Goal: Task Accomplishment & Management: Use online tool/utility

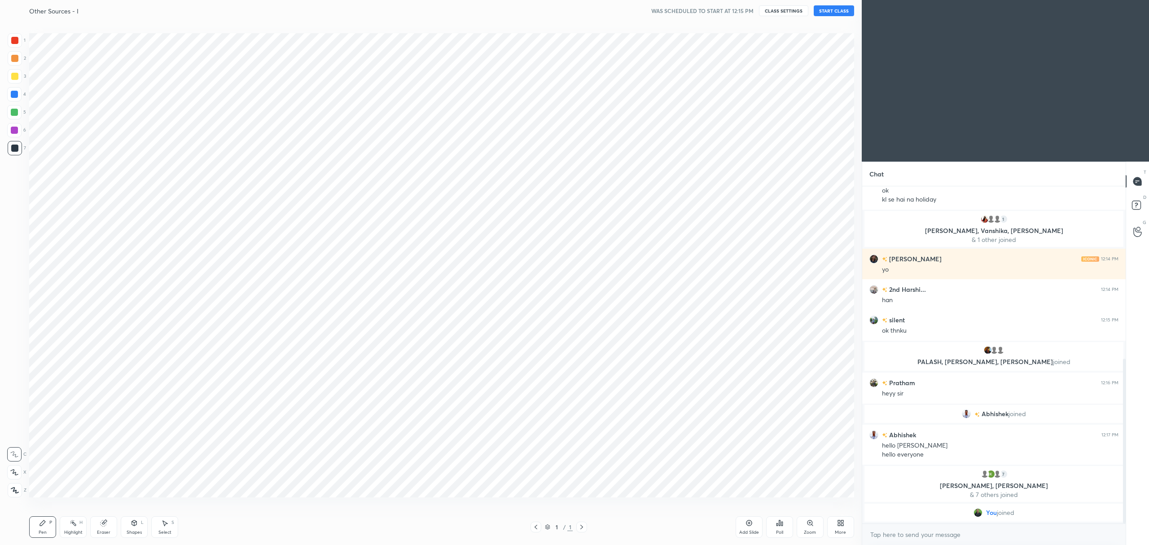
scroll to position [44376, 44038]
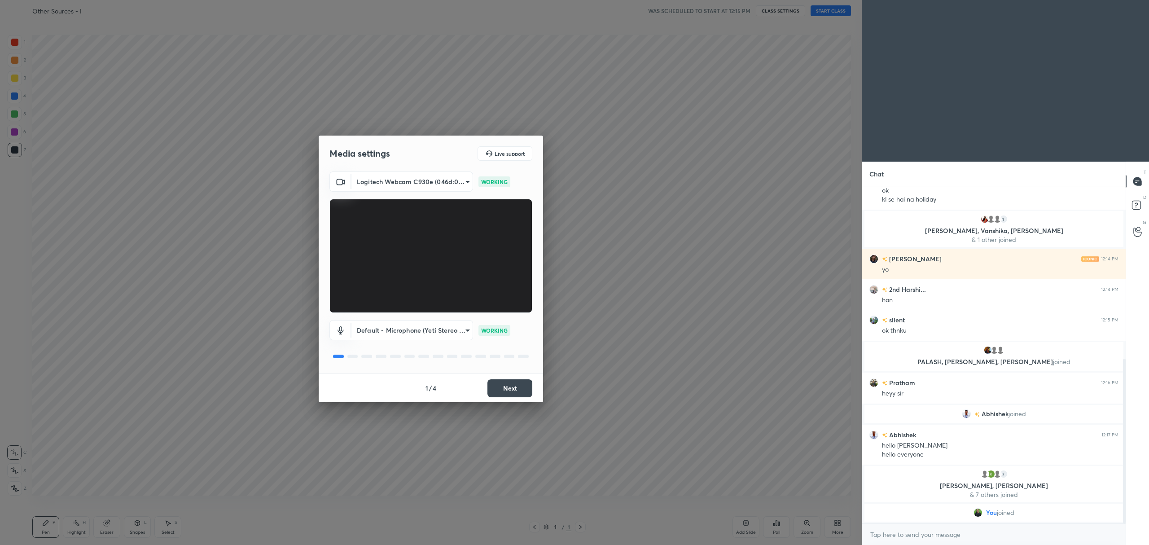
click at [505, 390] on button "Next" at bounding box center [509, 388] width 45 height 18
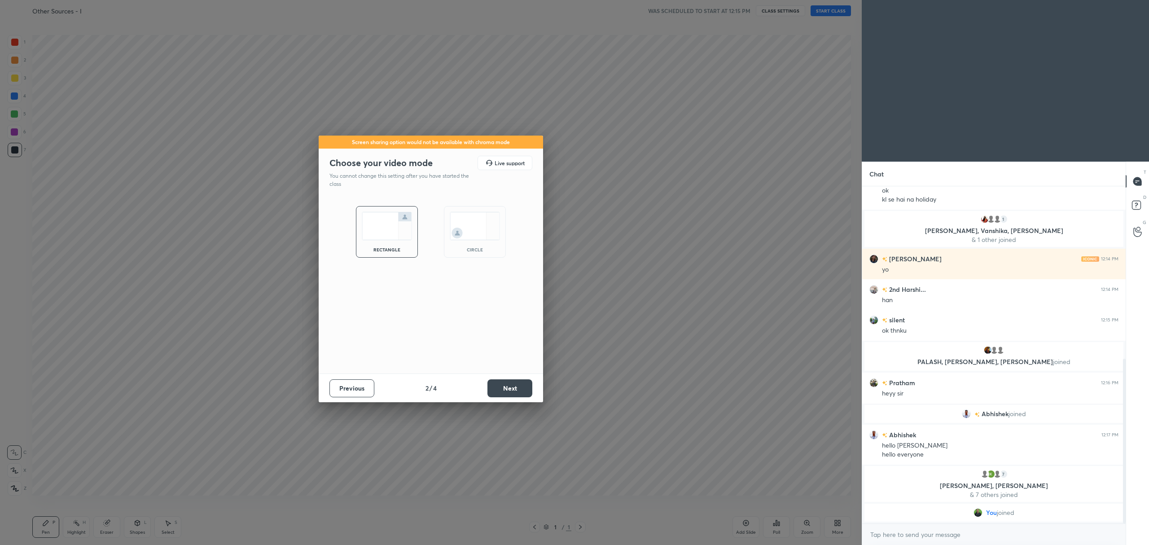
click at [507, 389] on button "Next" at bounding box center [509, 388] width 45 height 18
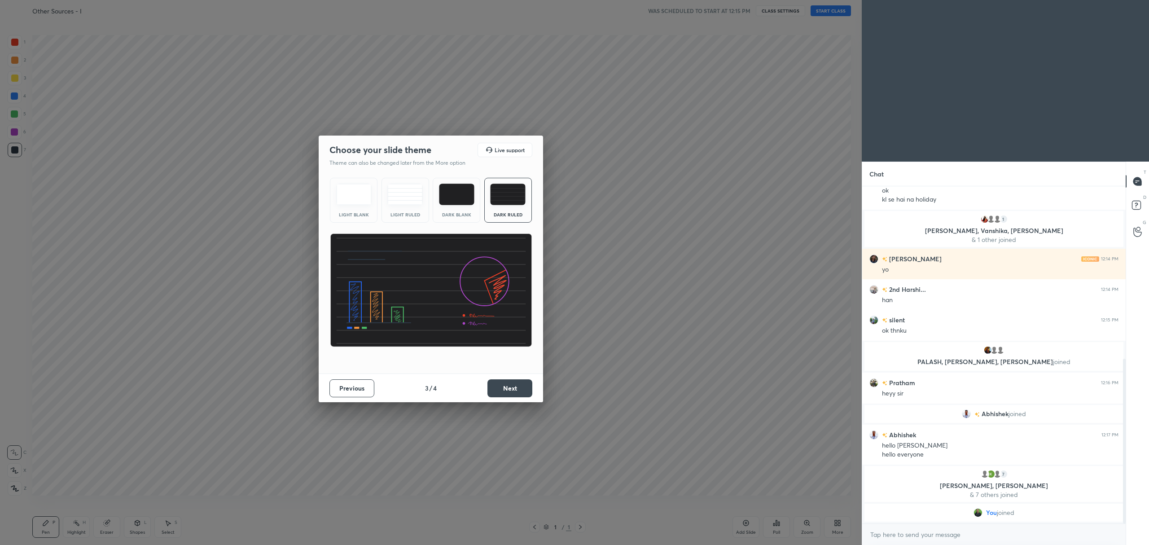
scroll to position [372, 0]
click at [512, 387] on button "Next" at bounding box center [509, 388] width 45 height 18
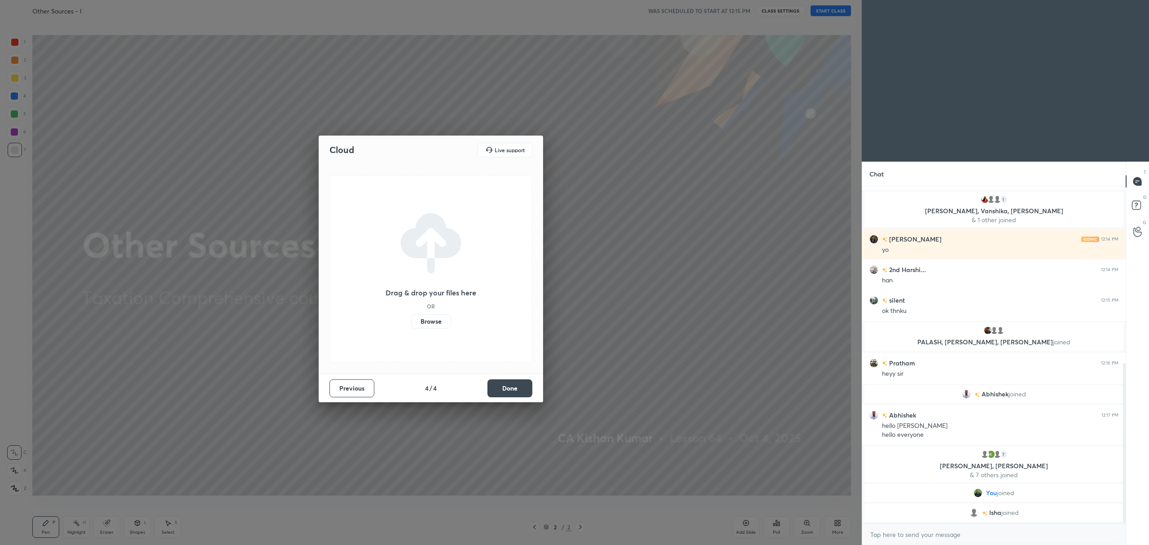
click at [433, 320] on label "Browse" at bounding box center [431, 321] width 40 height 14
click at [411, 320] on input "Browse" at bounding box center [411, 321] width 0 height 14
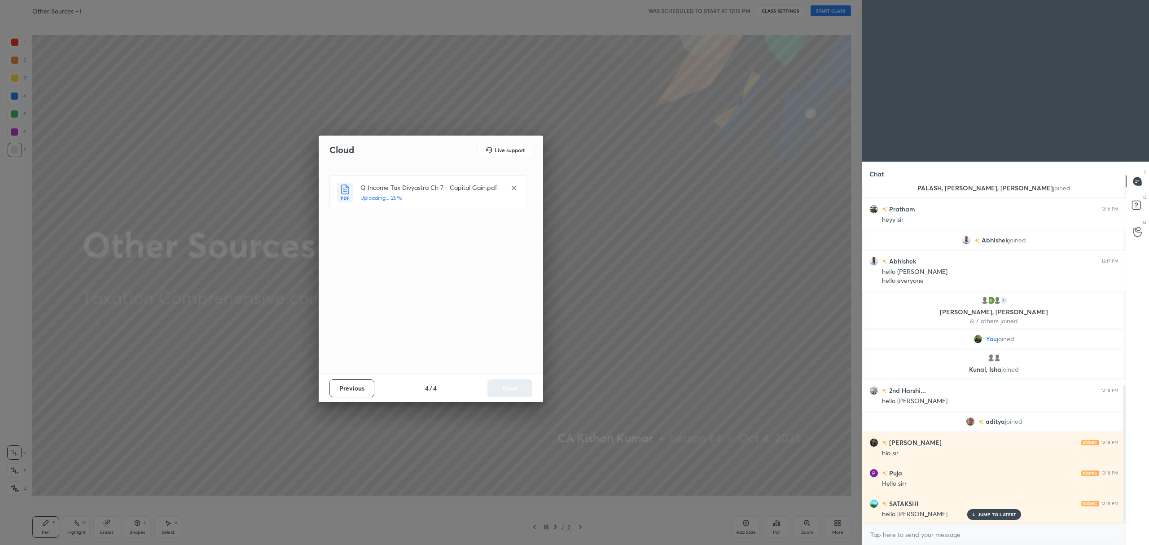
scroll to position [505, 0]
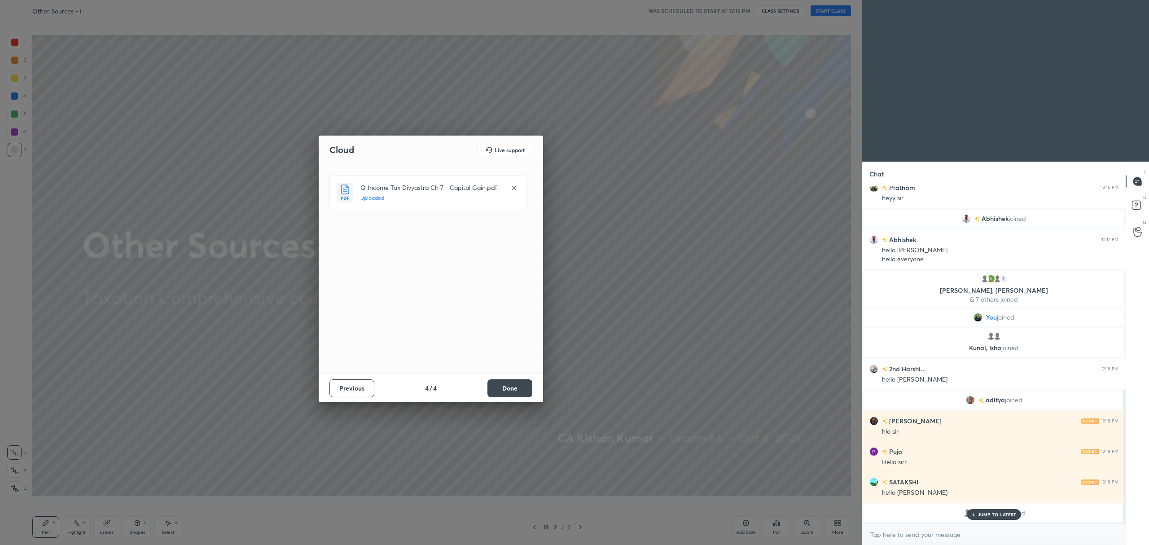
click at [502, 391] on button "Done" at bounding box center [509, 388] width 45 height 18
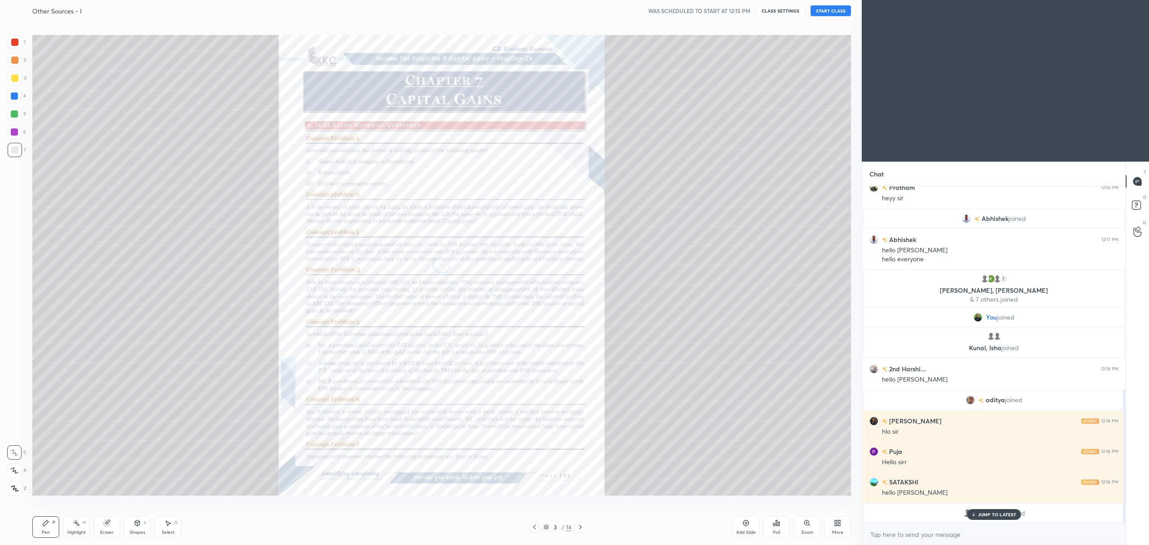
scroll to position [536, 0]
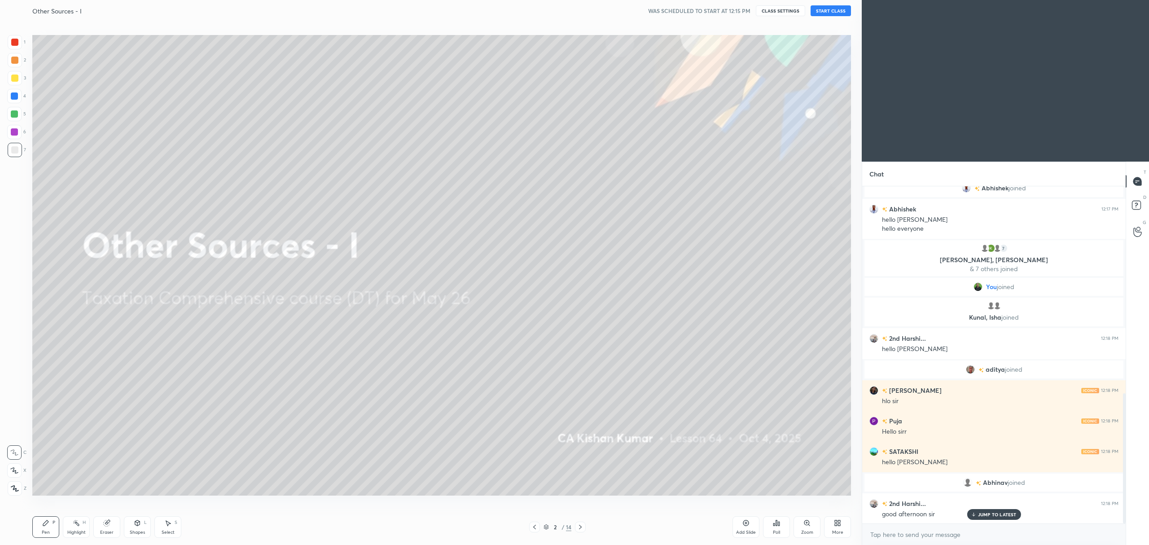
click at [835, 520] on icon at bounding box center [837, 522] width 7 height 7
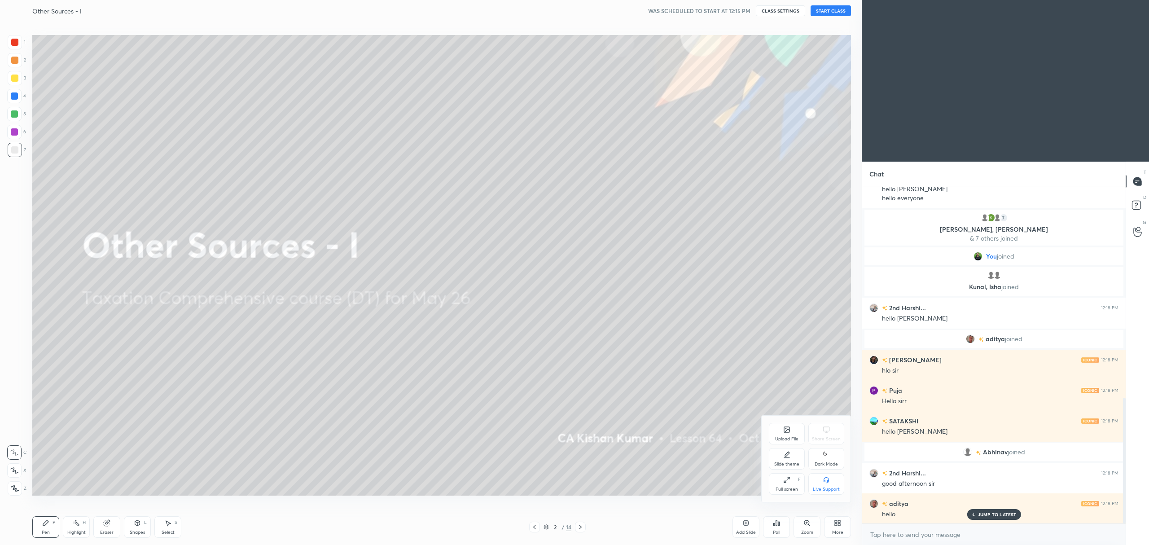
click at [792, 437] on div "Upload File" at bounding box center [786, 439] width 23 height 4
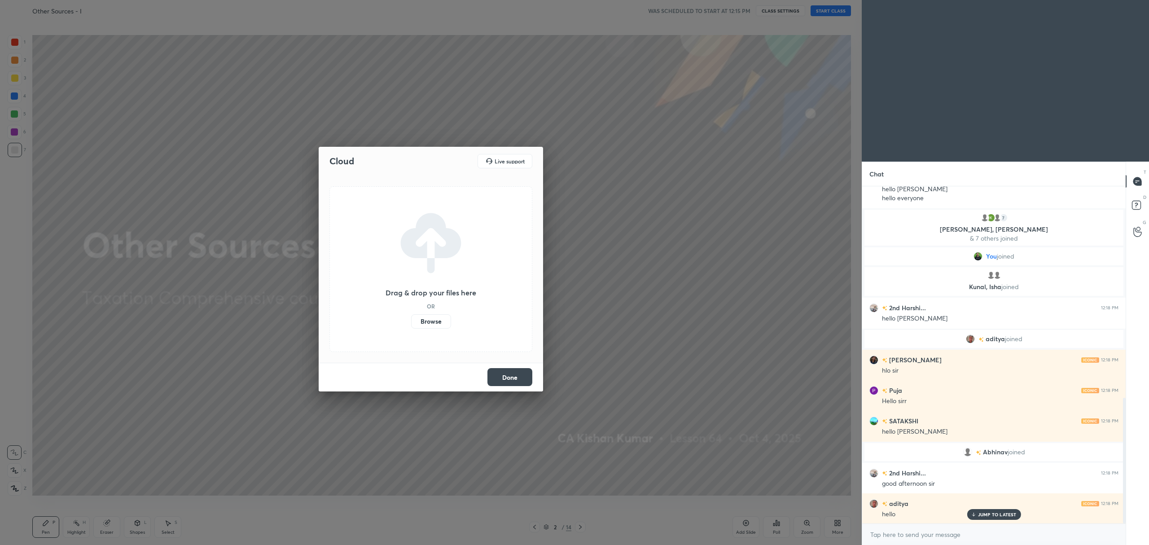
scroll to position [588, 0]
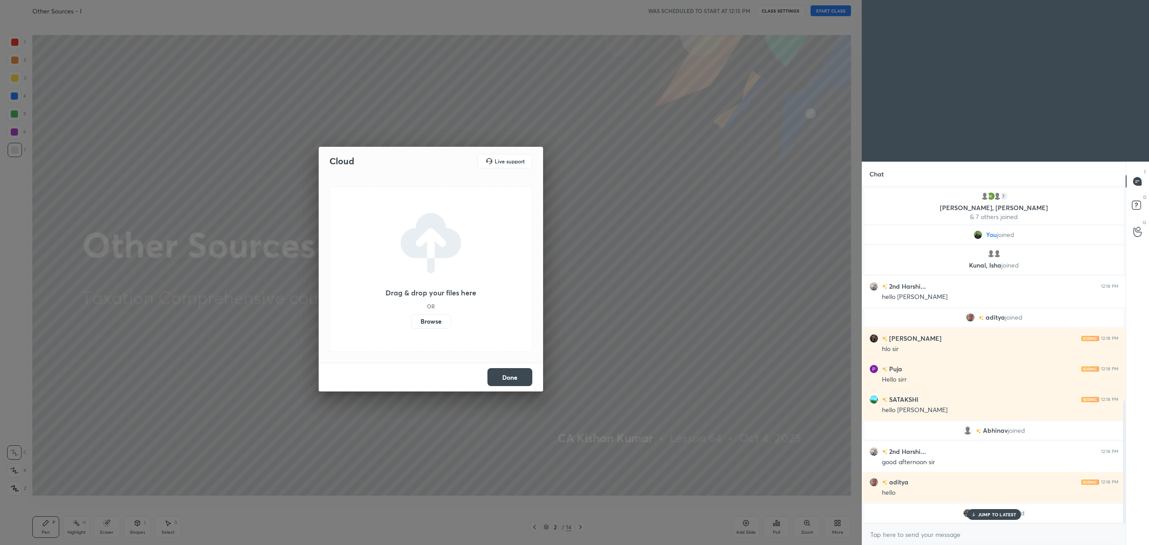
click at [426, 320] on label "Browse" at bounding box center [431, 321] width 40 height 14
click at [411, 320] on input "Browse" at bounding box center [411, 321] width 0 height 14
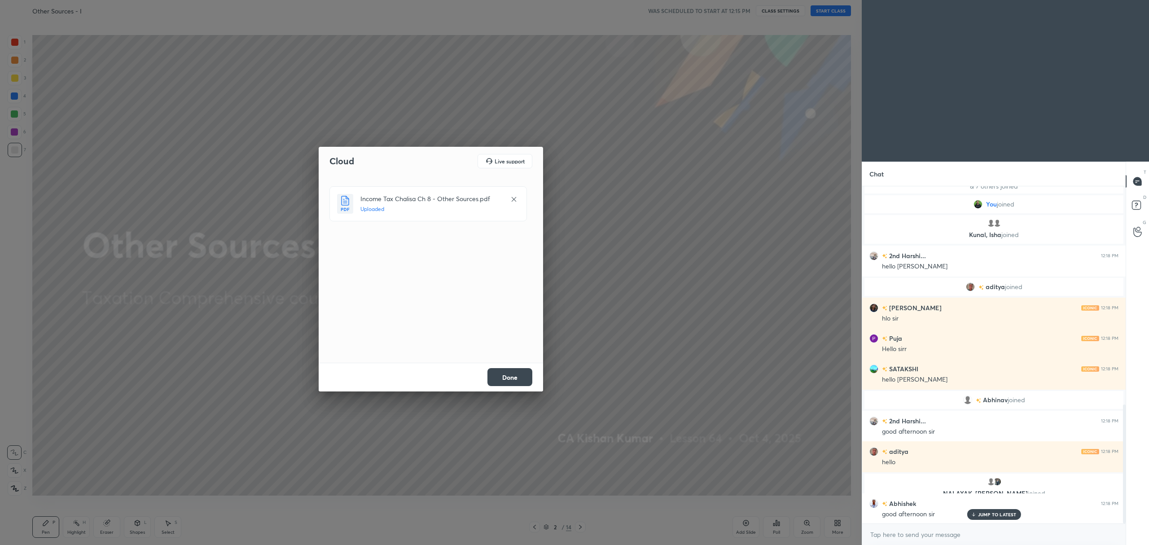
click at [508, 376] on button "Done" at bounding box center [509, 377] width 45 height 18
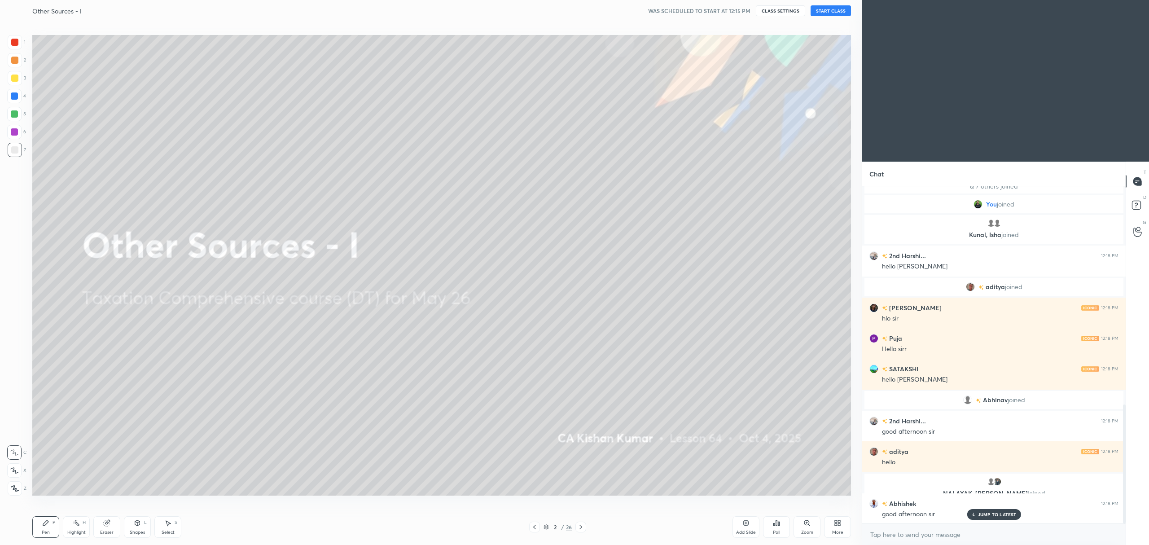
click at [15, 77] on div at bounding box center [14, 77] width 7 height 7
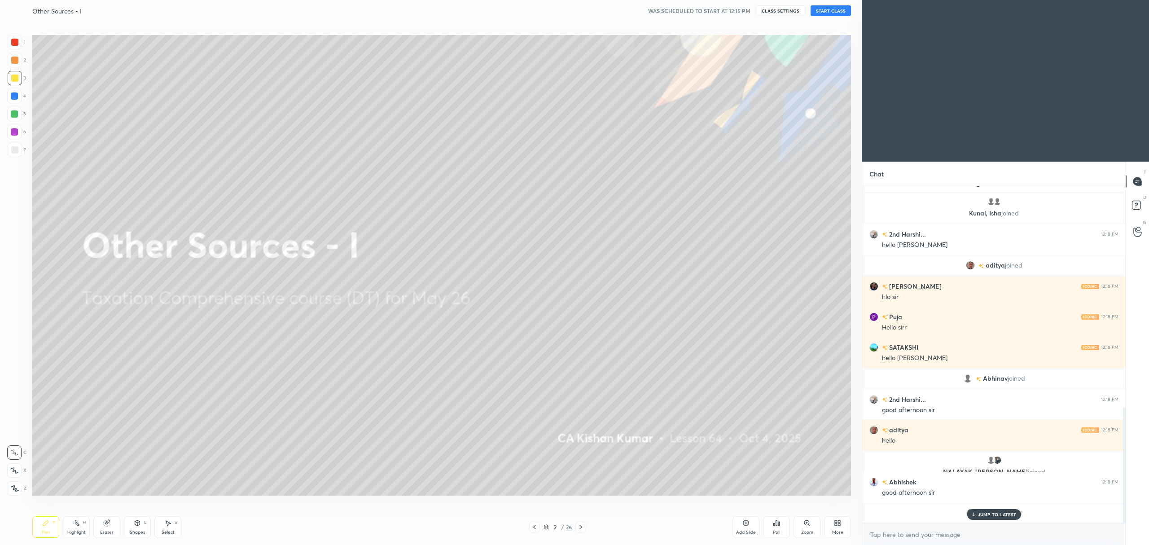
click at [17, 470] on icon at bounding box center [14, 470] width 8 height 6
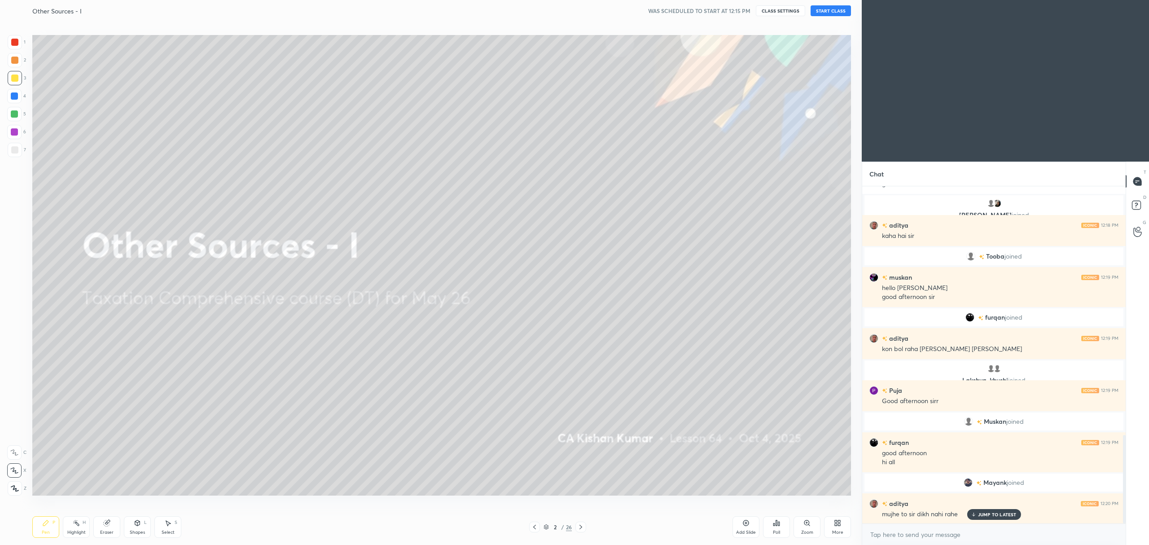
scroll to position [970, 0]
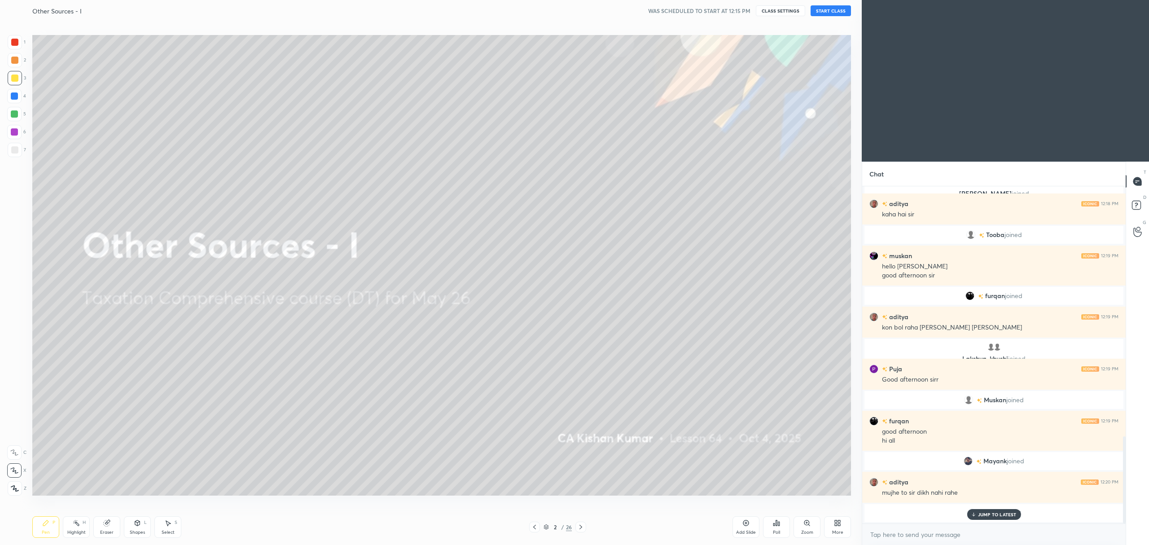
click at [822, 11] on button "START CLASS" at bounding box center [830, 10] width 40 height 11
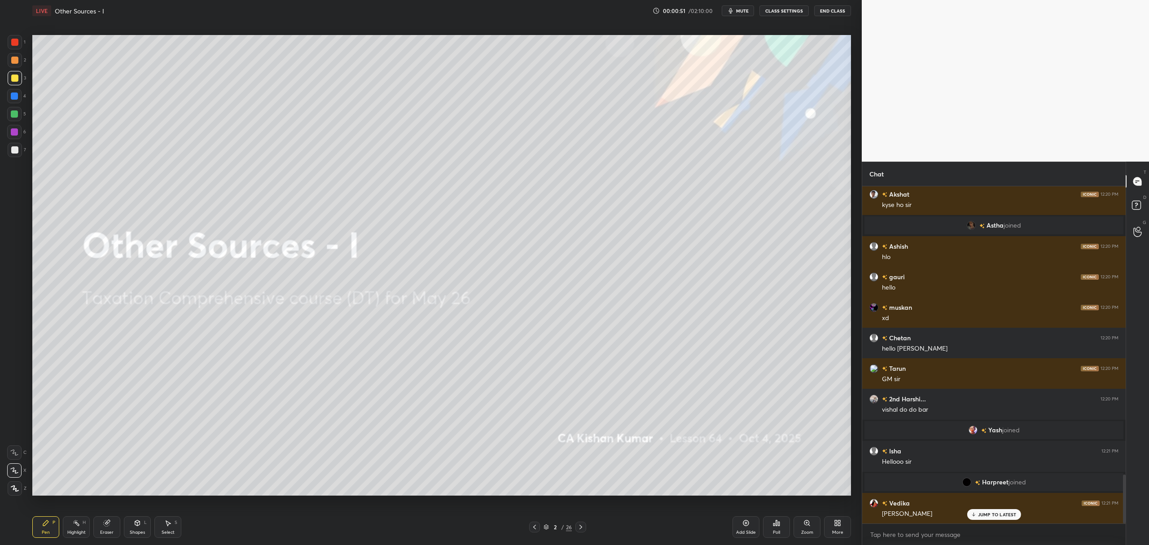
scroll to position [1975, 0]
click at [775, 526] on icon at bounding box center [776, 522] width 7 height 7
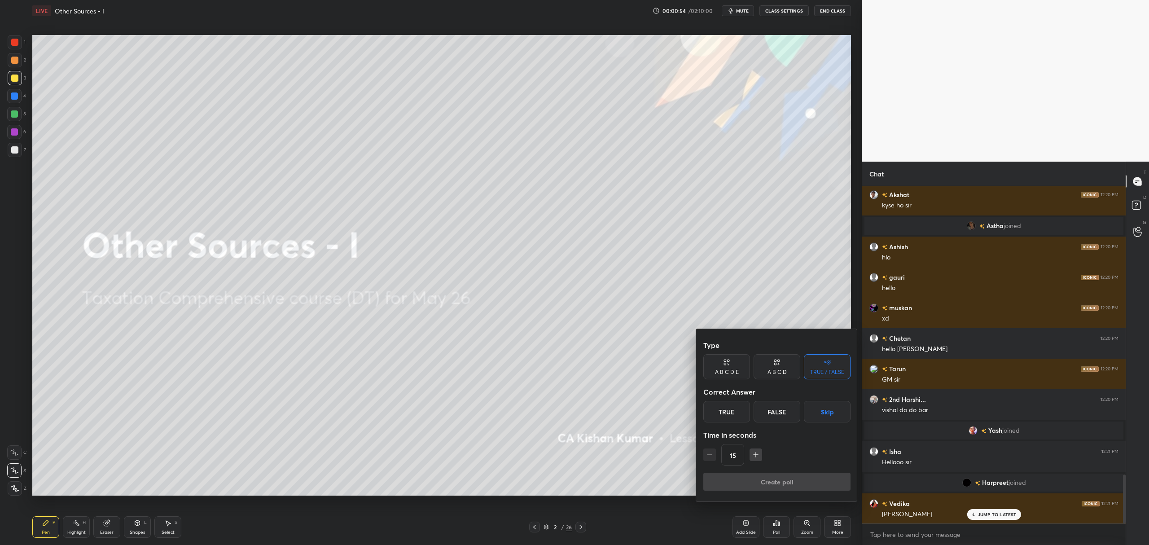
click at [736, 409] on div "True" at bounding box center [726, 412] width 47 height 22
click at [767, 480] on button "Create poll" at bounding box center [776, 481] width 147 height 18
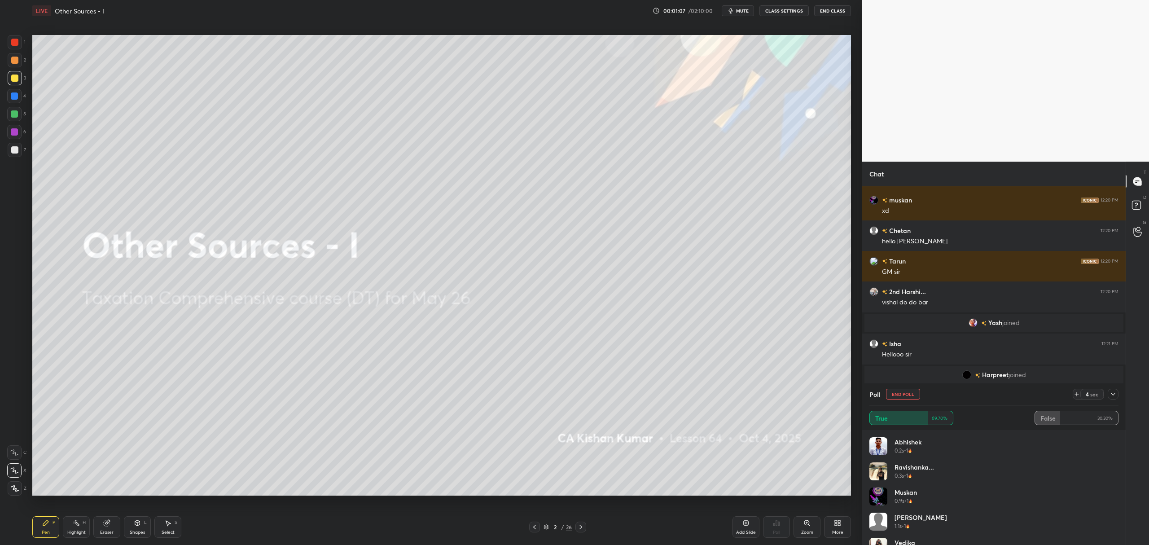
scroll to position [2092, 0]
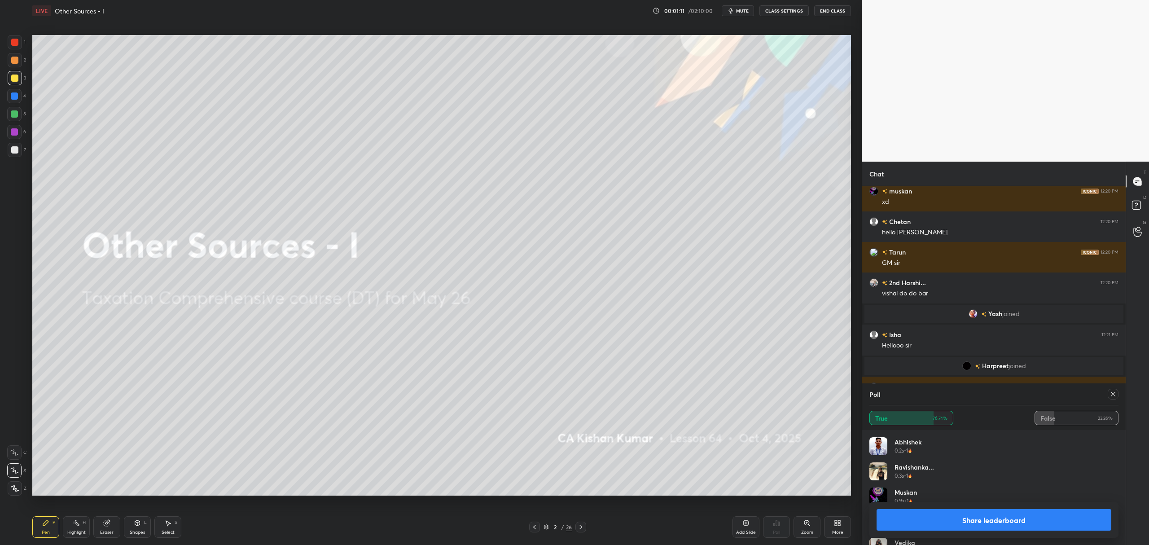
click at [904, 515] on button "Share leaderboard" at bounding box center [993, 520] width 235 height 22
type textarea "x"
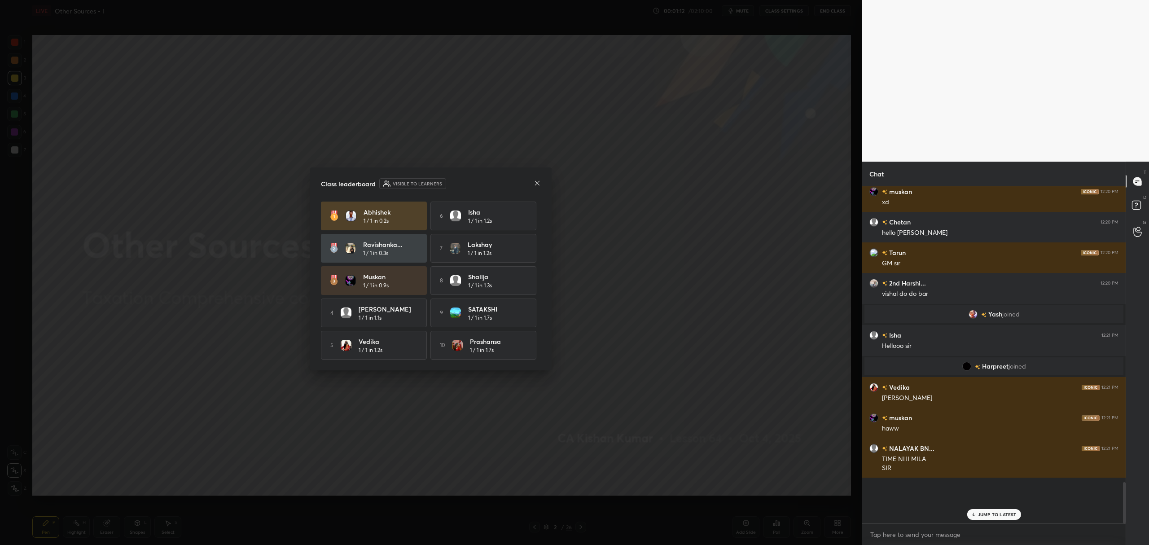
scroll to position [2053, 0]
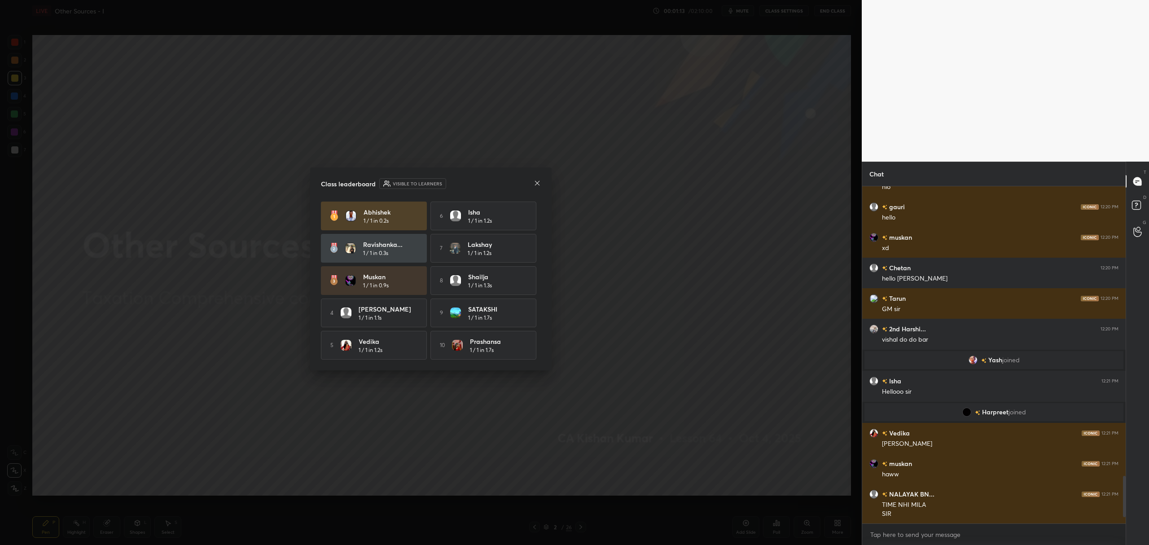
click at [537, 180] on icon at bounding box center [536, 182] width 7 height 7
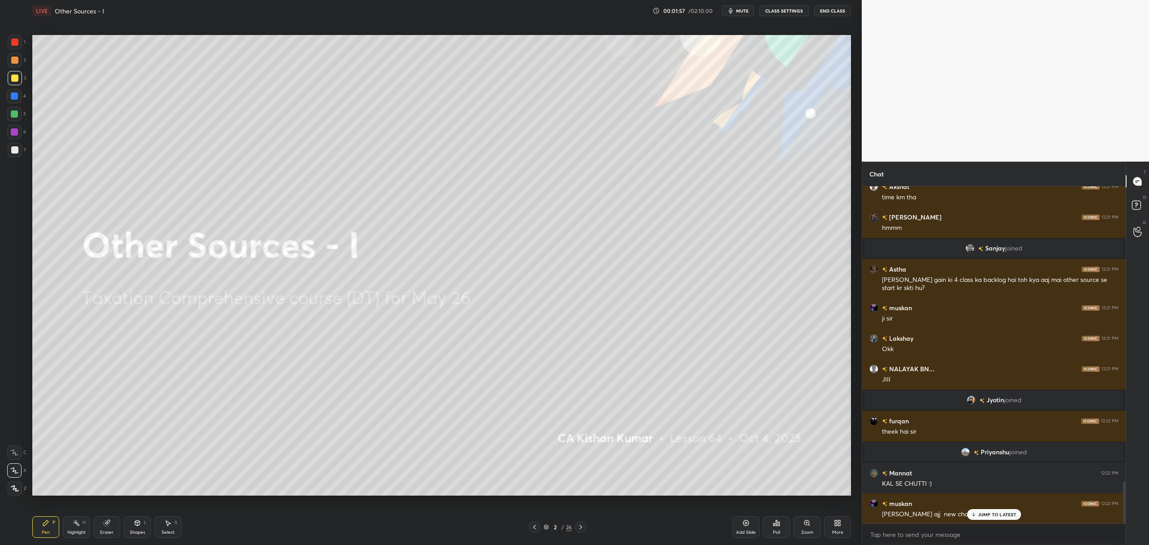
scroll to position [2418, 0]
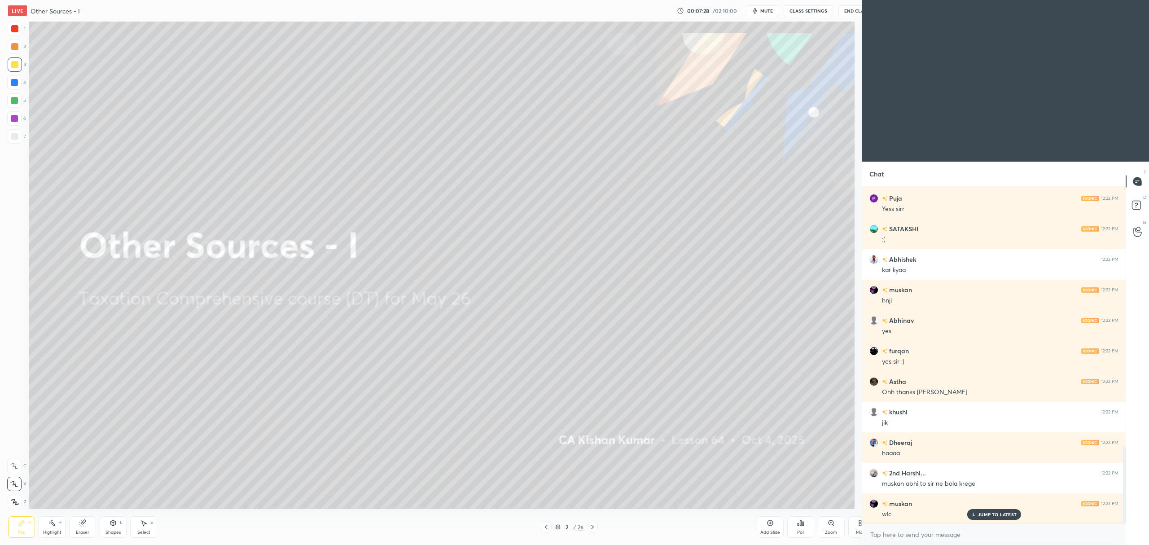
scroll to position [44376, 44038]
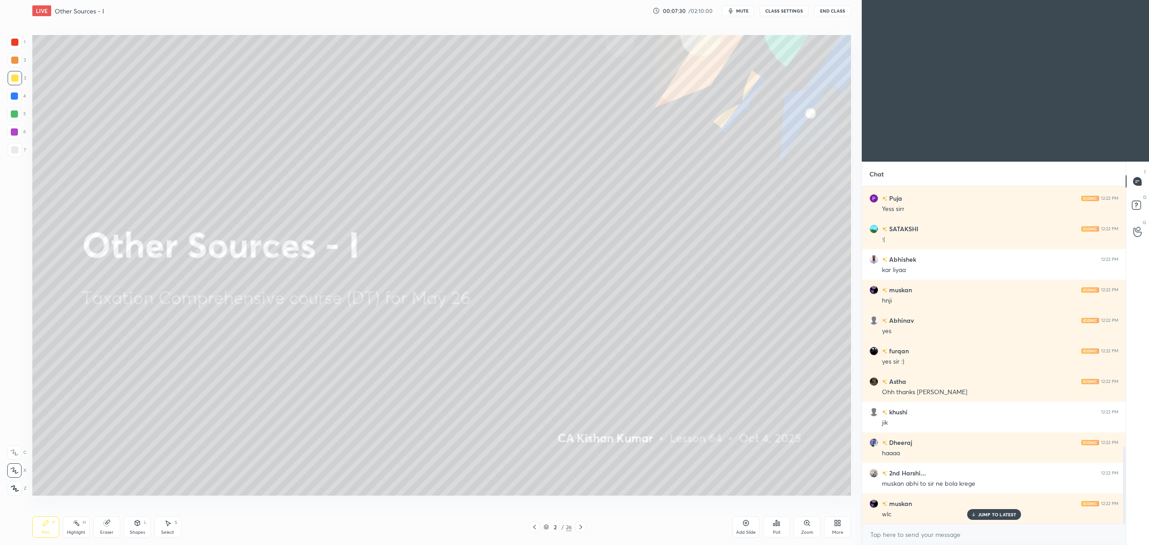
click at [744, 530] on div "Add Slide" at bounding box center [746, 532] width 20 height 4
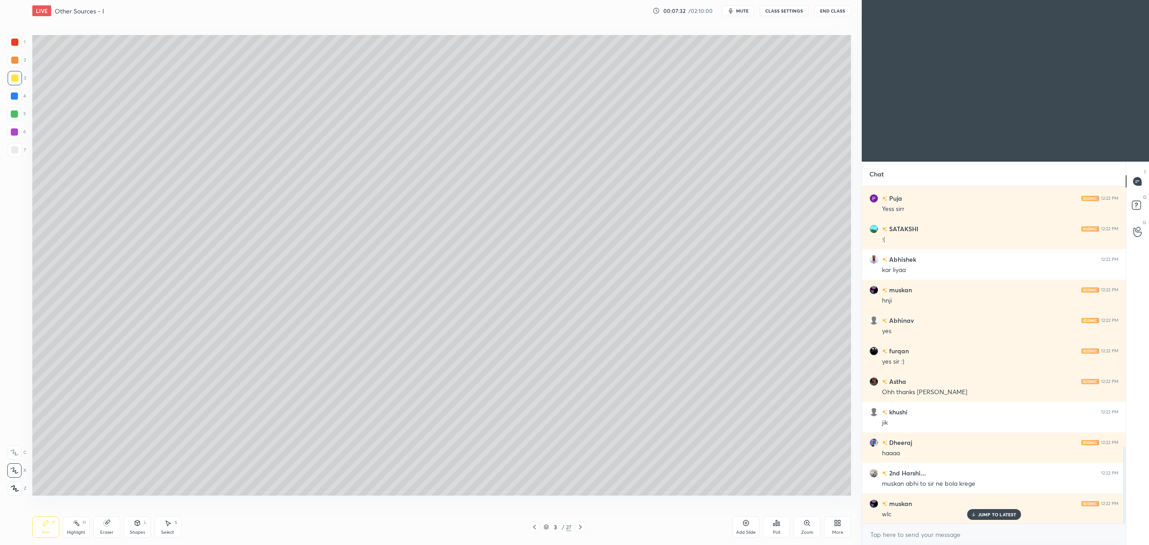
click at [13, 84] on div at bounding box center [15, 78] width 14 height 14
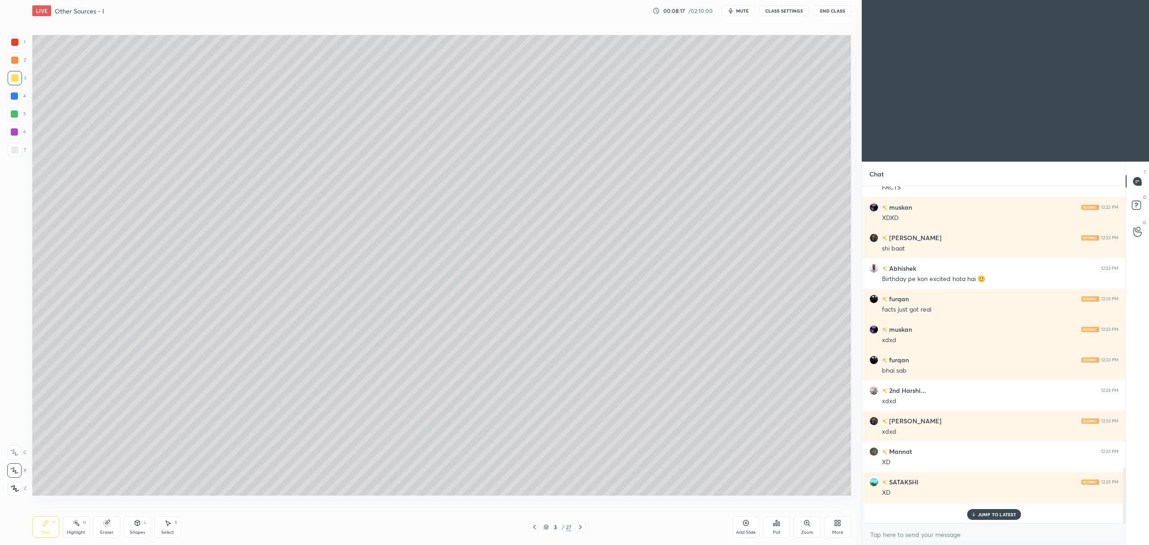
scroll to position [0, 0]
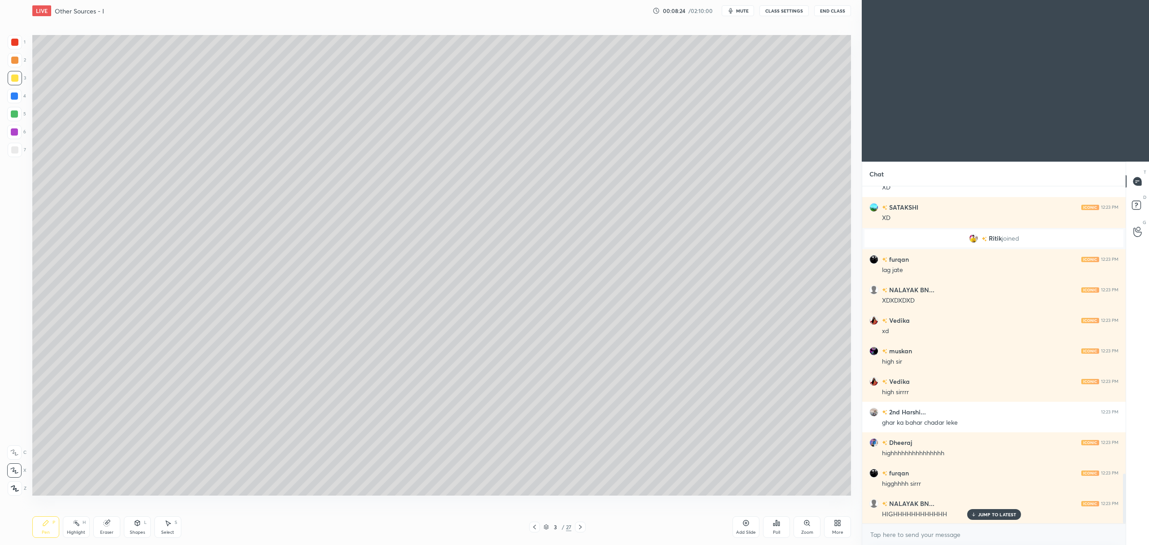
click at [748, 524] on icon at bounding box center [745, 522] width 7 height 7
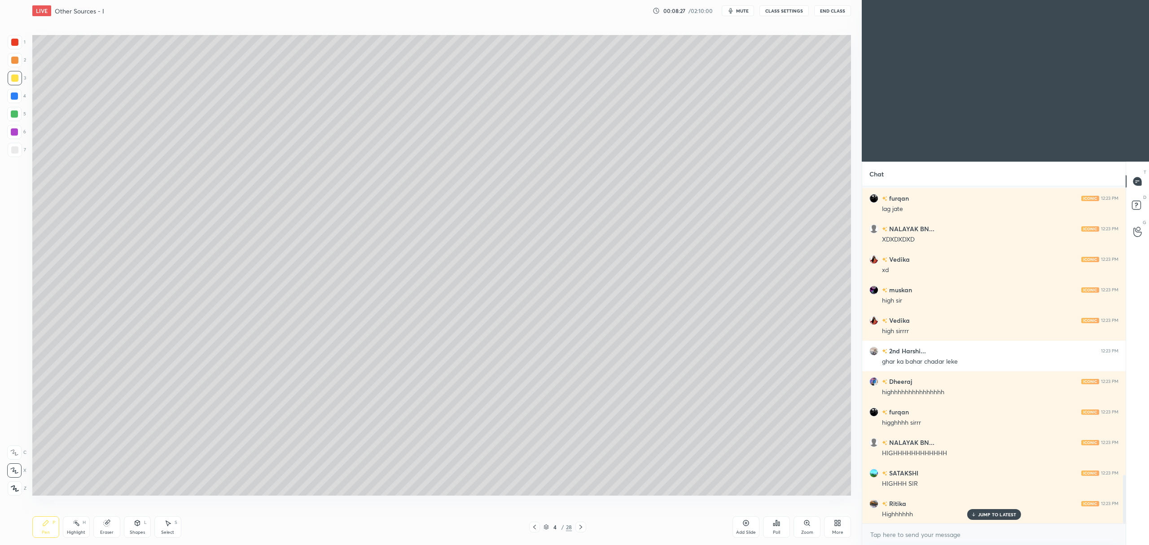
scroll to position [2029, 0]
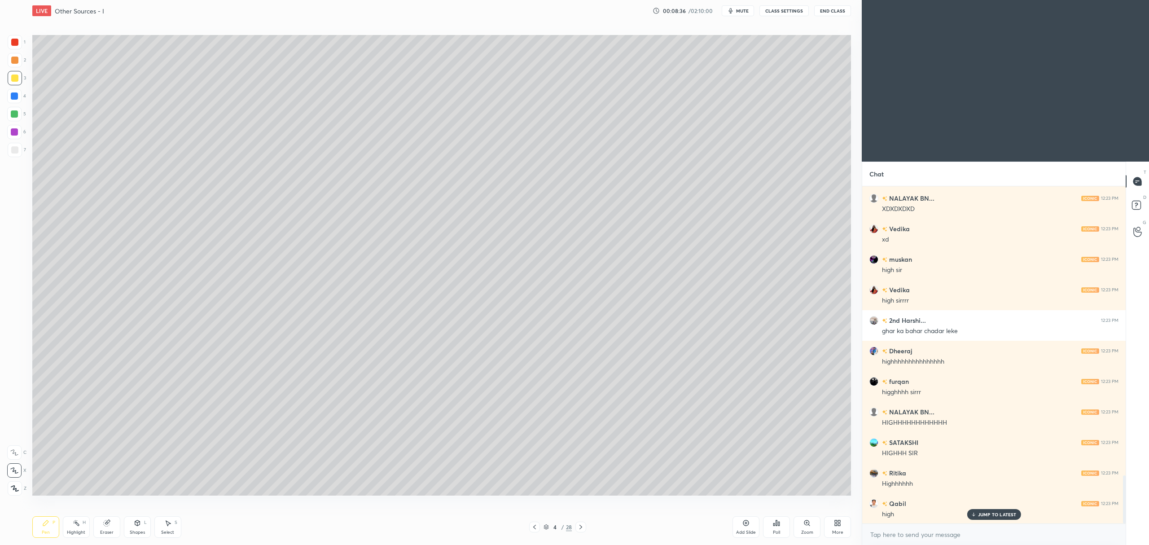
click at [748, 518] on div "Add Slide" at bounding box center [745, 527] width 27 height 22
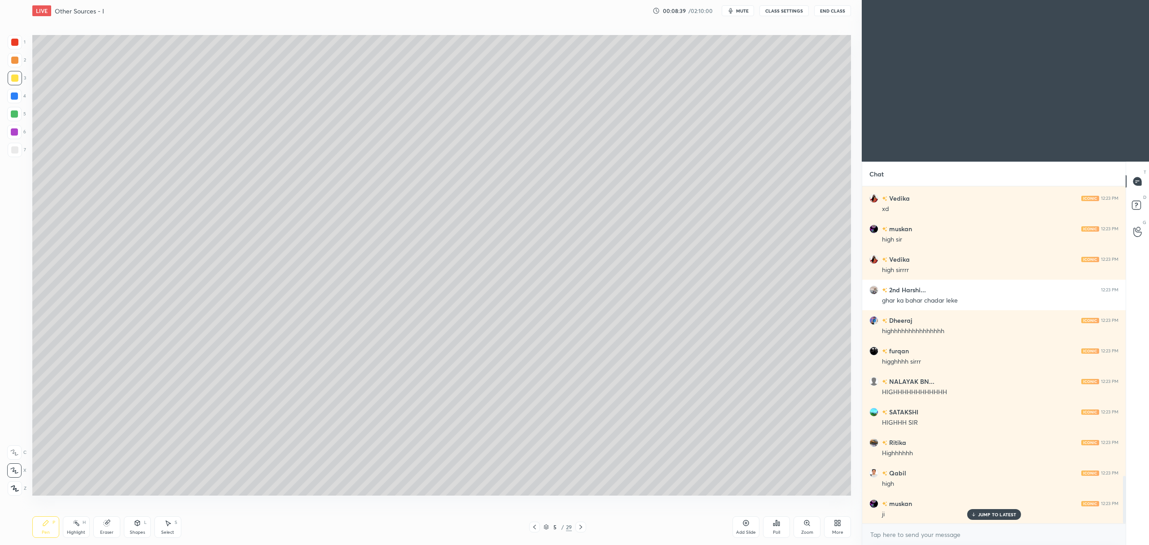
scroll to position [2120, 0]
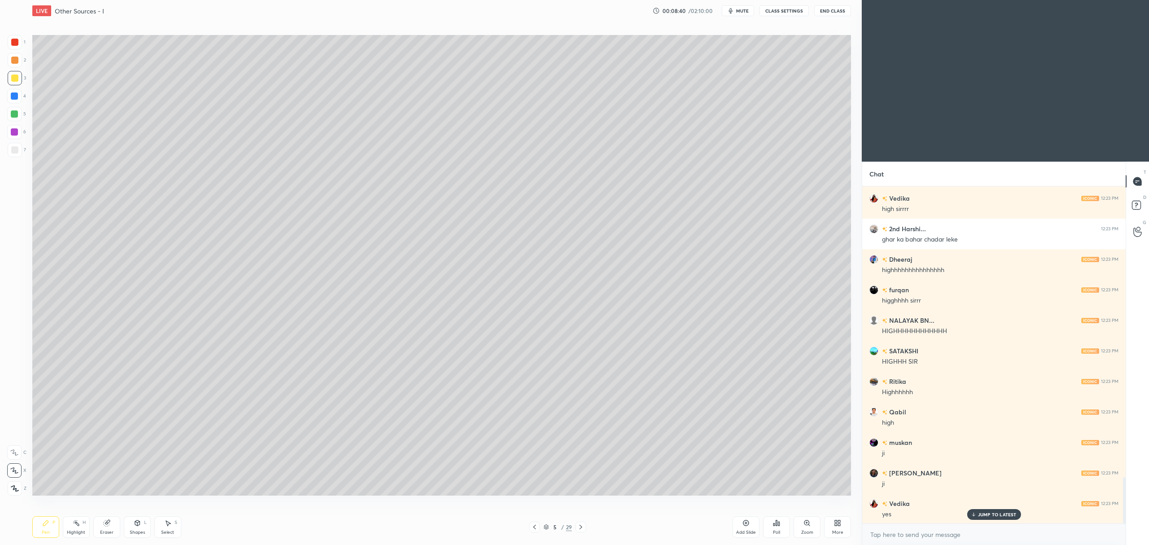
click at [135, 534] on div "Shapes" at bounding box center [137, 532] width 15 height 4
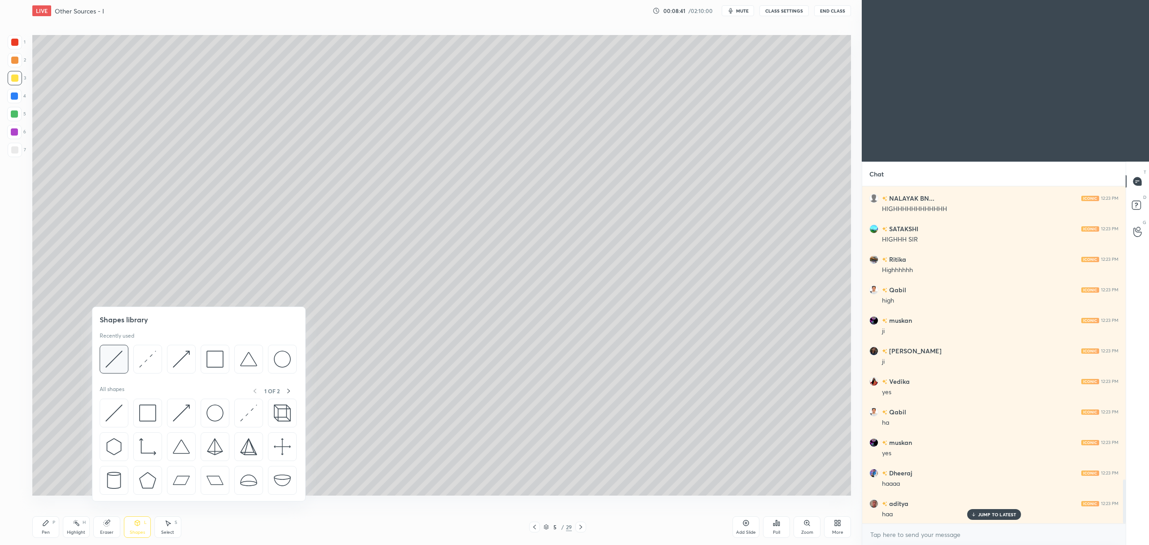
click at [115, 357] on img at bounding box center [113, 358] width 17 height 17
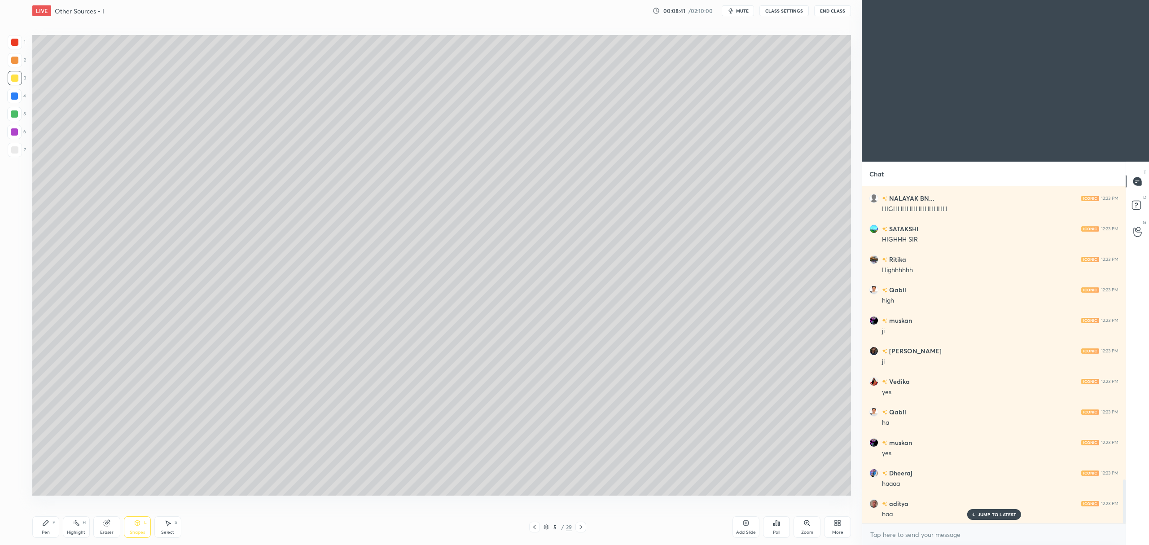
scroll to position [2334, 0]
click at [13, 149] on div at bounding box center [14, 149] width 7 height 7
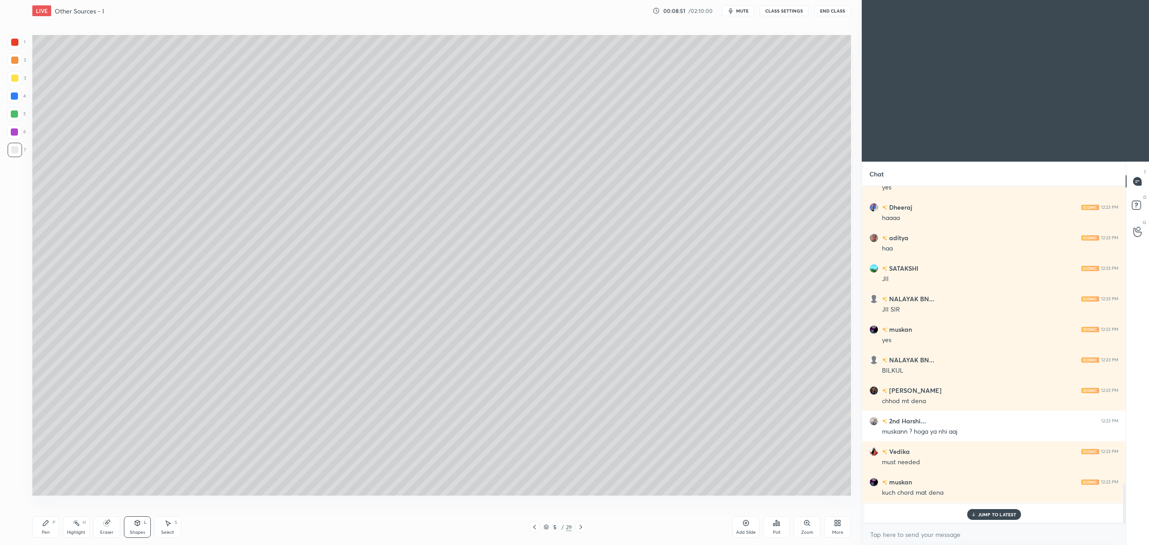
scroll to position [2569, 0]
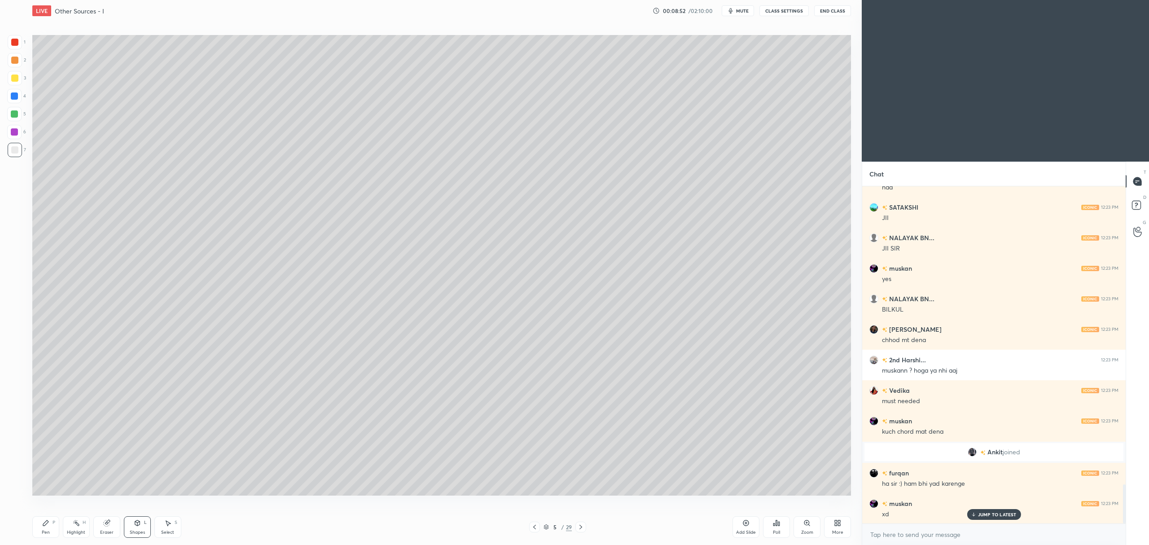
click at [29, 112] on div "Setting up your live class Poll for secs No correct answer Start poll" at bounding box center [441, 265] width 825 height 487
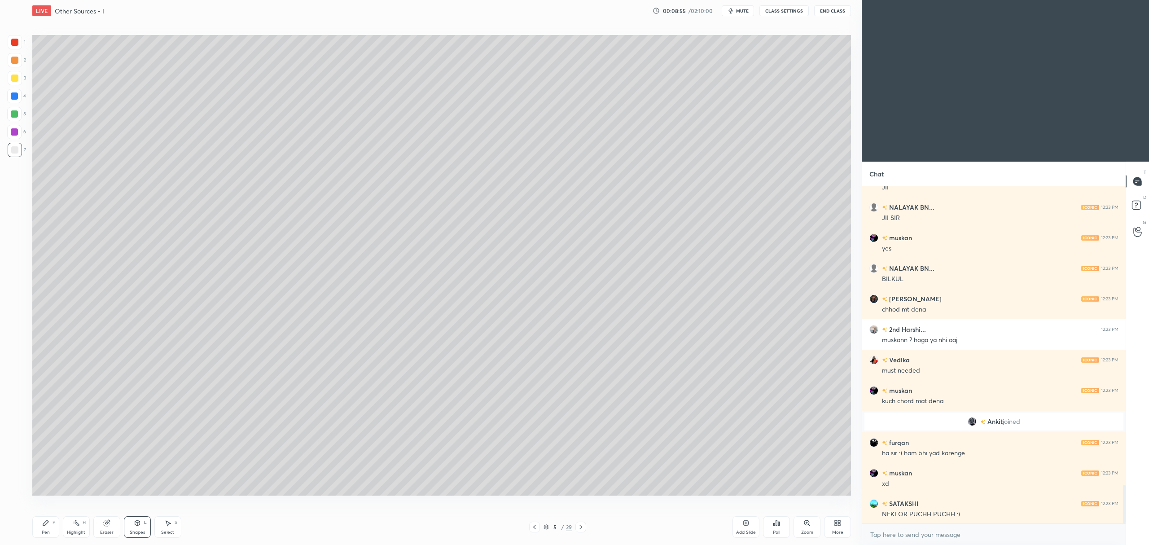
click at [42, 525] on icon at bounding box center [45, 522] width 7 height 7
click at [12, 65] on div at bounding box center [15, 60] width 14 height 14
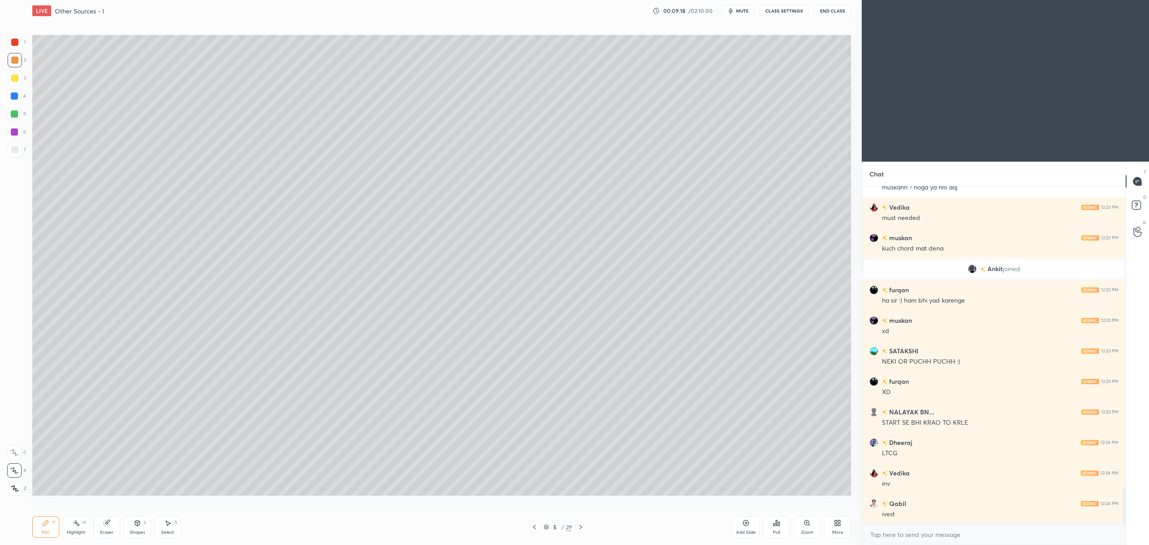
scroll to position [2782, 0]
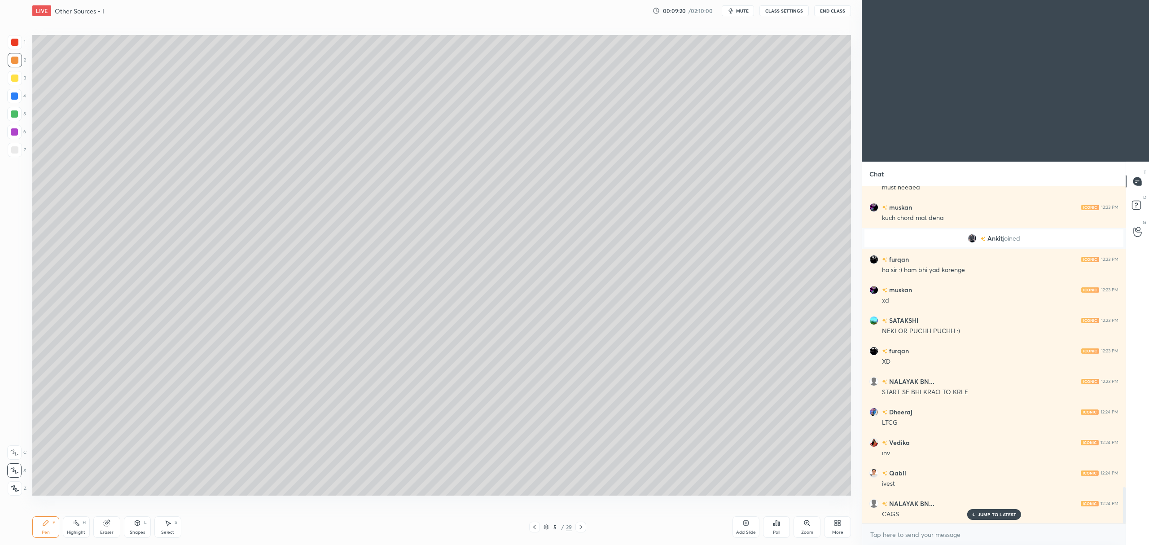
click at [106, 522] on icon at bounding box center [107, 523] width 6 height 6
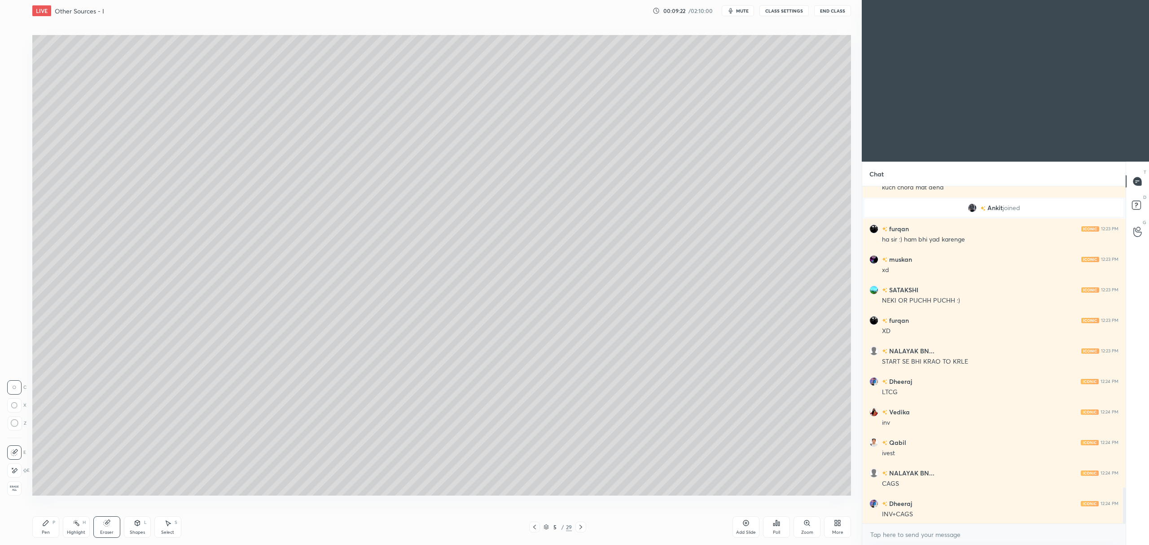
click at [46, 517] on div "Pen P" at bounding box center [45, 527] width 27 height 22
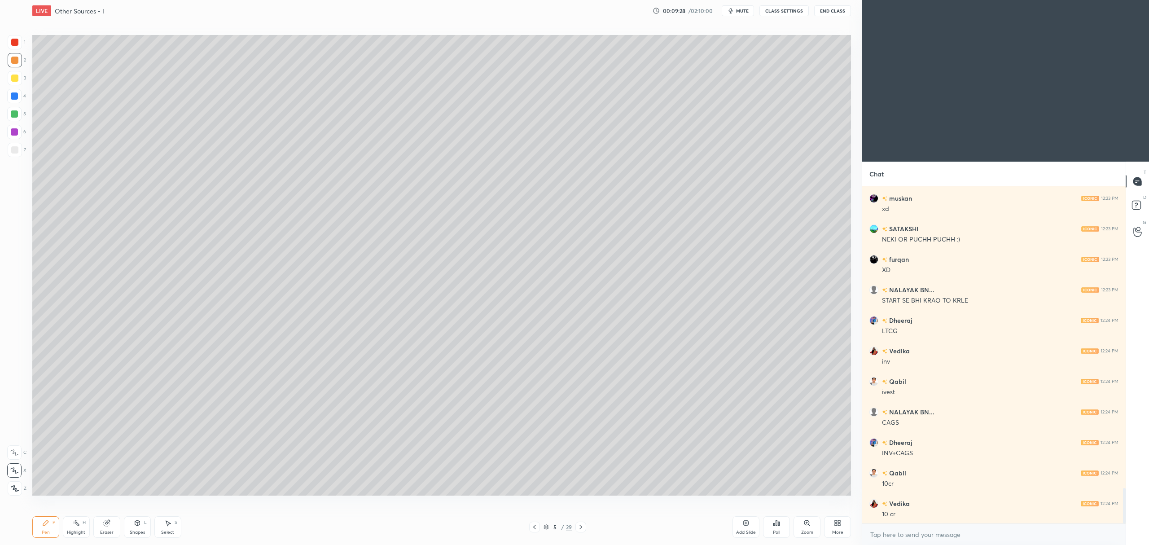
scroll to position [2904, 0]
click at [13, 117] on div at bounding box center [14, 113] width 7 height 7
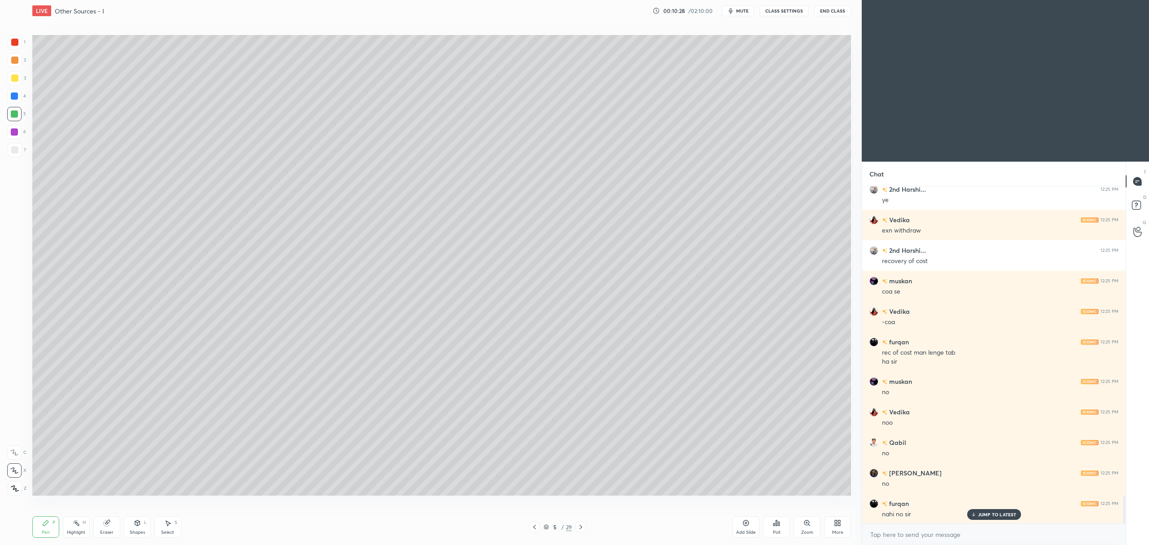
scroll to position [3829, 0]
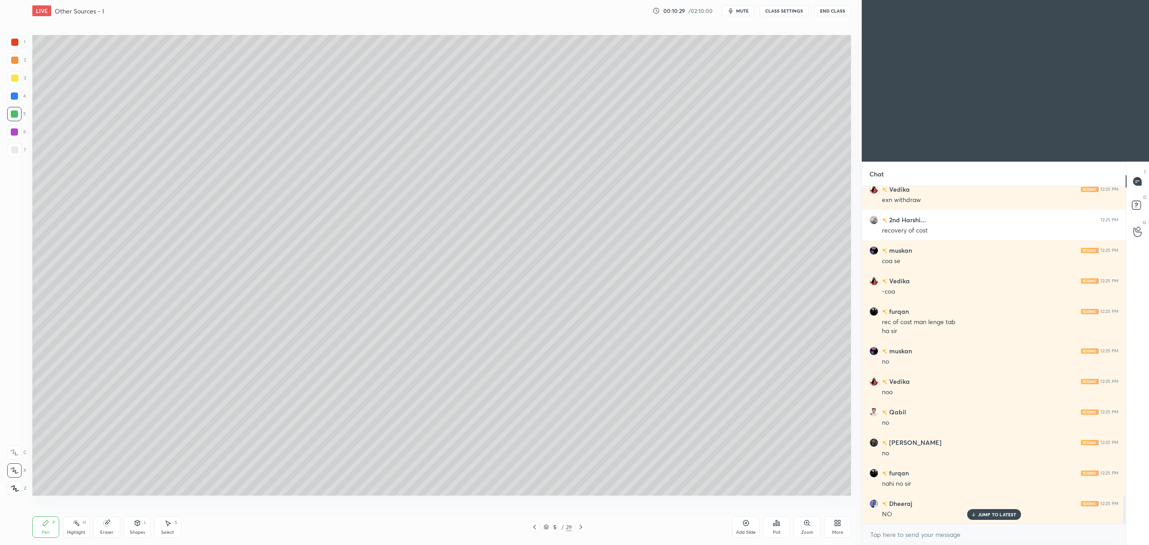
click at [13, 135] on div at bounding box center [14, 131] width 7 height 7
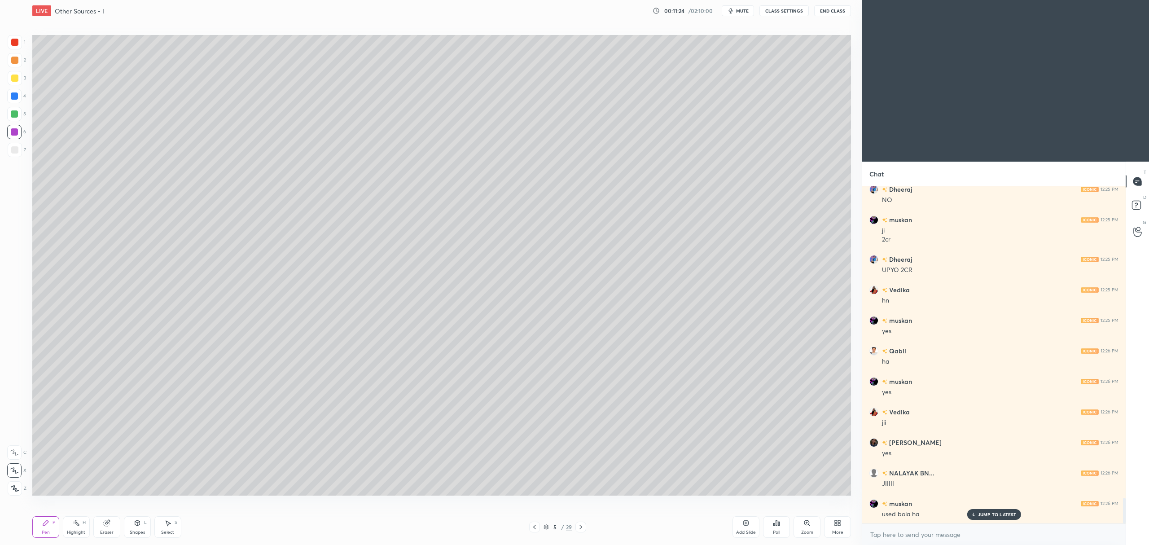
scroll to position [4173, 0]
click at [12, 103] on div "4" at bounding box center [16, 98] width 19 height 18
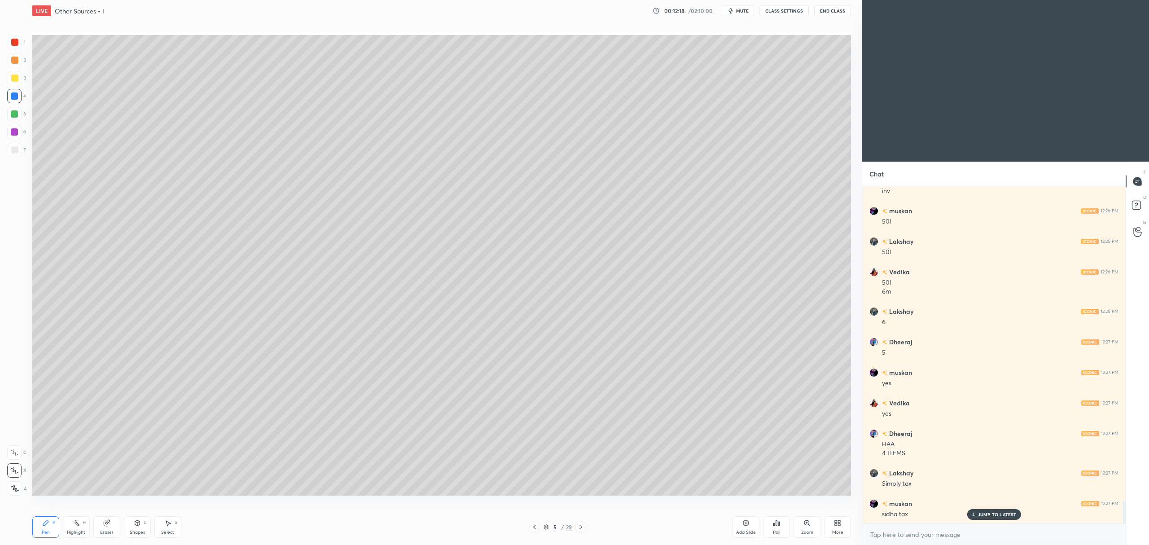
scroll to position [4588, 0]
click at [13, 114] on div at bounding box center [14, 113] width 7 height 7
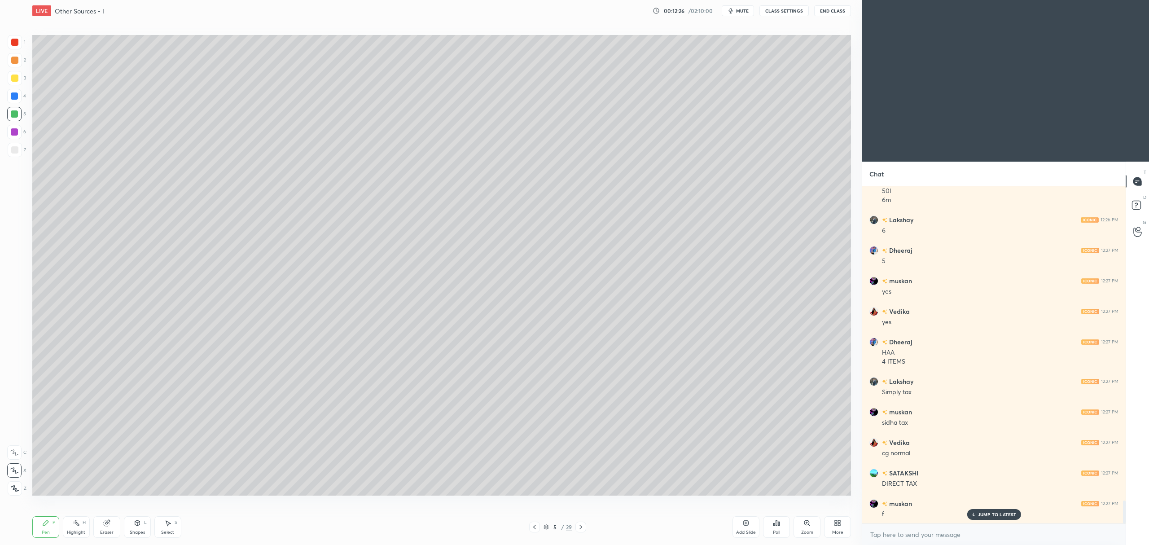
click at [748, 532] on div "Add Slide" at bounding box center [746, 532] width 20 height 4
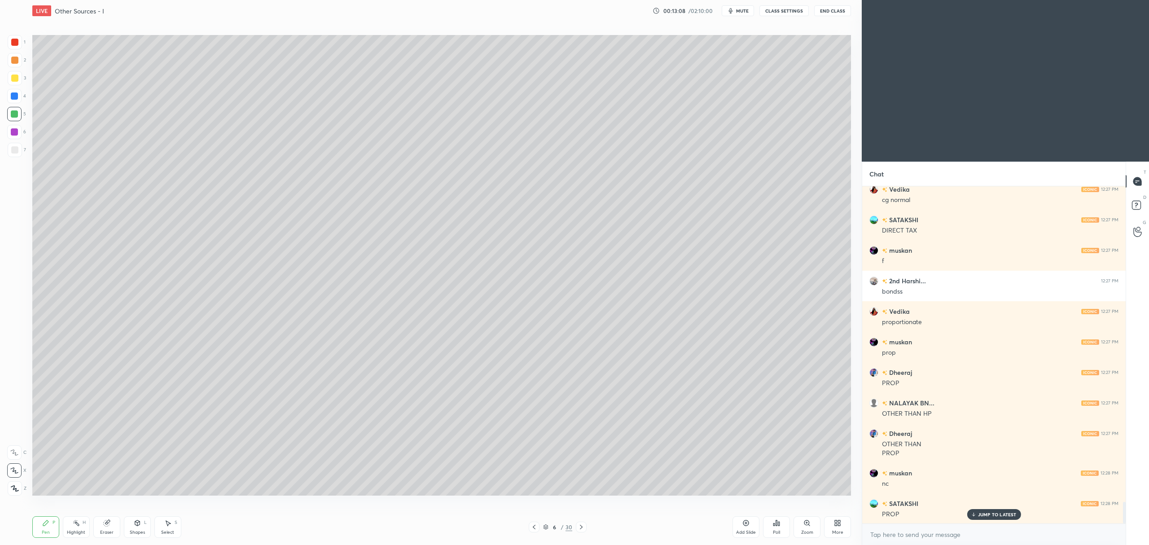
scroll to position [4932, 0]
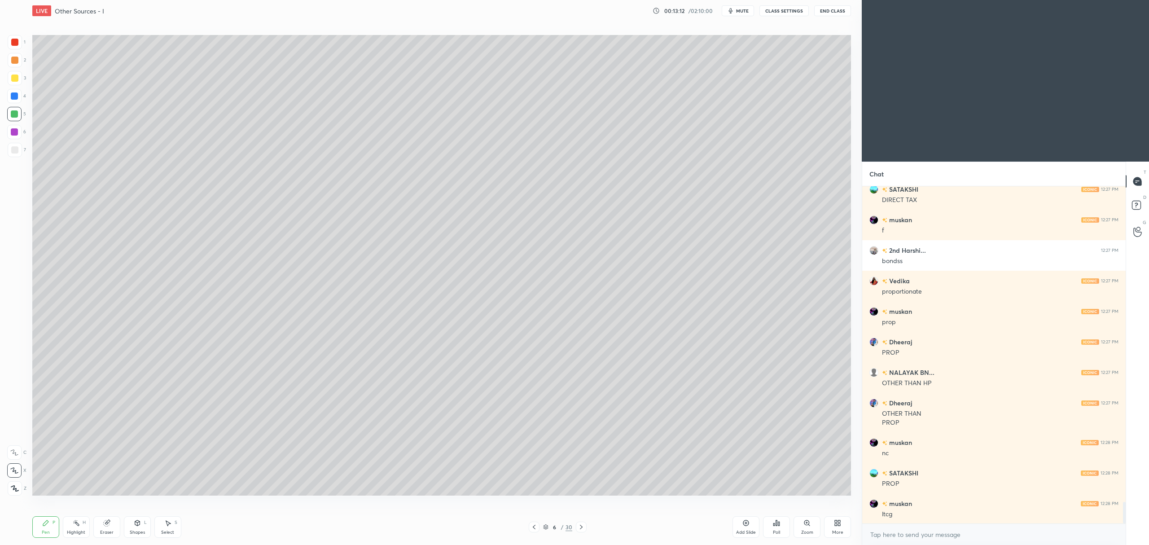
click at [11, 136] on div at bounding box center [14, 132] width 14 height 14
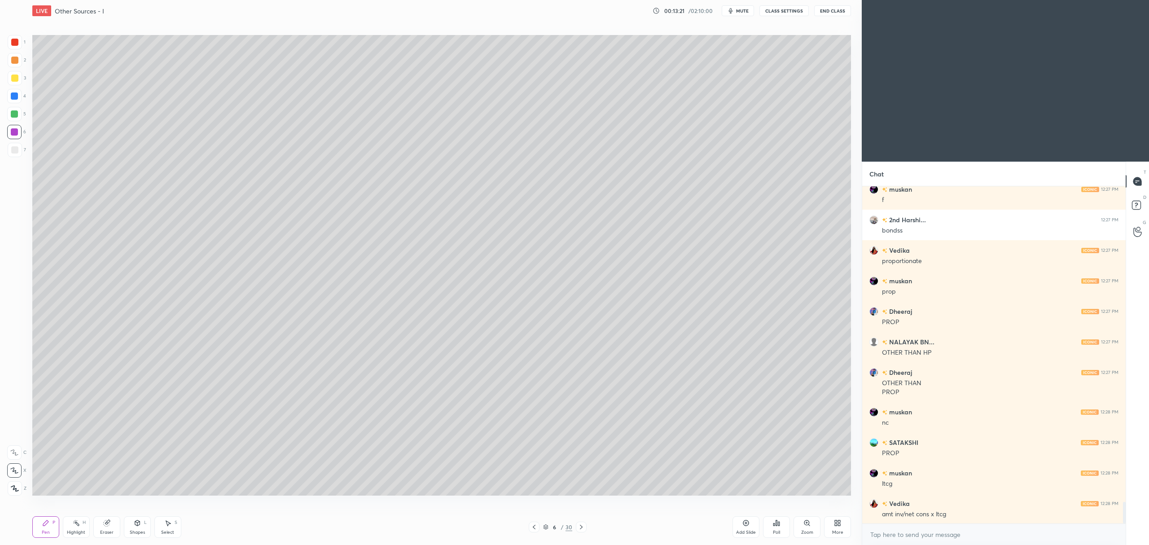
scroll to position [4993, 0]
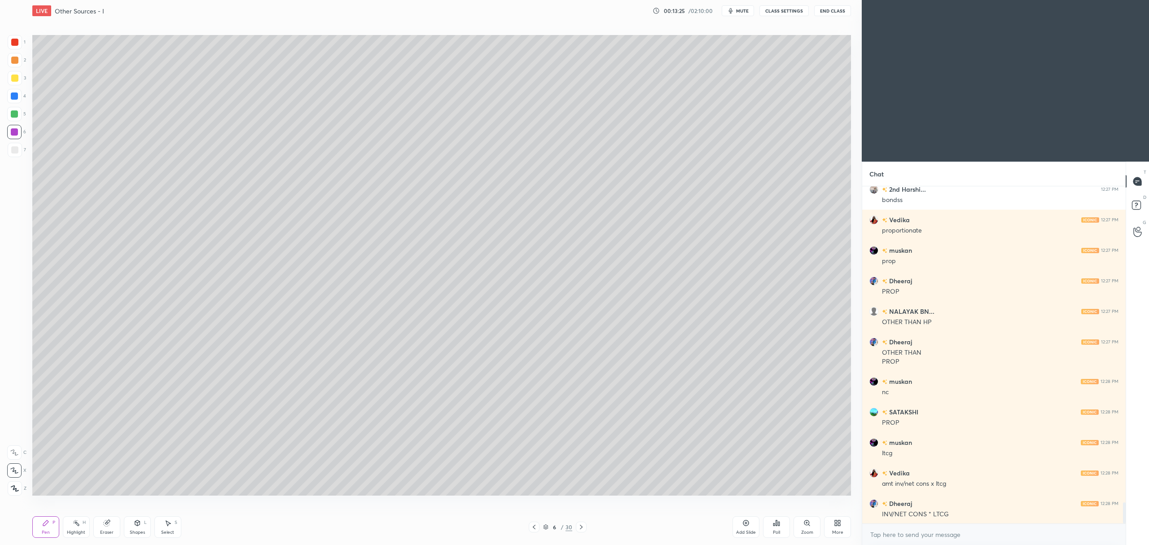
click at [8, 155] on div at bounding box center [15, 150] width 14 height 14
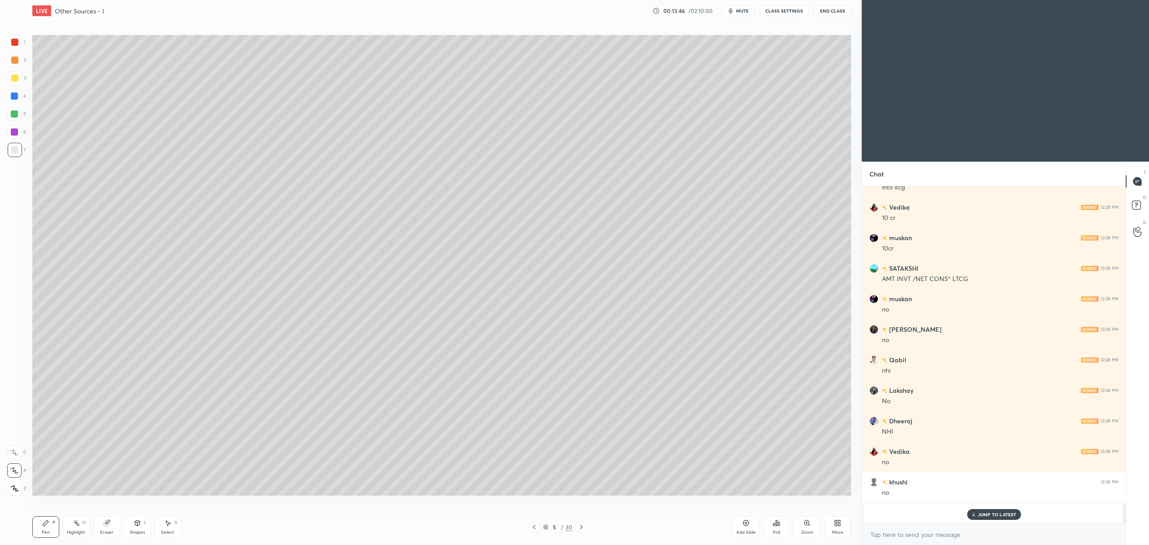
scroll to position [5381, 0]
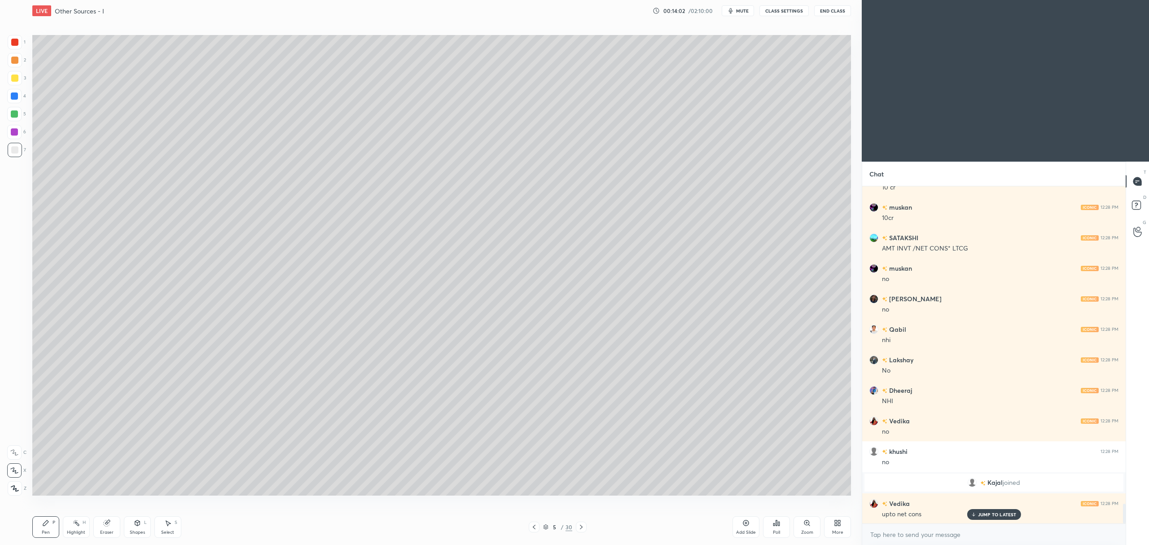
click at [13, 135] on div at bounding box center [14, 131] width 7 height 7
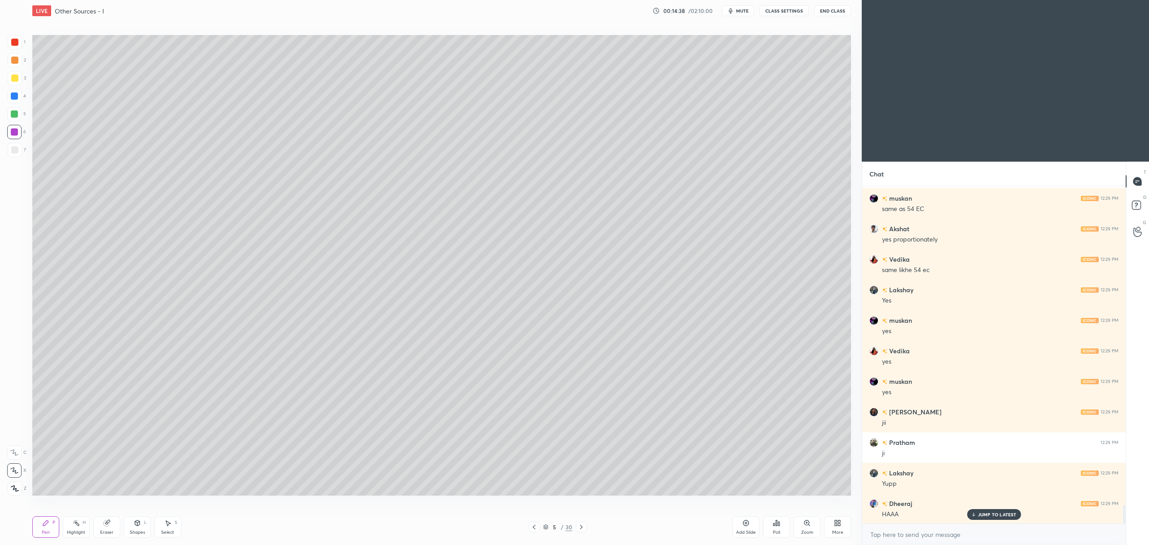
scroll to position [5847, 0]
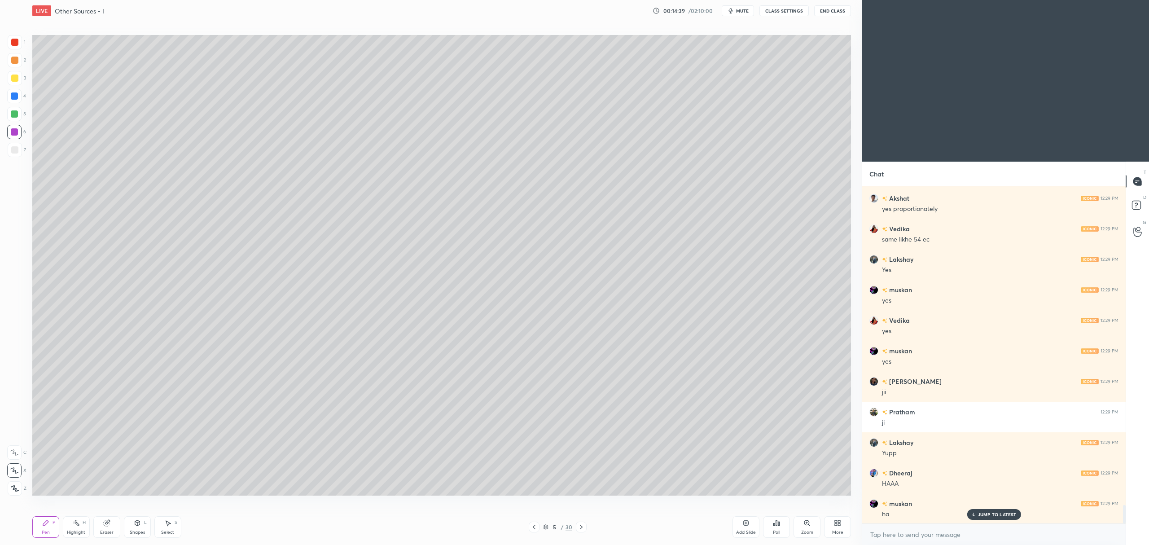
click at [739, 519] on div "Add Slide" at bounding box center [745, 527] width 27 height 22
click at [4, 75] on div "1 2 3 4 5 6 7 C X Z C X Z E E Erase all H H" at bounding box center [14, 265] width 29 height 460
click at [18, 79] on div at bounding box center [15, 78] width 14 height 14
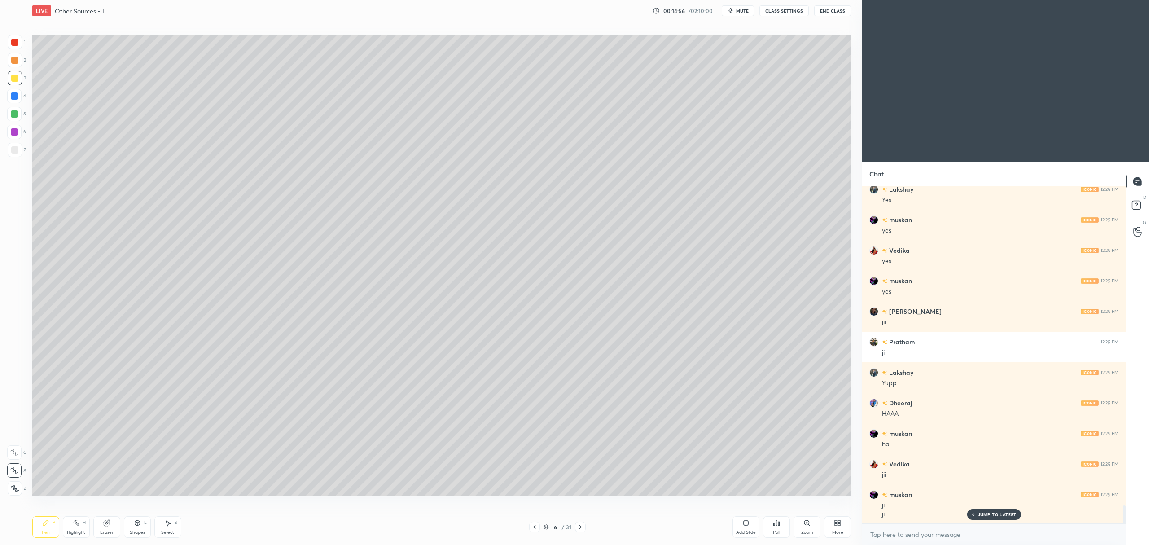
scroll to position [5948, 0]
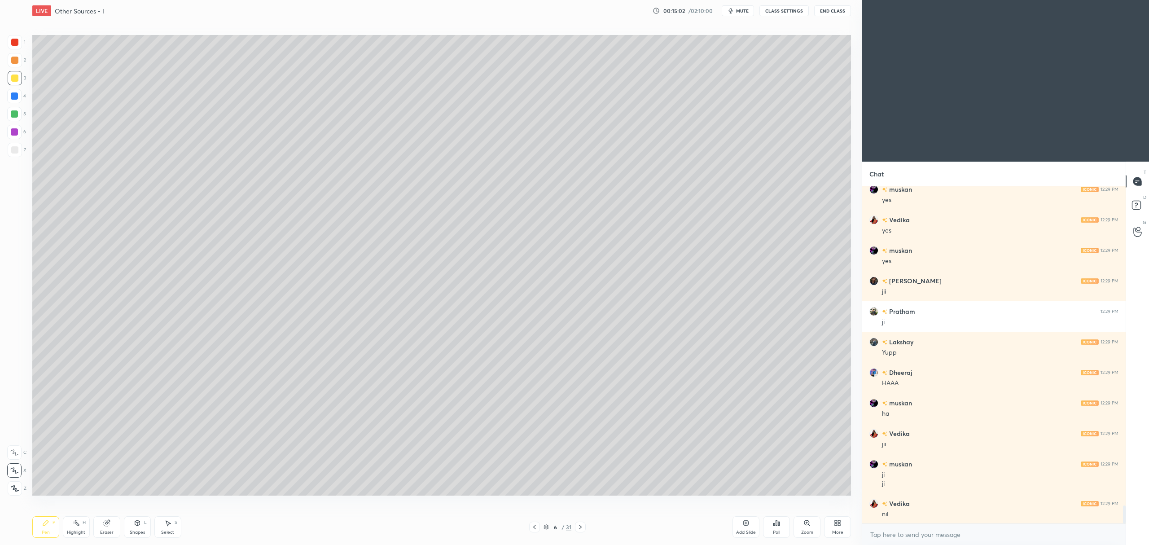
click at [19, 154] on div at bounding box center [15, 150] width 14 height 14
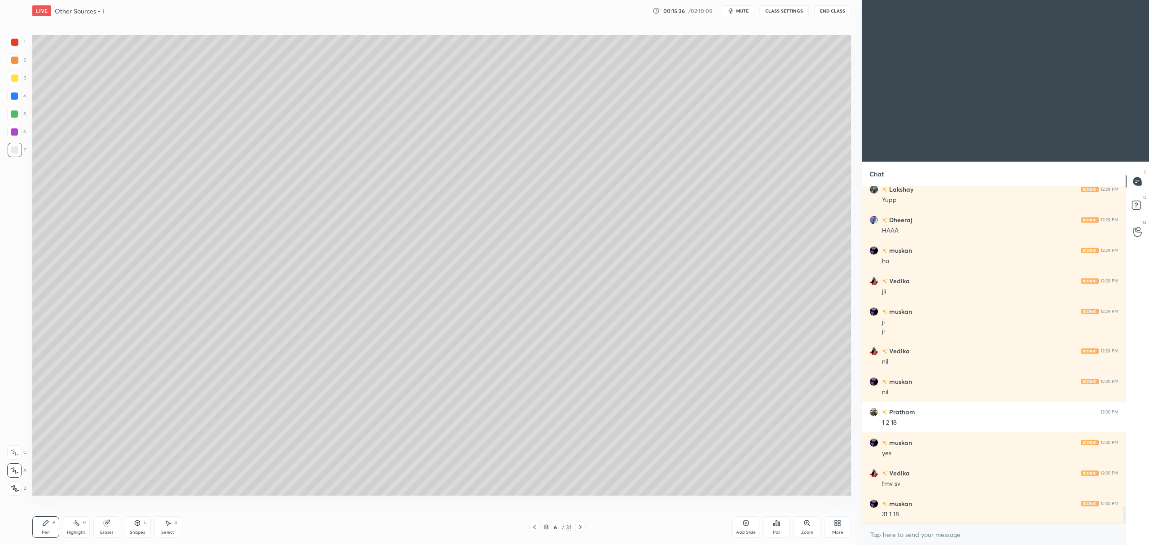
scroll to position [6131, 0]
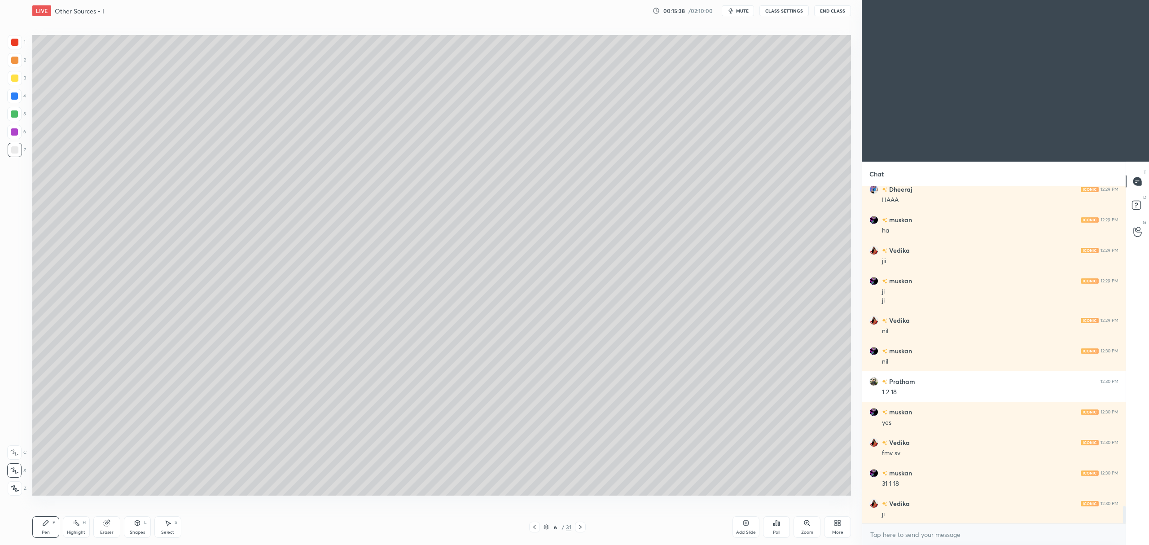
click at [15, 53] on div at bounding box center [15, 60] width 14 height 14
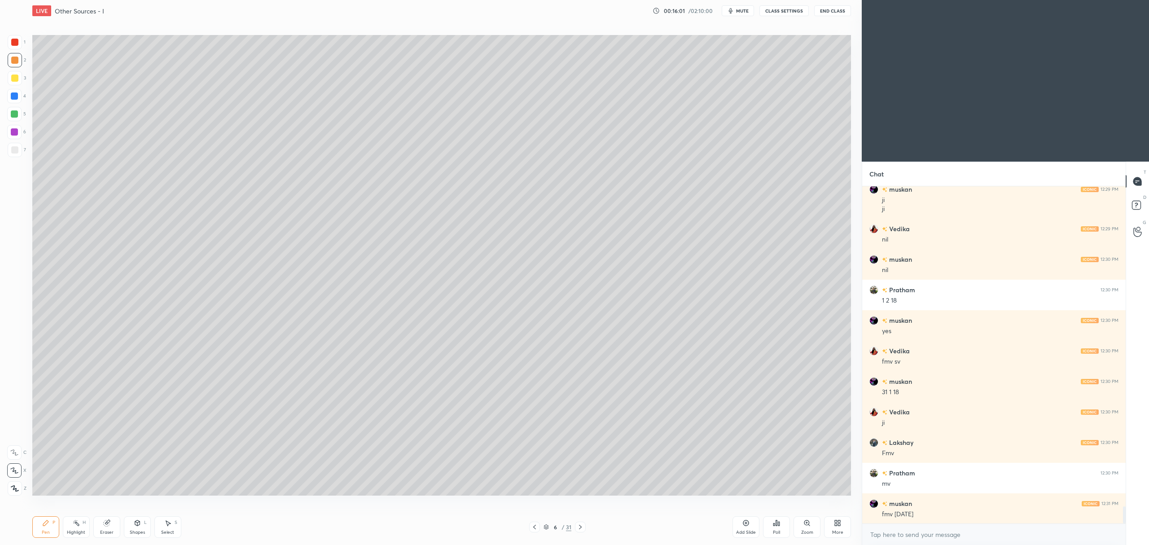
scroll to position [6253, 0]
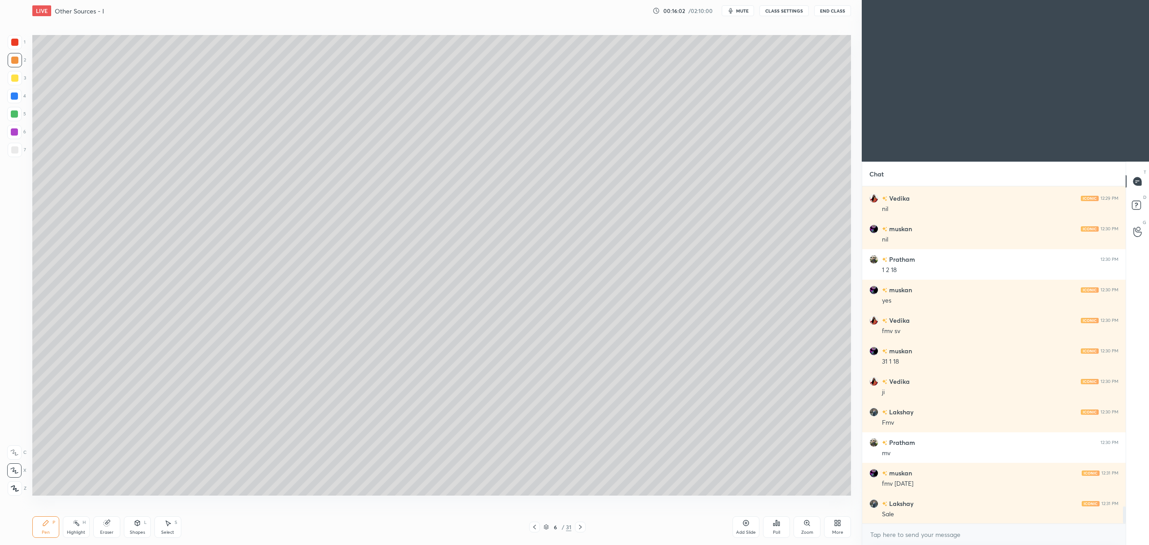
click at [12, 133] on div at bounding box center [14, 131] width 7 height 7
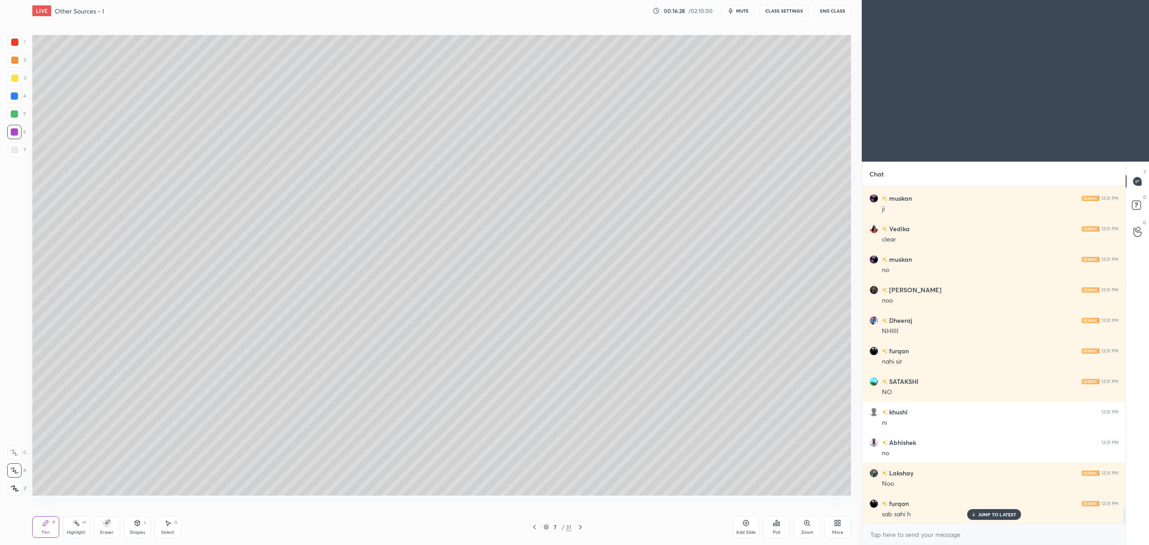
scroll to position [6628, 0]
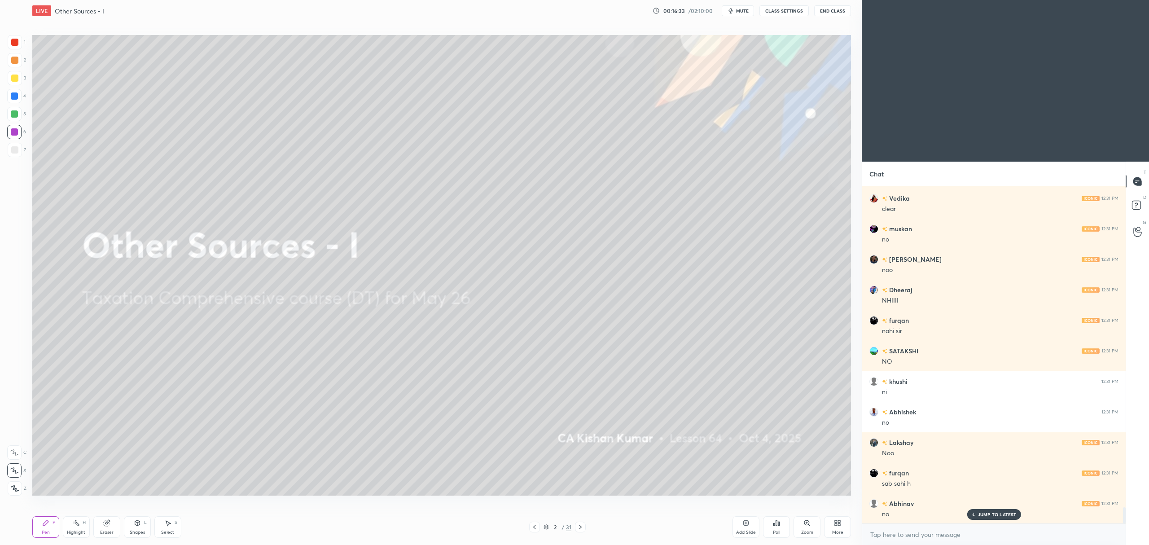
click at [546, 523] on div "2 / 31" at bounding box center [557, 527] width 28 height 8
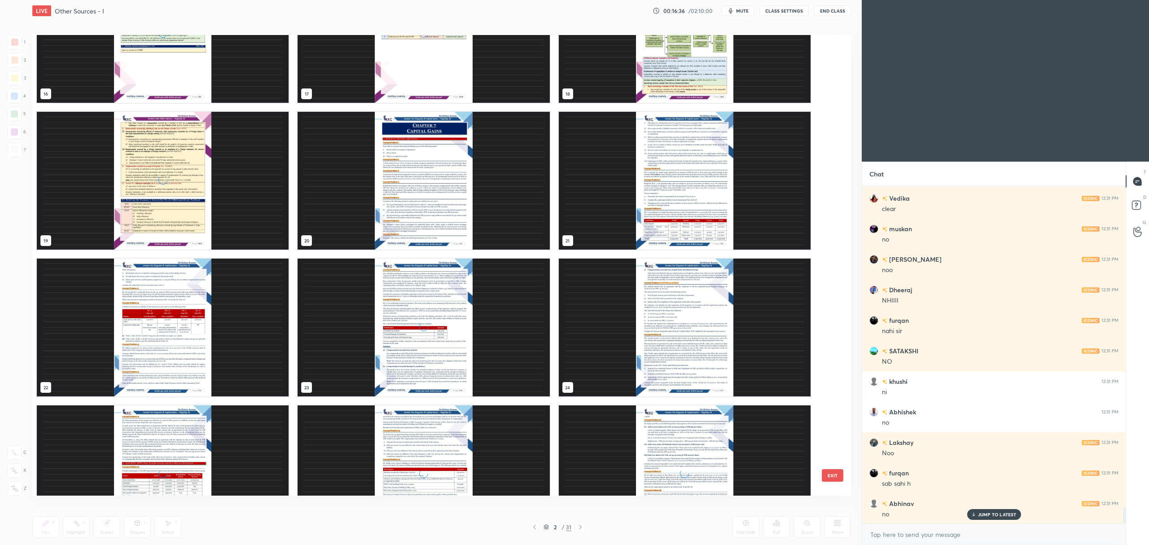
scroll to position [808, 0]
click at [374, 195] on img "grid" at bounding box center [423, 180] width 252 height 138
click at [383, 200] on img "grid" at bounding box center [423, 180] width 252 height 138
click at [393, 189] on img "grid" at bounding box center [423, 180] width 252 height 138
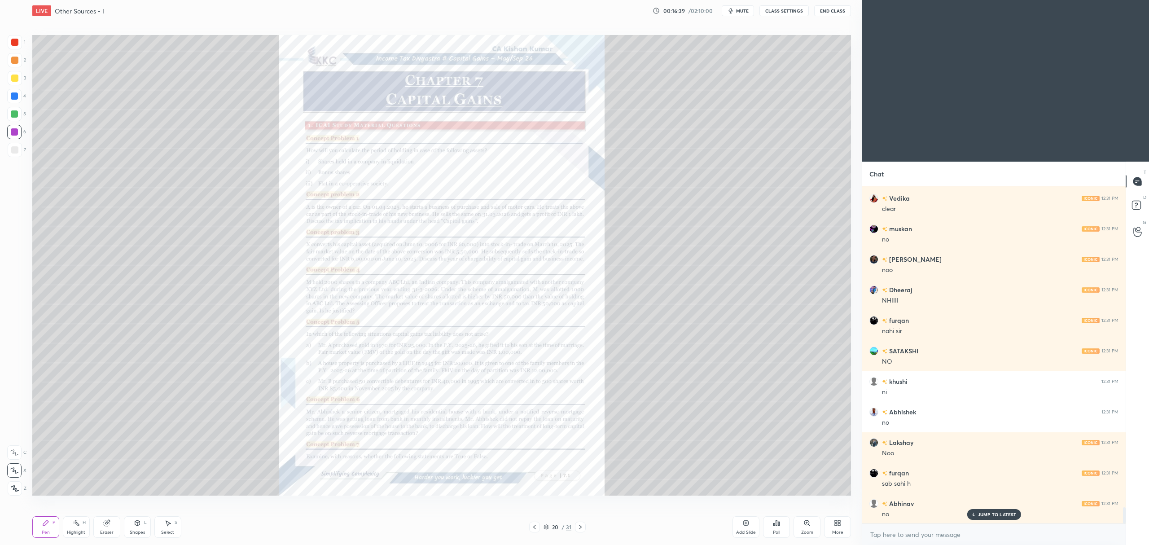
scroll to position [6659, 0]
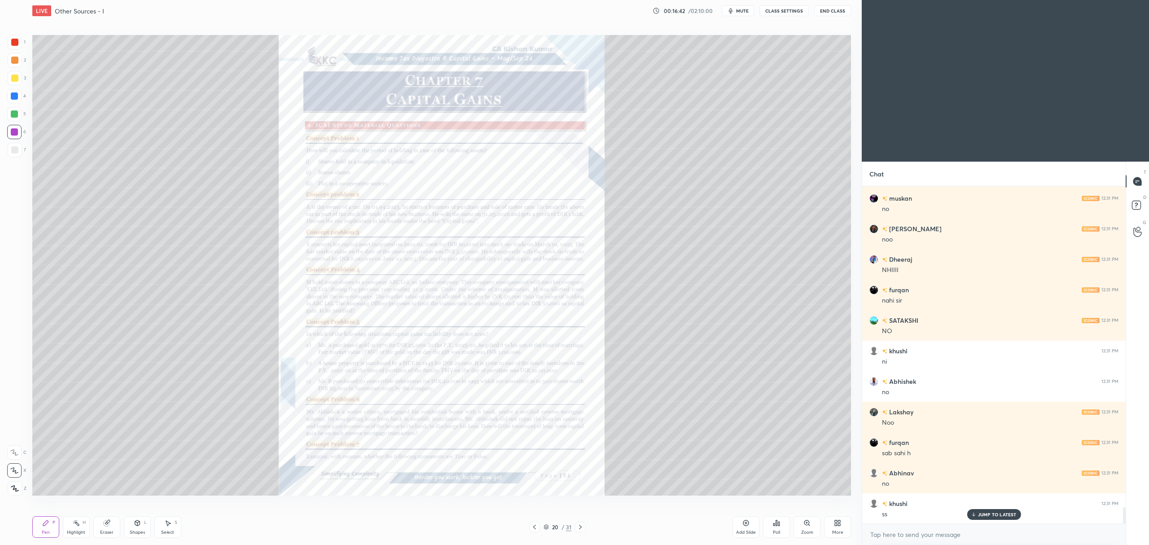
click at [800, 524] on div "Zoom" at bounding box center [806, 527] width 27 height 22
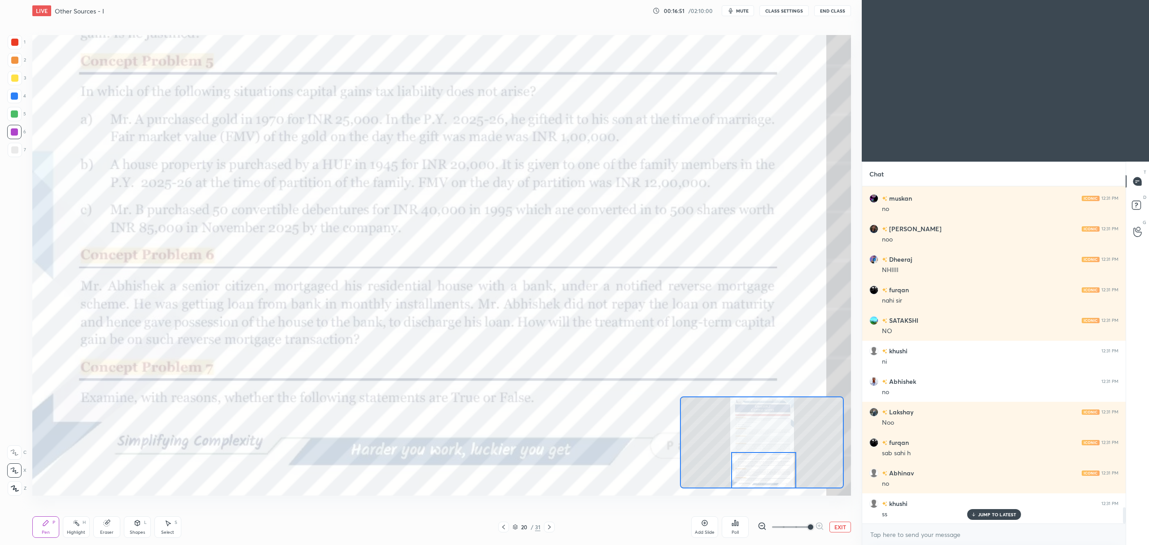
click at [13, 43] on div at bounding box center [14, 42] width 7 height 7
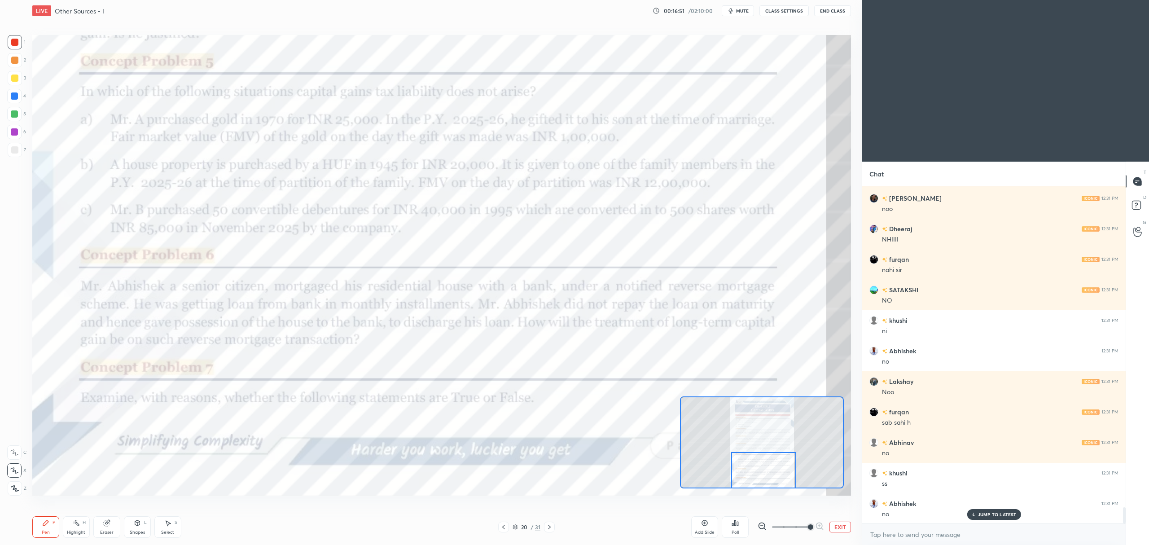
click at [17, 453] on icon at bounding box center [14, 452] width 8 height 6
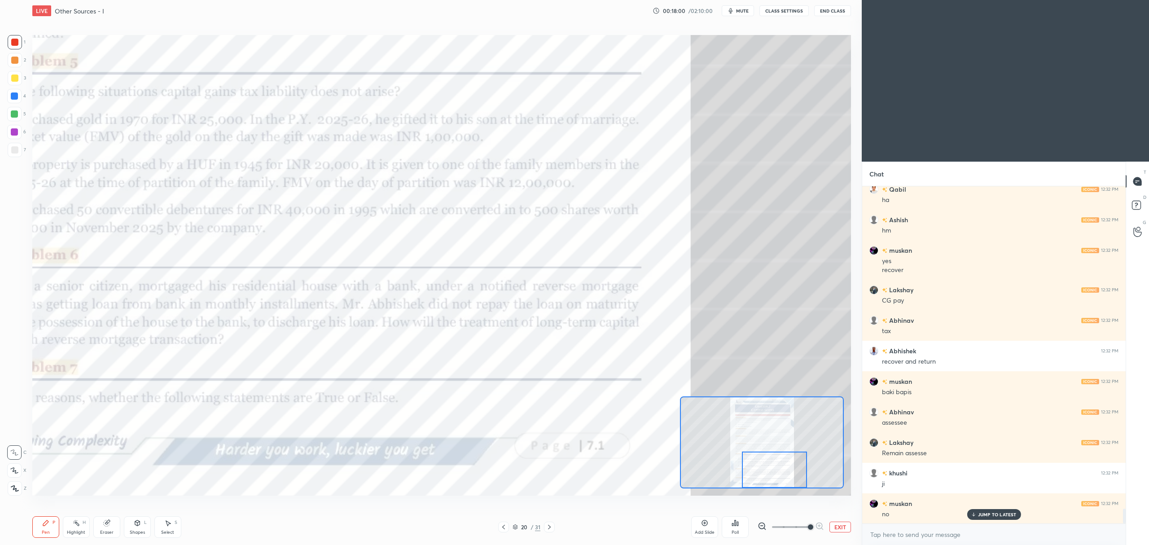
scroll to position [7561, 0]
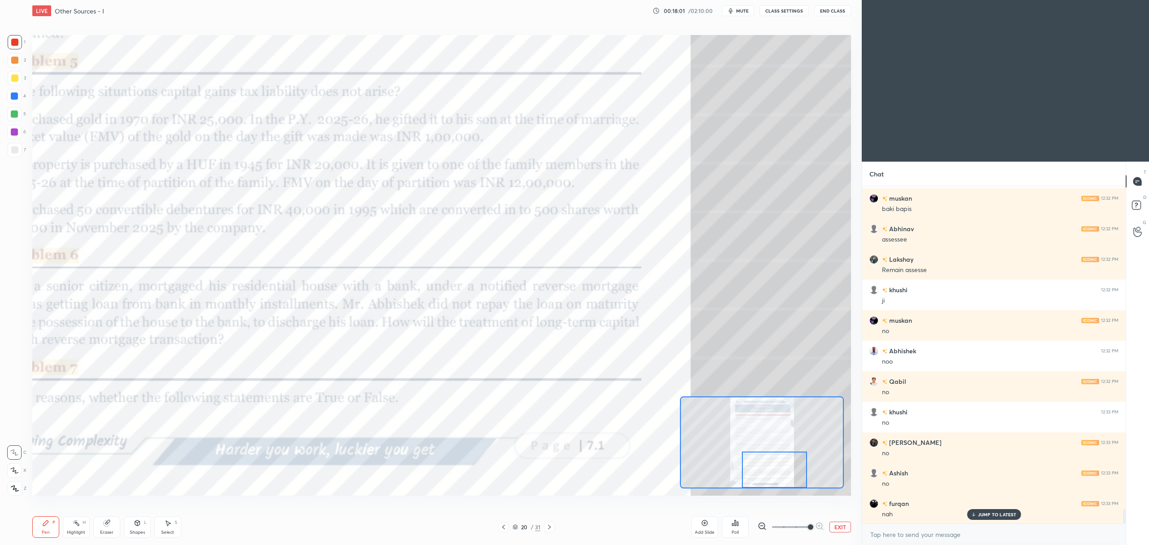
click at [550, 527] on icon at bounding box center [549, 526] width 3 height 4
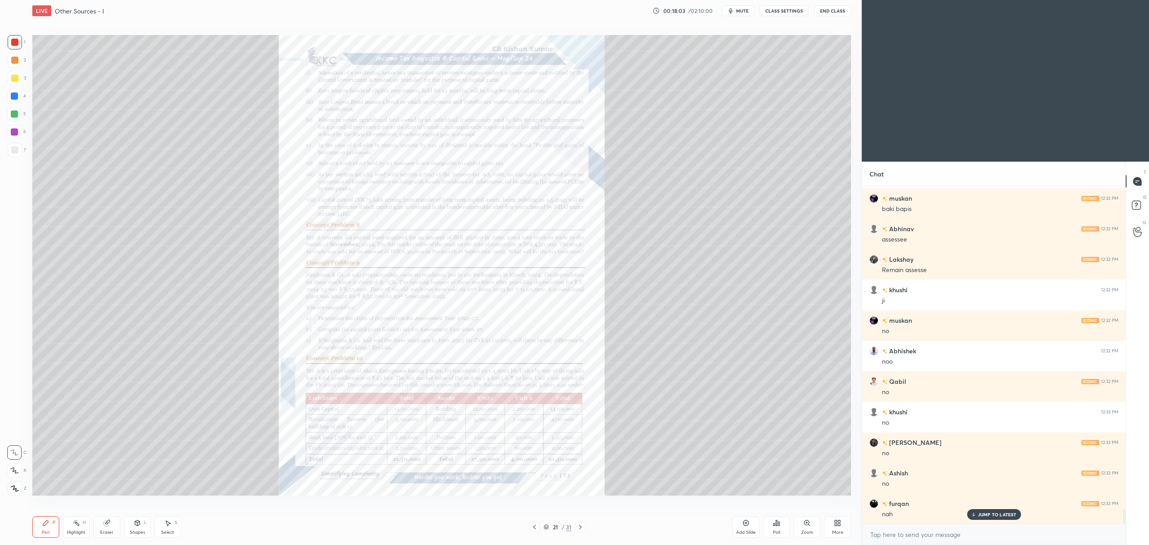
click at [803, 526] on icon at bounding box center [806, 522] width 7 height 7
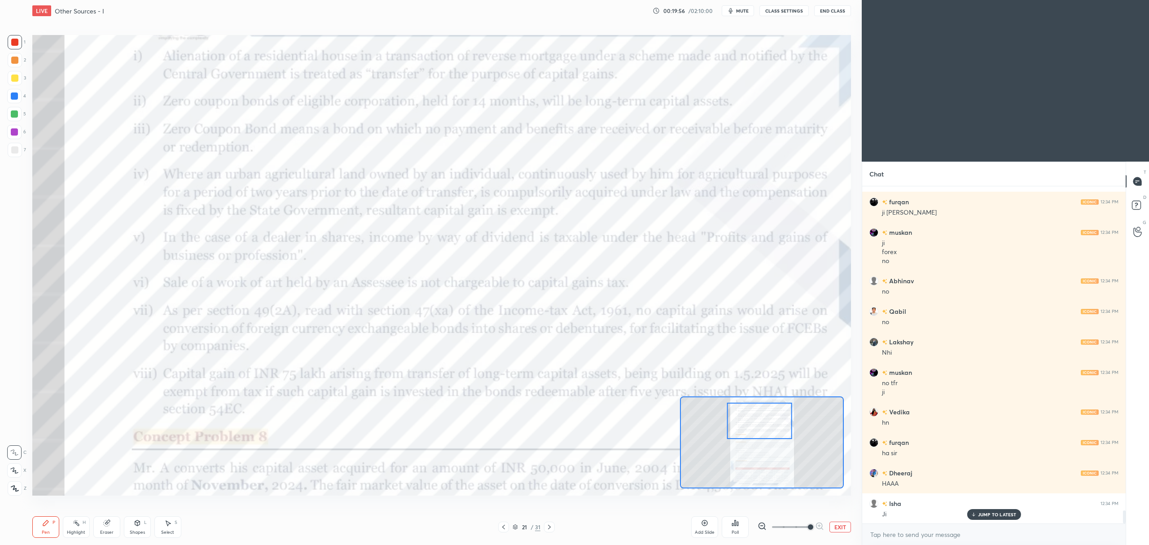
scroll to position [8320, 0]
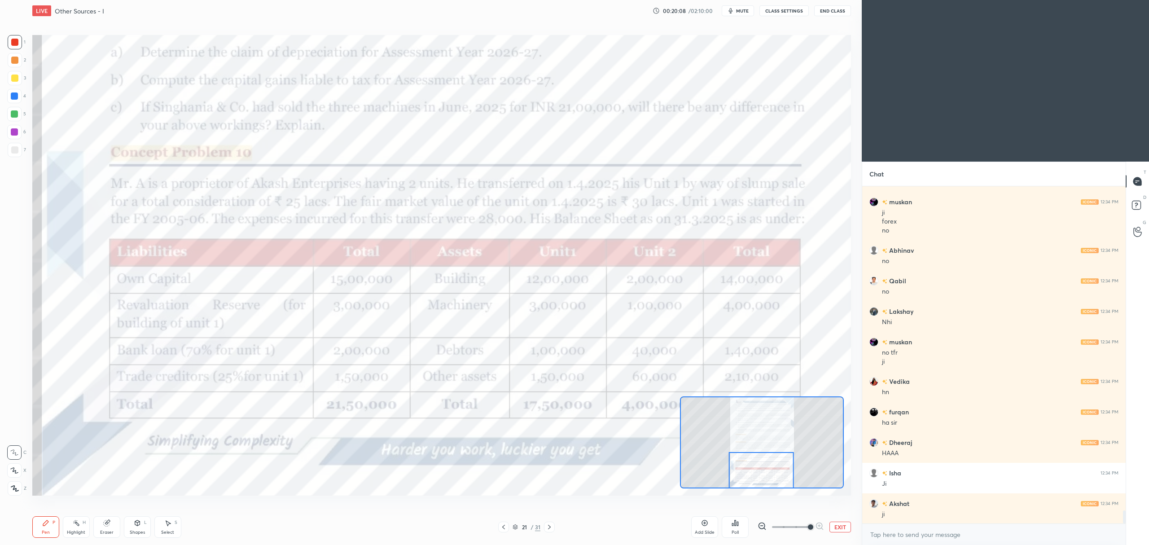
click at [550, 524] on icon at bounding box center [549, 526] width 7 height 7
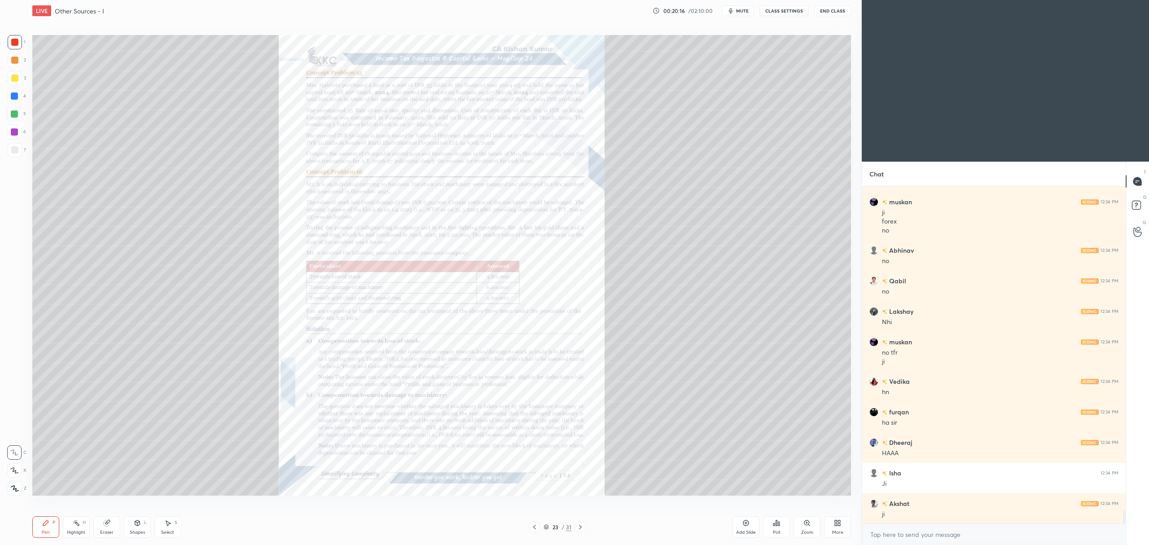
click at [804, 528] on div "Zoom" at bounding box center [806, 527] width 27 height 22
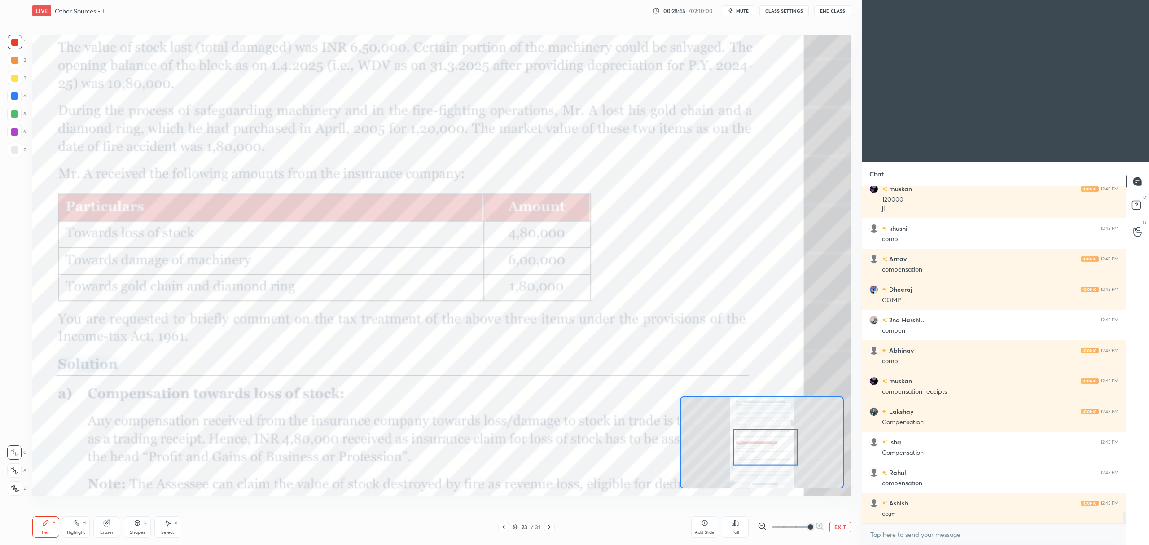
scroll to position [9852, 0]
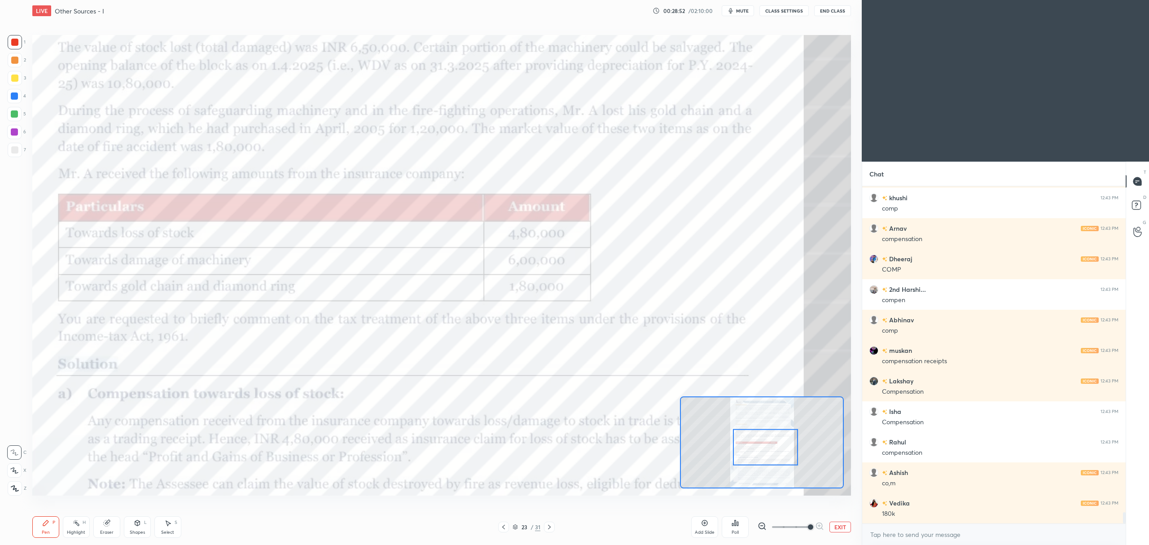
click at [511, 527] on div "23 / 31" at bounding box center [526, 526] width 57 height 11
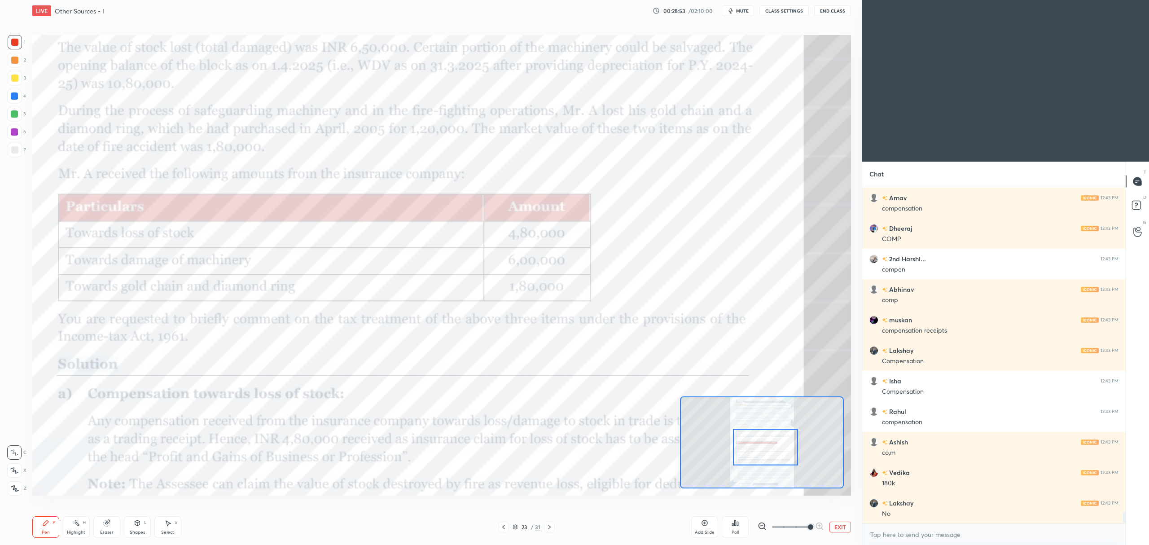
click at [514, 526] on icon at bounding box center [514, 526] width 5 height 5
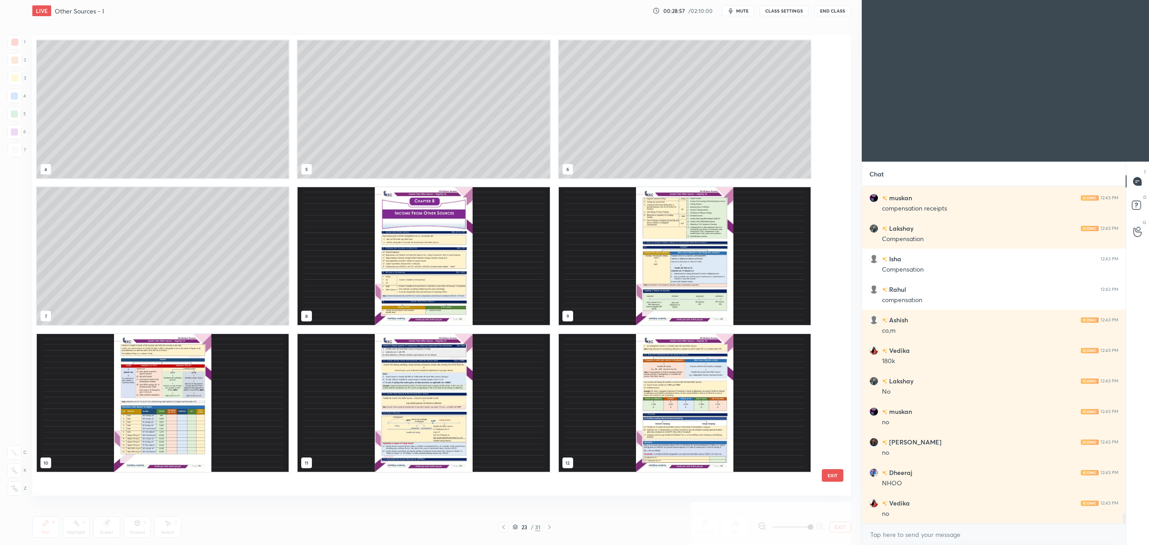
scroll to position [10035, 0]
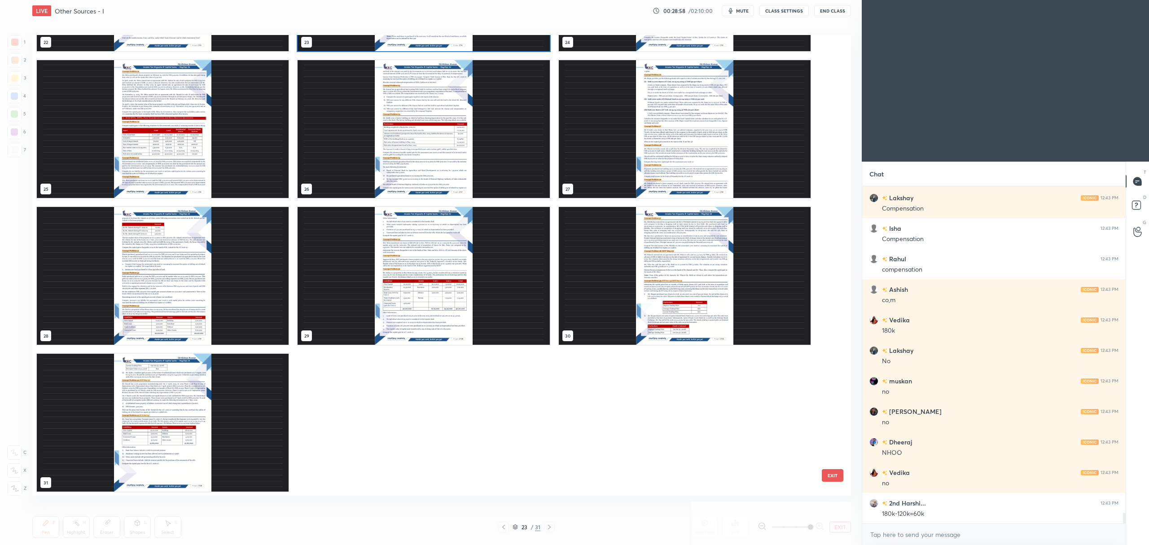
click at [814, 197] on div "27" at bounding box center [684, 129] width 261 height 147
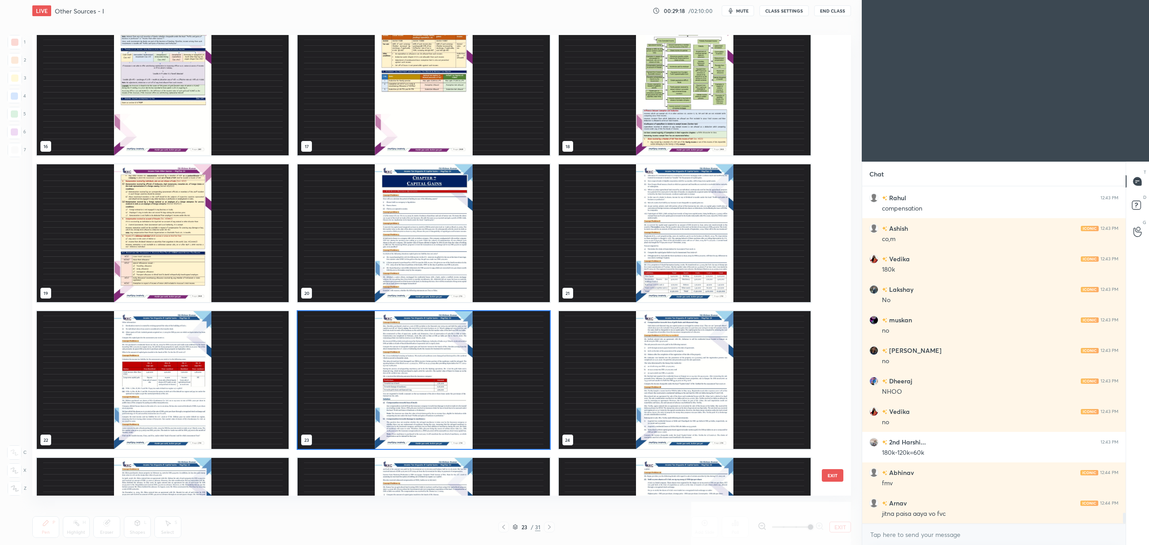
scroll to position [752, 0]
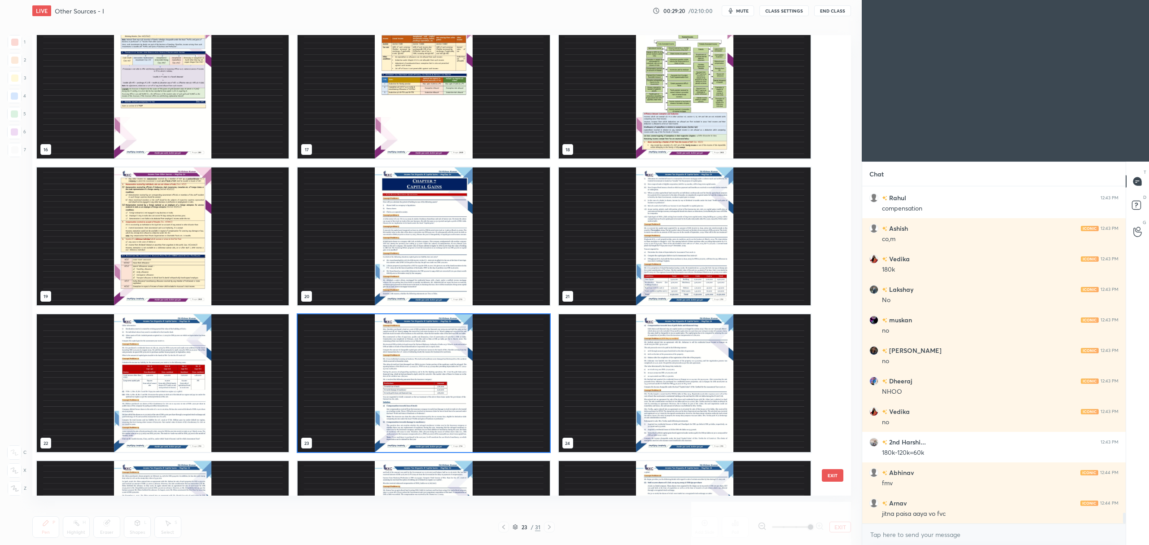
click at [151, 387] on img "grid" at bounding box center [163, 383] width 252 height 138
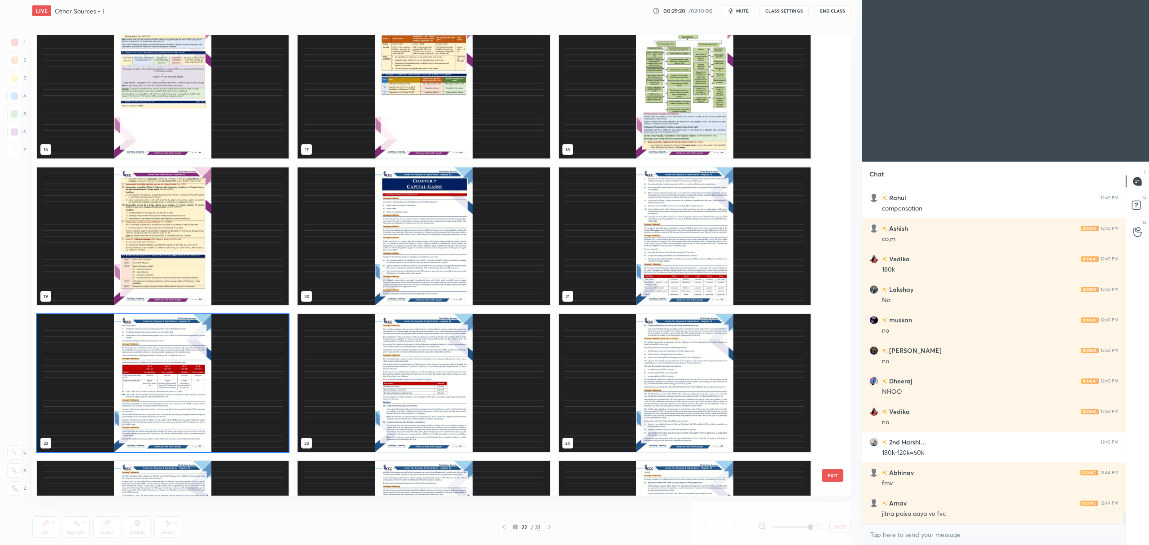
click at [153, 389] on img "grid" at bounding box center [163, 383] width 252 height 138
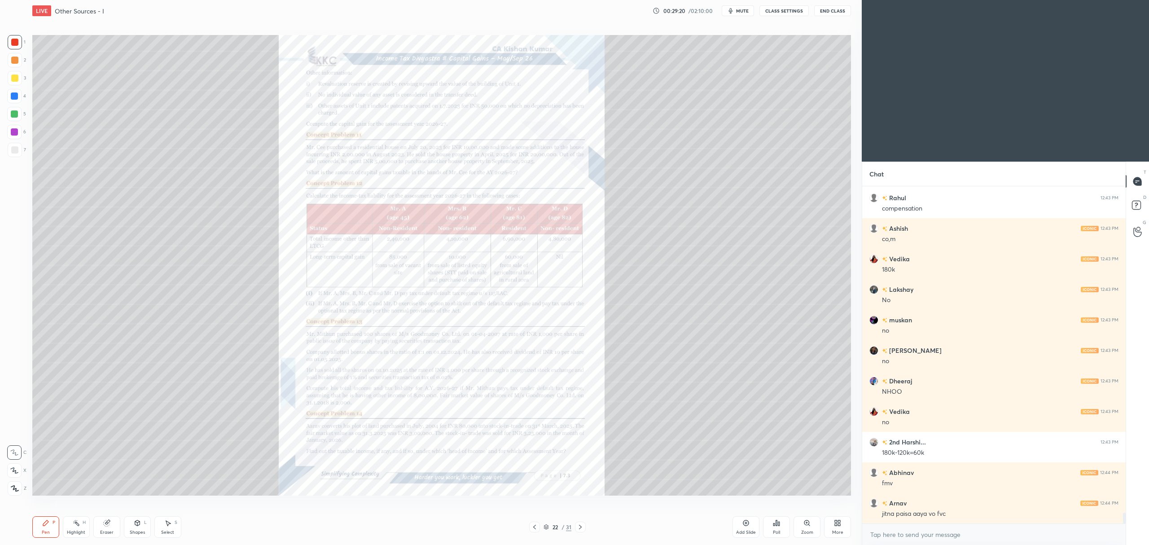
click at [155, 390] on img "grid" at bounding box center [163, 383] width 252 height 138
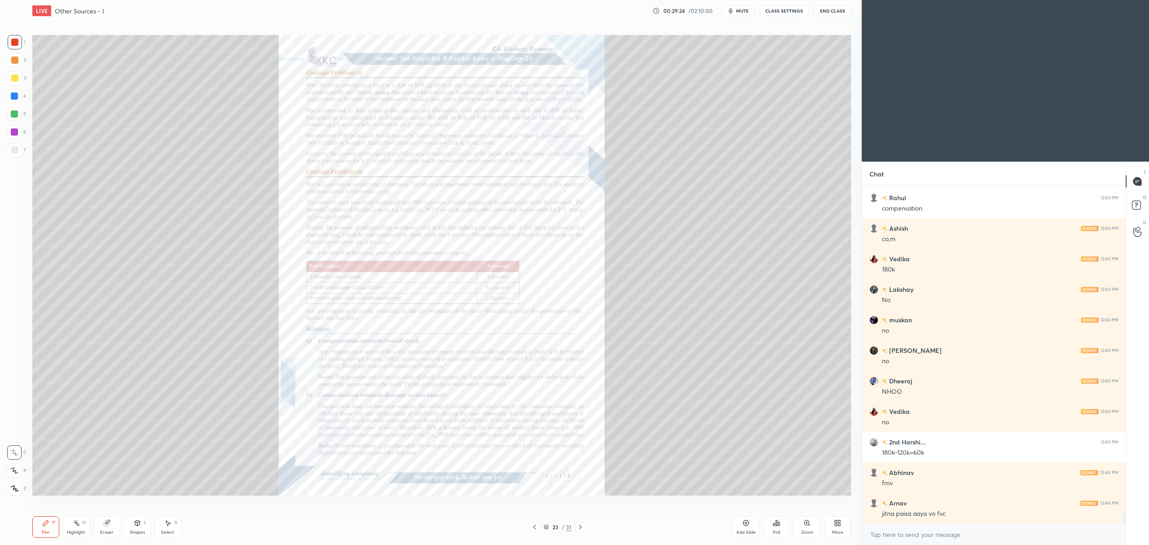
click at [805, 533] on div "Zoom" at bounding box center [807, 532] width 12 height 4
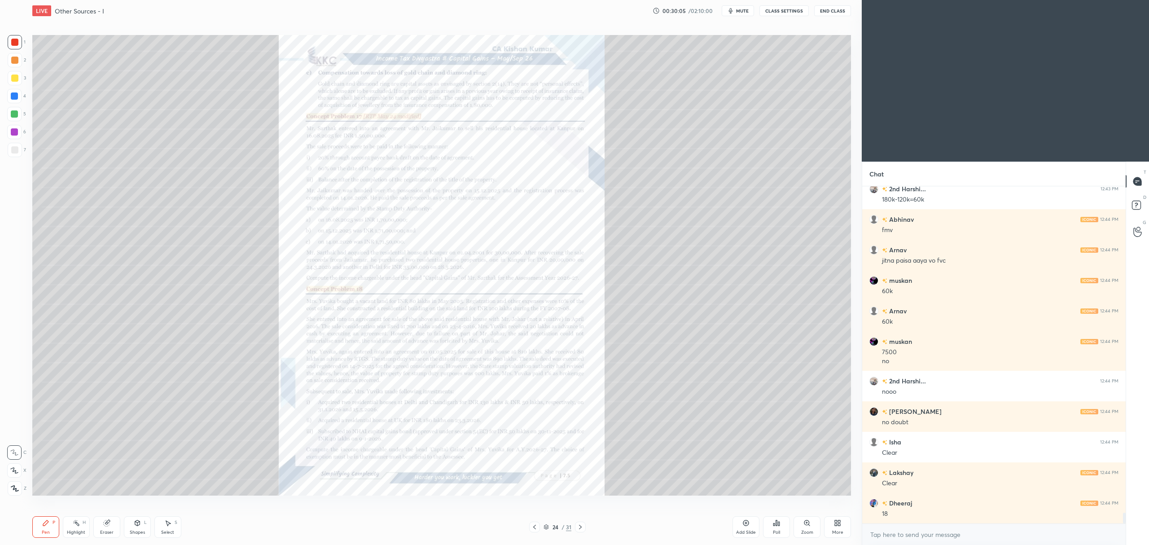
scroll to position [10380, 0]
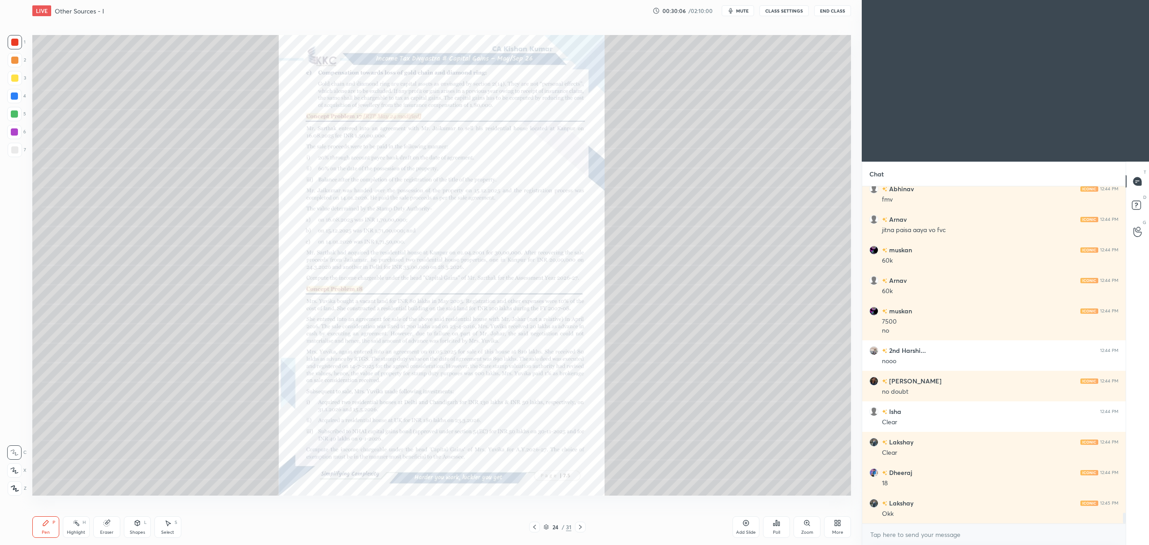
click at [812, 524] on div "Zoom" at bounding box center [806, 527] width 27 height 22
click at [806, 528] on div "Zoom" at bounding box center [806, 527] width 27 height 22
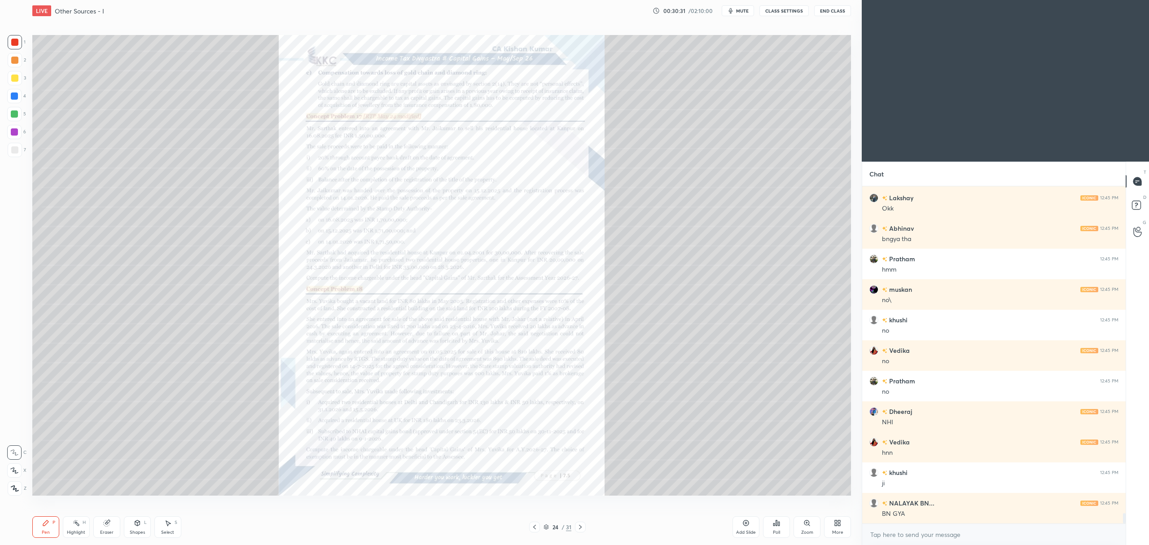
scroll to position [10716, 0]
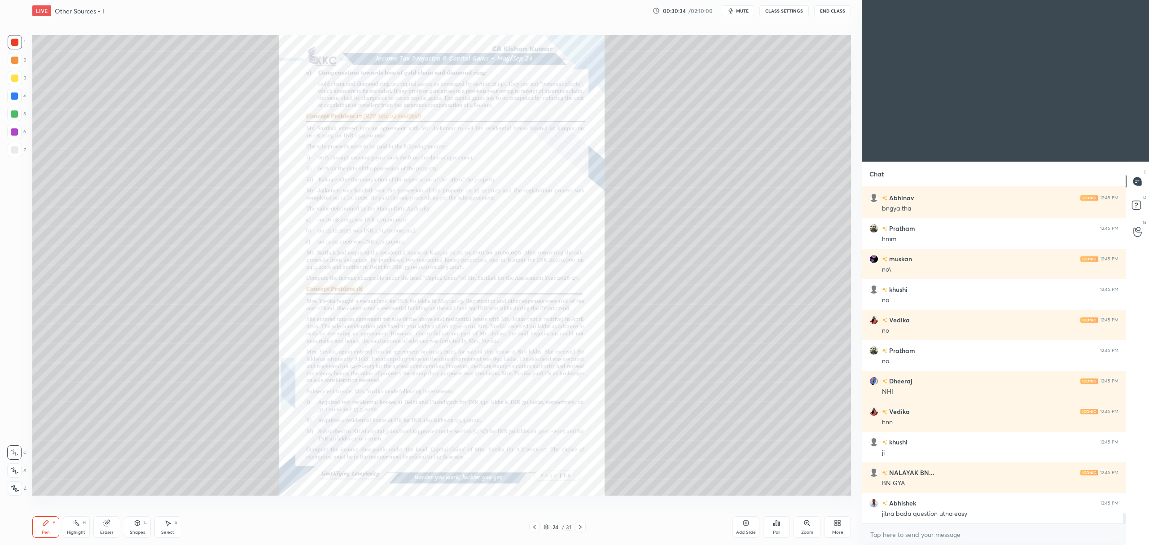
click at [807, 525] on icon at bounding box center [806, 522] width 5 height 5
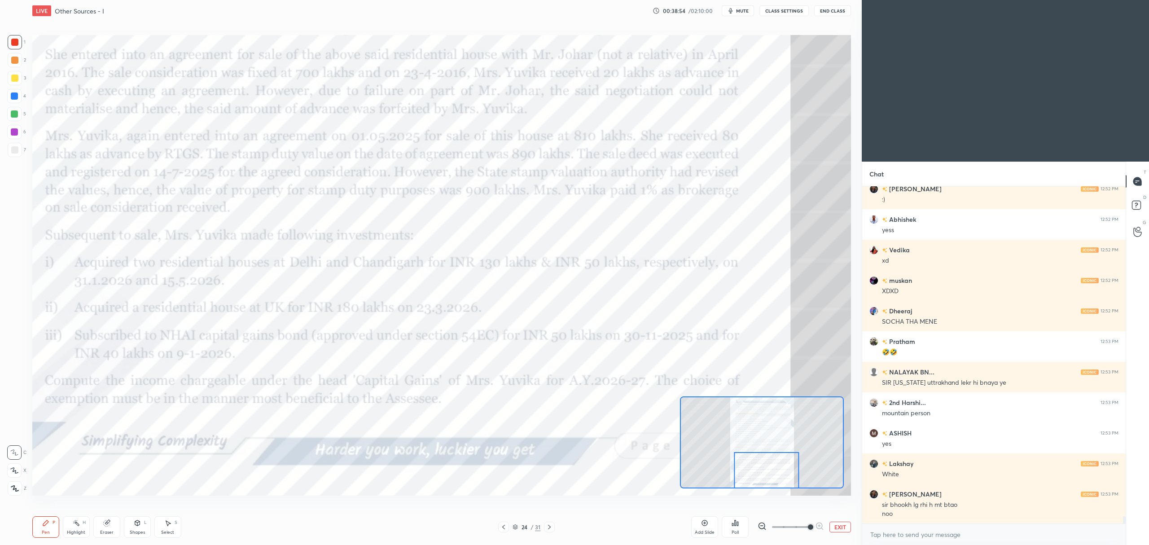
scroll to position [15520, 0]
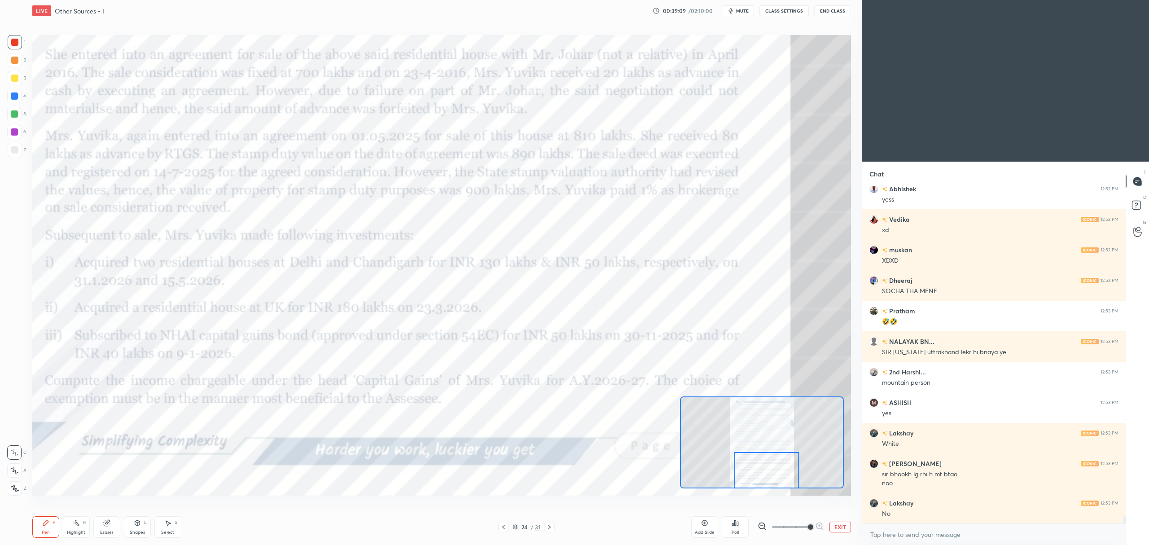
click at [21, 101] on div at bounding box center [14, 96] width 14 height 14
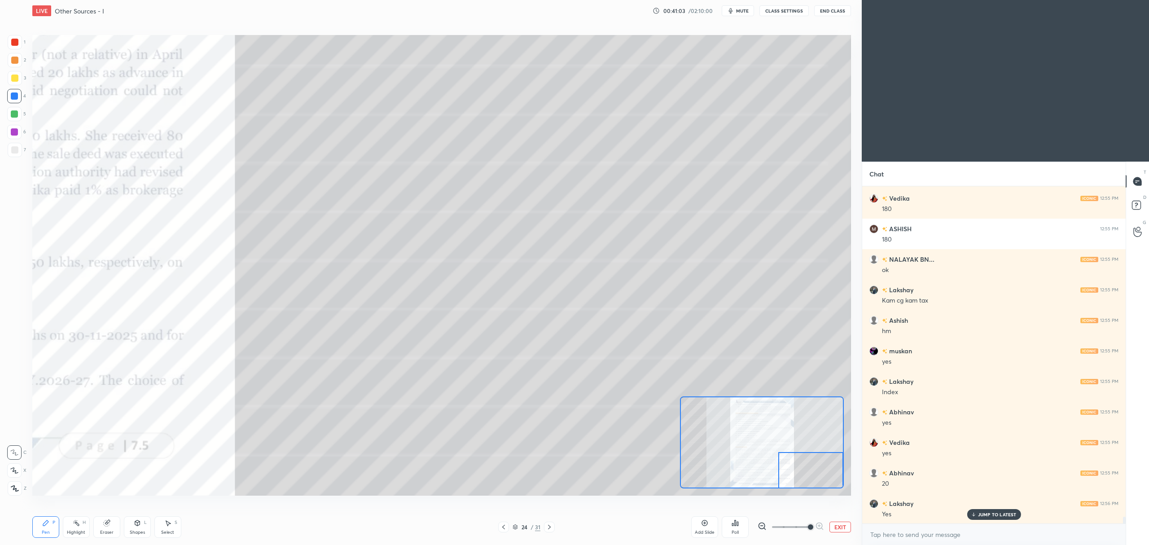
scroll to position [16600, 0]
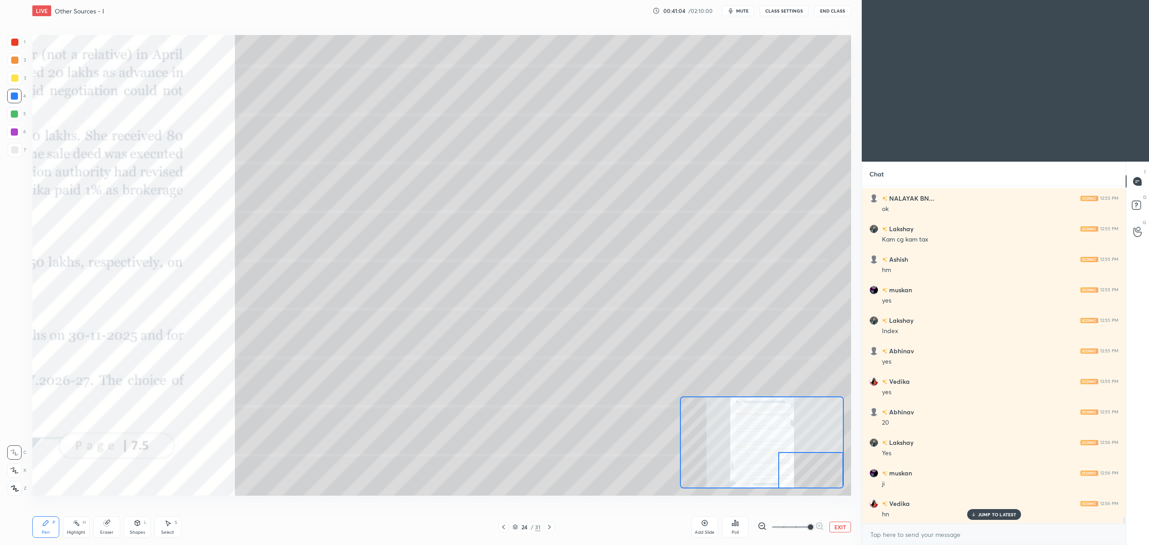
click at [838, 527] on button "EXIT" at bounding box center [840, 526] width 22 height 11
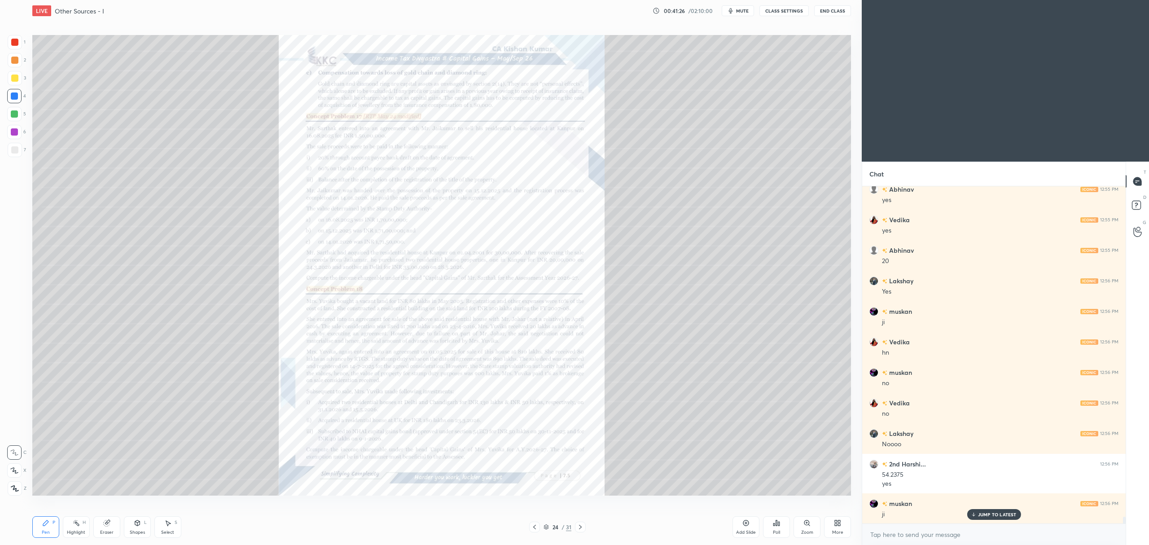
scroll to position [16792, 0]
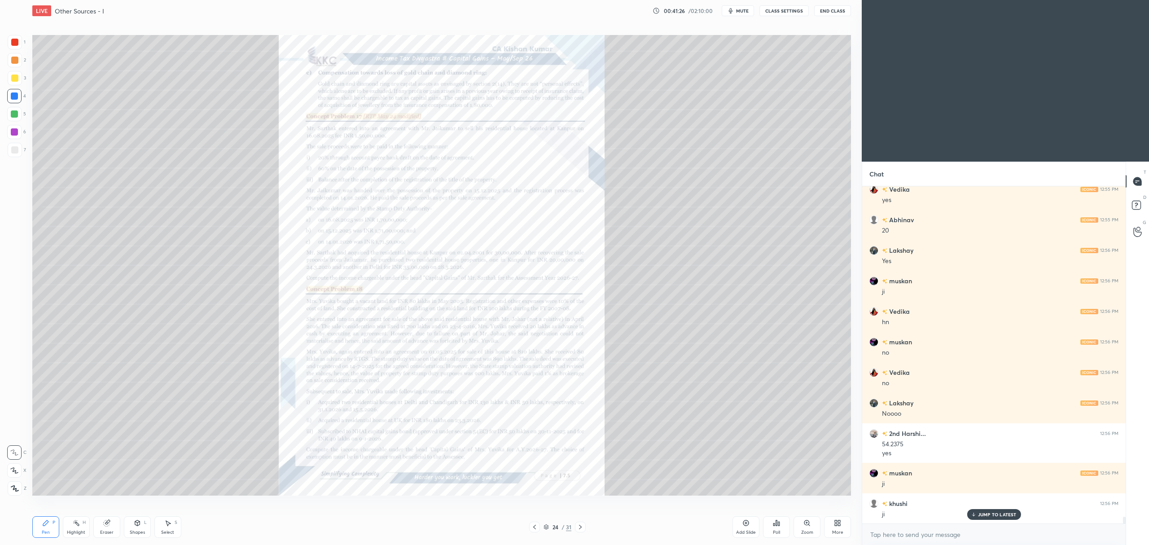
click at [545, 526] on icon at bounding box center [545, 526] width 5 height 5
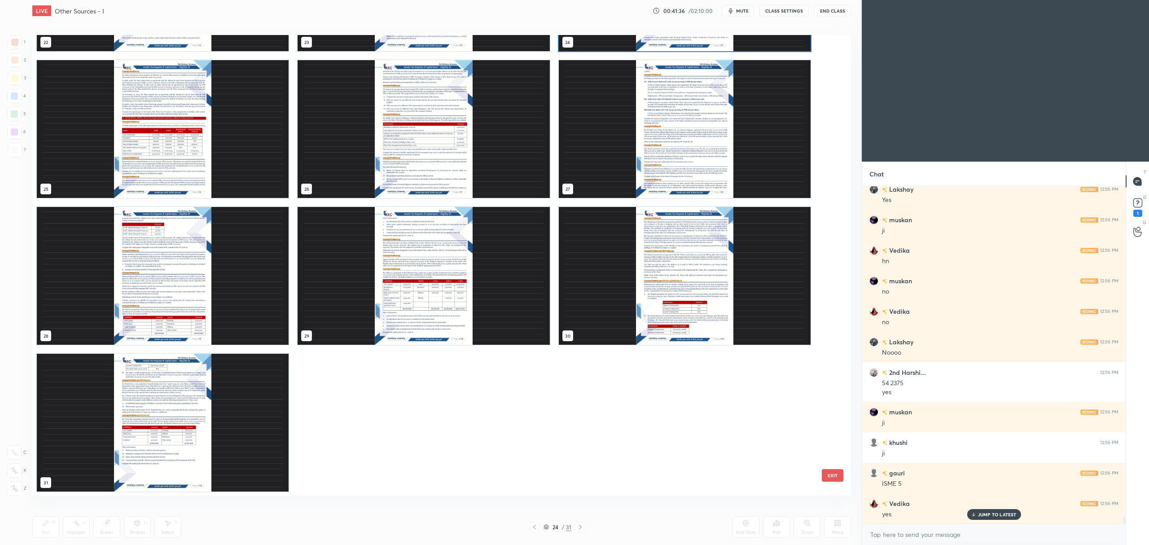
scroll to position [16945, 0]
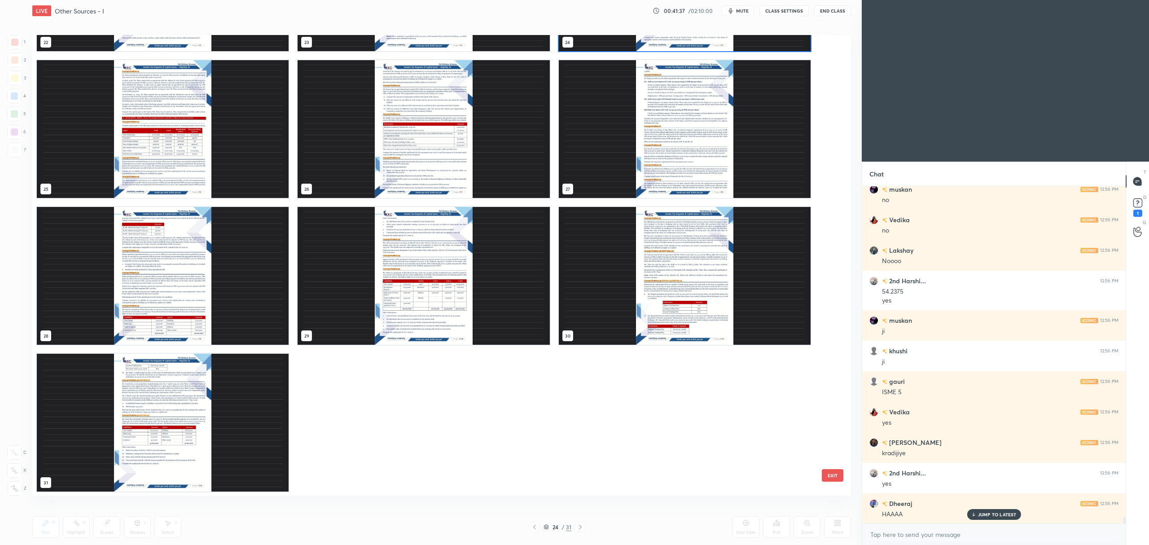
click at [232, 418] on img "grid" at bounding box center [163, 423] width 252 height 138
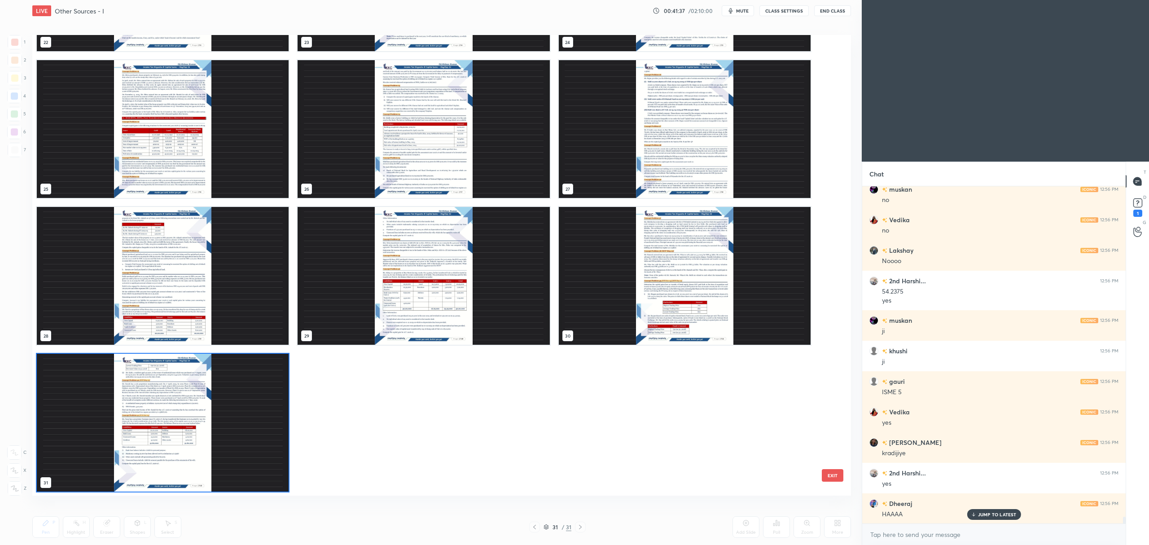
click at [233, 424] on img "grid" at bounding box center [163, 423] width 252 height 138
click at [241, 415] on img "grid" at bounding box center [163, 423] width 252 height 138
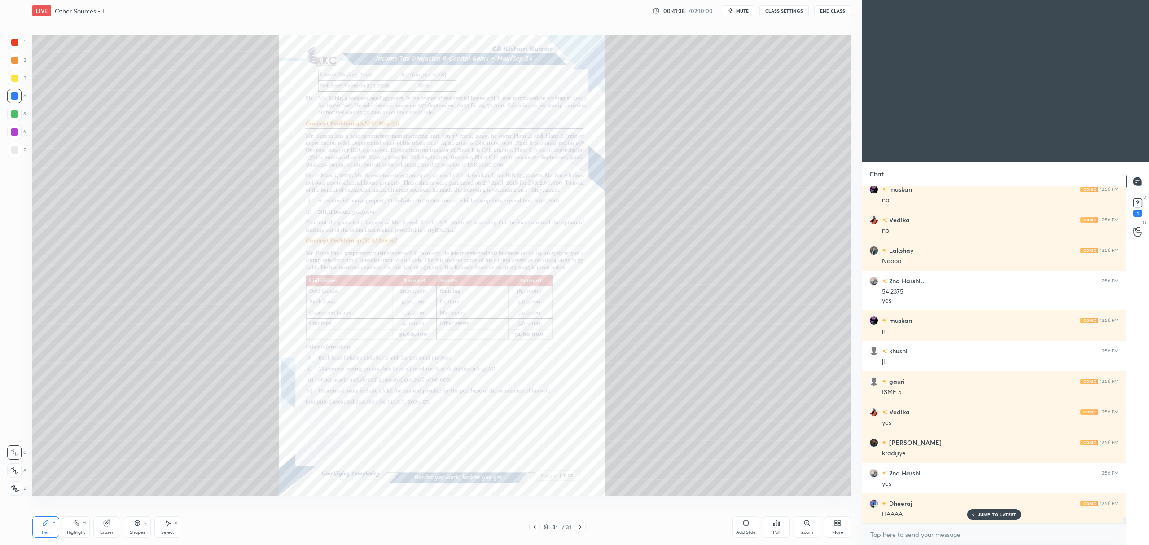
scroll to position [16975, 0]
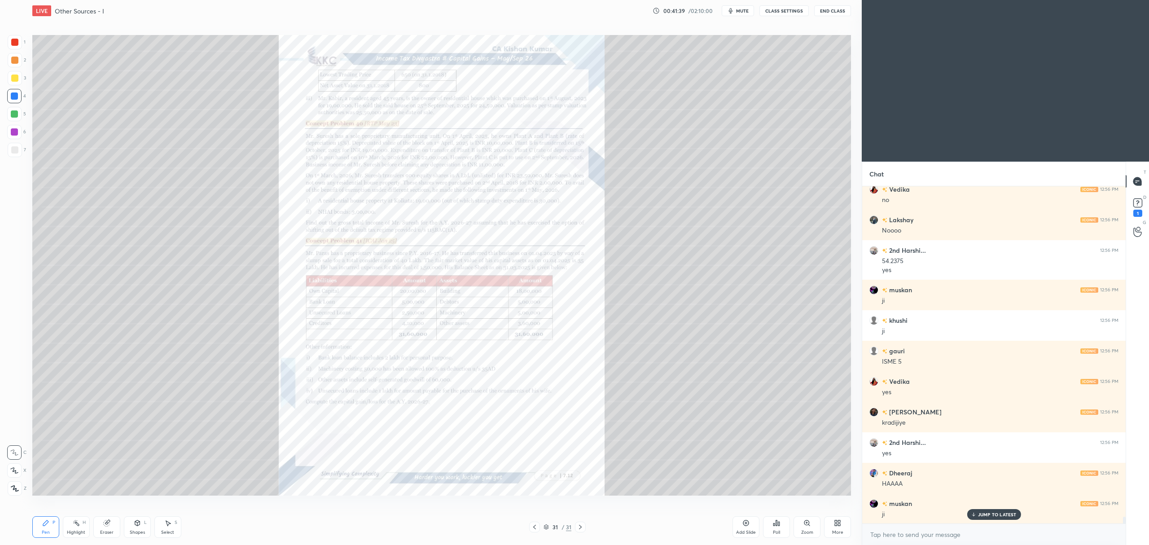
click at [808, 526] on icon at bounding box center [806, 522] width 7 height 7
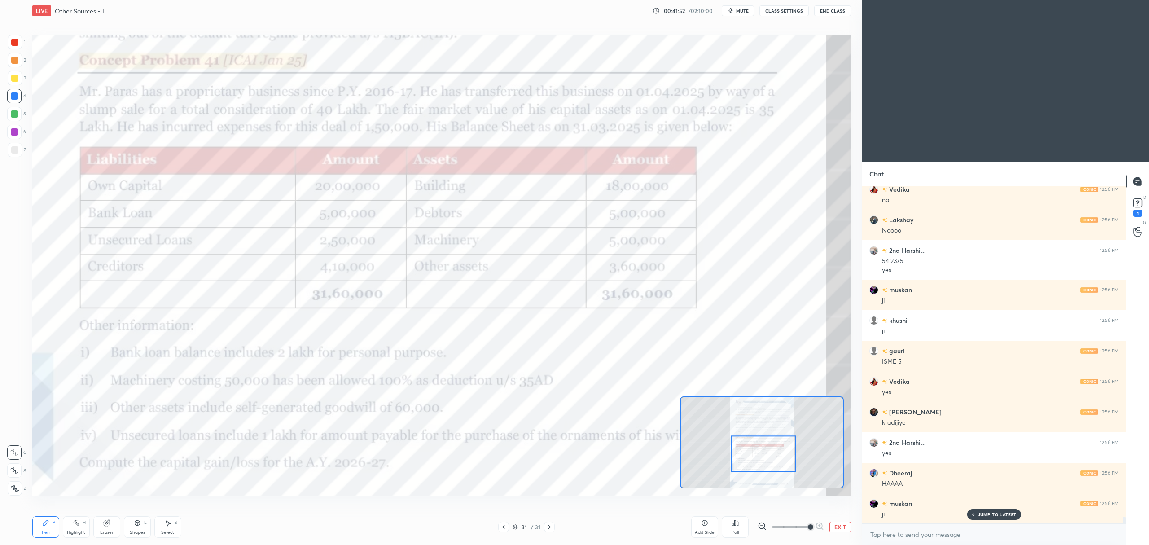
scroll to position [17006, 0]
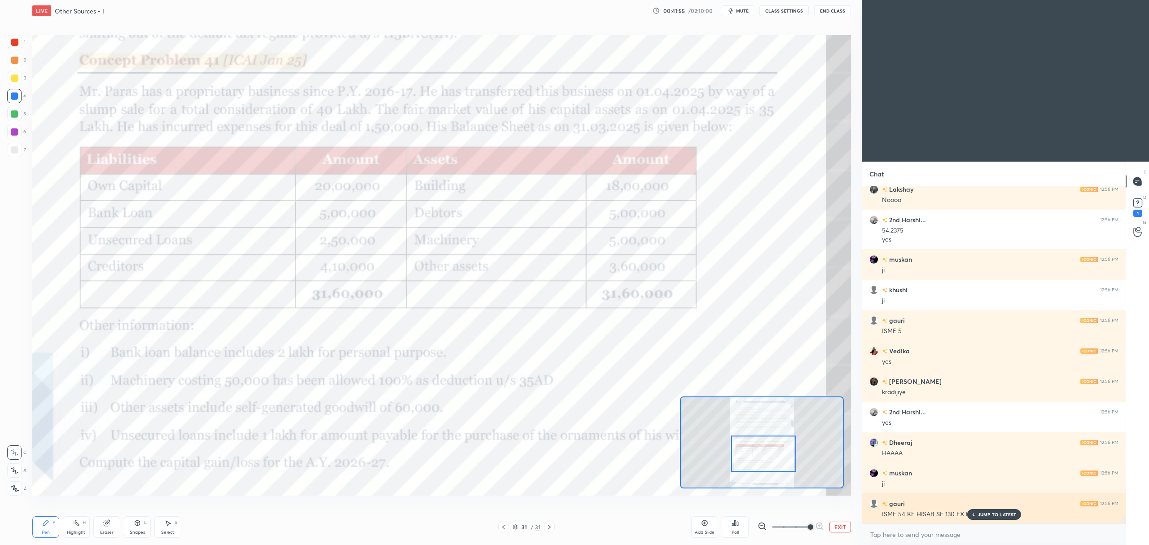
click at [1001, 515] on p "JUMP TO LATEST" at bounding box center [997, 513] width 39 height 5
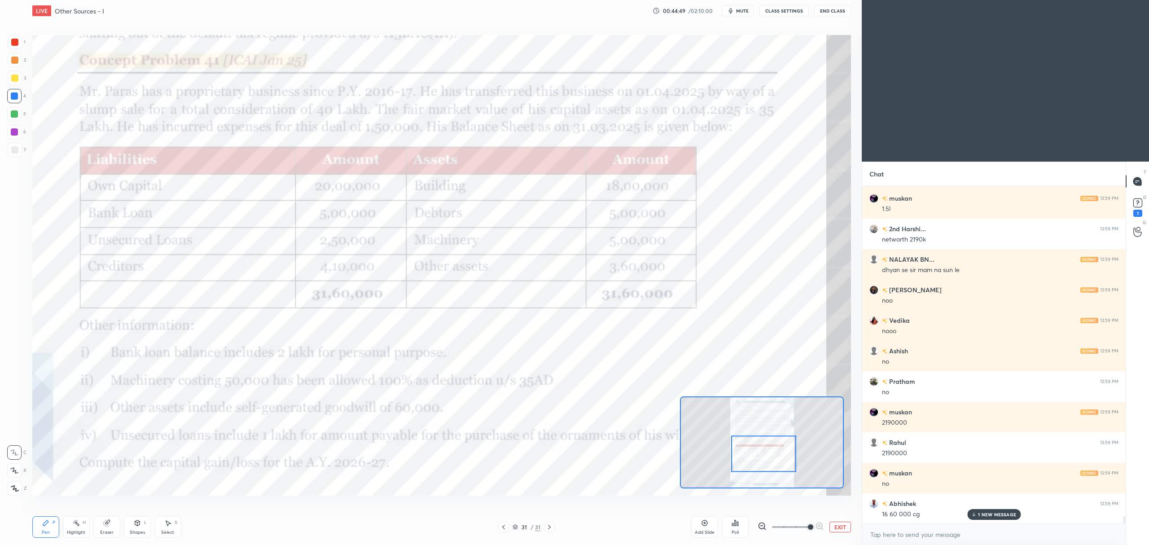
scroll to position [15665, 0]
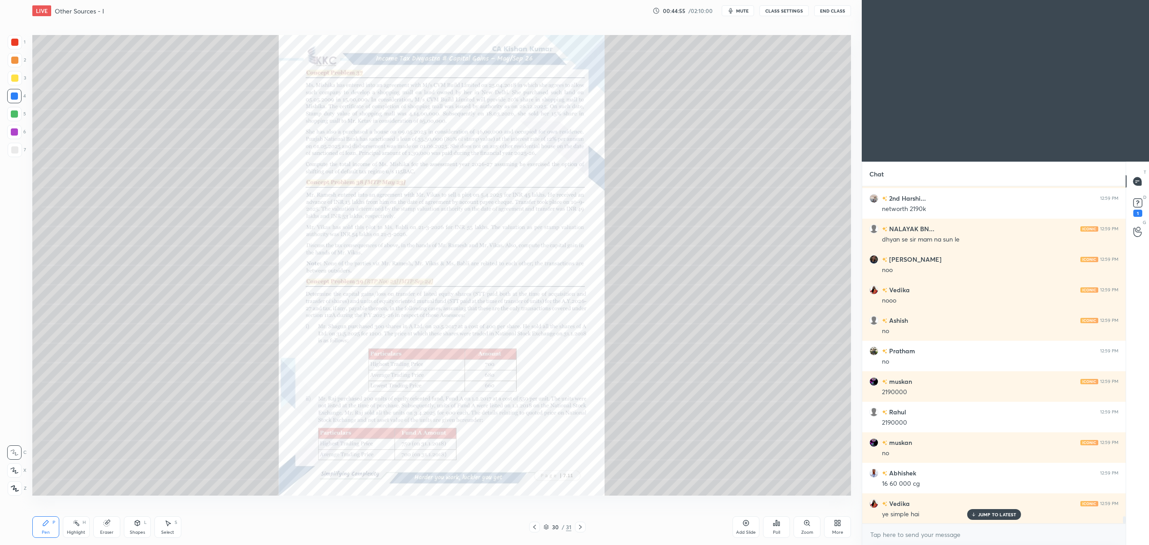
click at [816, 521] on div "Zoom" at bounding box center [806, 527] width 27 height 22
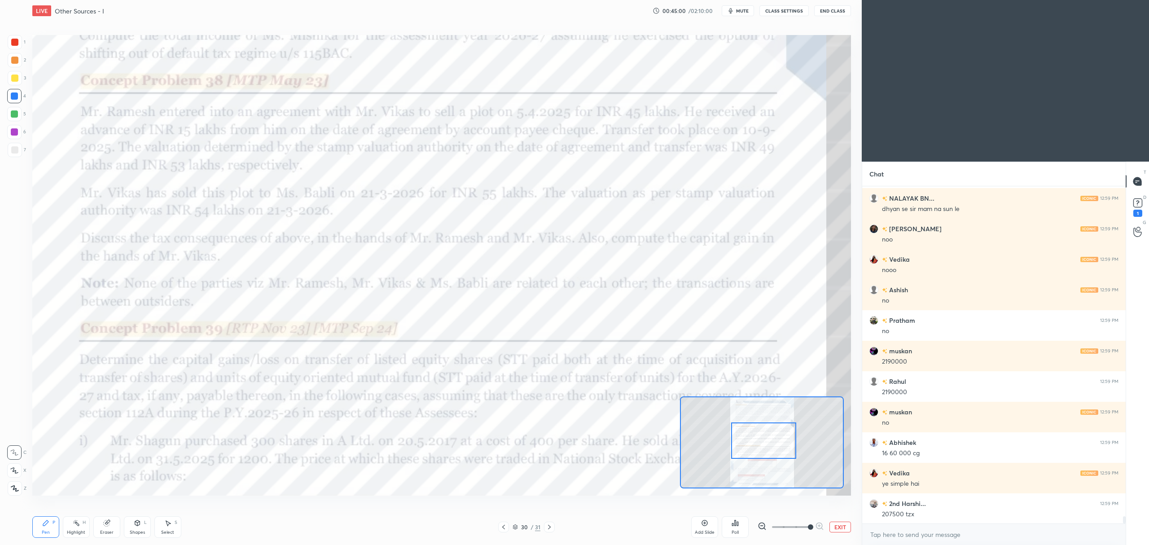
scroll to position [15726, 0]
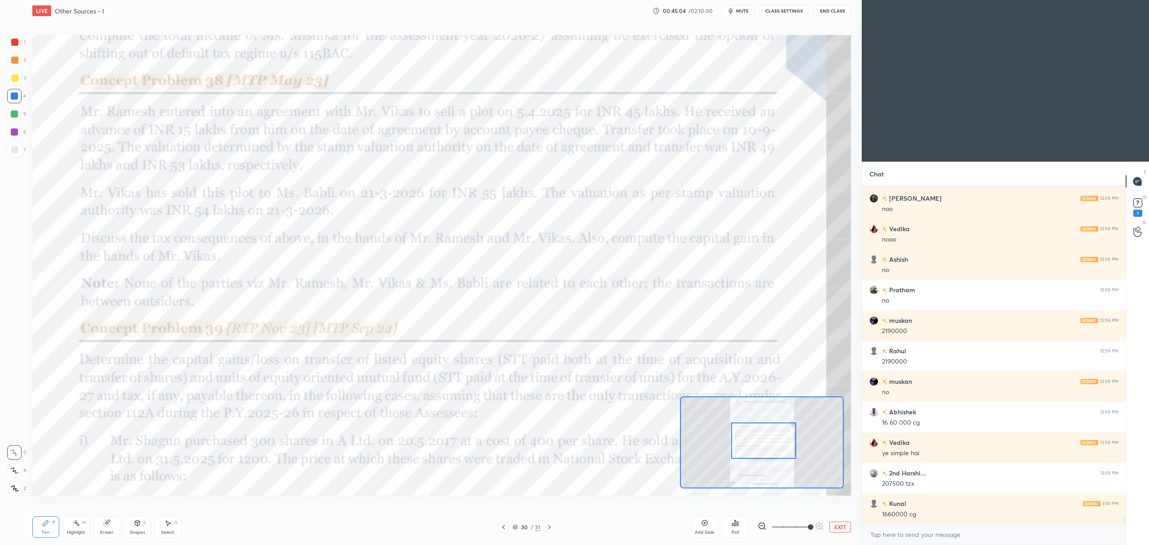
click at [838, 524] on button "EXIT" at bounding box center [840, 526] width 22 height 11
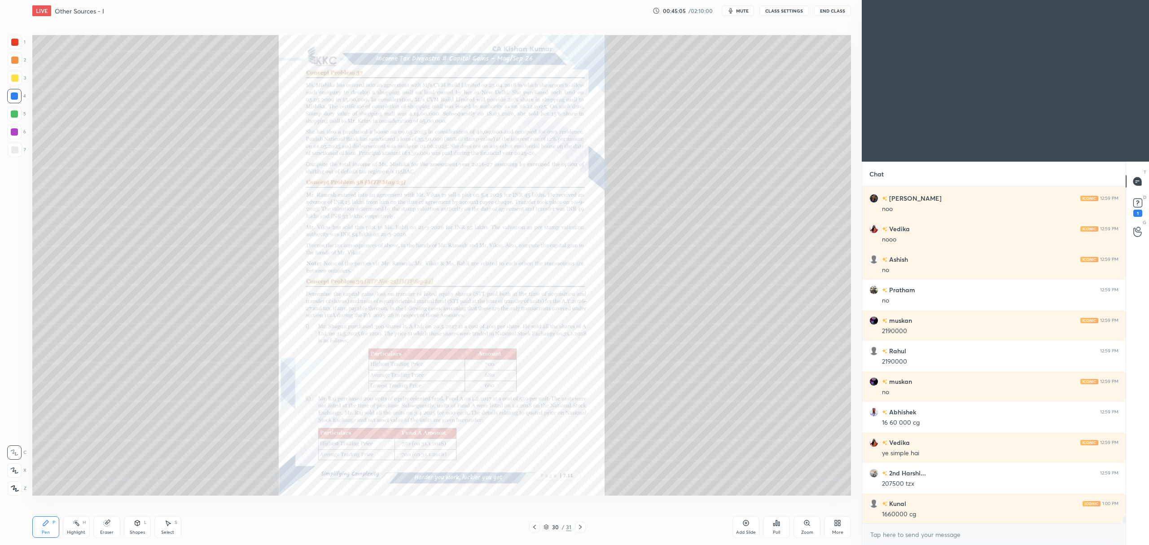
click at [754, 524] on div "Add Slide" at bounding box center [745, 527] width 27 height 22
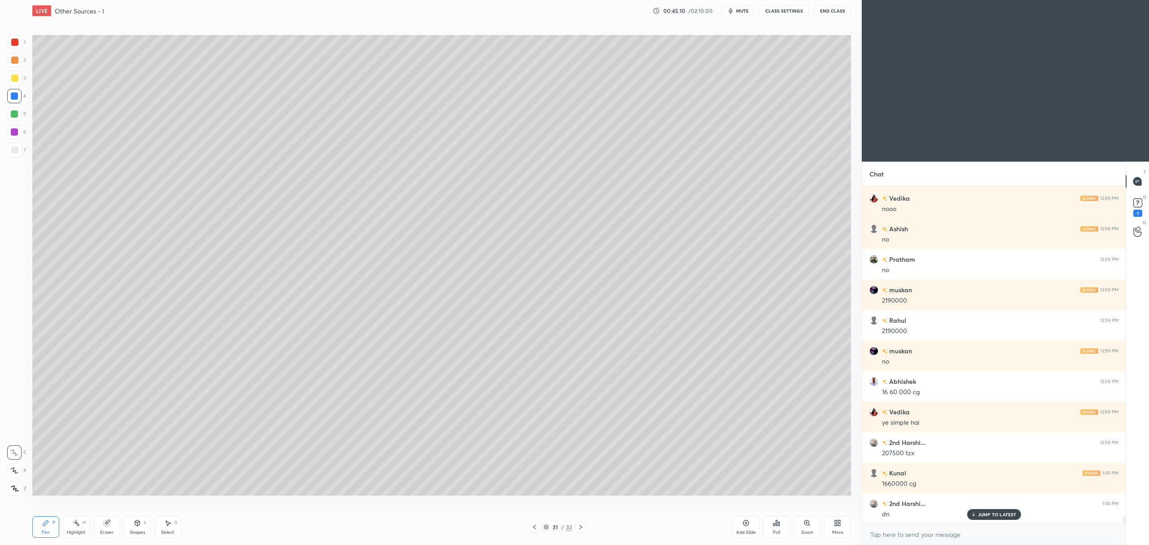
scroll to position [15787, 0]
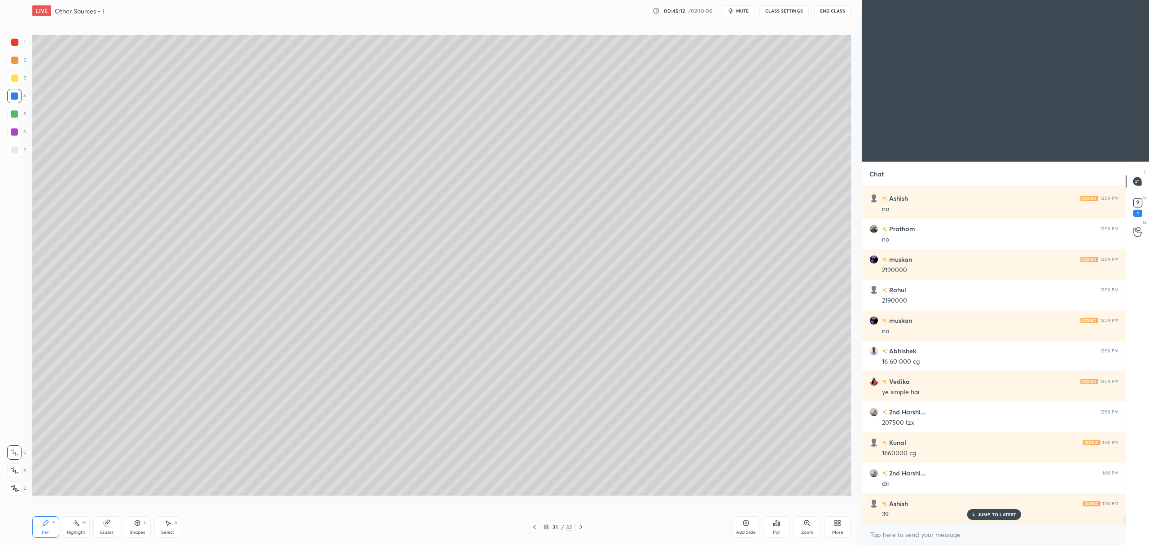
click at [13, 81] on div at bounding box center [14, 77] width 7 height 7
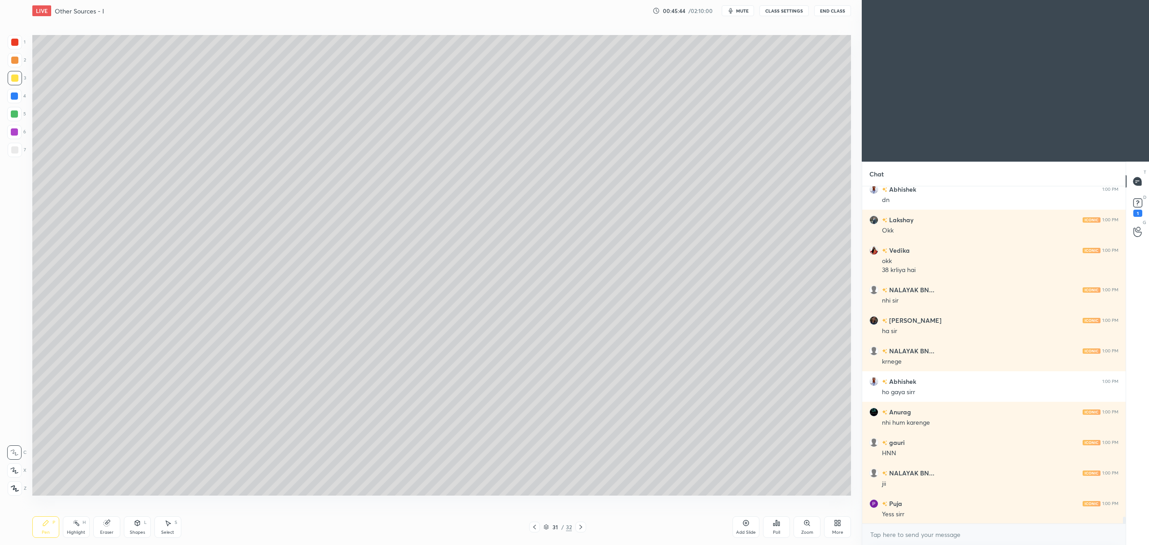
scroll to position [16162, 0]
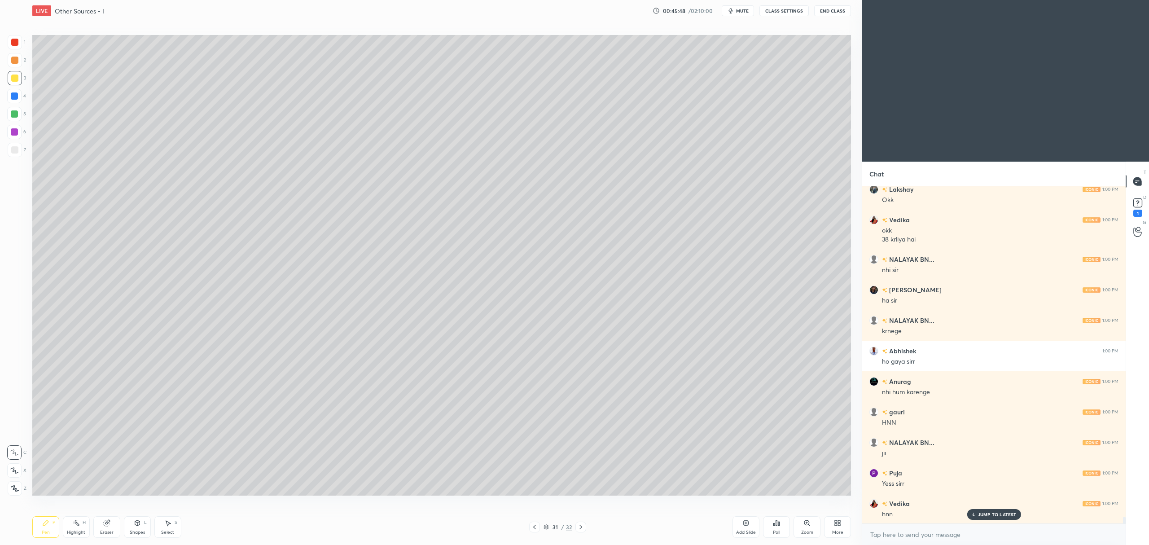
click at [546, 525] on icon at bounding box center [546, 525] width 4 height 2
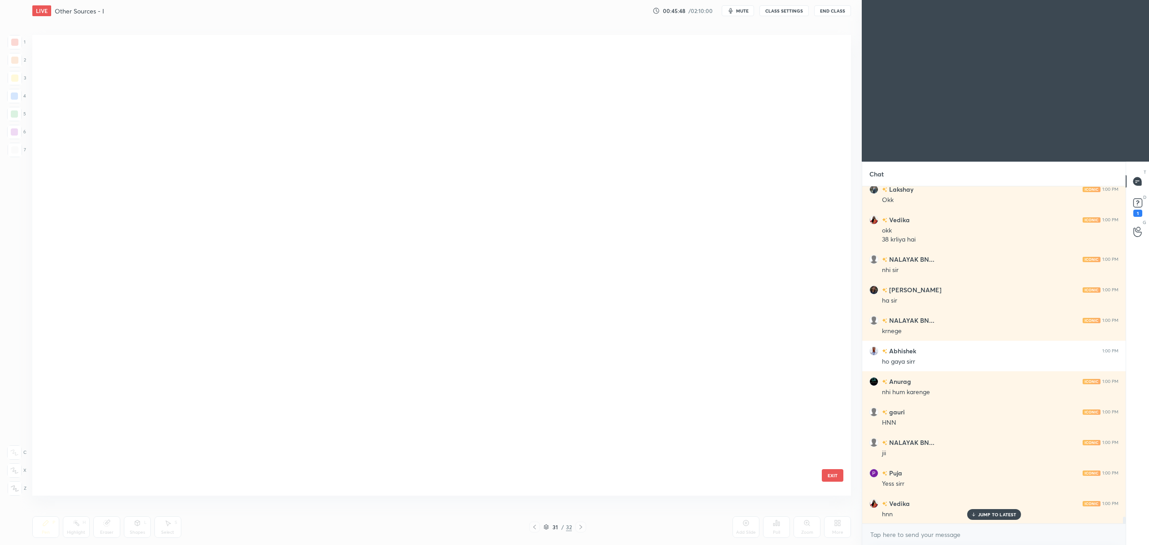
scroll to position [458, 814]
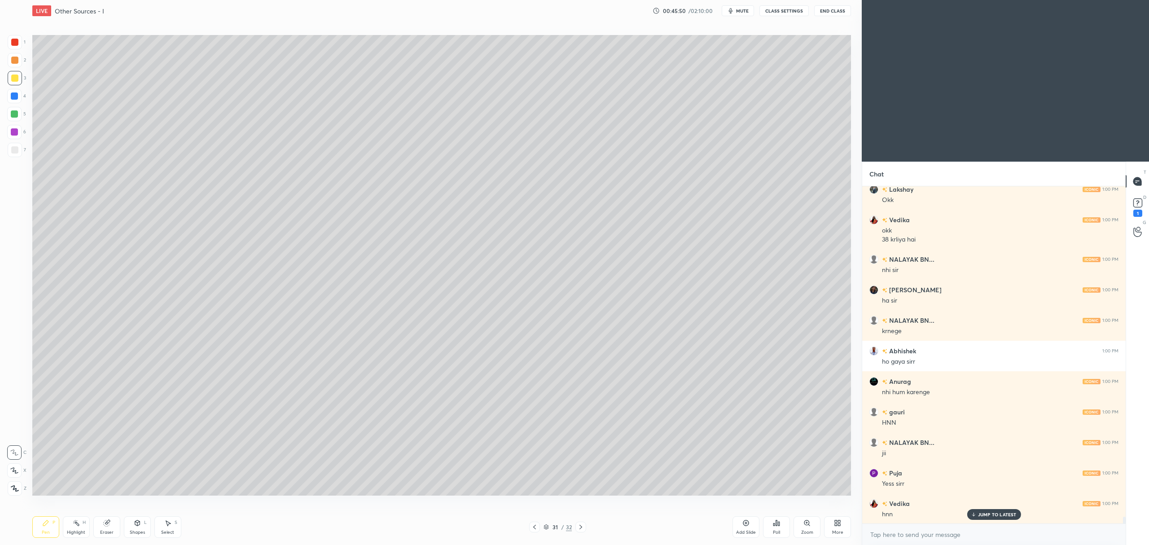
click at [831, 528] on div "More" at bounding box center [837, 527] width 27 height 22
click at [782, 431] on div "Upload File" at bounding box center [787, 434] width 36 height 22
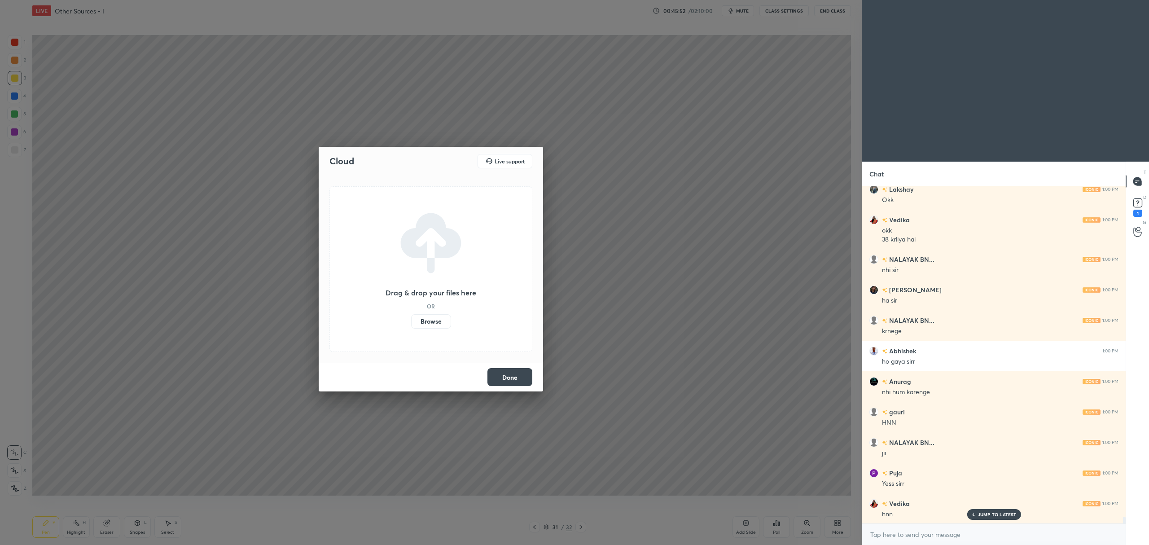
click at [428, 320] on label "Browse" at bounding box center [431, 321] width 40 height 14
click at [411, 320] on input "Browse" at bounding box center [411, 321] width 0 height 14
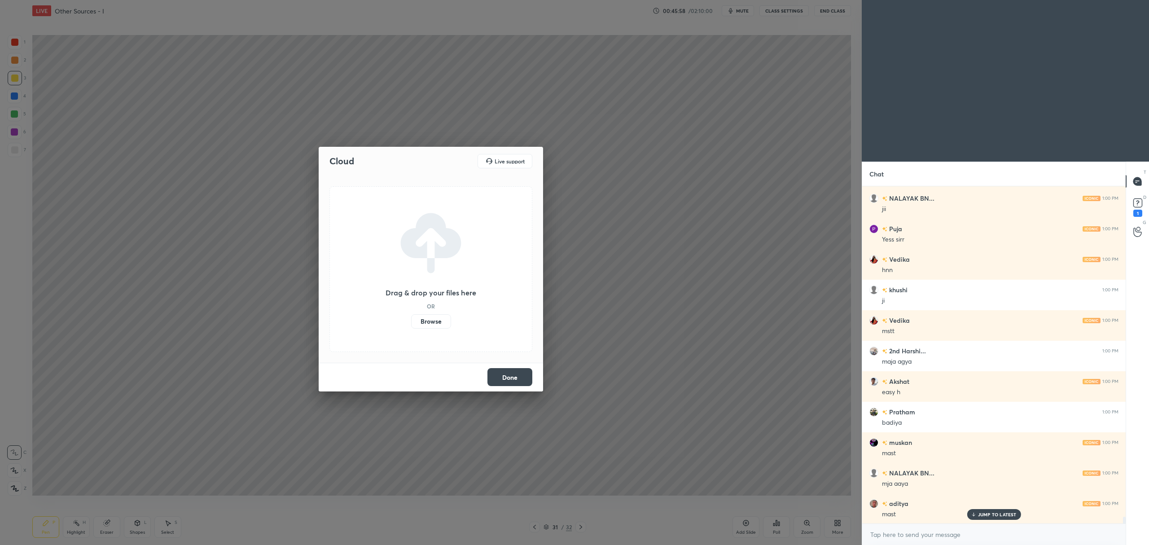
scroll to position [16468, 0]
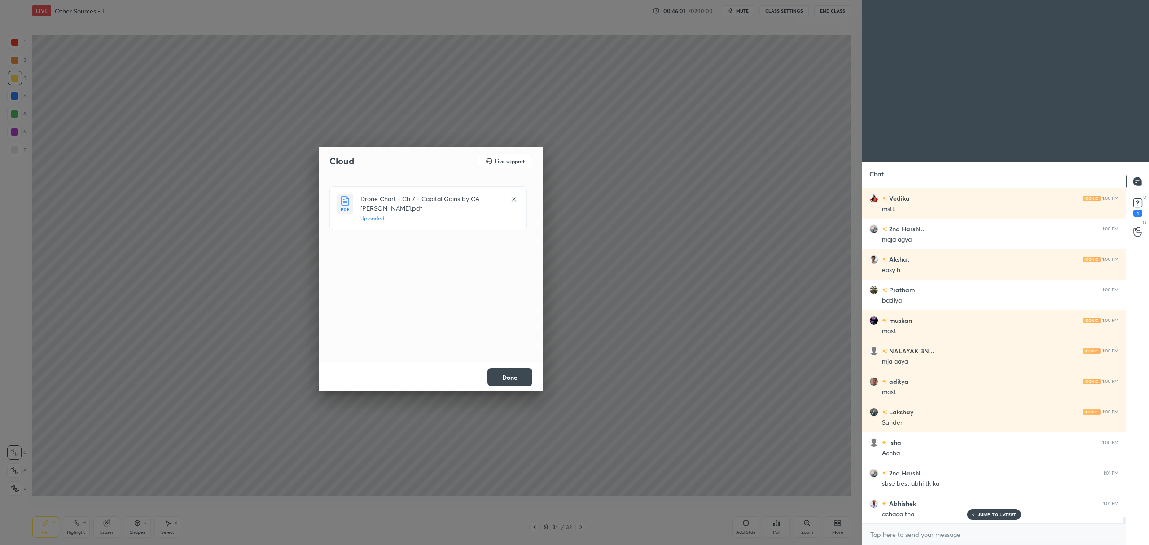
click at [508, 378] on button "Done" at bounding box center [509, 377] width 45 height 18
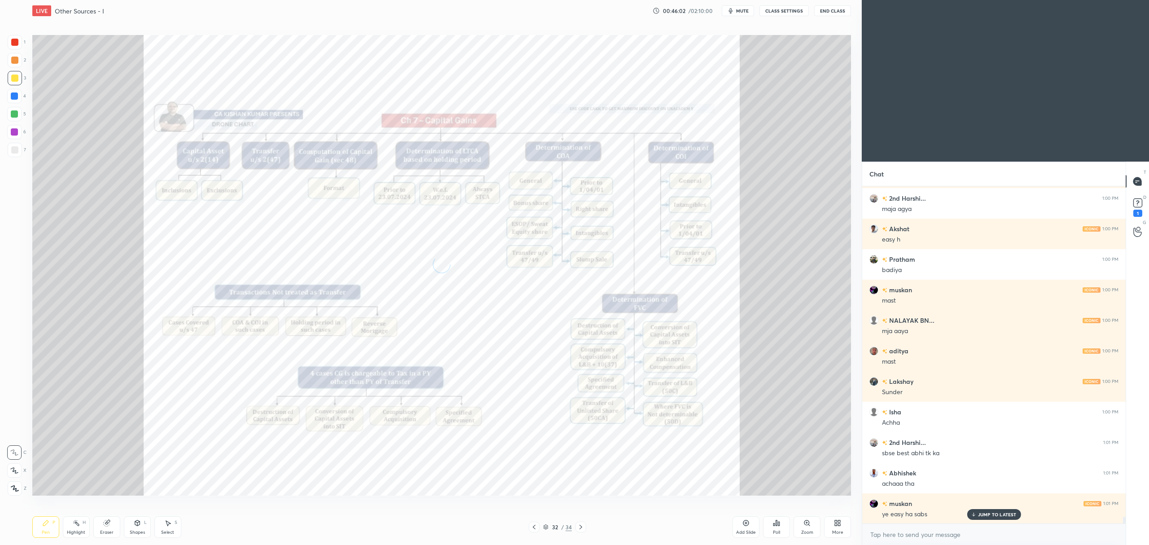
scroll to position [16590, 0]
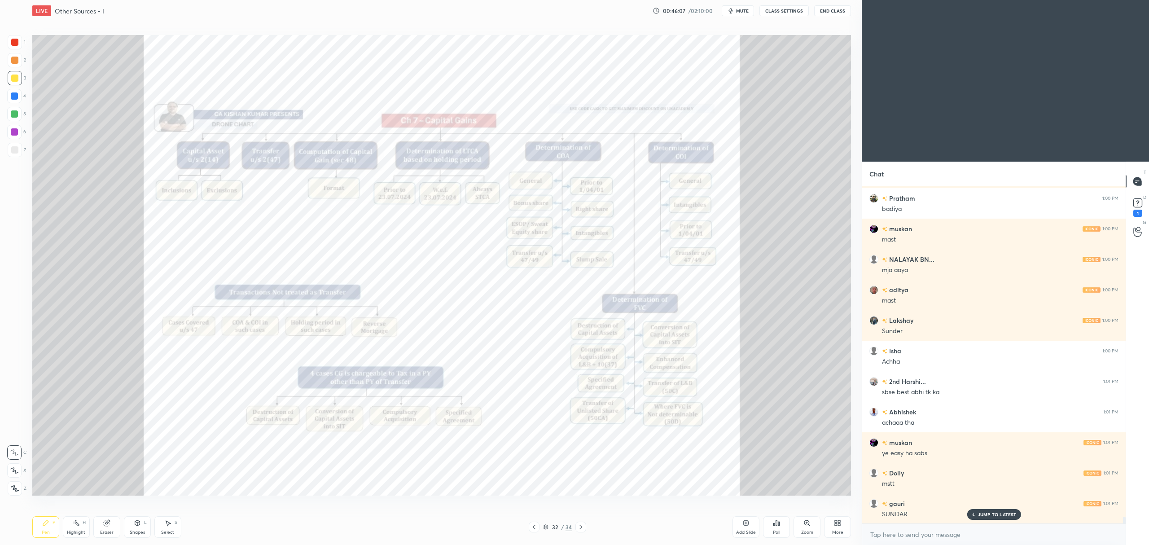
click at [19, 40] on div at bounding box center [15, 42] width 14 height 14
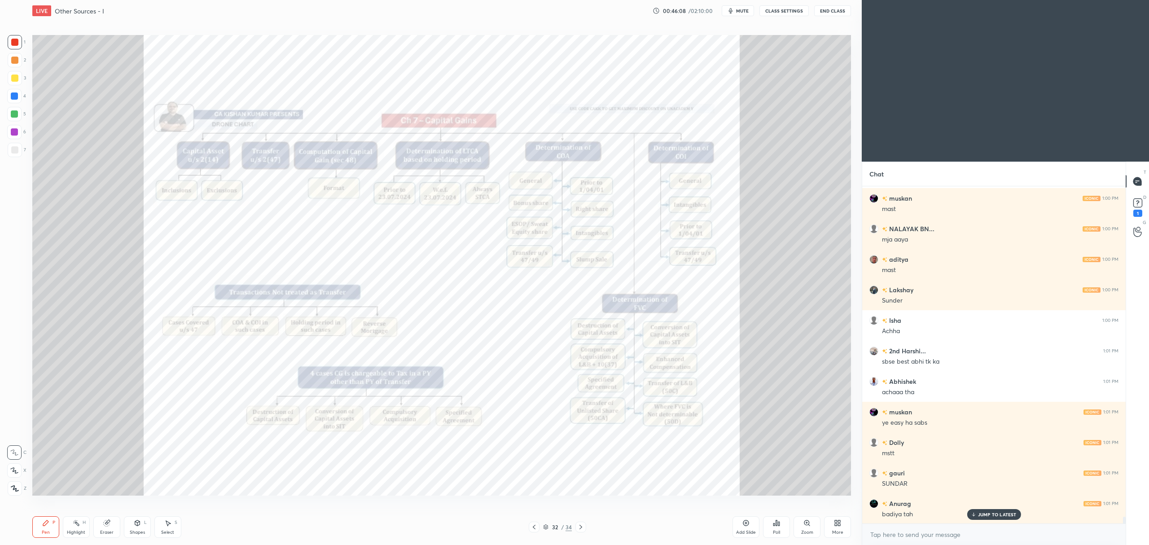
click at [15, 467] on icon at bounding box center [14, 470] width 8 height 6
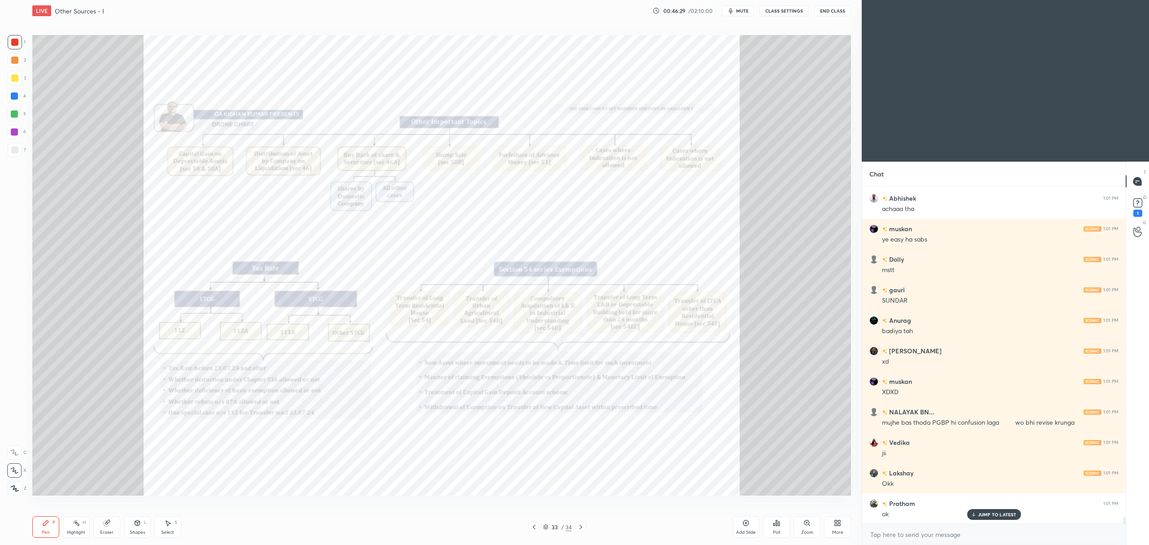
scroll to position [16864, 0]
click at [837, 518] on div "More" at bounding box center [837, 527] width 27 height 22
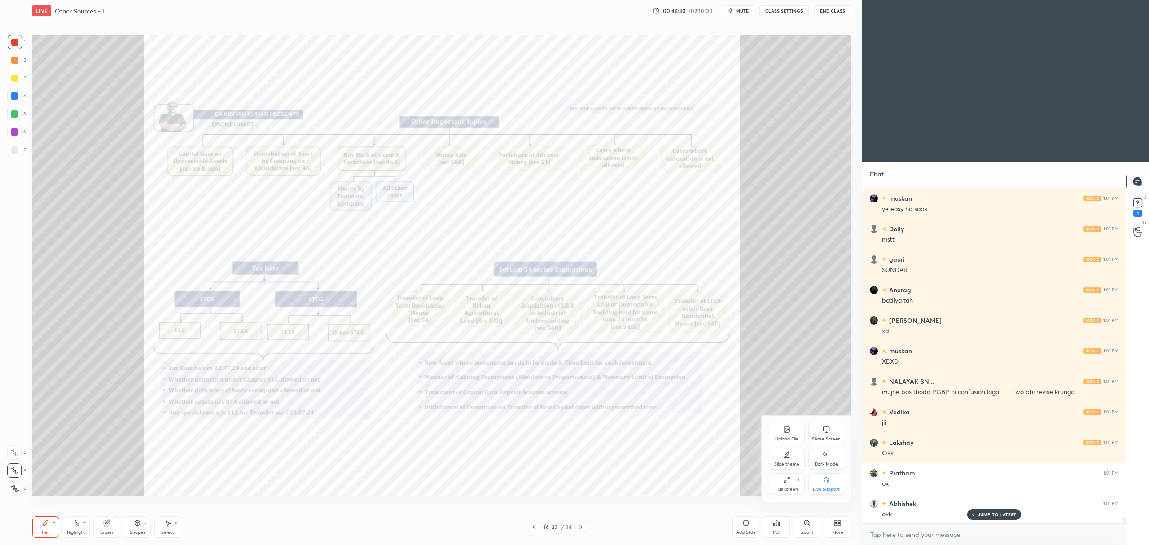
click at [792, 432] on div "Upload File" at bounding box center [787, 434] width 36 height 22
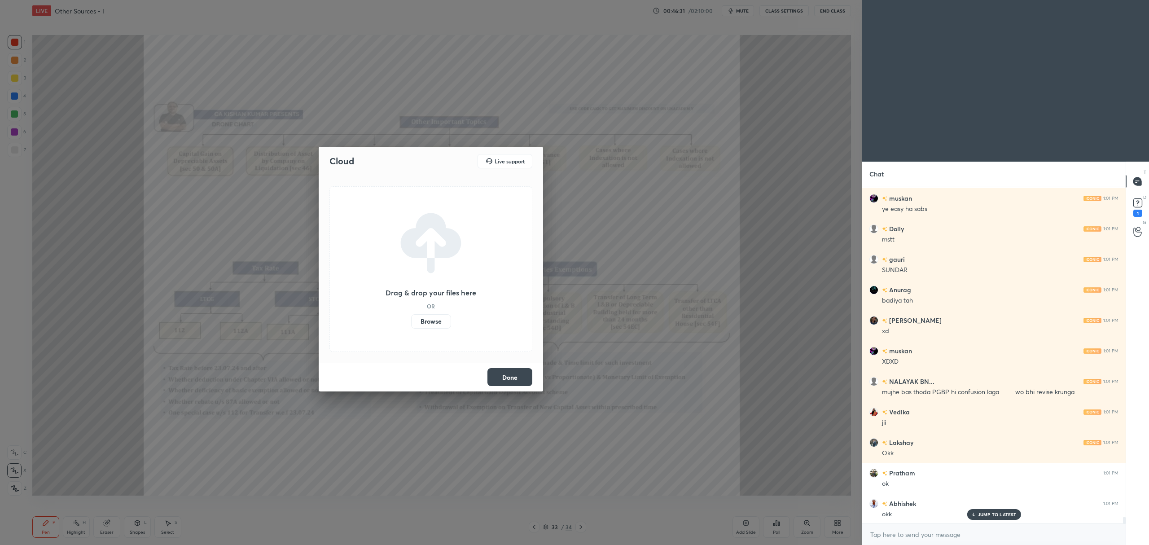
click at [435, 321] on label "Browse" at bounding box center [431, 321] width 40 height 14
click at [411, 321] on input "Browse" at bounding box center [411, 321] width 0 height 14
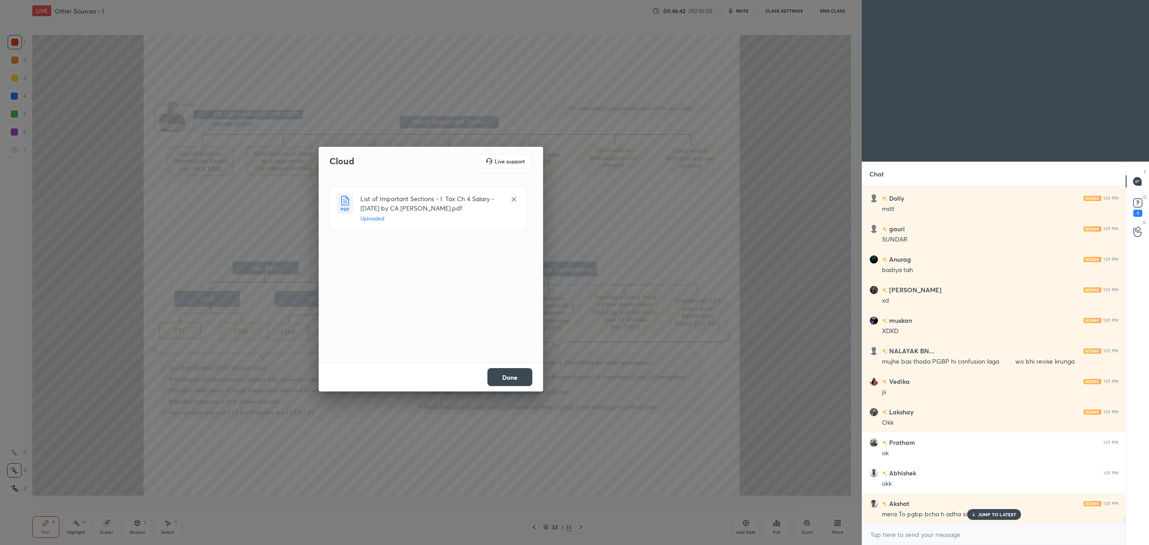
click at [514, 199] on icon at bounding box center [513, 199] width 4 height 4
click at [426, 316] on label "Browse" at bounding box center [431, 321] width 40 height 14
click at [411, 316] on input "Browse" at bounding box center [411, 321] width 0 height 14
click at [515, 373] on div "Done" at bounding box center [431, 376] width 224 height 29
click at [519, 374] on div "Done" at bounding box center [431, 376] width 224 height 29
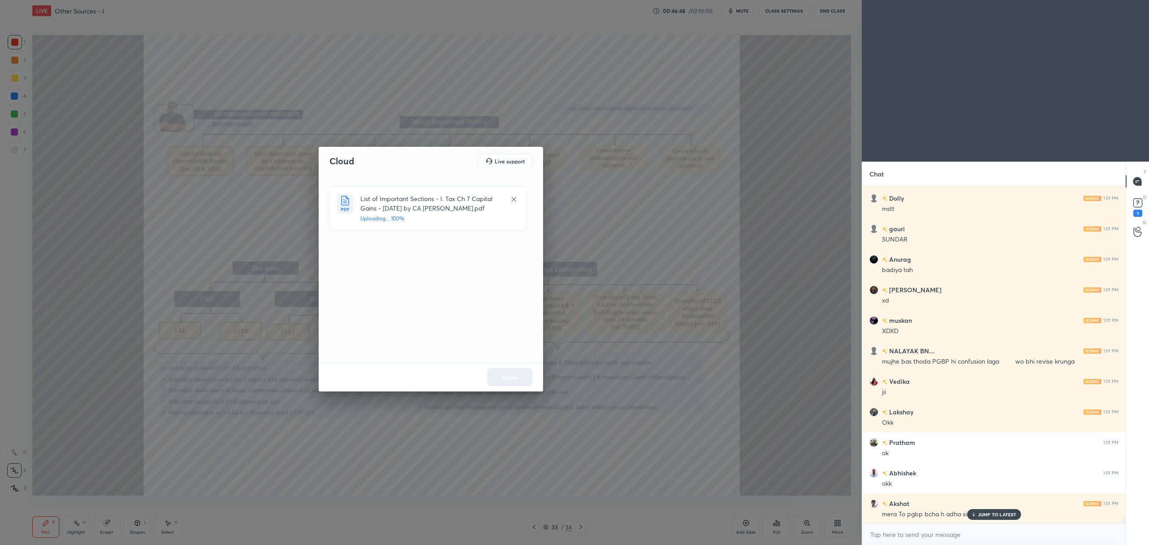
click at [521, 379] on button "Done" at bounding box center [509, 377] width 45 height 18
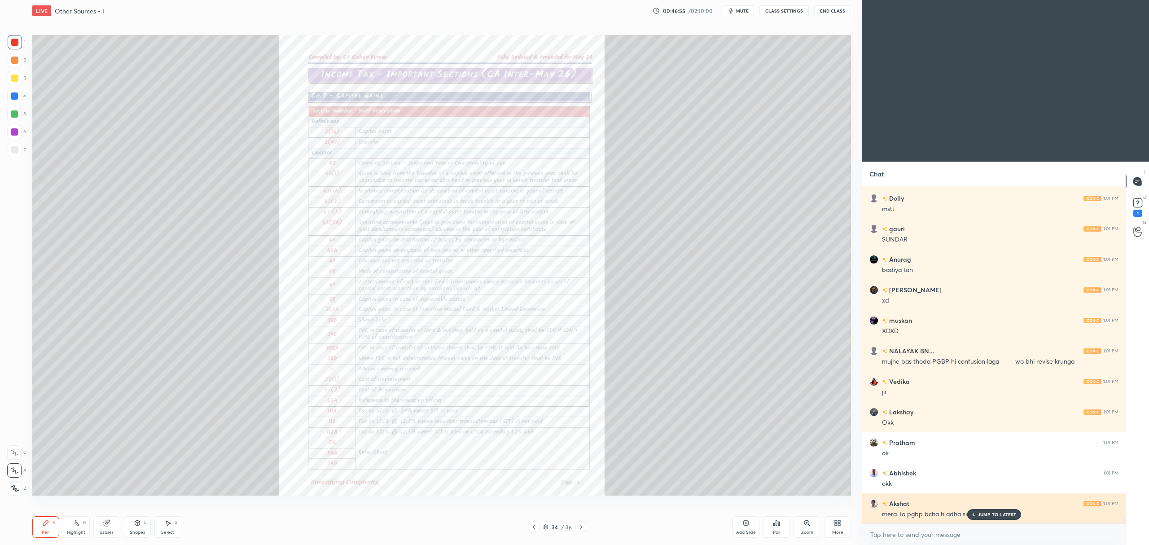
click at [990, 517] on p "JUMP TO LATEST" at bounding box center [997, 513] width 39 height 5
click at [808, 528] on div "Zoom" at bounding box center [806, 527] width 27 height 22
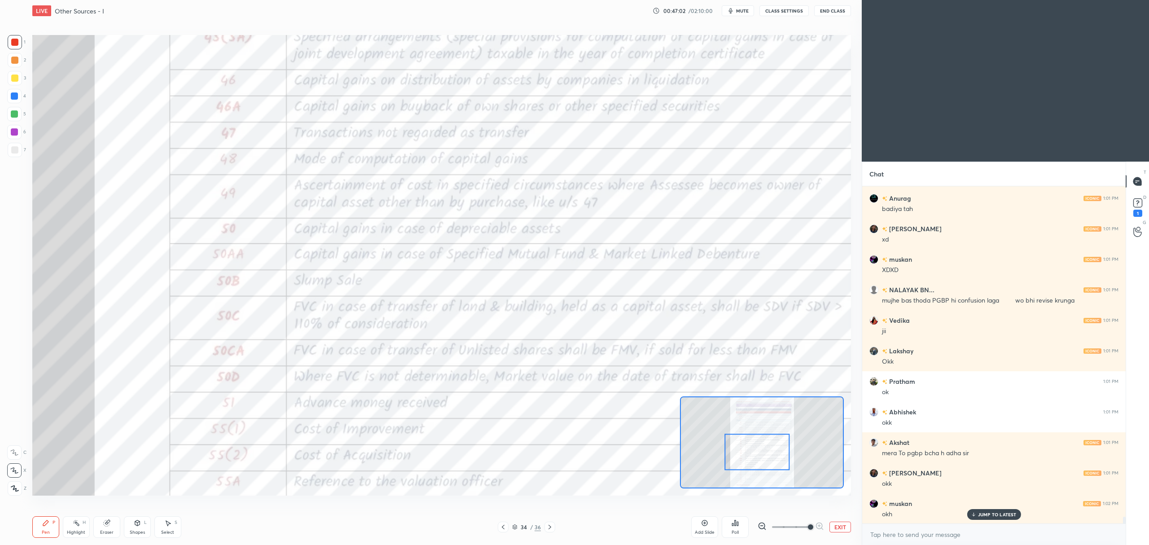
scroll to position [16986, 0]
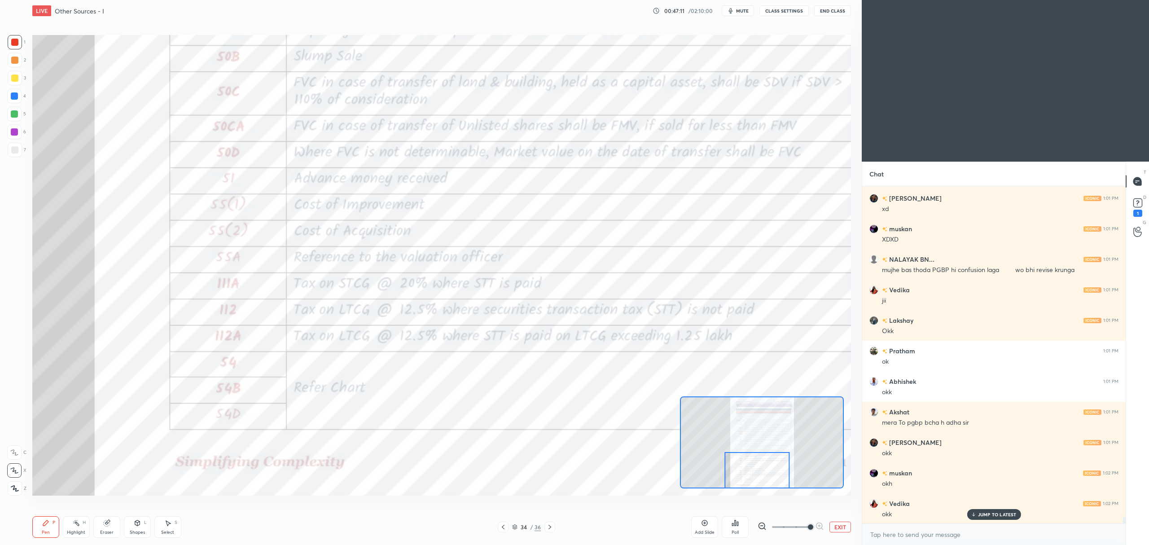
click at [548, 529] on icon at bounding box center [549, 526] width 7 height 7
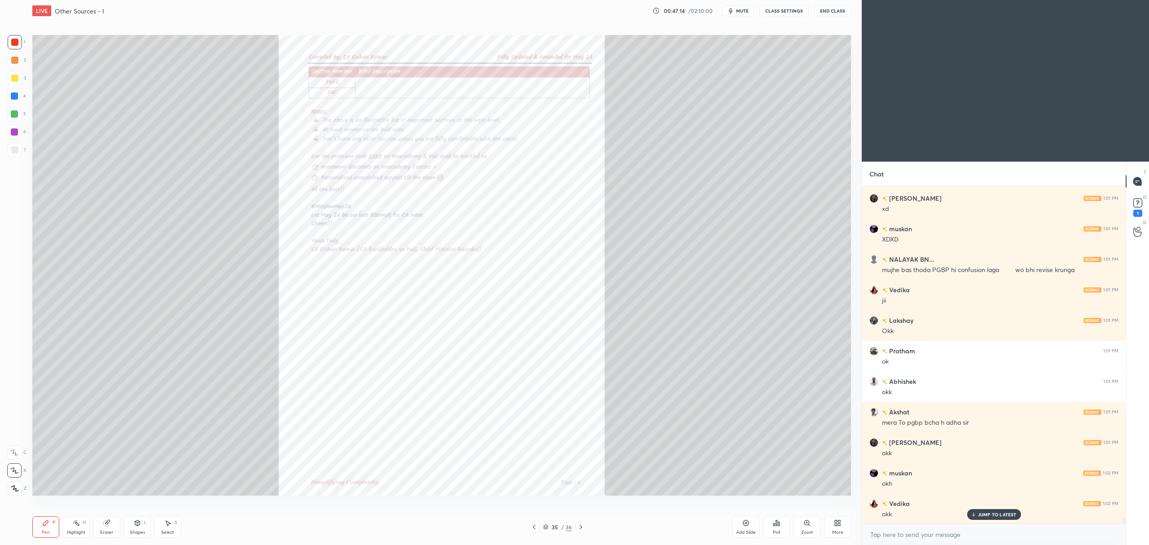
scroll to position [17017, 0]
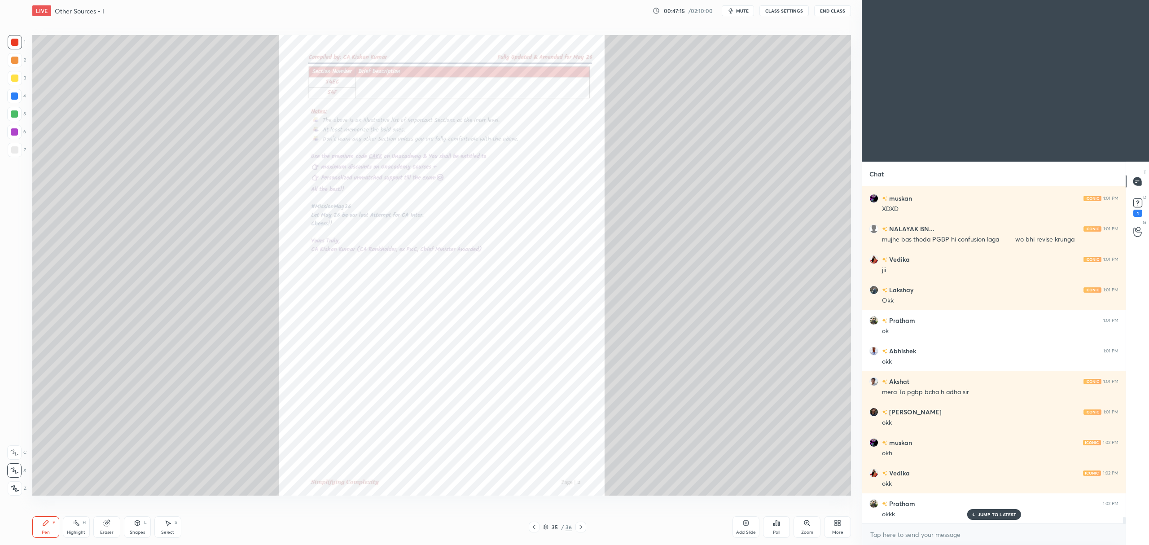
click at [807, 530] on div "Zoom" at bounding box center [807, 532] width 12 height 4
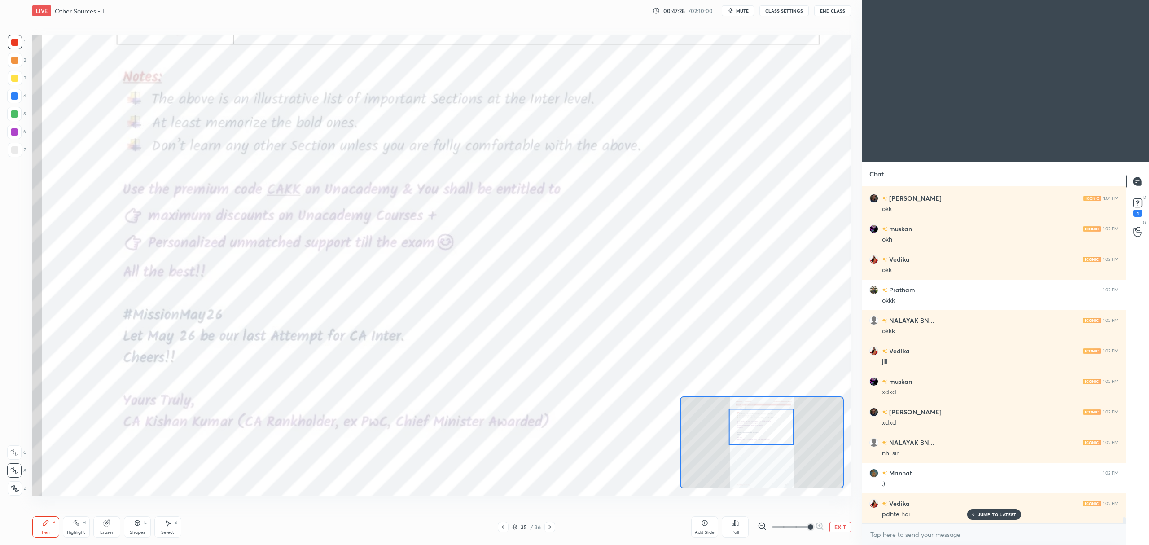
scroll to position [17261, 0]
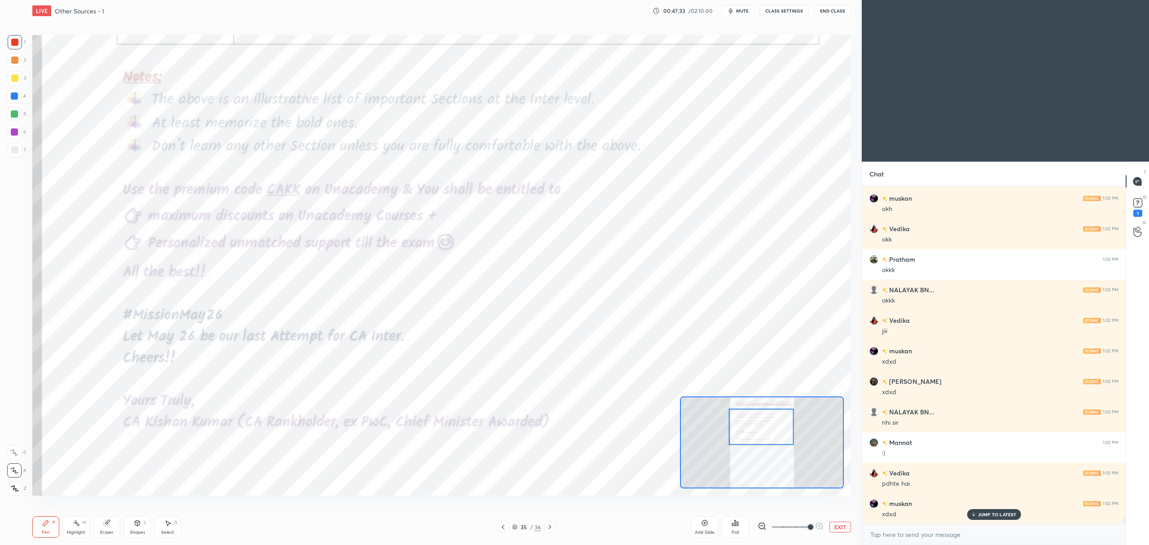
click at [514, 527] on icon at bounding box center [514, 526] width 5 height 5
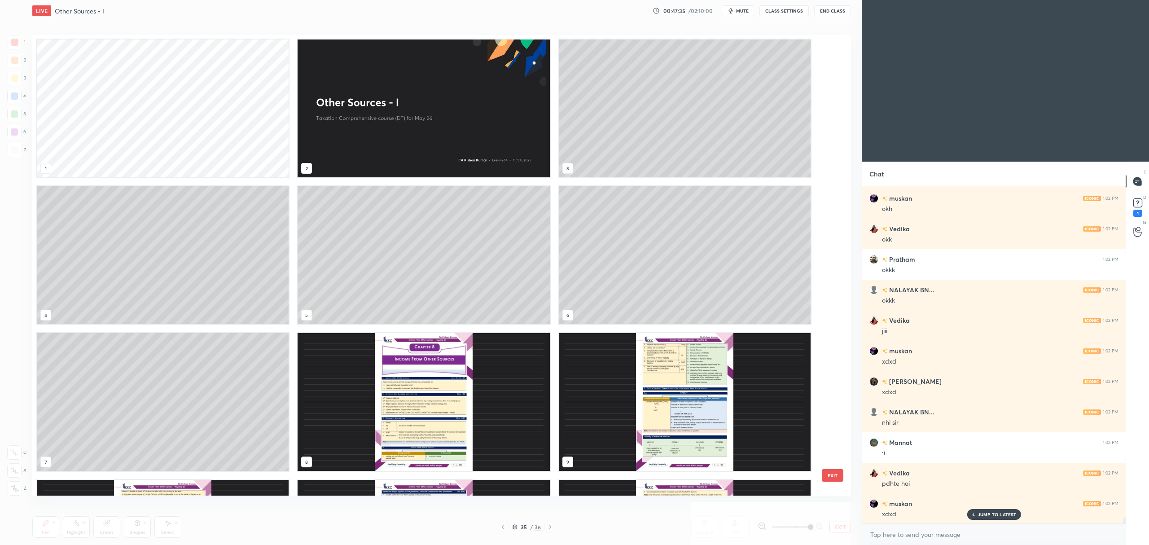
scroll to position [17291, 0]
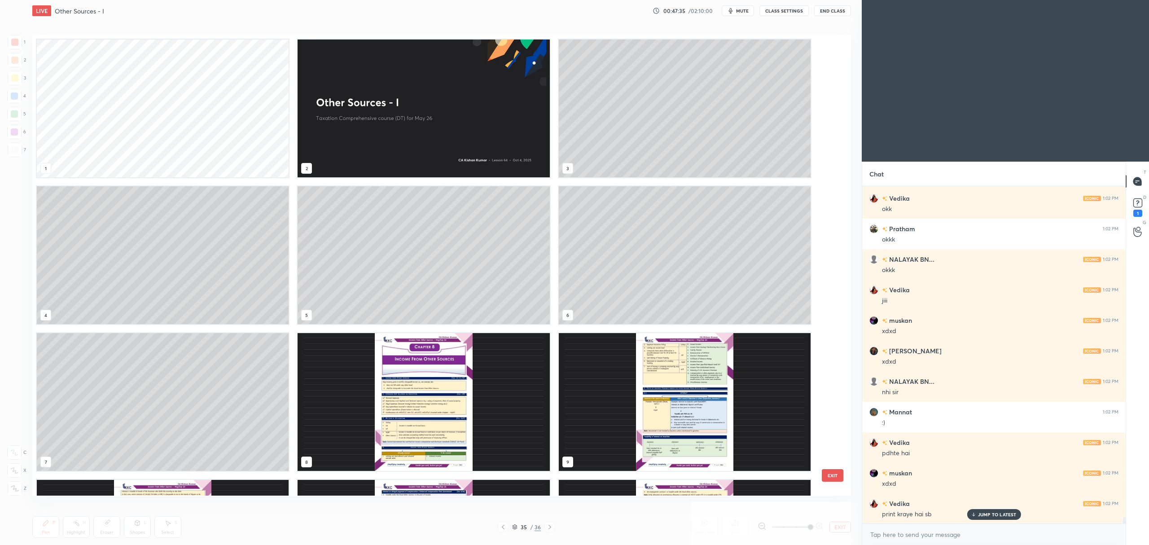
click at [435, 404] on img "grid" at bounding box center [423, 402] width 252 height 138
click at [432, 407] on img "grid" at bounding box center [423, 402] width 252 height 138
click at [433, 398] on img "grid" at bounding box center [423, 402] width 252 height 138
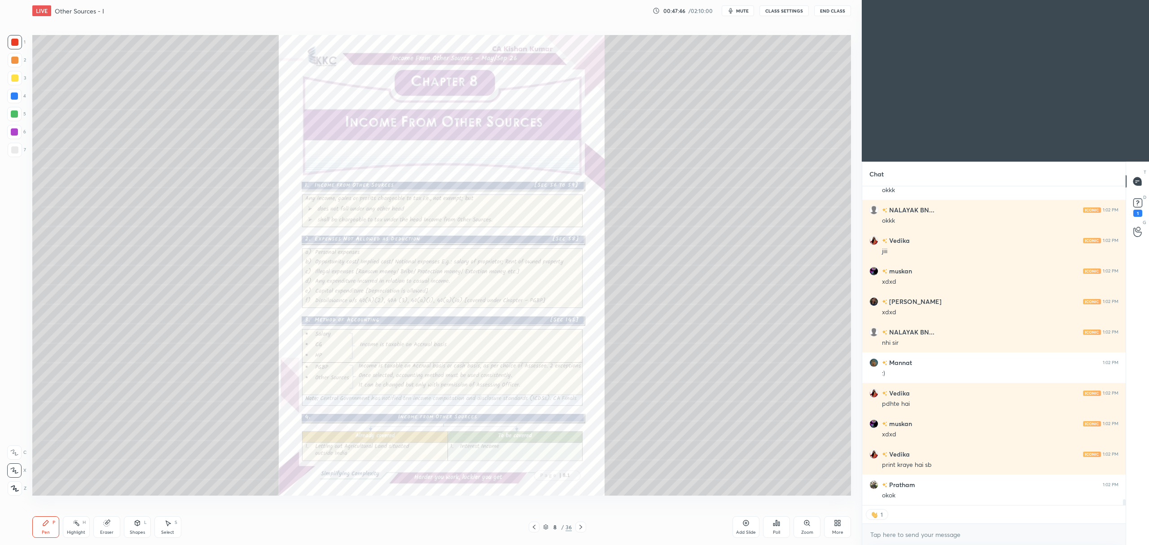
scroll to position [17371, 0]
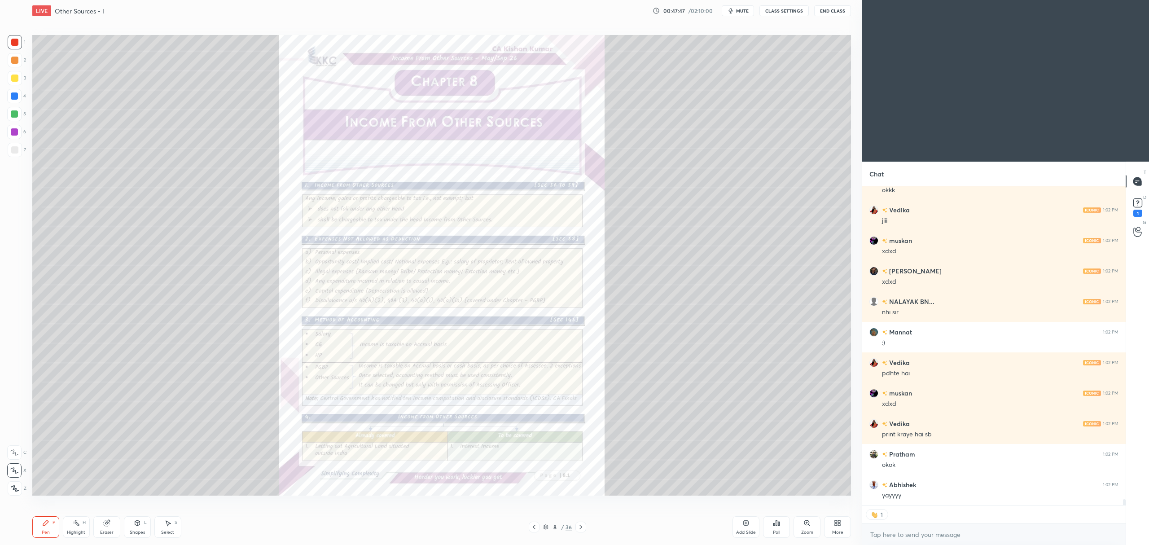
type textarea "x"
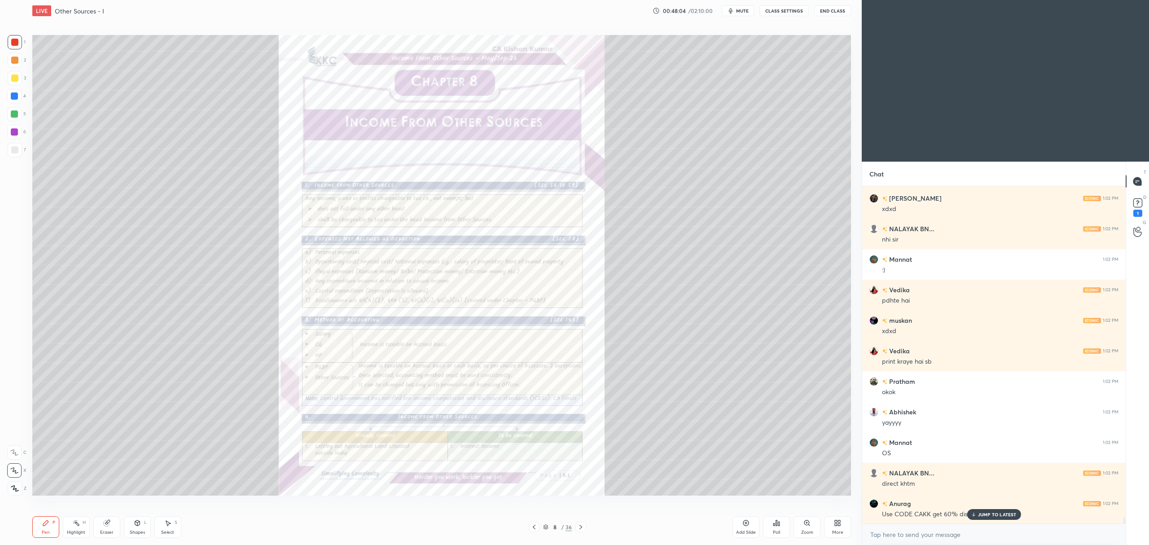
scroll to position [17474, 0]
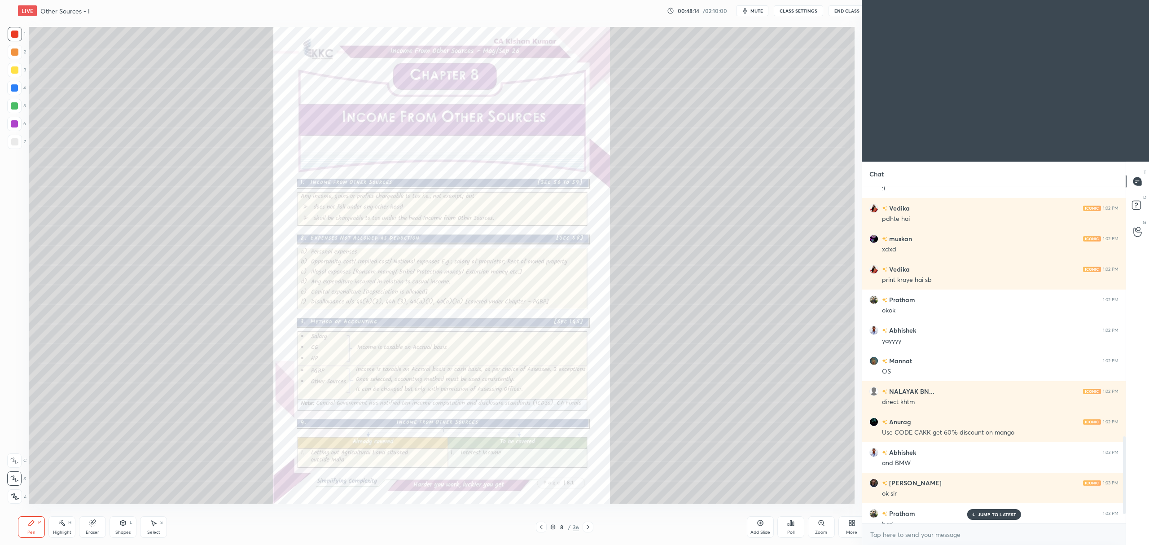
scroll to position [44376, 44038]
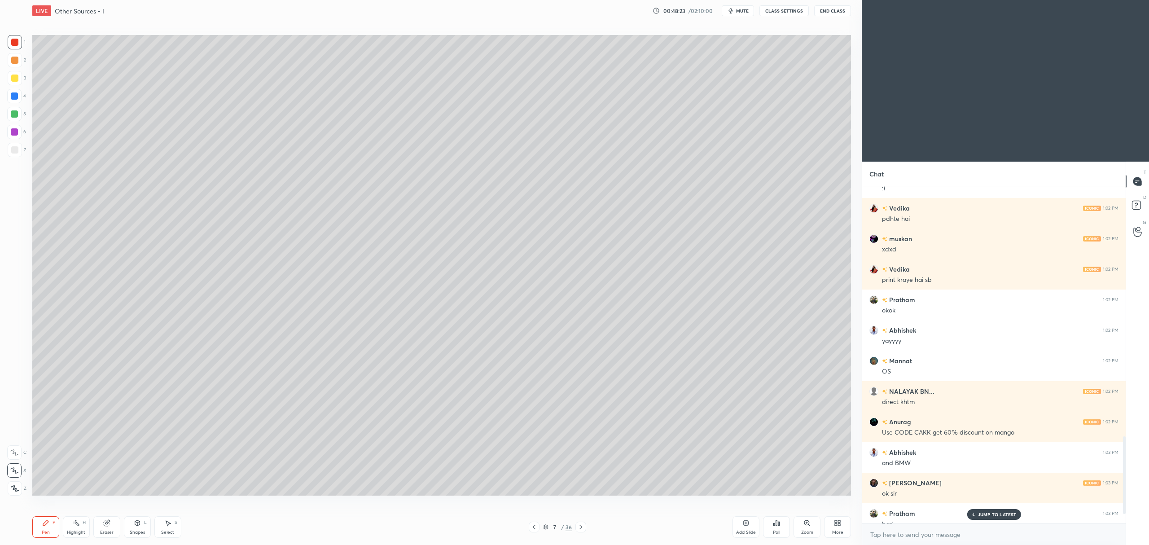
click at [742, 528] on div "Add Slide" at bounding box center [745, 527] width 27 height 22
click at [13, 79] on div at bounding box center [14, 77] width 7 height 7
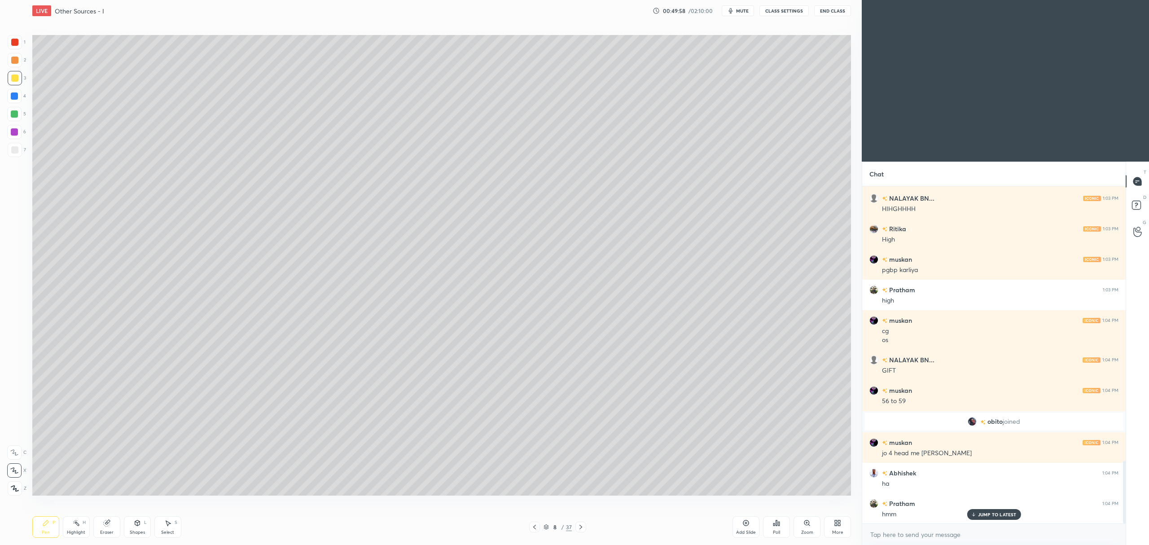
scroll to position [1505, 0]
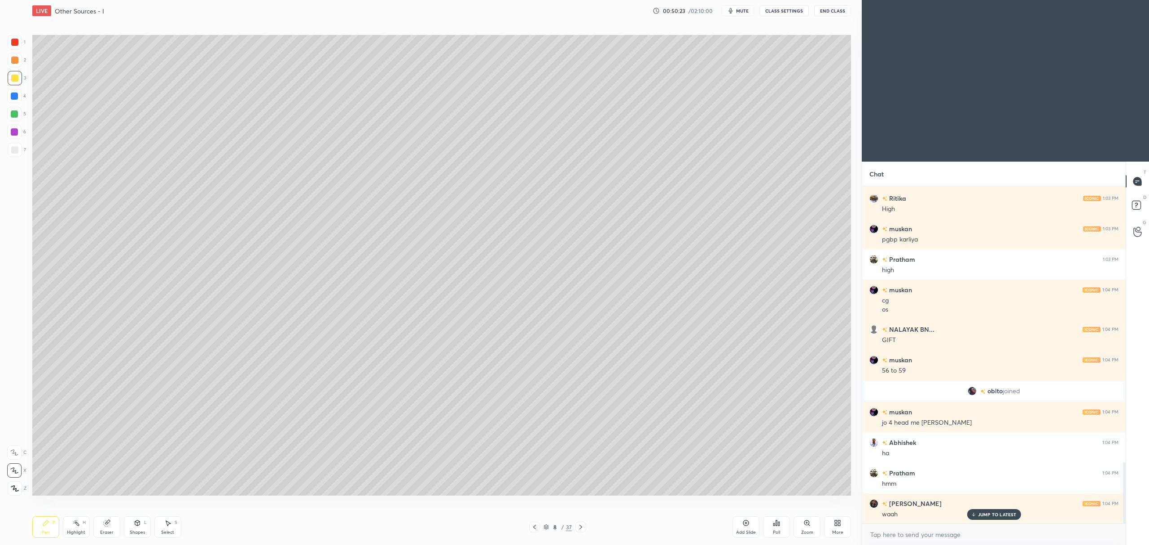
click at [22, 110] on div at bounding box center [14, 114] width 14 height 14
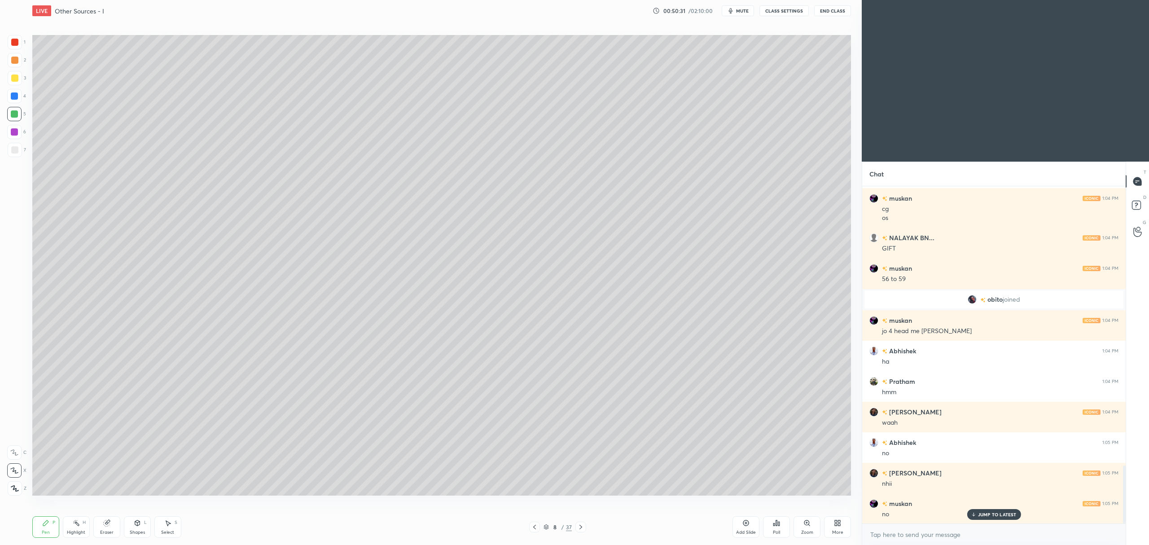
scroll to position [1627, 0]
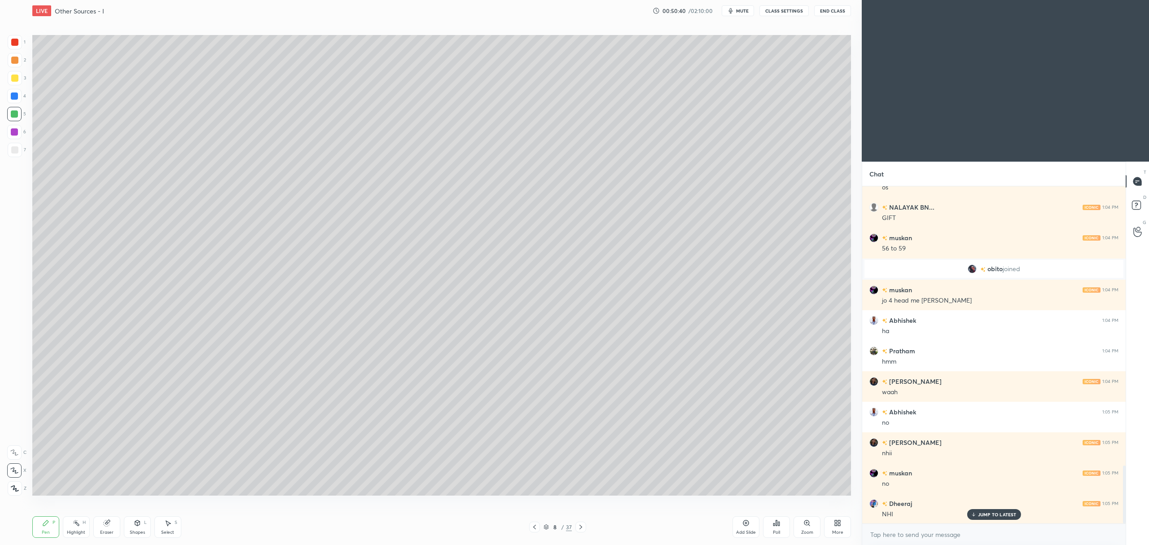
click at [742, 524] on icon at bounding box center [745, 522] width 7 height 7
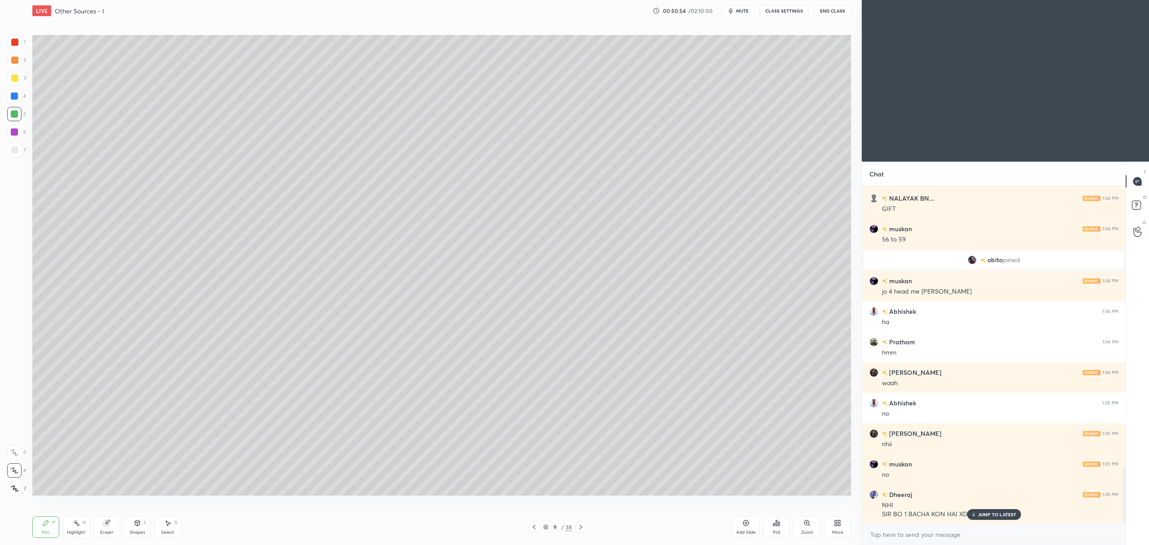
scroll to position [1666, 0]
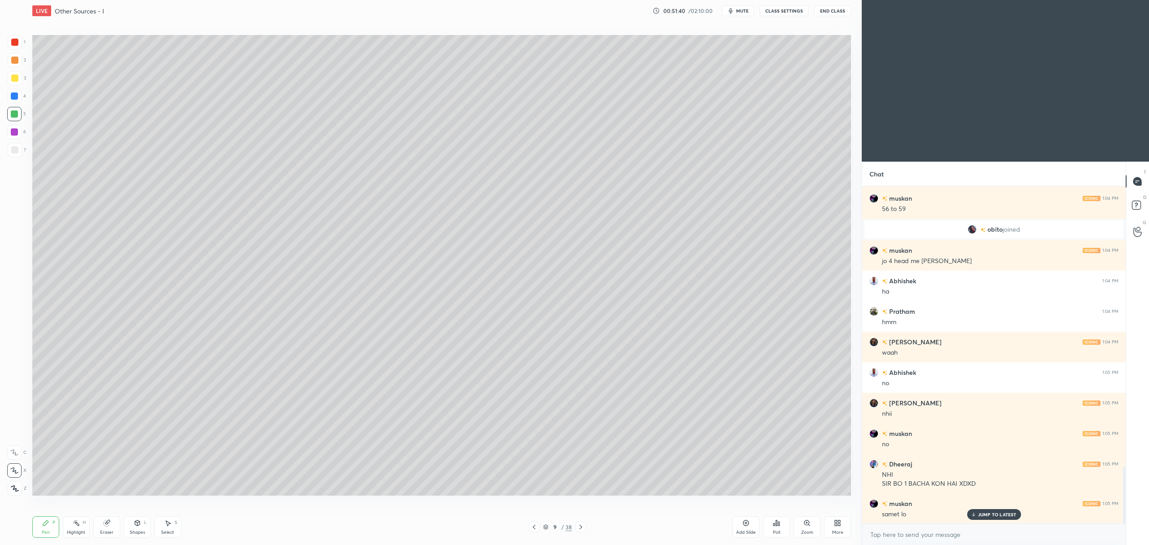
click at [136, 526] on icon at bounding box center [137, 522] width 7 height 7
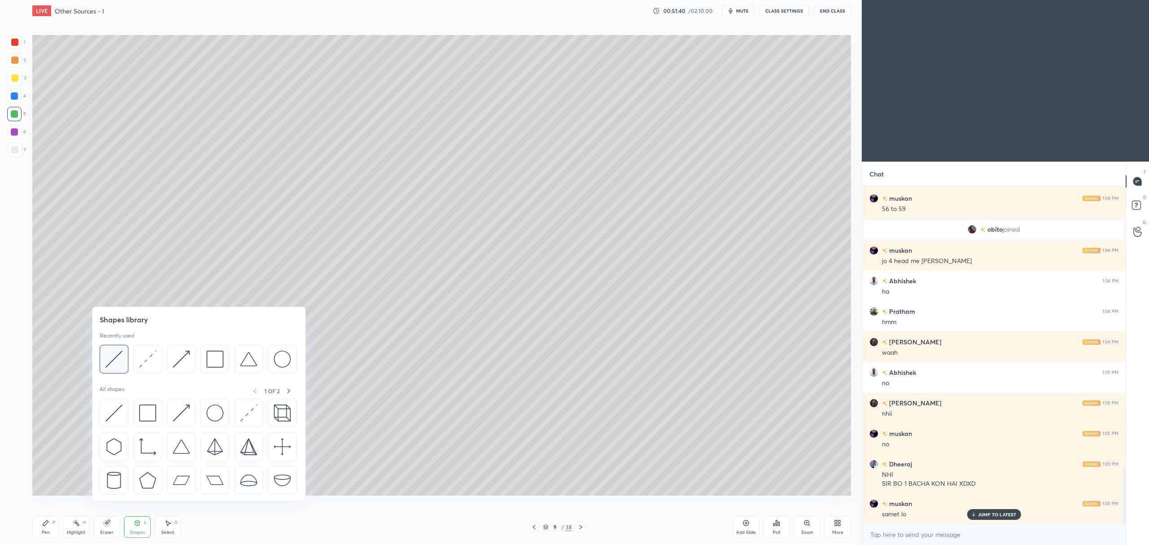
click at [122, 357] on img at bounding box center [113, 358] width 17 height 17
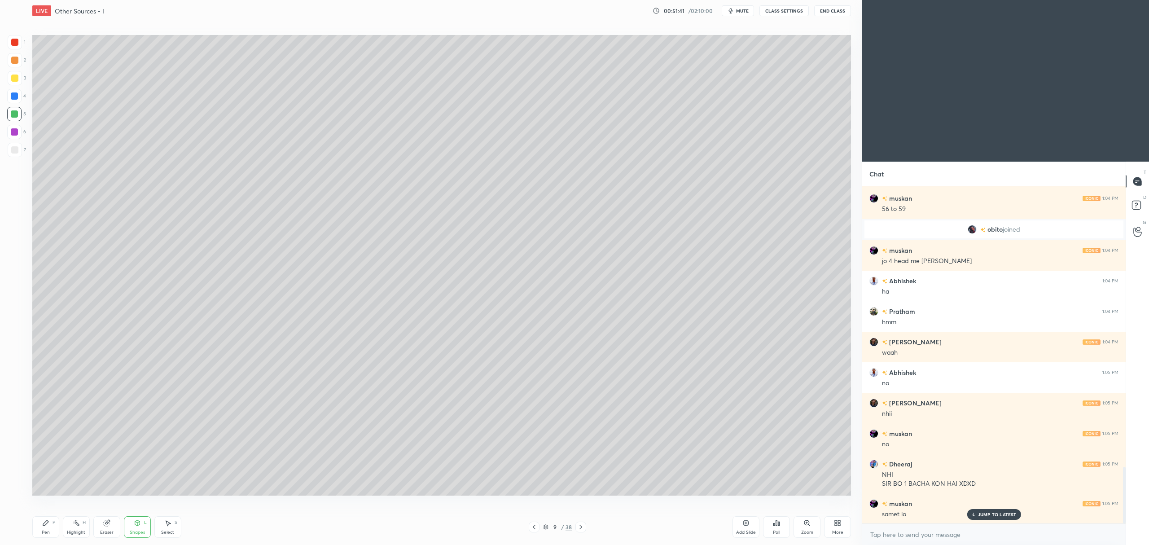
click at [17, 155] on div at bounding box center [15, 150] width 14 height 14
click at [14, 63] on div at bounding box center [14, 60] width 7 height 7
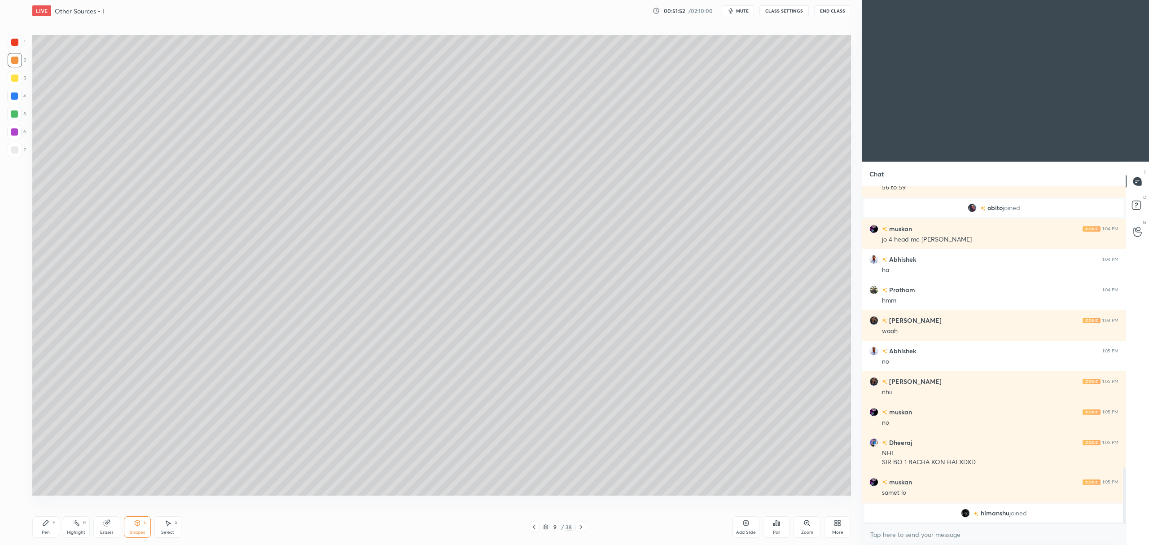
click at [58, 525] on div "Pen P" at bounding box center [45, 527] width 27 height 22
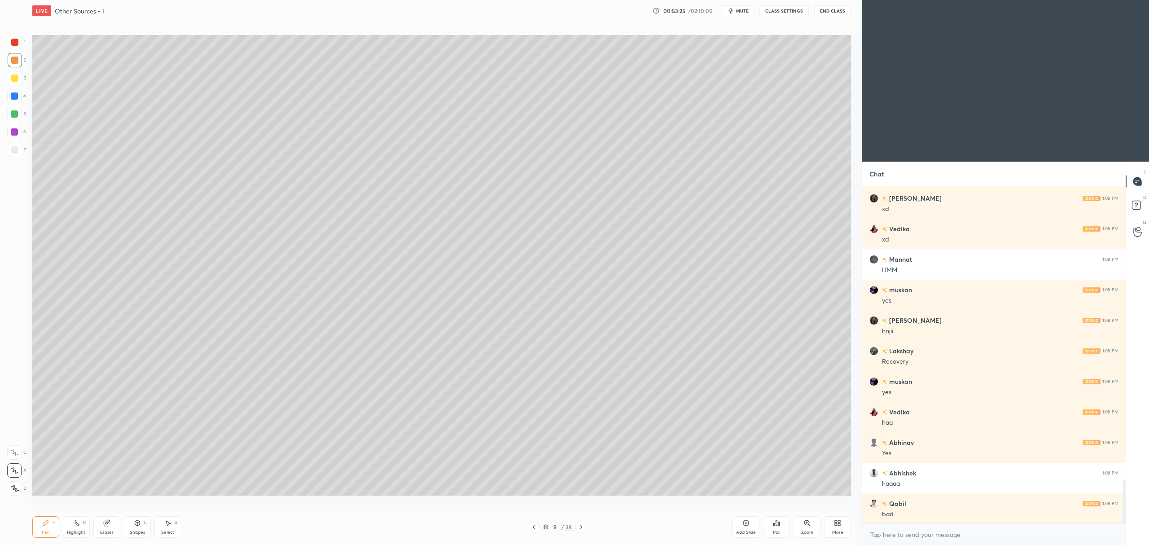
scroll to position [2298, 0]
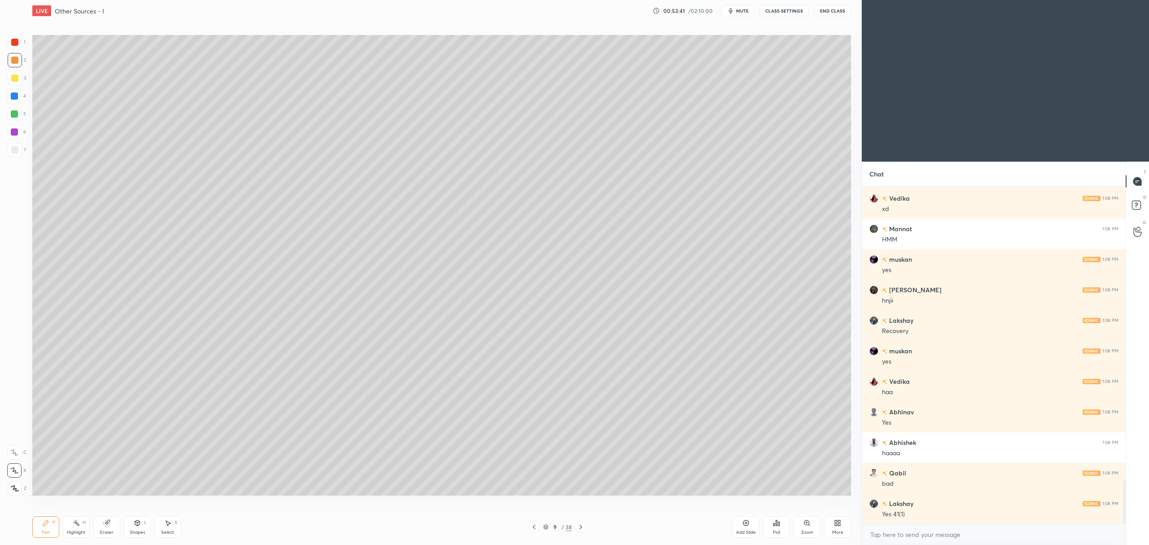
click at [20, 149] on div at bounding box center [15, 150] width 14 height 14
click at [25, 141] on div "6" at bounding box center [16, 134] width 19 height 18
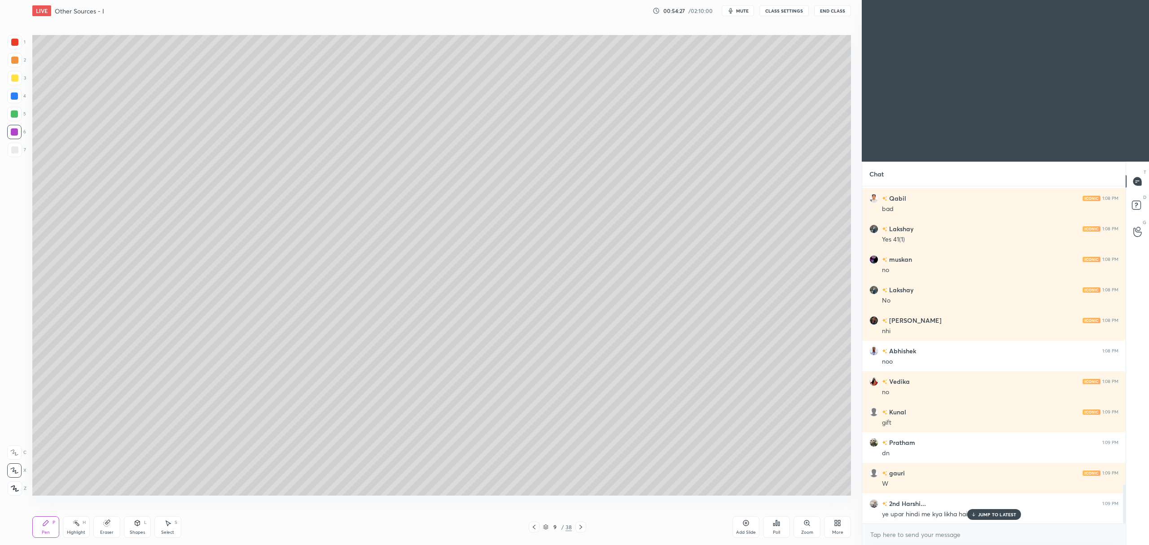
scroll to position [2603, 0]
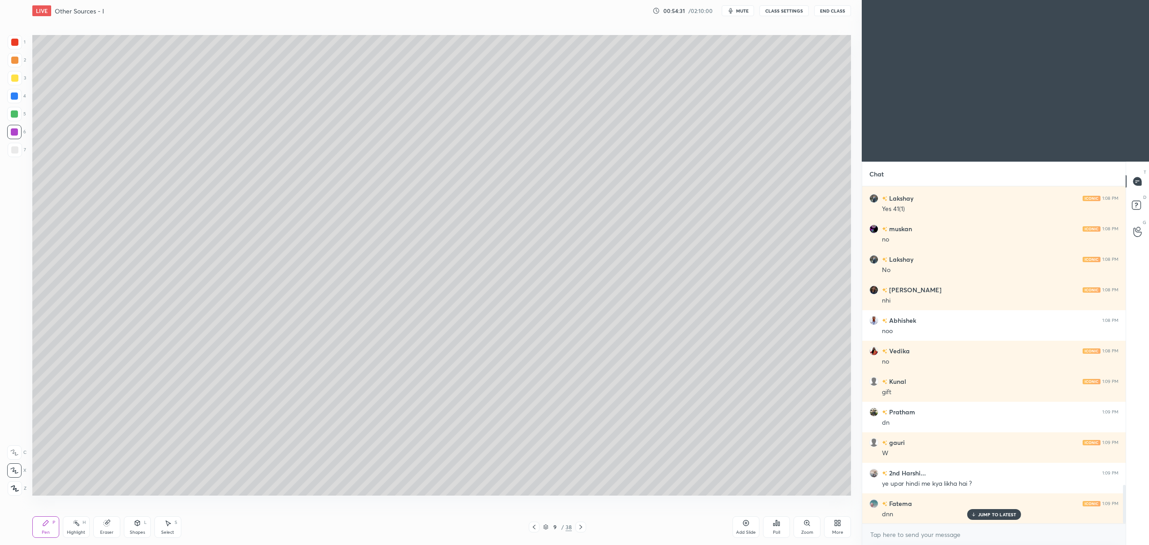
click at [110, 526] on icon at bounding box center [106, 522] width 7 height 7
click at [51, 523] on div "Pen P" at bounding box center [45, 527] width 27 height 22
click at [105, 525] on icon at bounding box center [107, 523] width 6 height 6
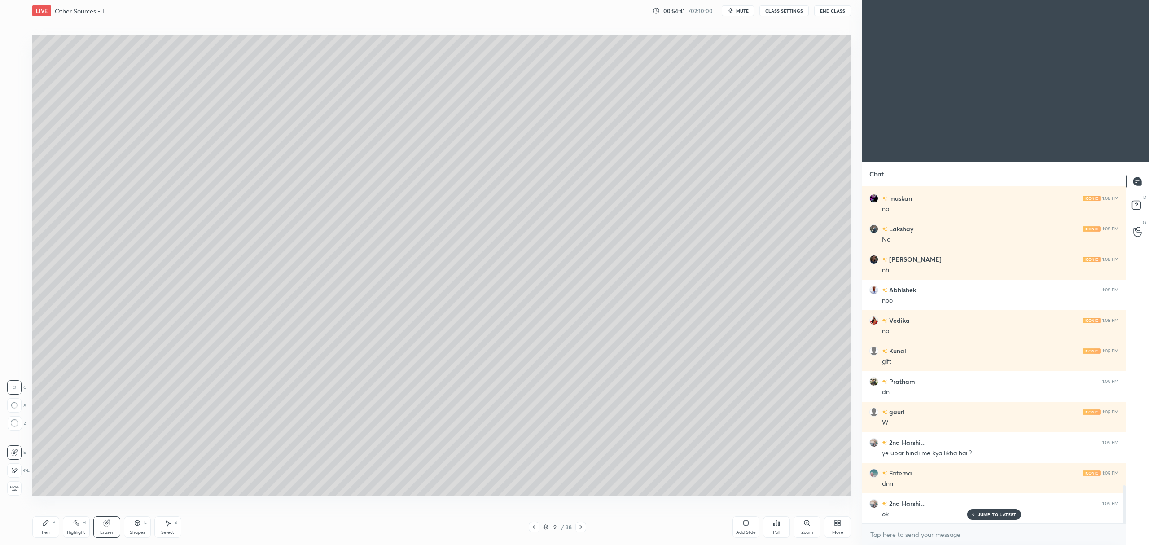
click at [44, 520] on icon at bounding box center [45, 522] width 7 height 7
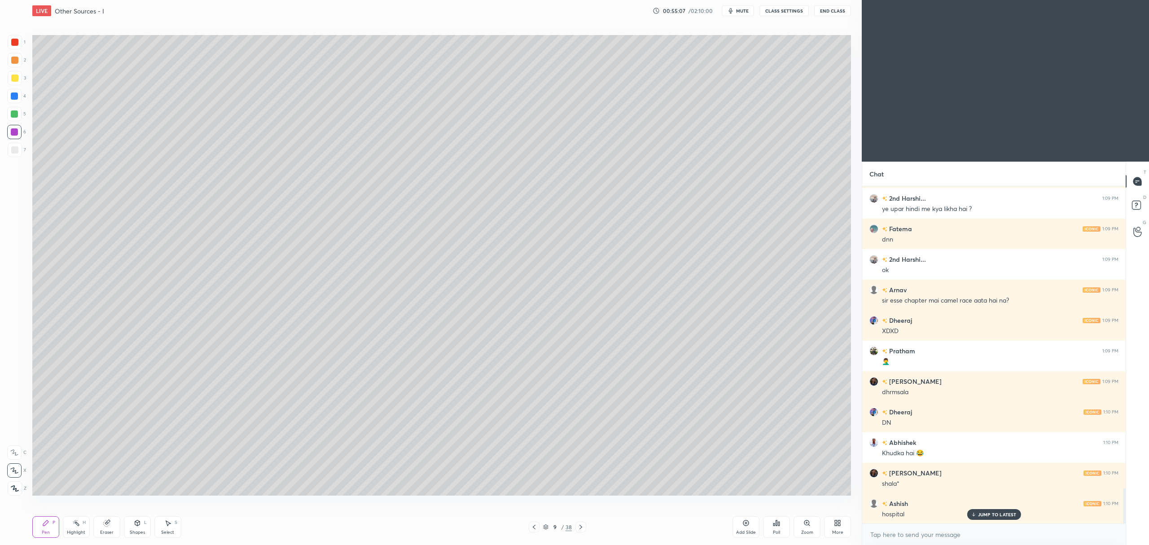
scroll to position [2908, 0]
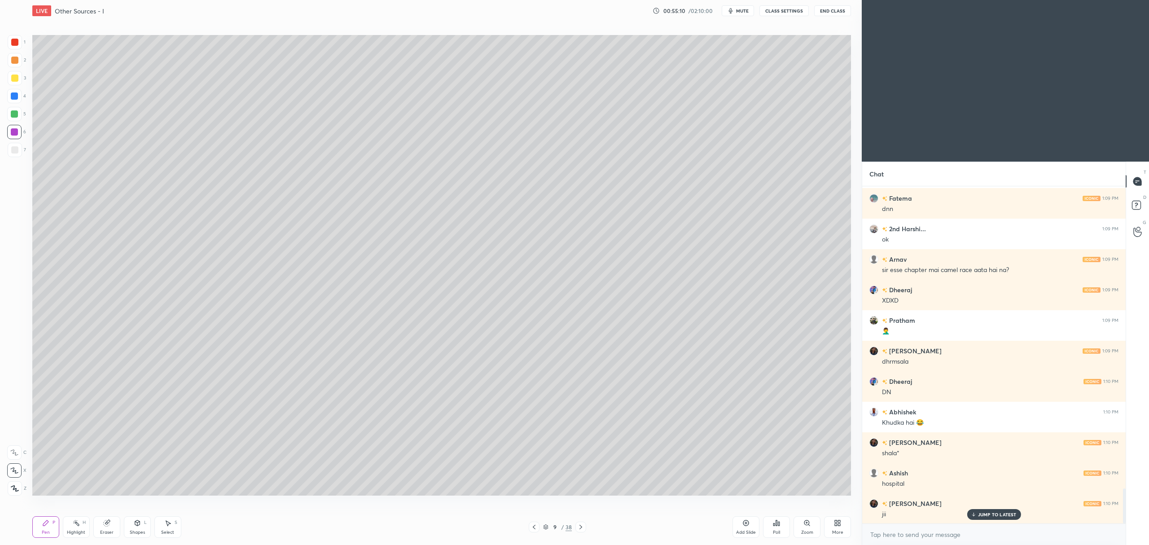
click at [578, 524] on icon at bounding box center [580, 526] width 7 height 7
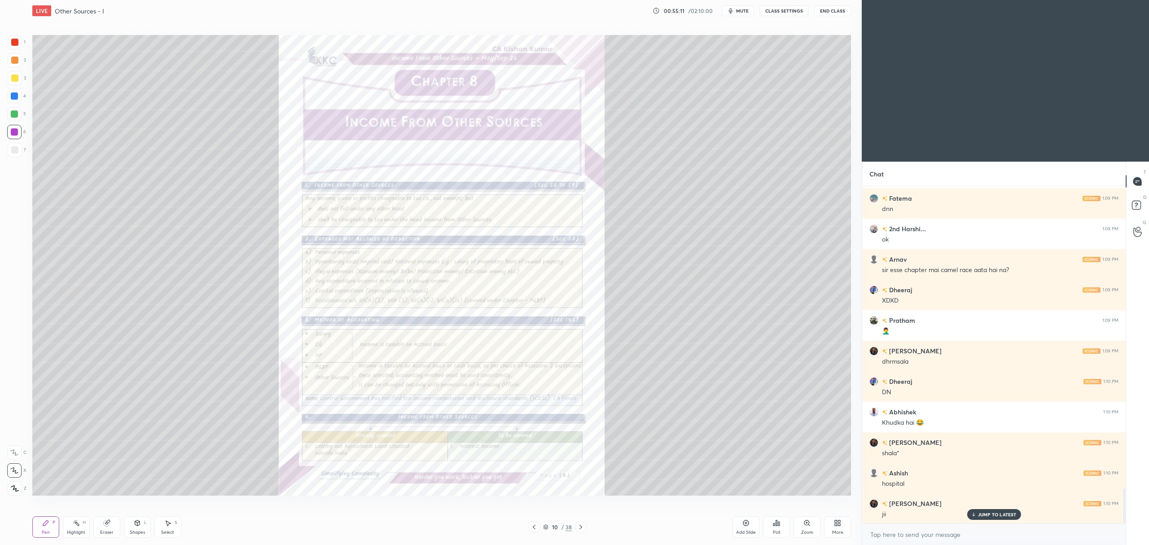
click at [801, 523] on div "Zoom" at bounding box center [806, 527] width 27 height 22
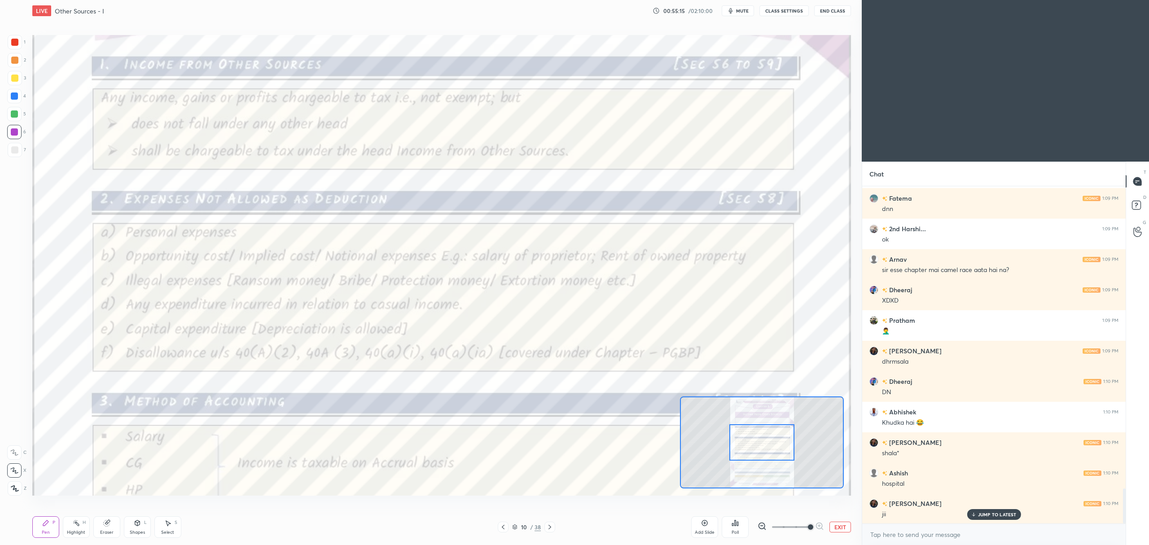
click at [11, 452] on icon at bounding box center [14, 452] width 8 height 6
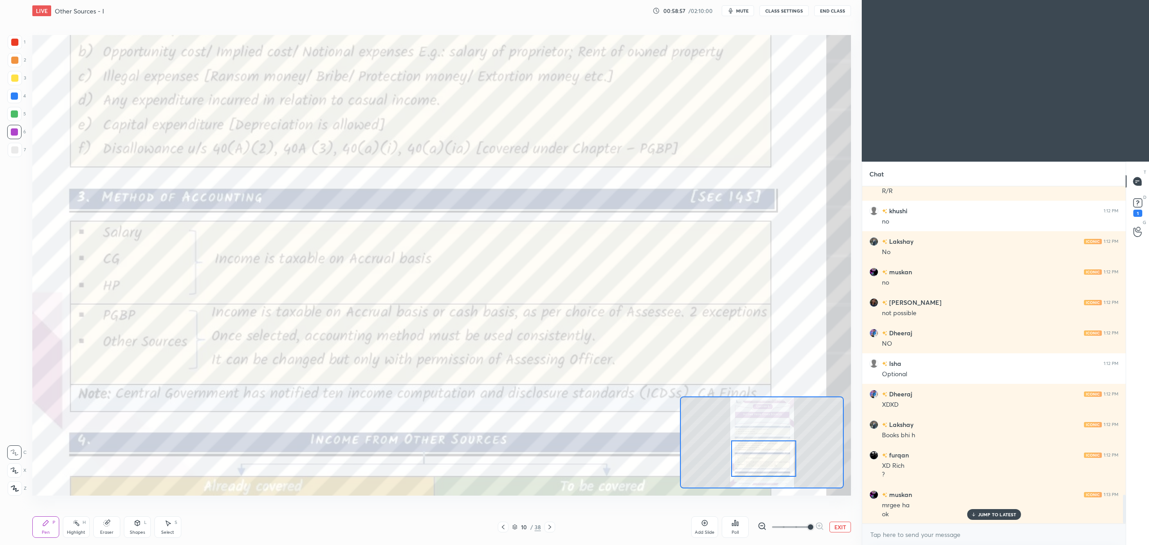
scroll to position [3628, 0]
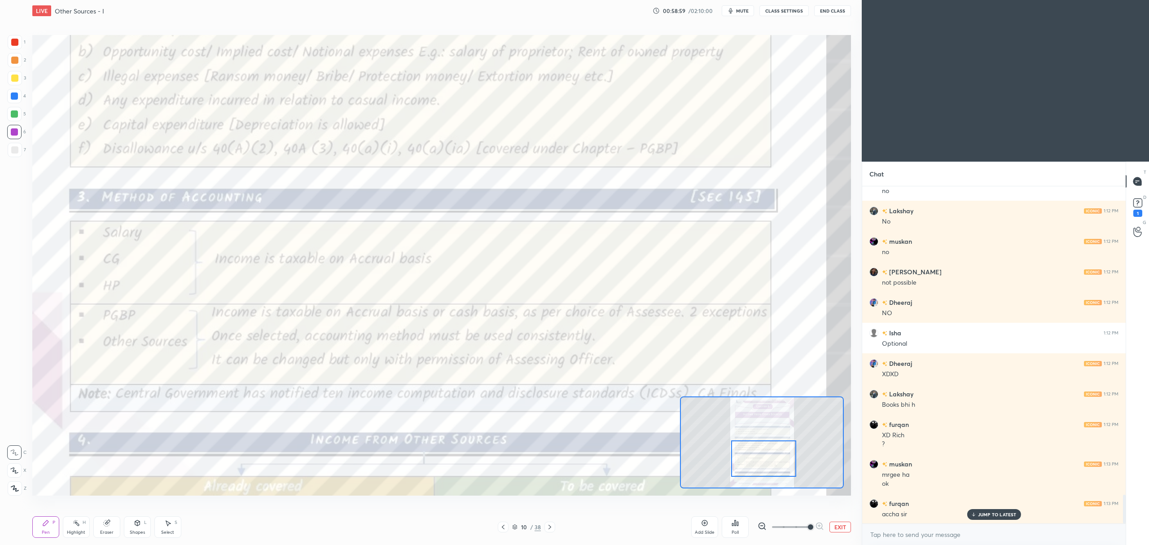
click at [839, 525] on button "EXIT" at bounding box center [840, 526] width 22 height 11
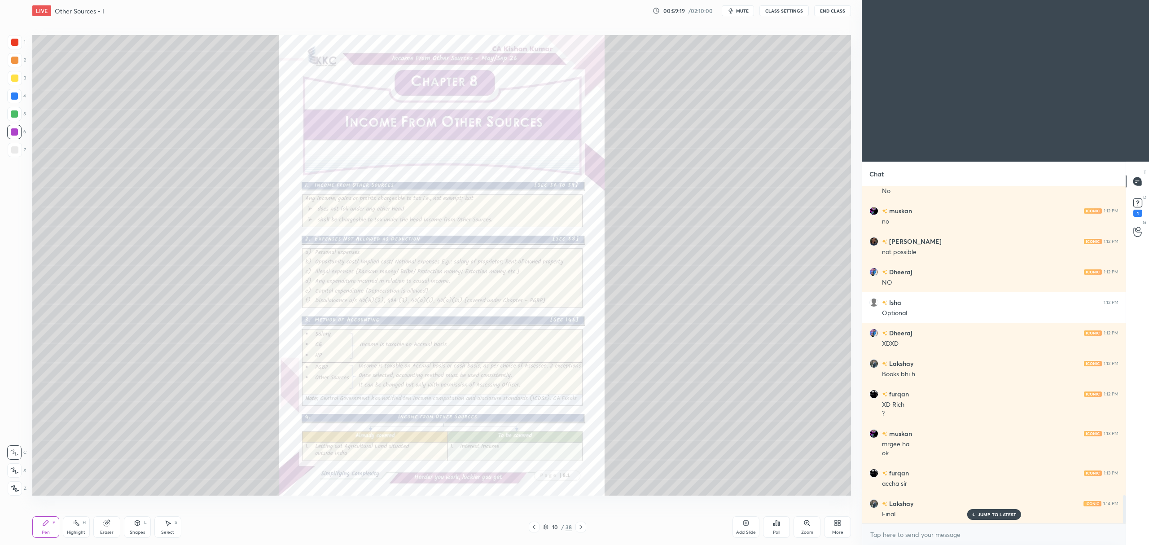
scroll to position [3689, 0]
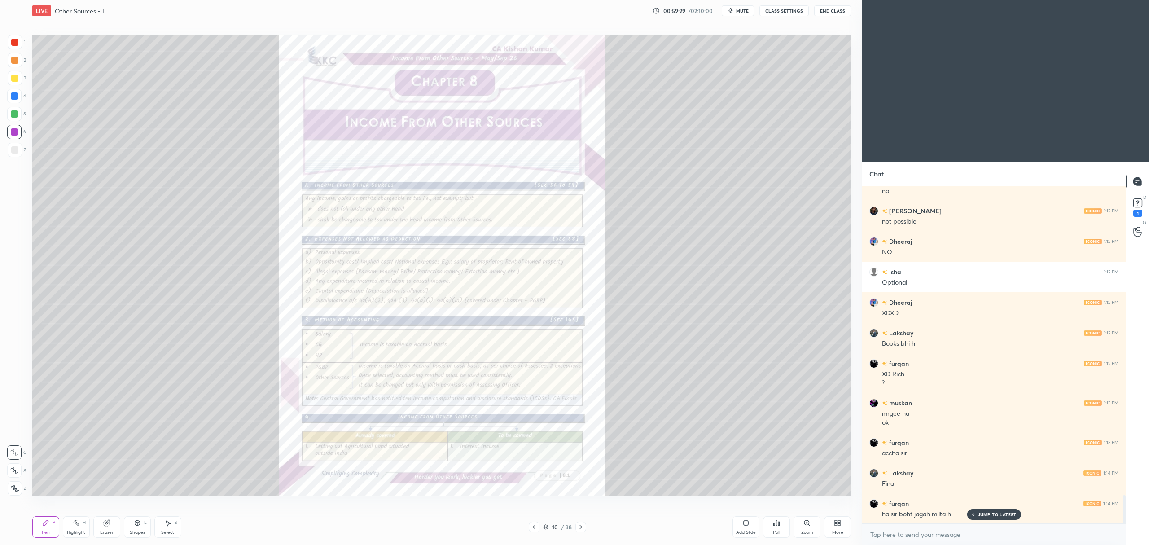
click at [809, 528] on div "Zoom" at bounding box center [806, 527] width 27 height 22
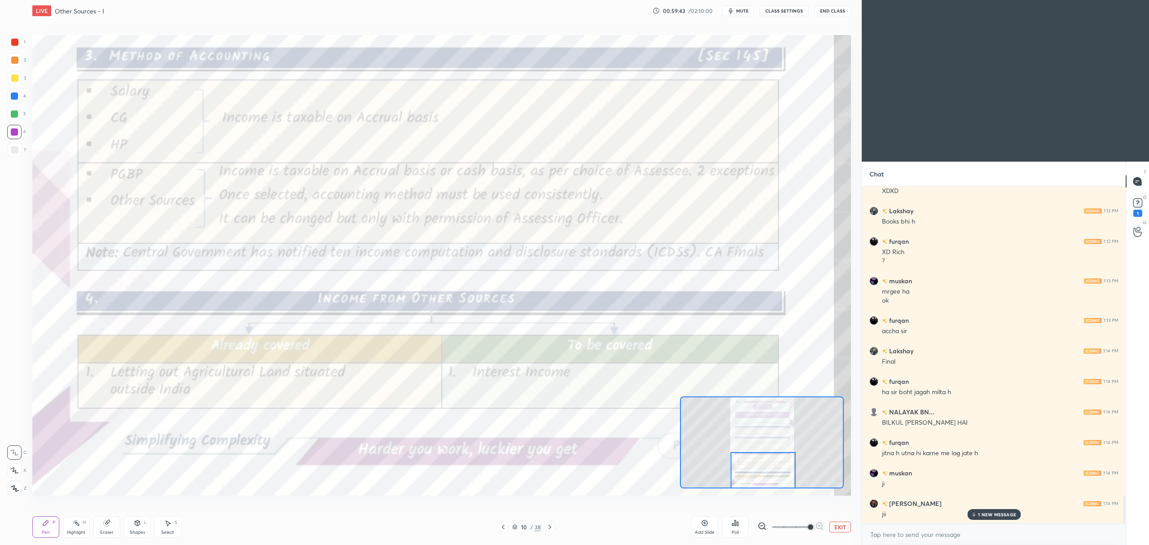
scroll to position [3841, 0]
click at [551, 526] on icon at bounding box center [549, 526] width 7 height 7
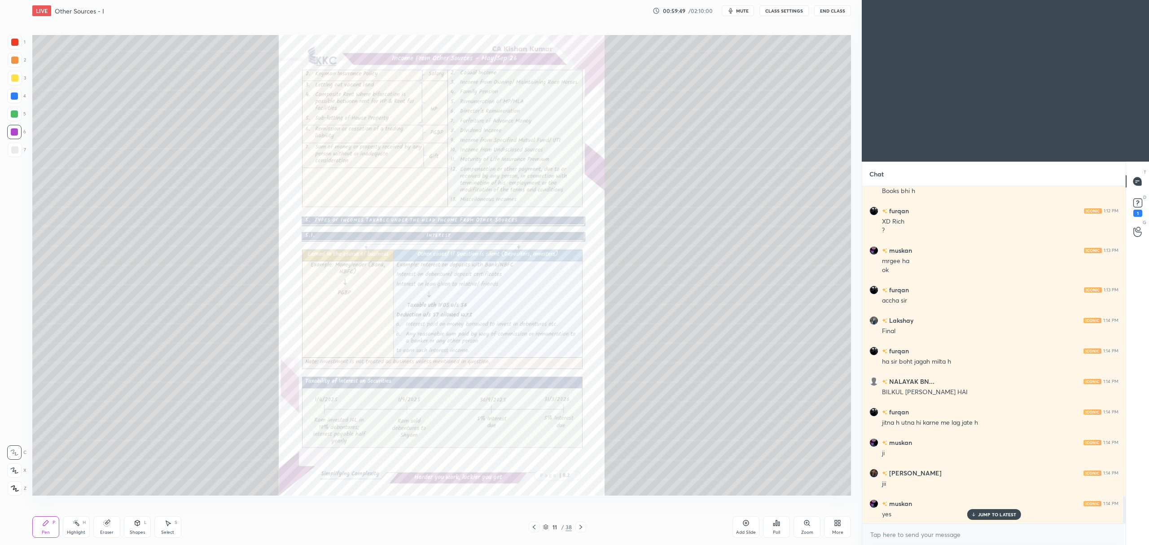
click at [801, 521] on div "Zoom" at bounding box center [806, 527] width 27 height 22
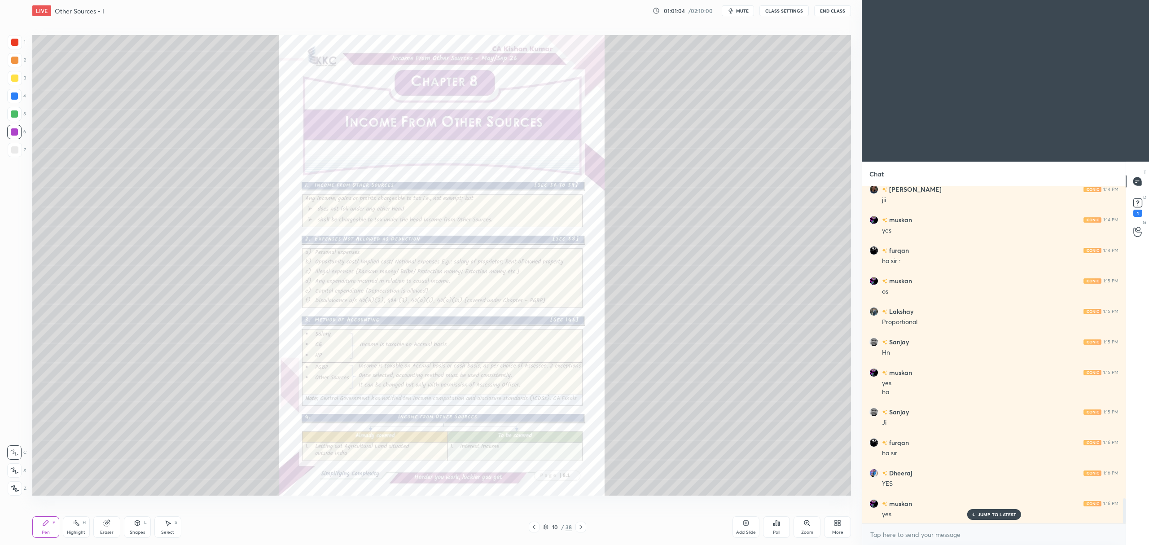
scroll to position [4155, 0]
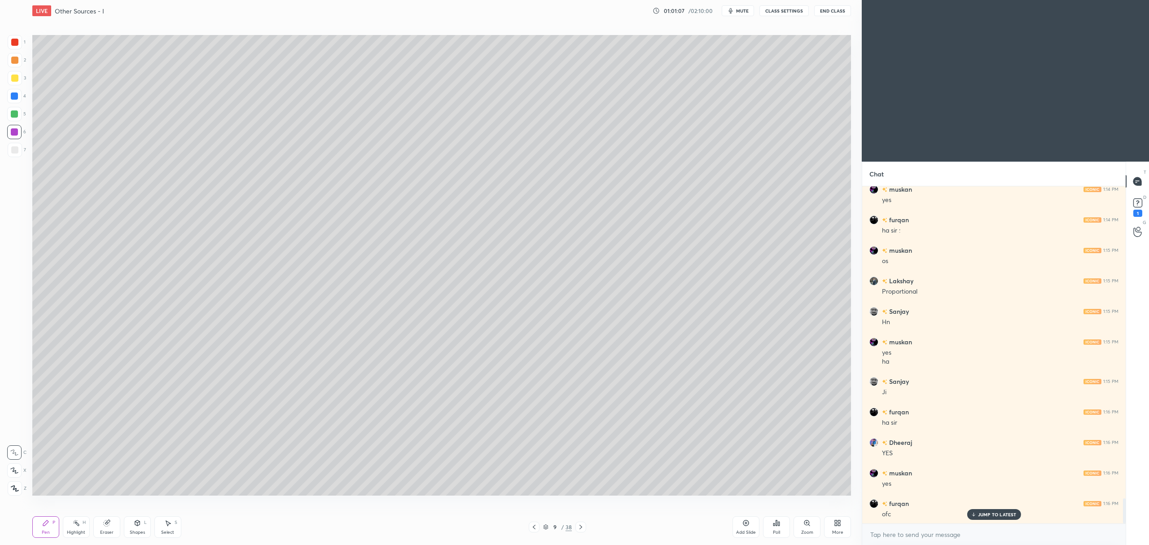
click at [751, 525] on div "Add Slide" at bounding box center [745, 527] width 27 height 22
click at [18, 77] on div at bounding box center [14, 77] width 7 height 7
click at [15, 471] on icon at bounding box center [14, 469] width 7 height 5
click at [18, 112] on div at bounding box center [14, 113] width 7 height 7
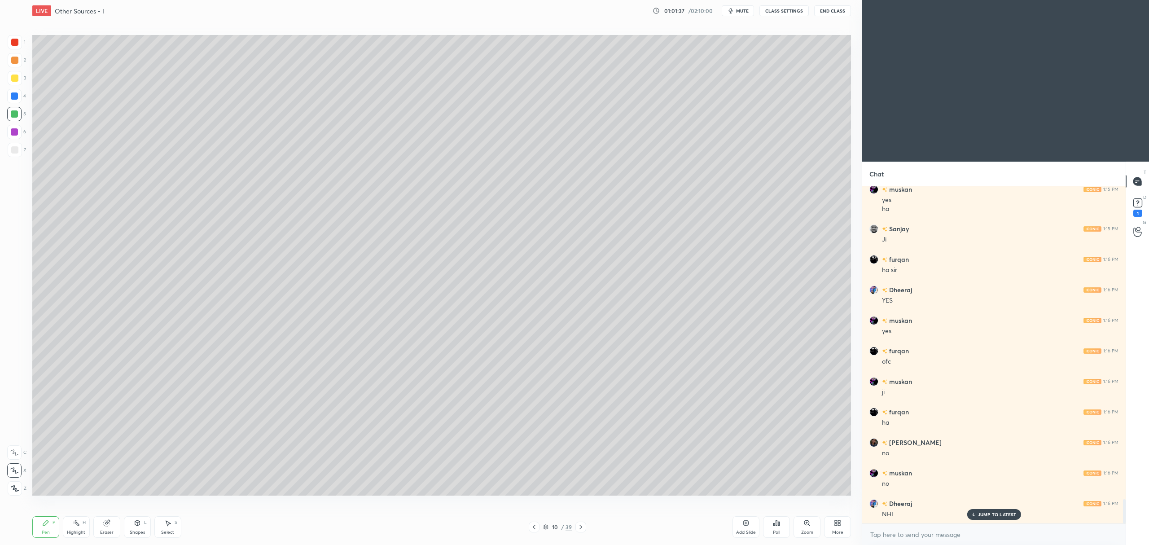
click at [13, 133] on div at bounding box center [14, 131] width 7 height 7
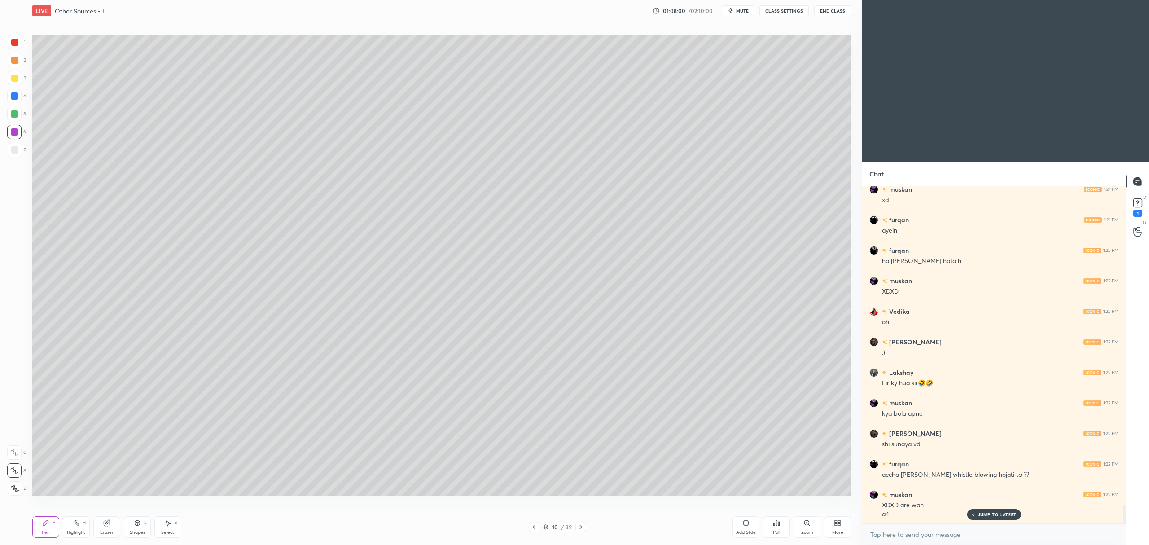
click at [15, 80] on div at bounding box center [14, 77] width 7 height 7
click at [13, 60] on div at bounding box center [14, 60] width 7 height 7
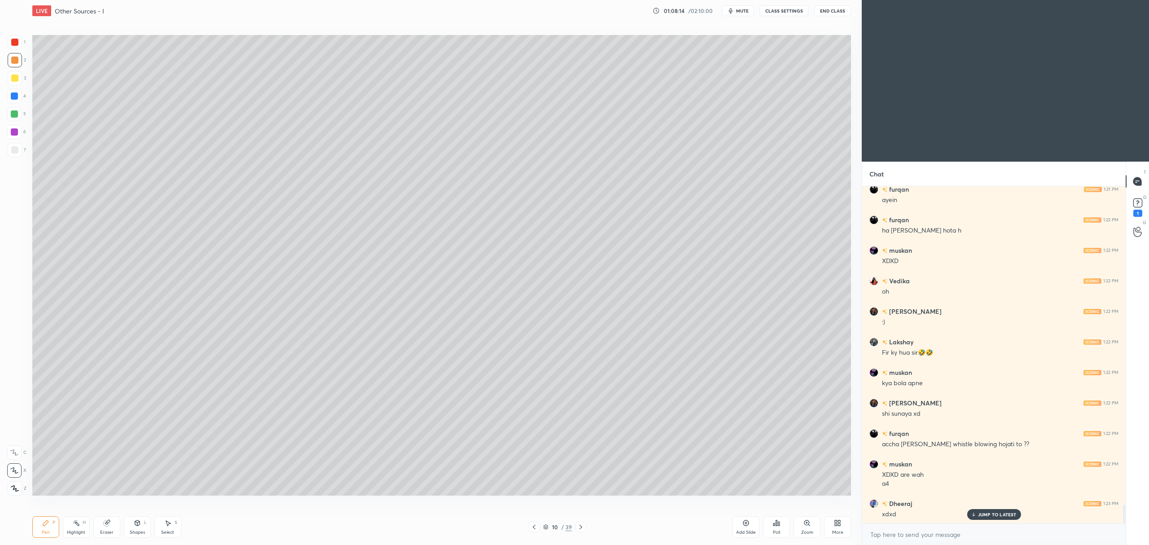
click at [13, 137] on div at bounding box center [14, 132] width 14 height 14
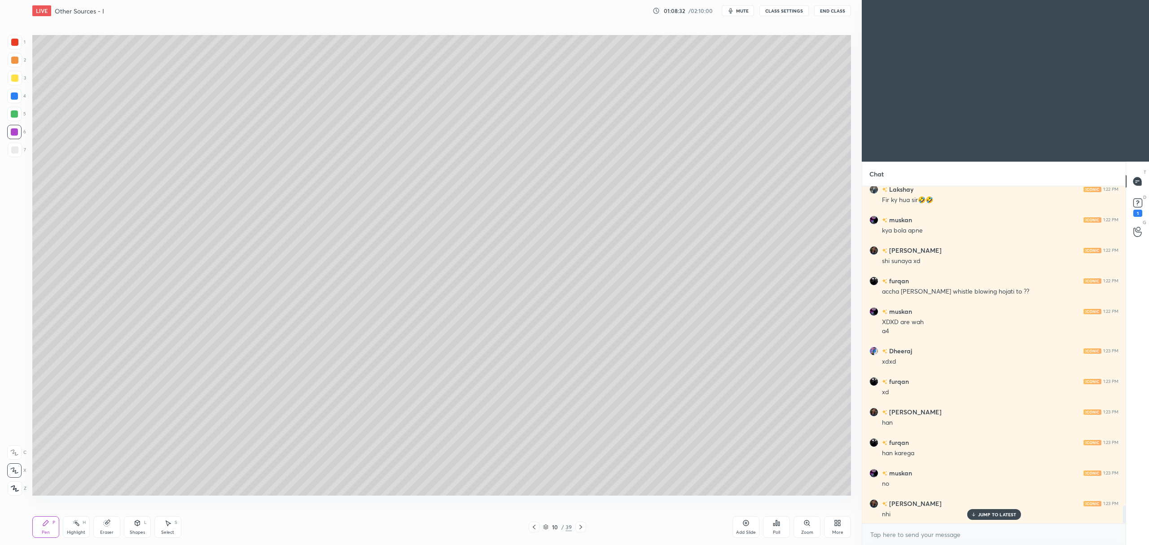
scroll to position [6004, 0]
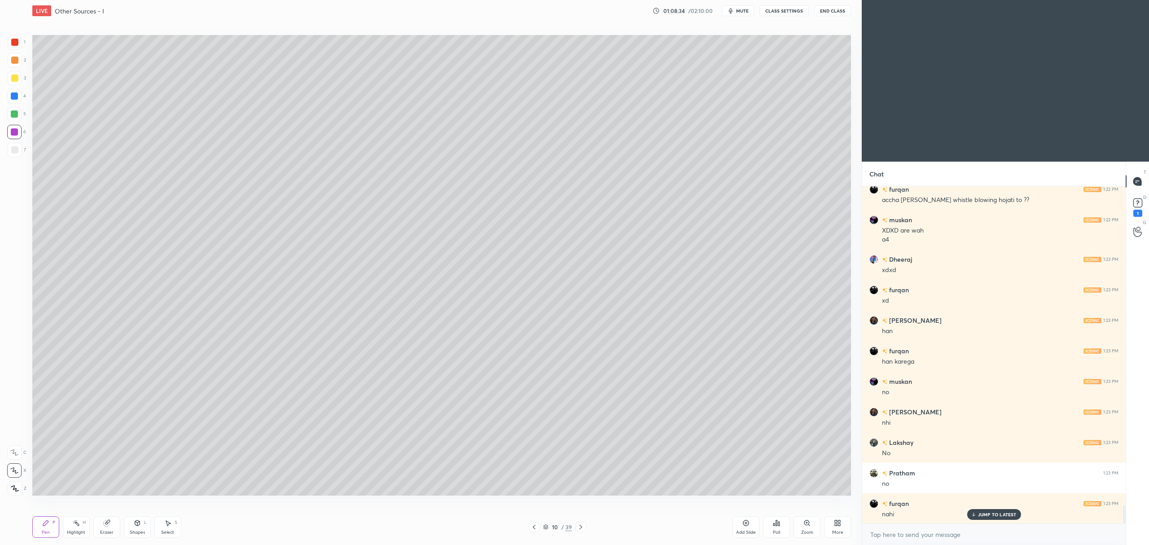
click at [16, 118] on div at bounding box center [14, 114] width 14 height 14
click at [14, 81] on div at bounding box center [14, 77] width 7 height 7
click at [14, 60] on div at bounding box center [14, 60] width 7 height 7
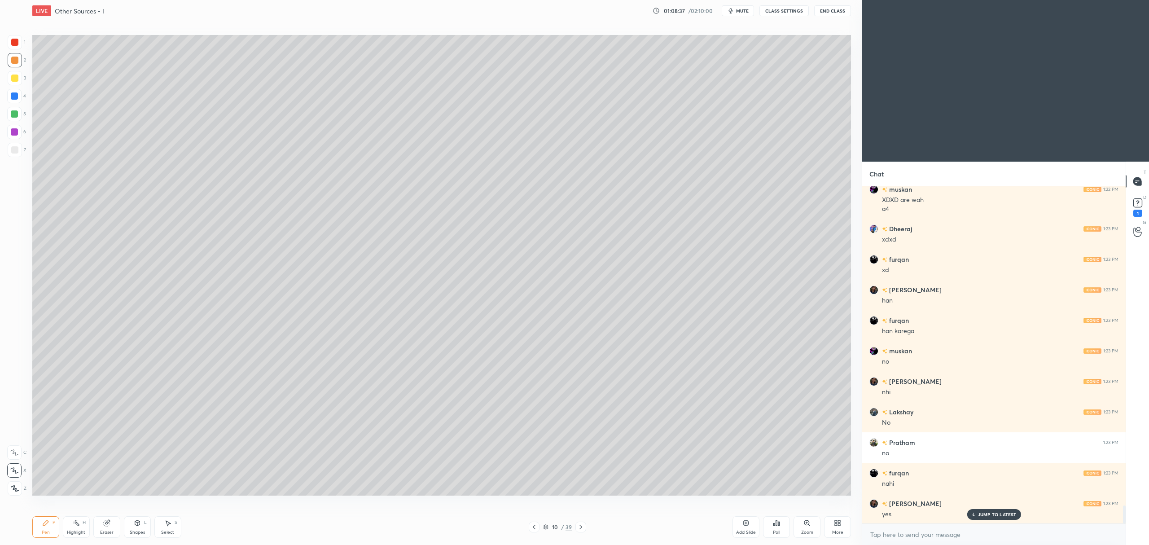
click at [10, 142] on div "6" at bounding box center [16, 134] width 19 height 18
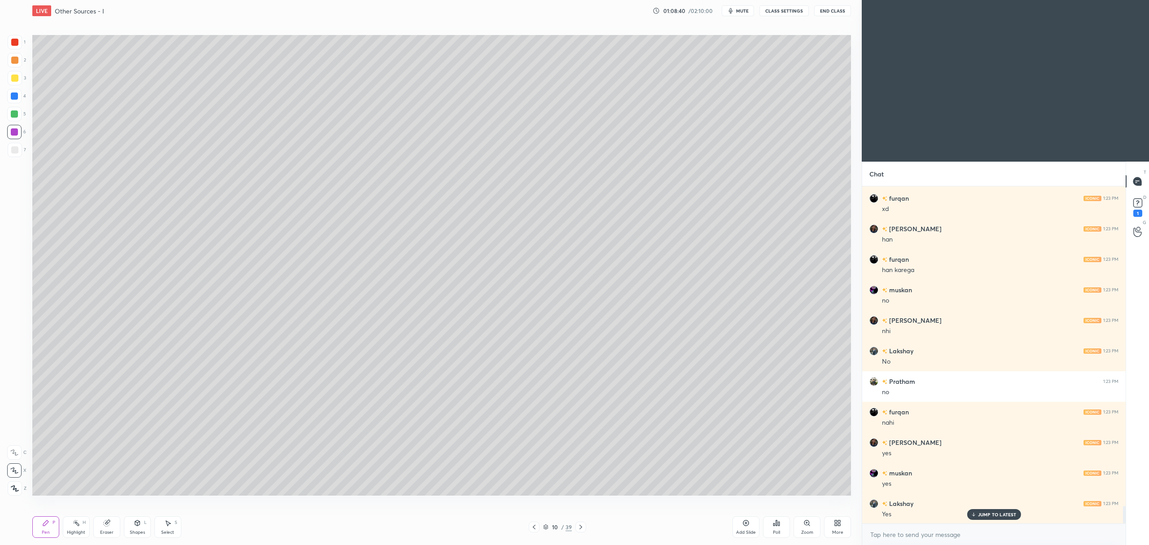
scroll to position [6126, 0]
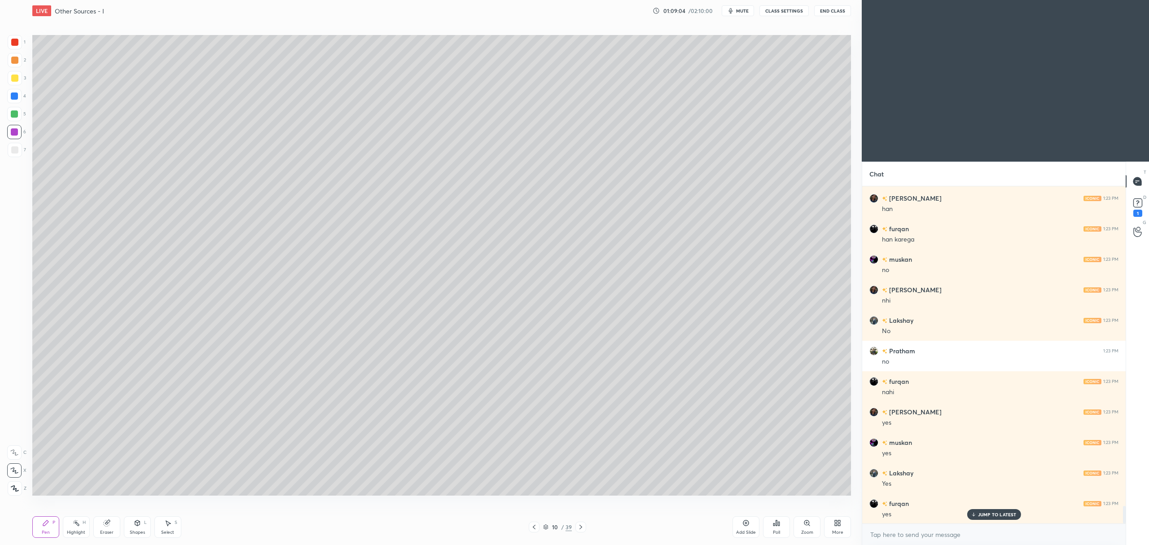
click at [9, 77] on div at bounding box center [15, 78] width 14 height 14
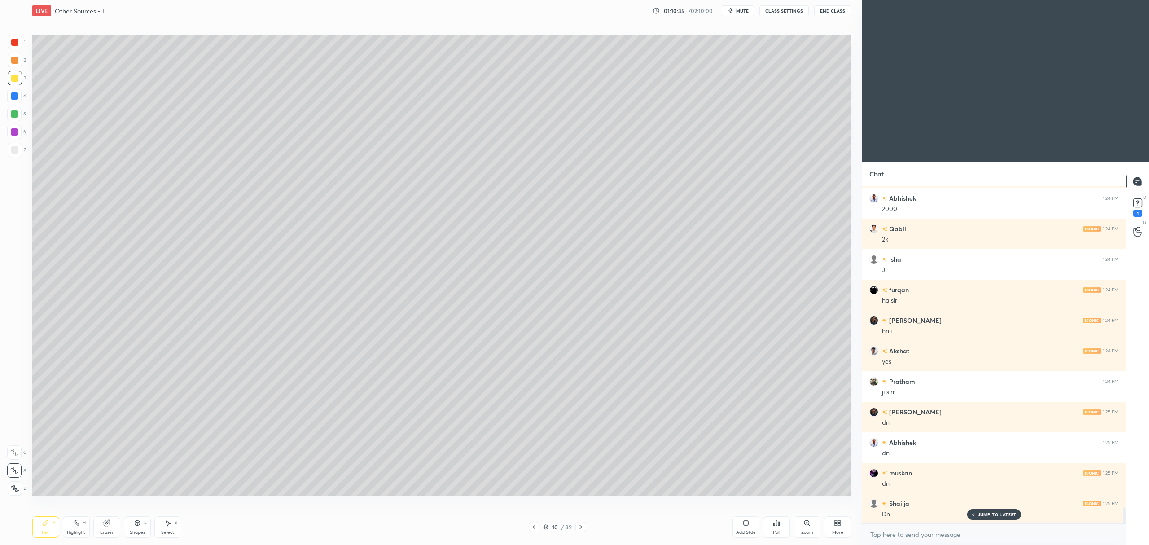
scroll to position [6745, 0]
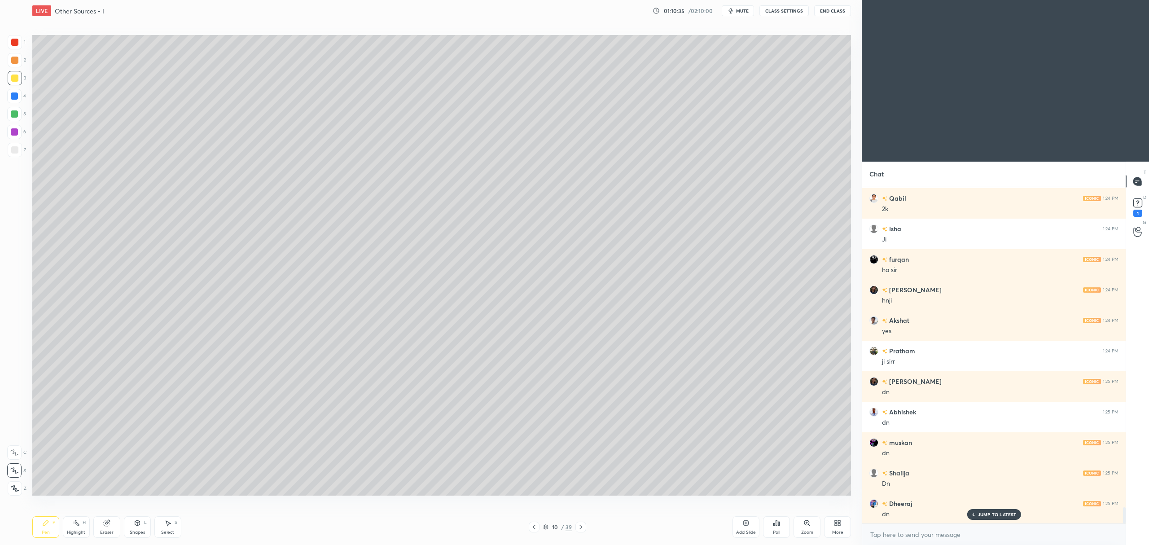
click at [575, 528] on div at bounding box center [580, 526] width 11 height 11
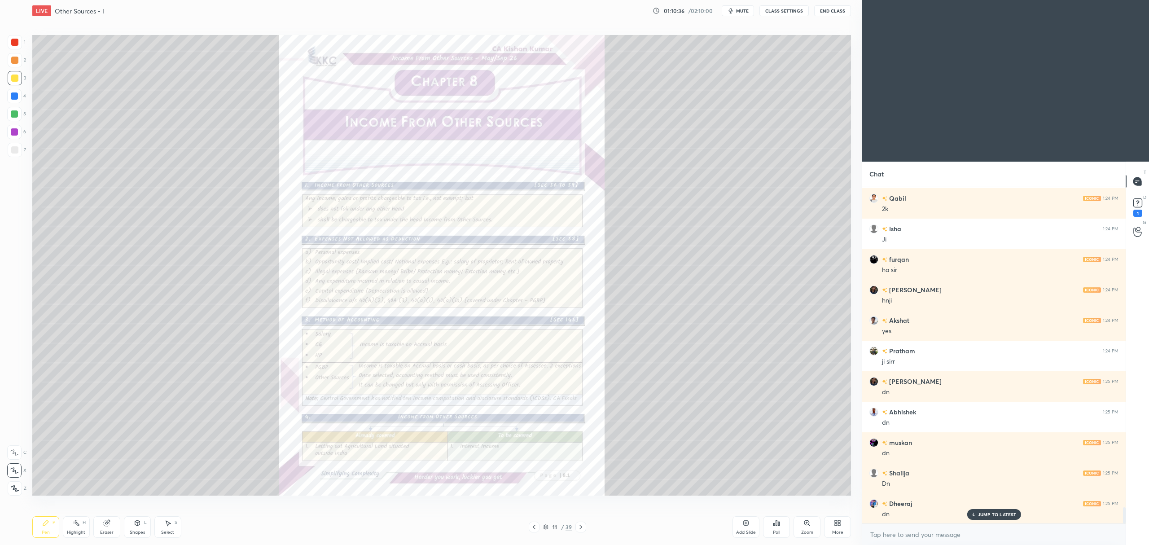
scroll to position [6775, 0]
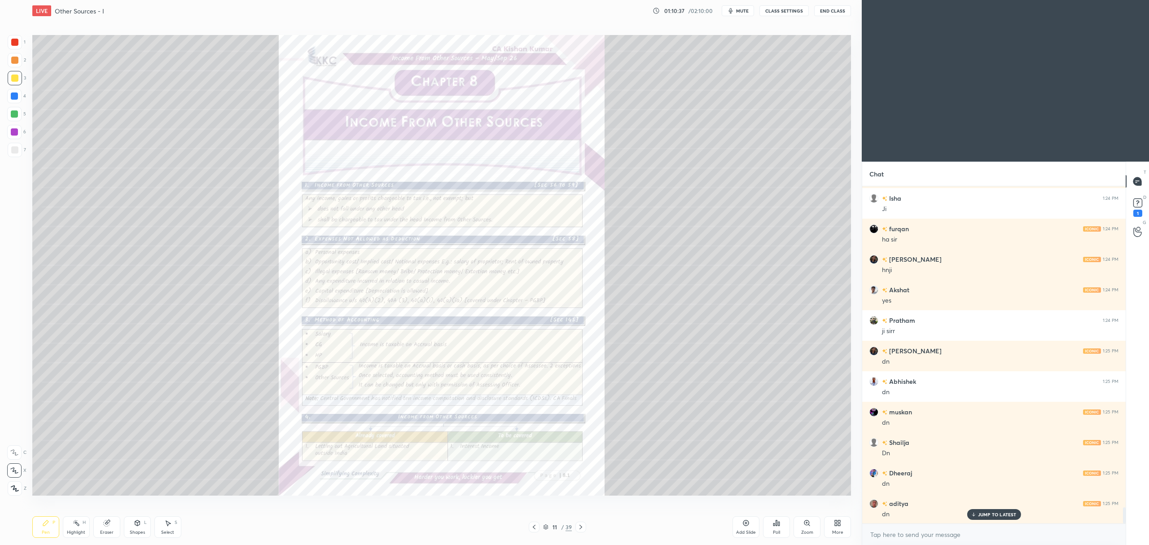
click at [581, 527] on icon at bounding box center [580, 526] width 7 height 7
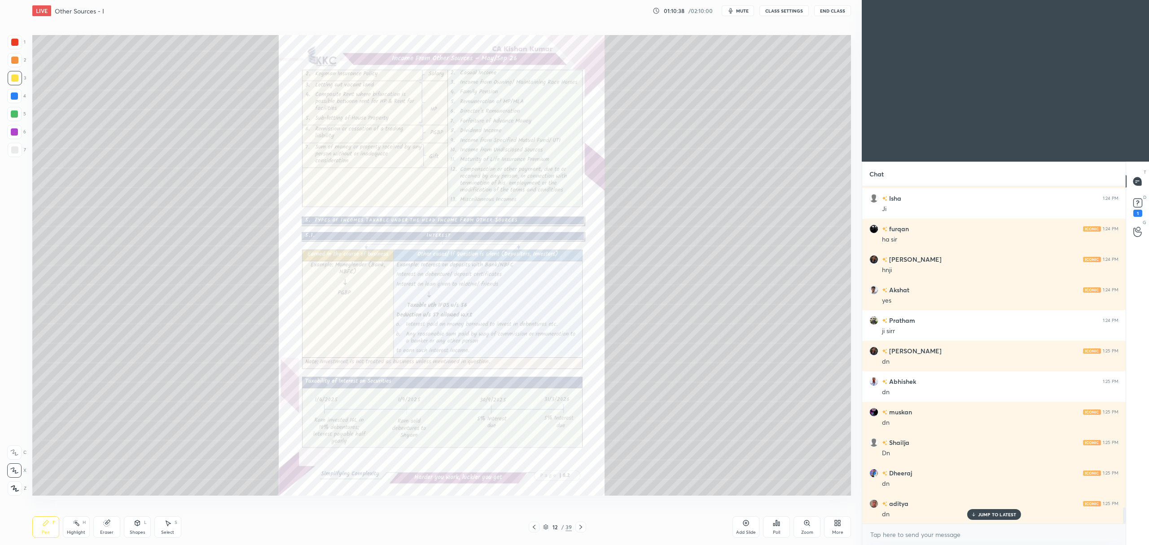
click at [804, 524] on icon at bounding box center [806, 522] width 7 height 7
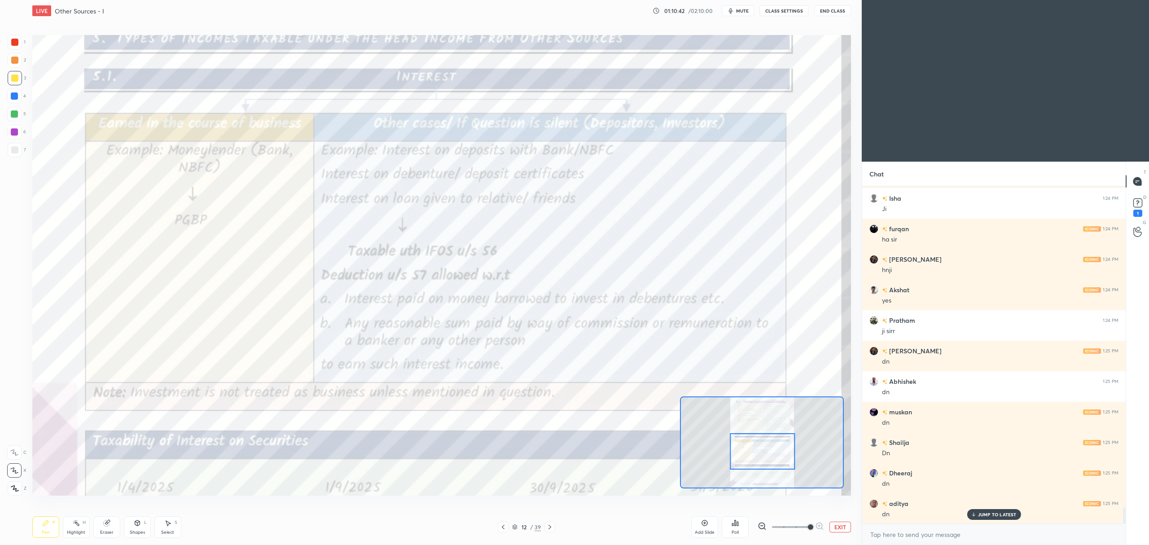
click at [11, 42] on div at bounding box center [14, 42] width 7 height 7
click at [12, 449] on icon at bounding box center [14, 452] width 8 height 6
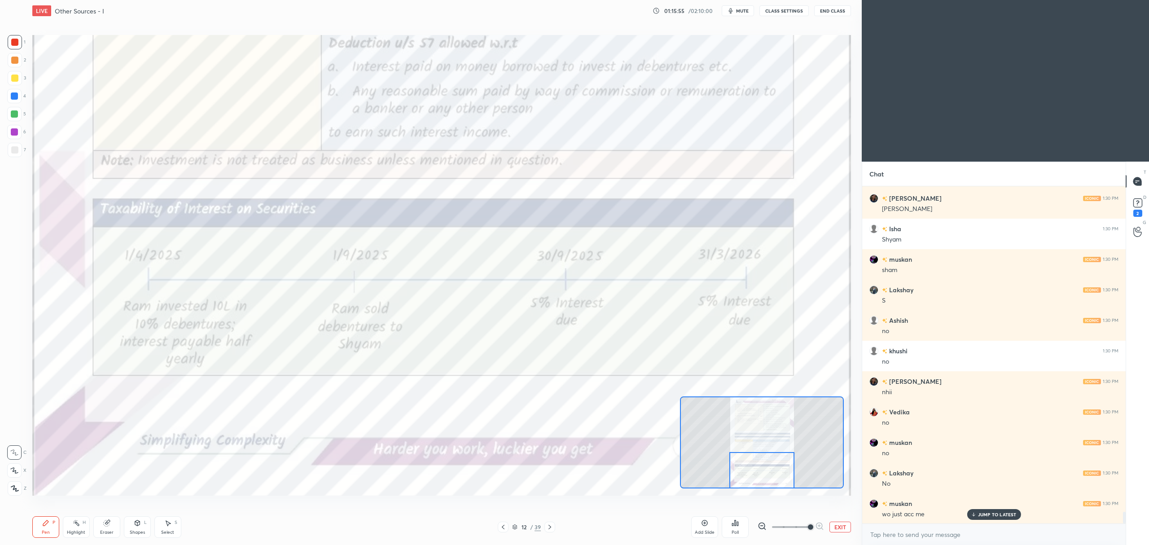
scroll to position [9417, 0]
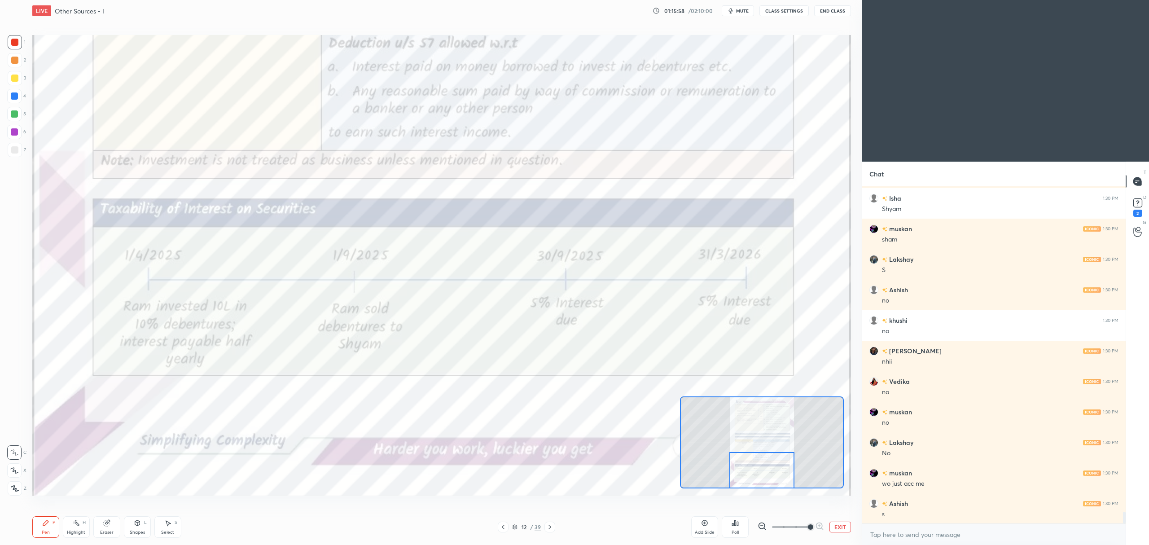
click at [773, 462] on div at bounding box center [761, 470] width 65 height 36
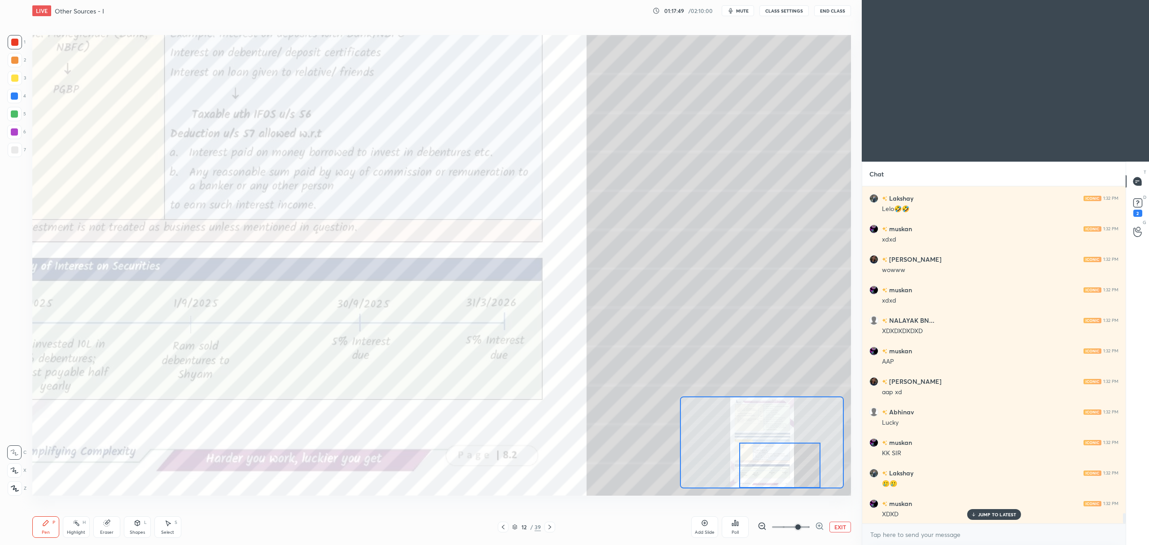
scroll to position [10481, 0]
click at [546, 530] on icon at bounding box center [549, 526] width 7 height 7
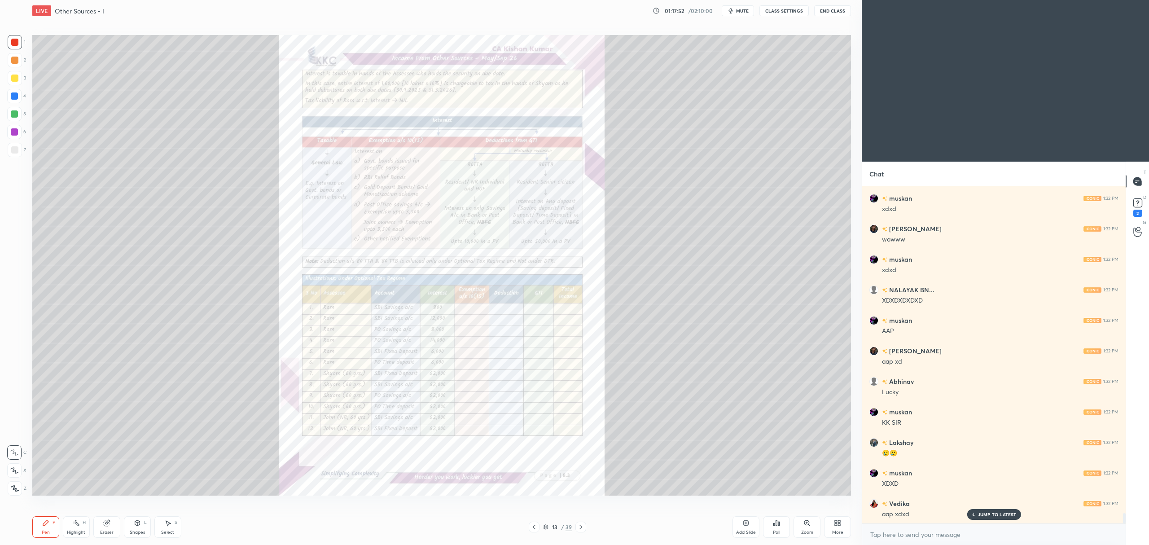
click at [806, 526] on icon at bounding box center [806, 522] width 7 height 7
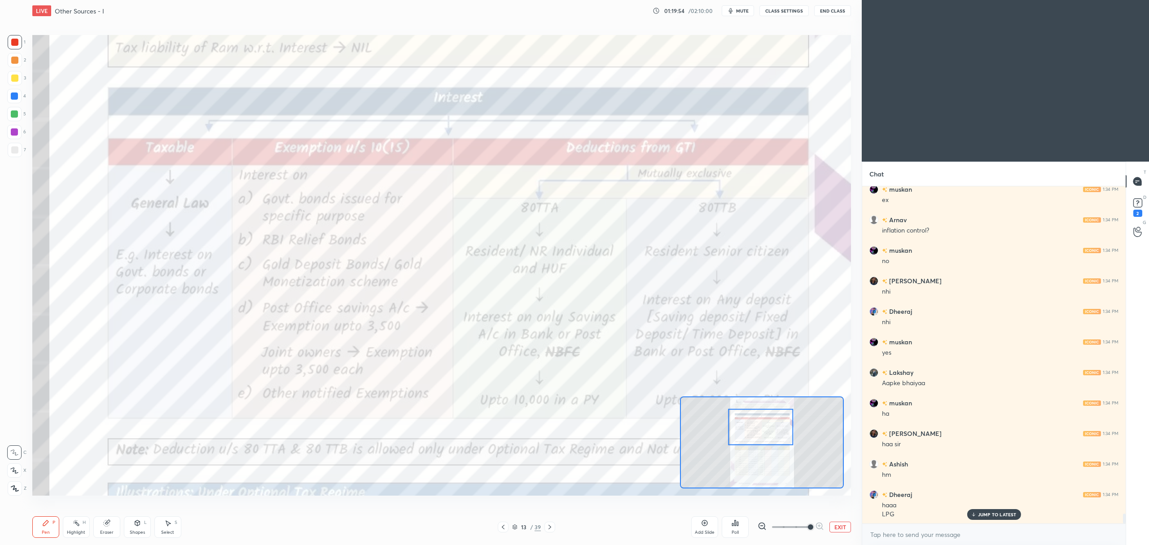
scroll to position [11283, 0]
click at [841, 526] on button "EXIT" at bounding box center [840, 526] width 22 height 11
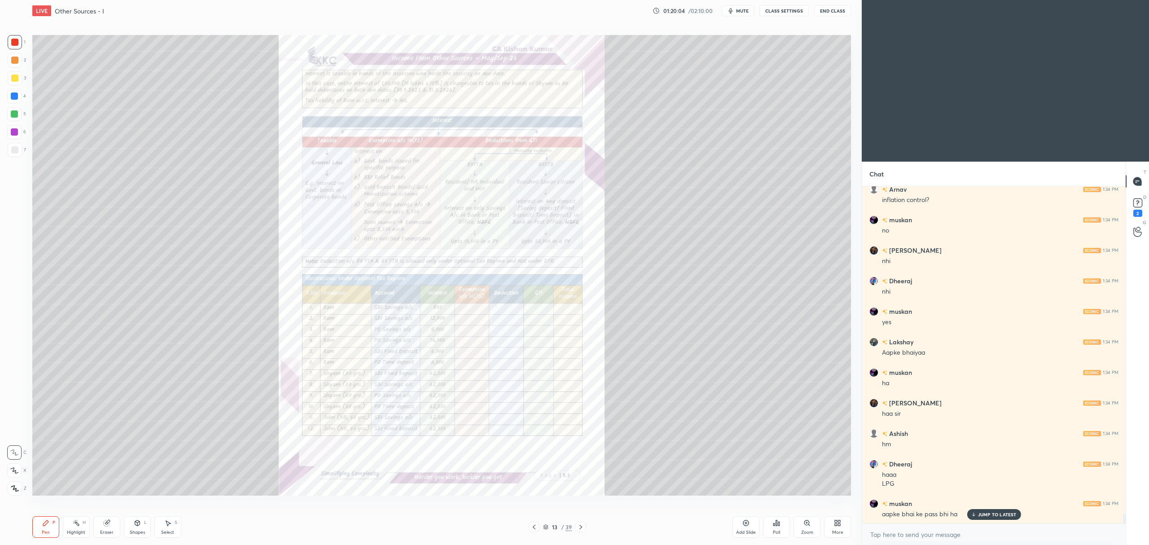
click at [533, 528] on icon at bounding box center [533, 526] width 7 height 7
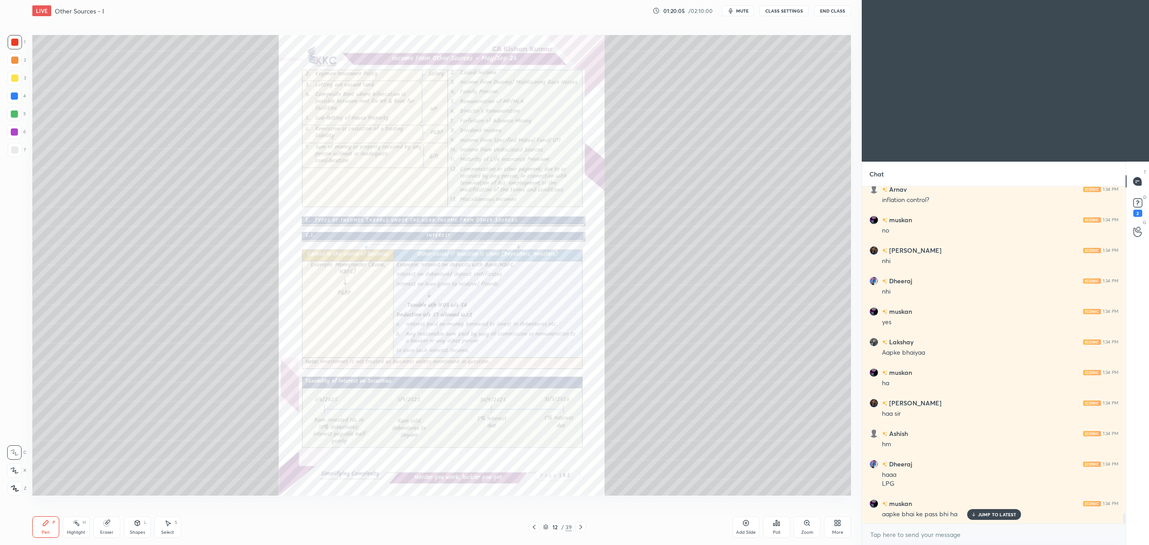
click at [747, 521] on icon at bounding box center [745, 522] width 7 height 7
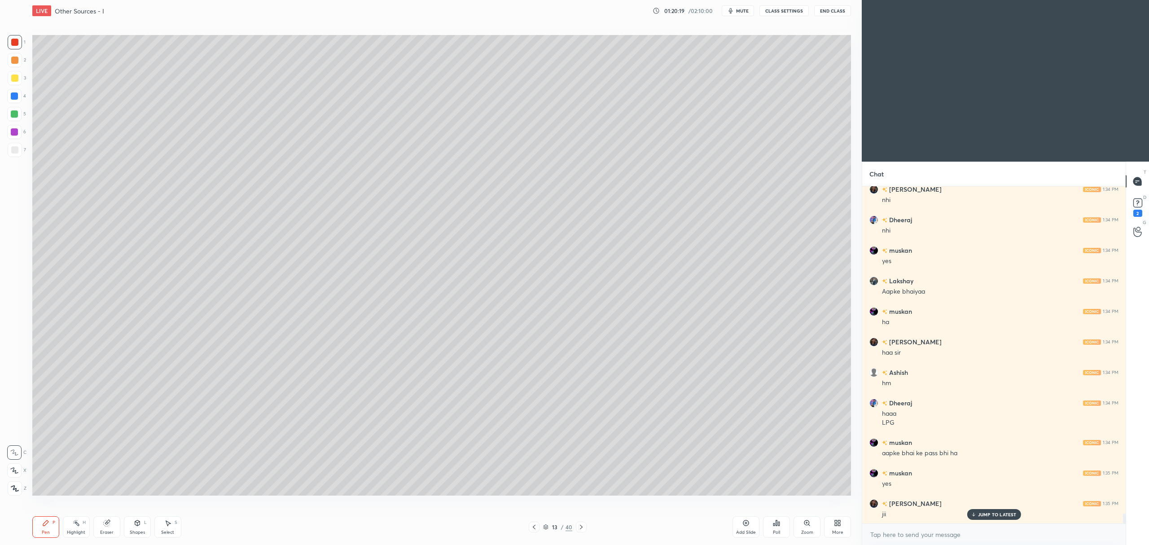
scroll to position [11375, 0]
click at [14, 78] on div at bounding box center [14, 77] width 7 height 7
click at [15, 469] on icon at bounding box center [14, 470] width 8 height 6
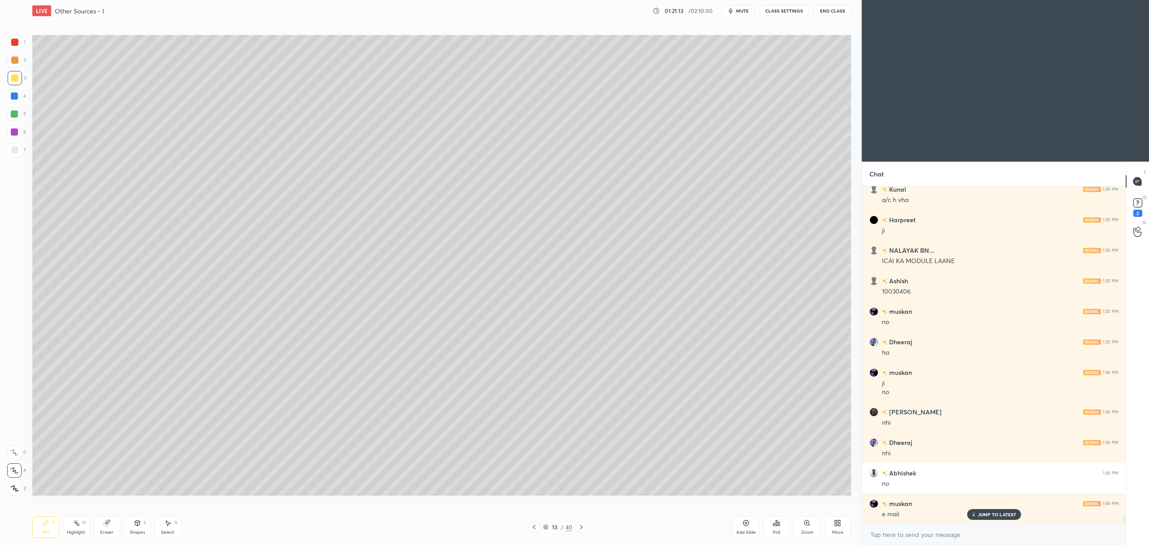
scroll to position [12116, 0]
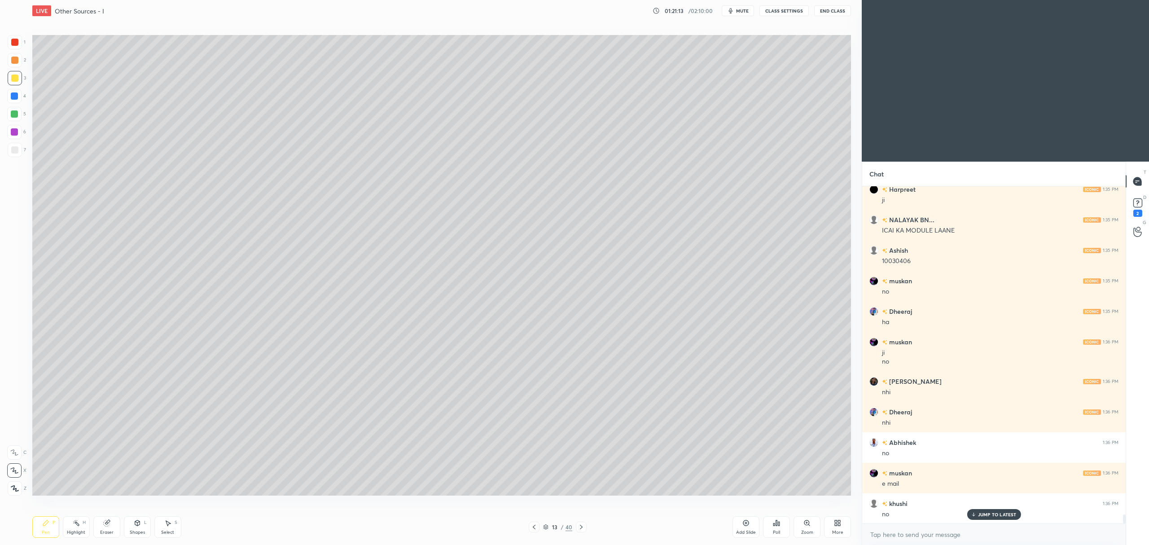
click at [12, 117] on div at bounding box center [14, 113] width 7 height 7
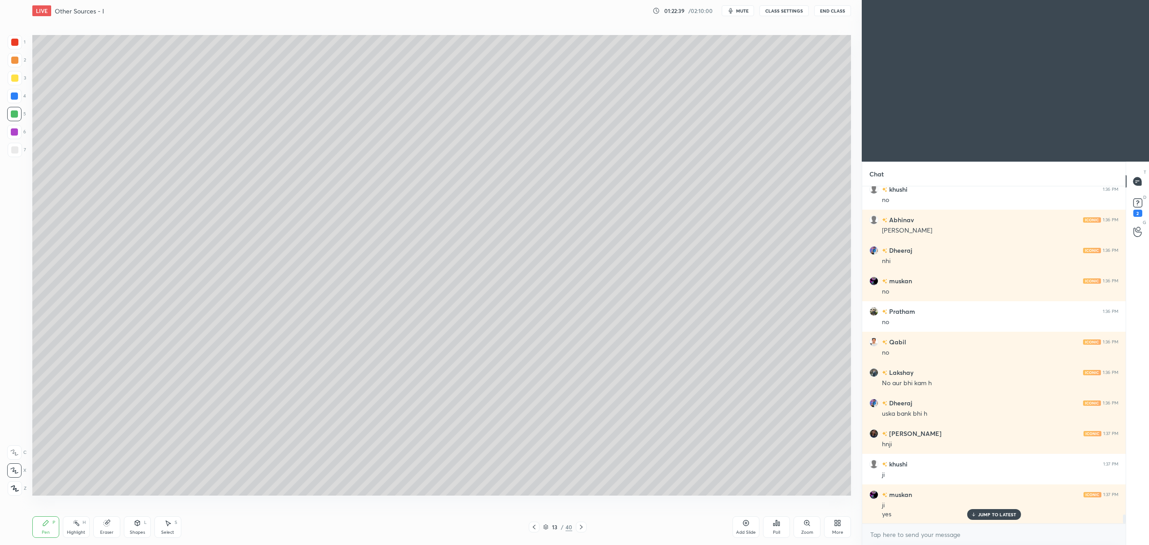
scroll to position [12460, 0]
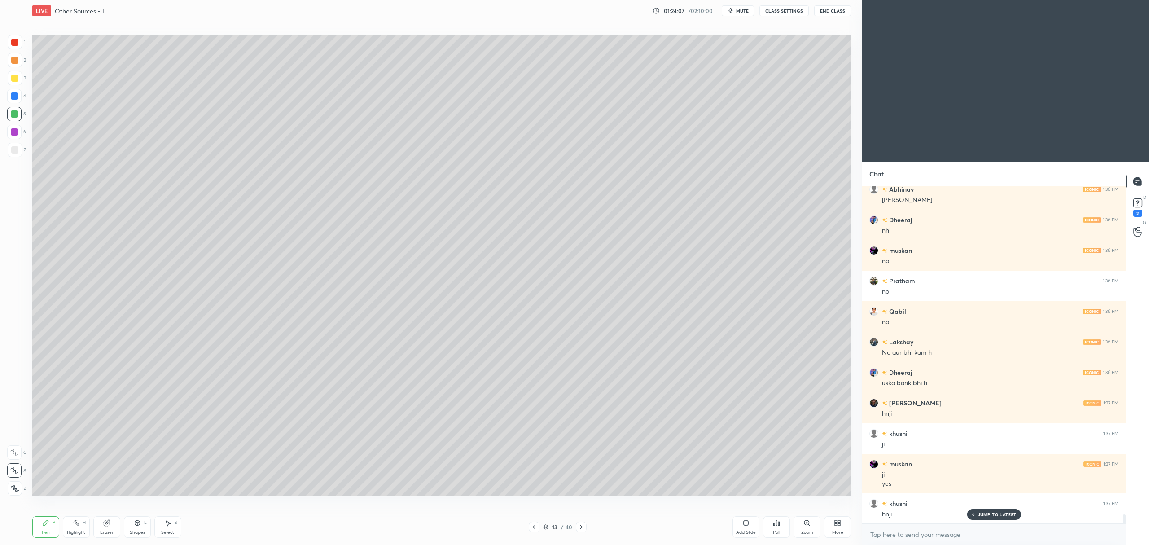
click at [745, 530] on div "Add Slide" at bounding box center [746, 532] width 20 height 4
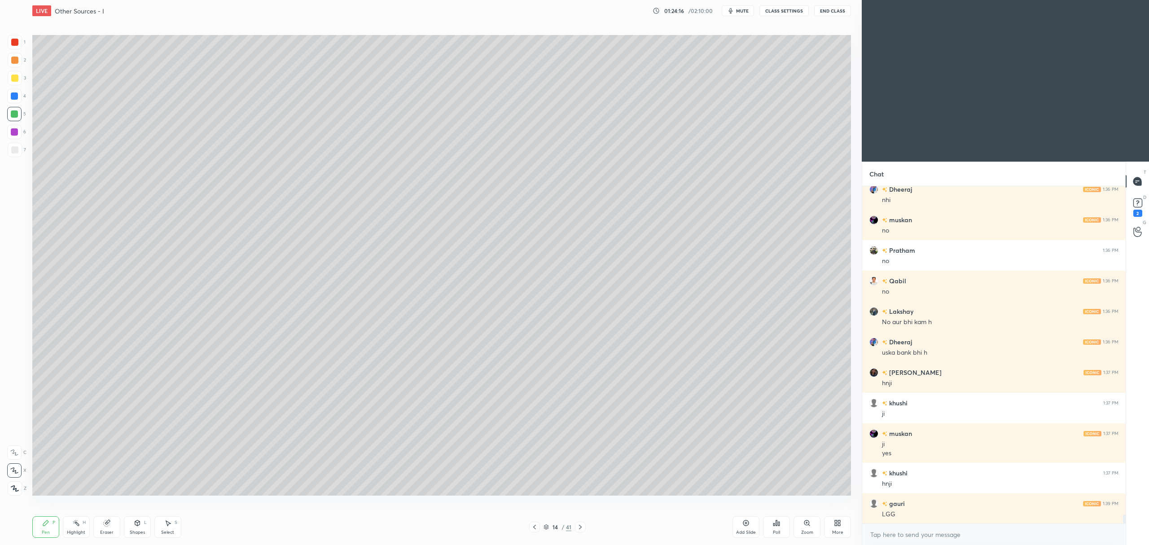
scroll to position [12521, 0]
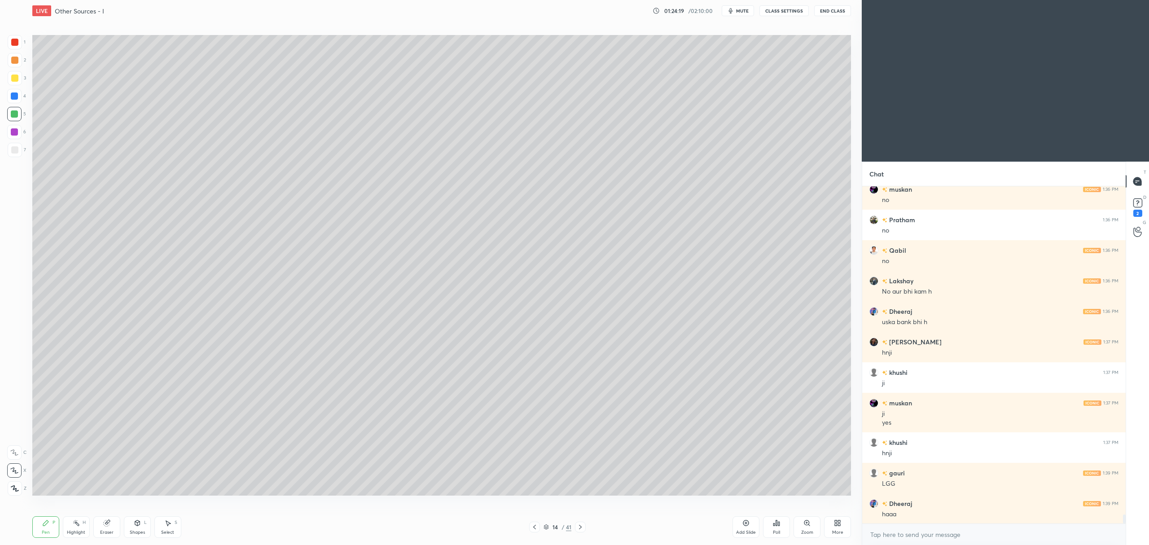
click at [13, 135] on div at bounding box center [14, 131] width 7 height 7
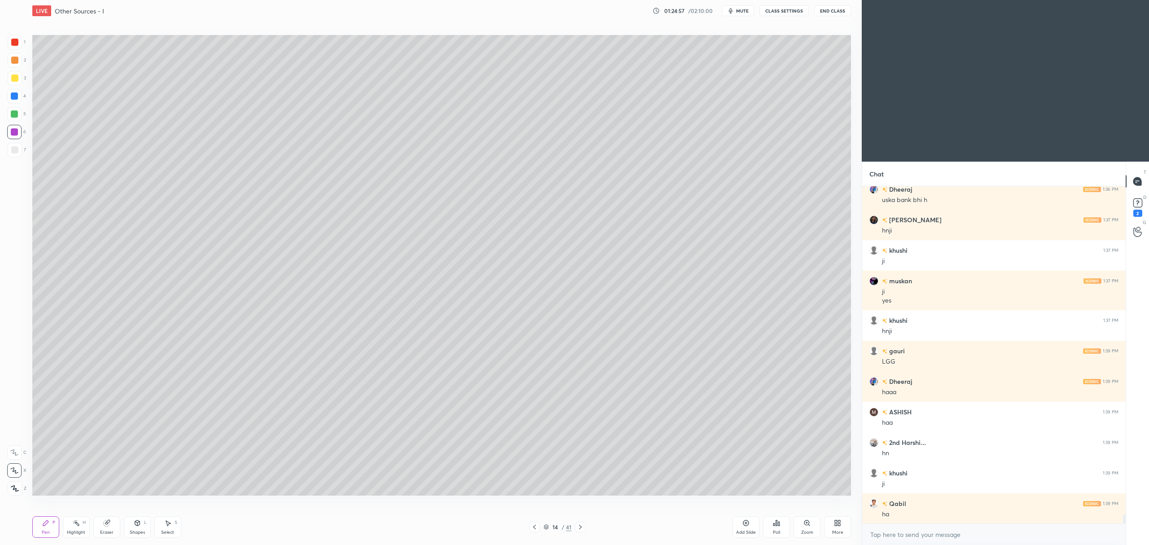
scroll to position [12674, 0]
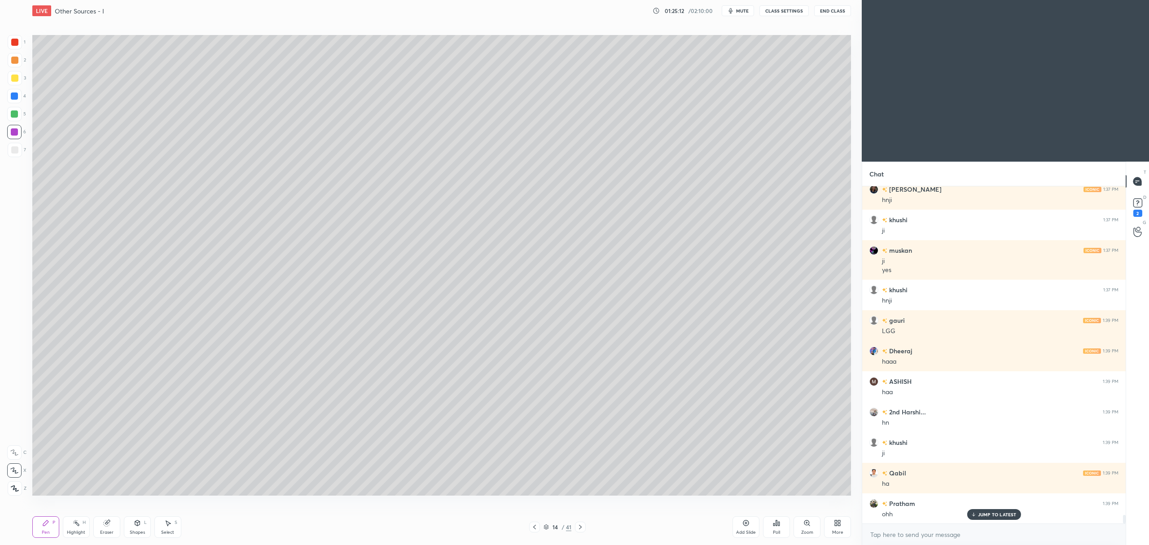
click at [24, 119] on div "5" at bounding box center [16, 114] width 19 height 14
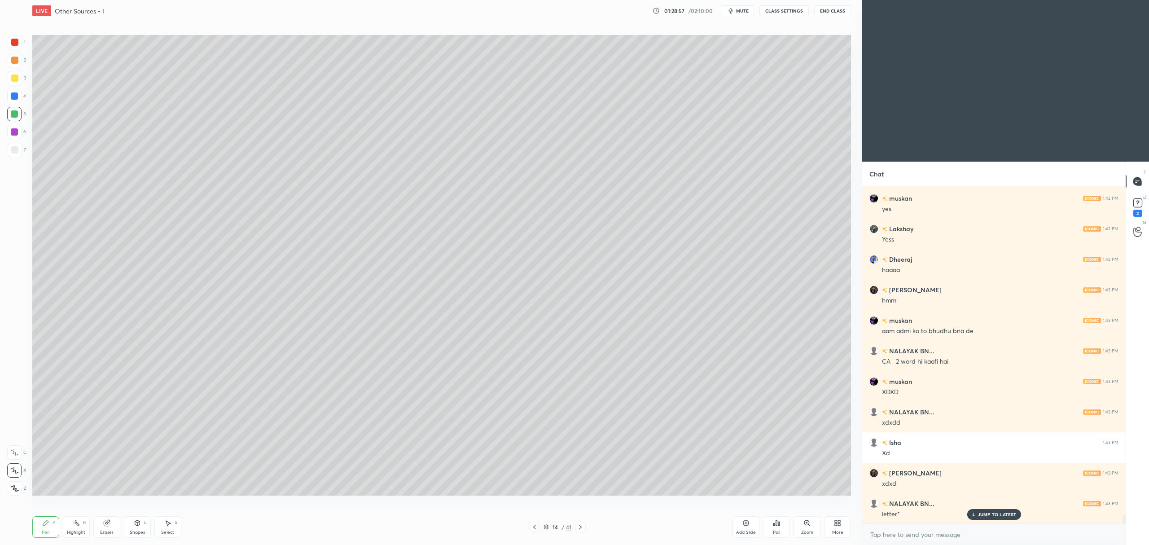
scroll to position [13302, 0]
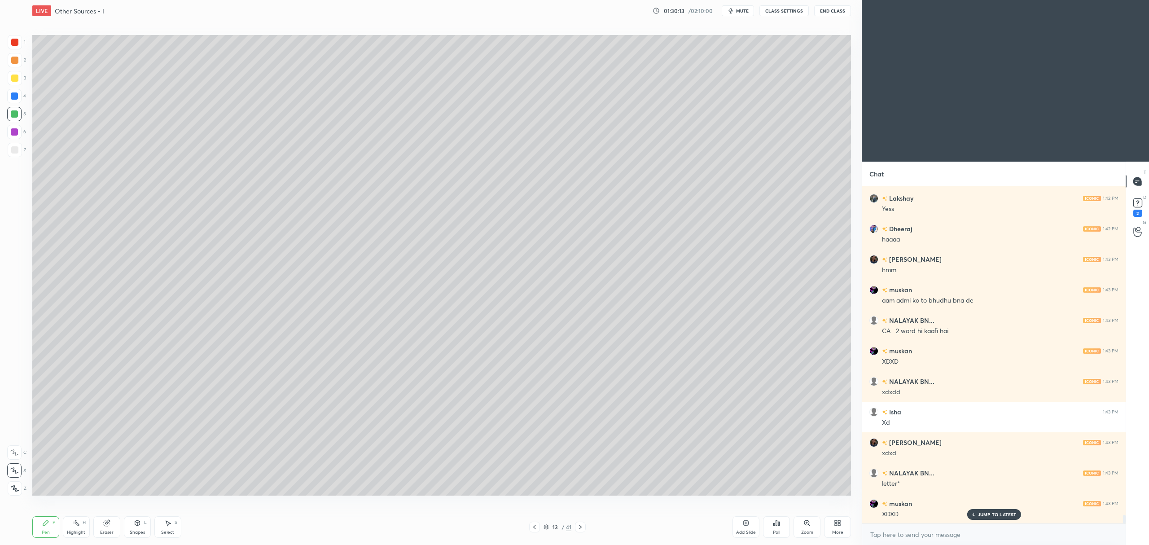
click at [13, 79] on div at bounding box center [14, 77] width 7 height 7
click at [17, 140] on div "6" at bounding box center [16, 134] width 19 height 18
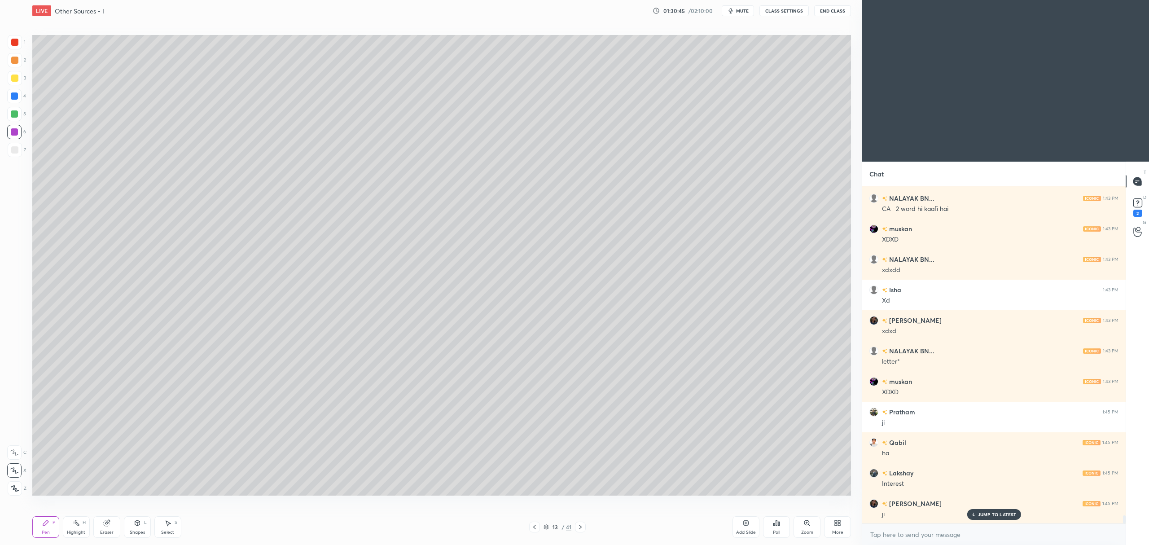
scroll to position [13455, 0]
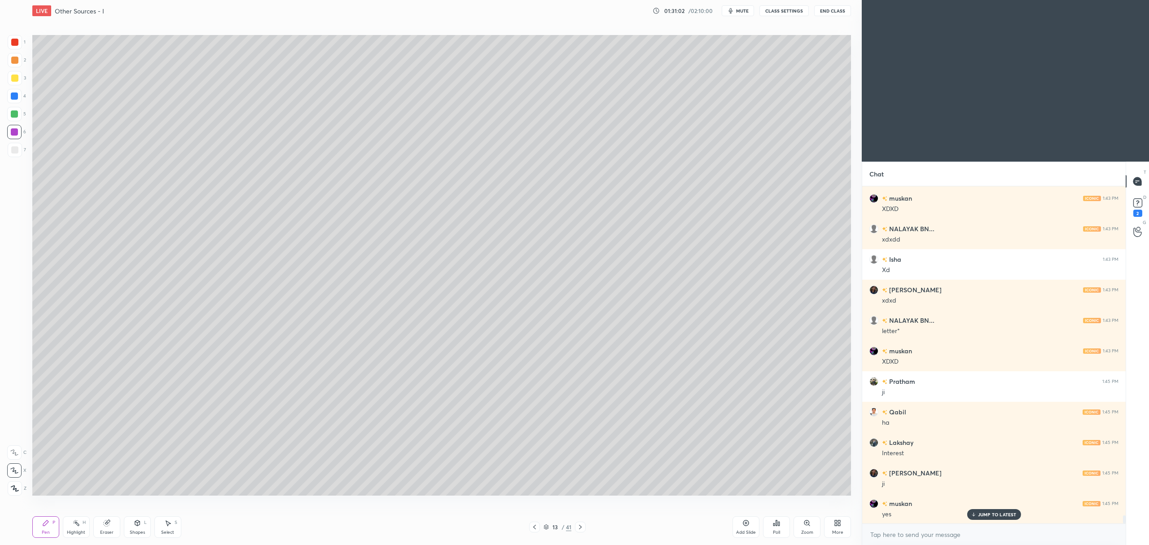
click at [740, 527] on div "Add Slide" at bounding box center [745, 527] width 27 height 22
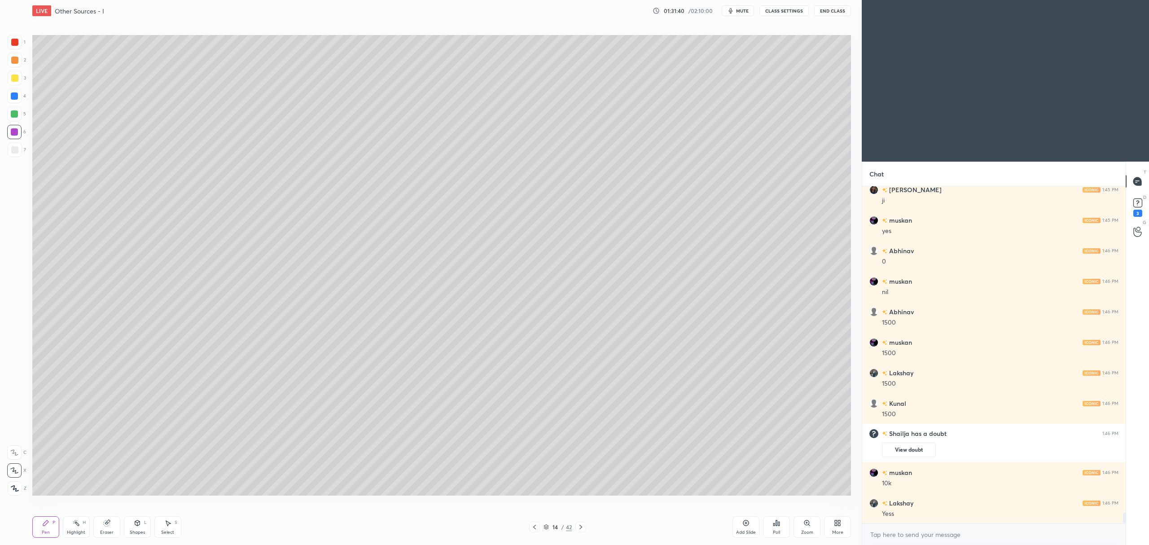
scroll to position [10326, 0]
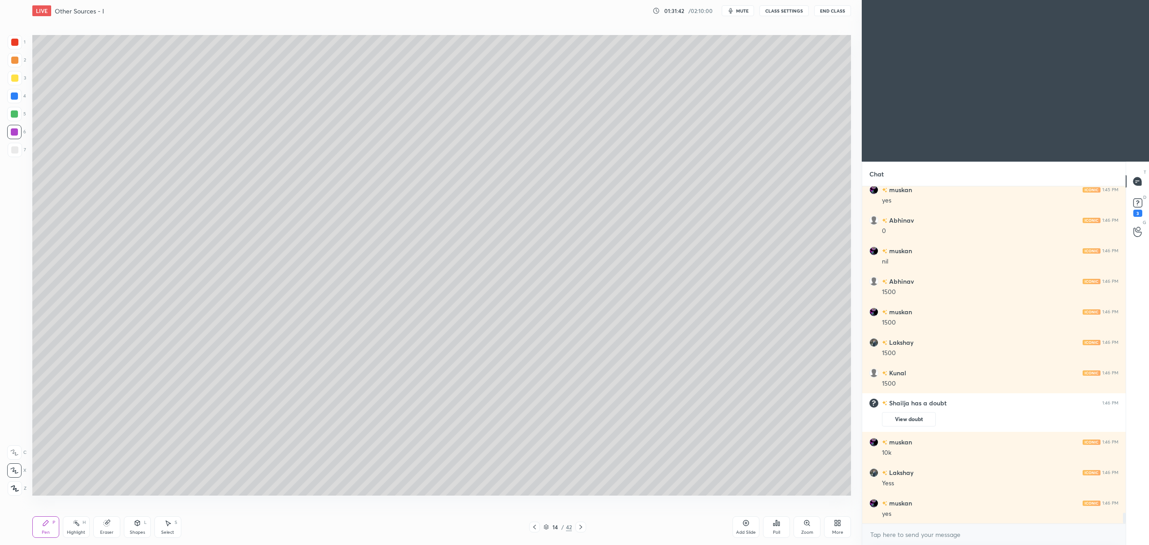
click at [748, 523] on icon at bounding box center [746, 523] width 6 height 6
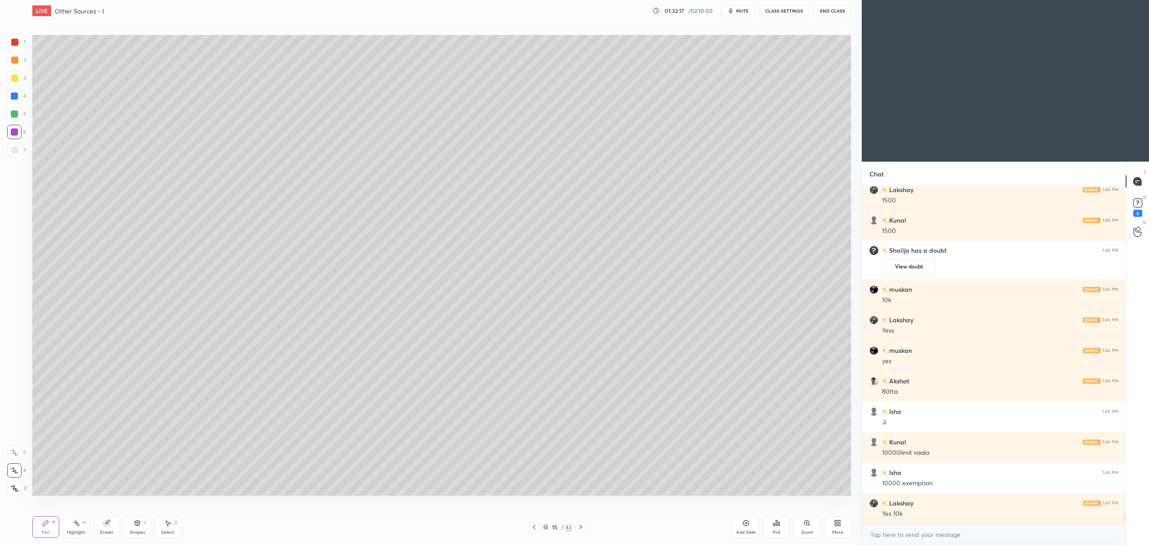
scroll to position [10509, 0]
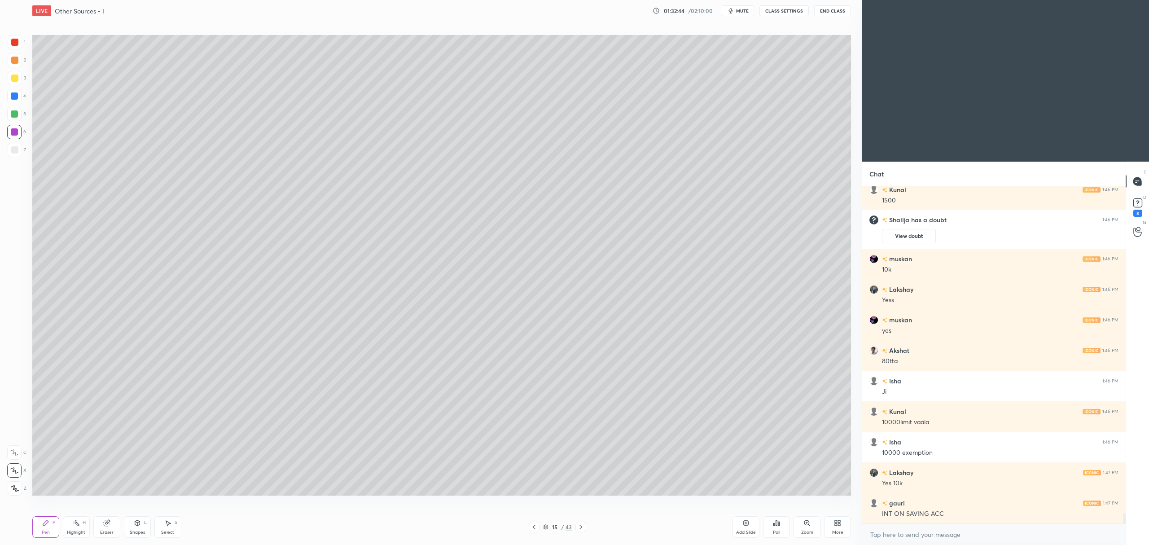
click at [13, 119] on div at bounding box center [14, 114] width 14 height 14
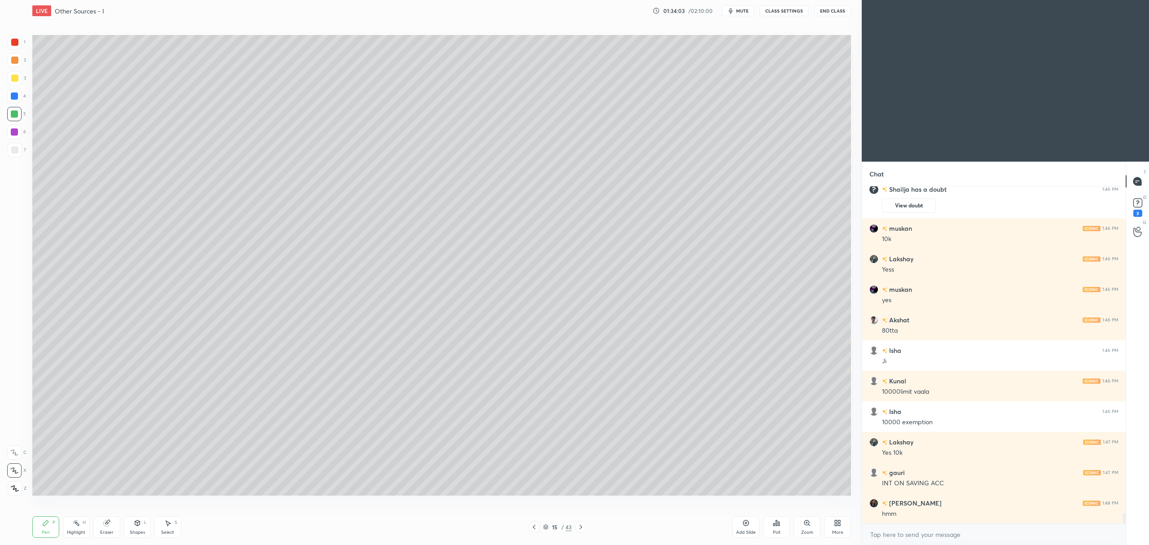
click at [4, 151] on div "1 2 3 4 5 6 7 C X Z C X Z E E Erase all H H" at bounding box center [14, 265] width 29 height 460
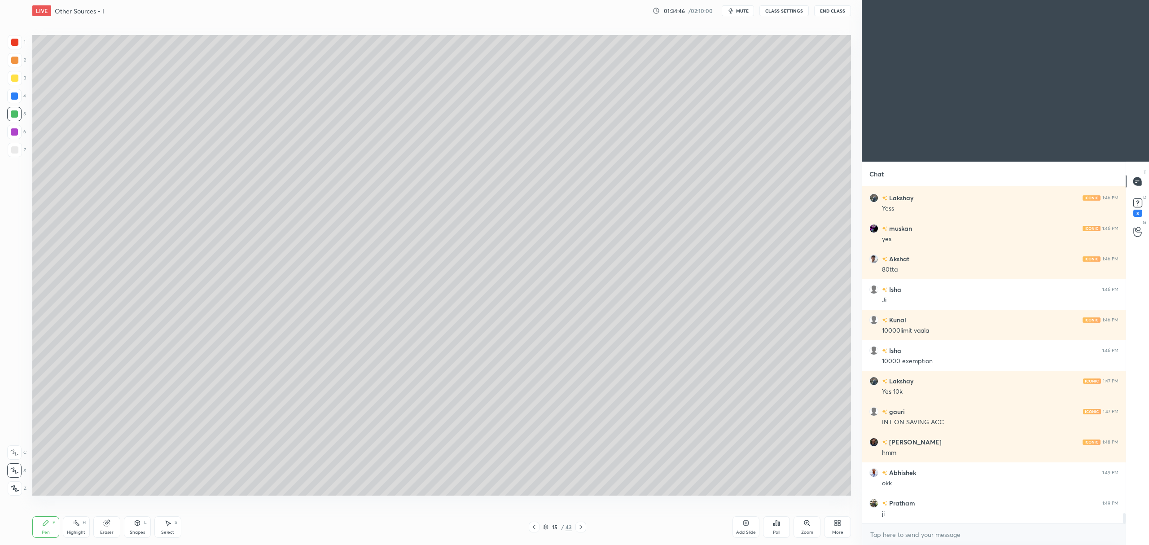
scroll to position [10631, 0]
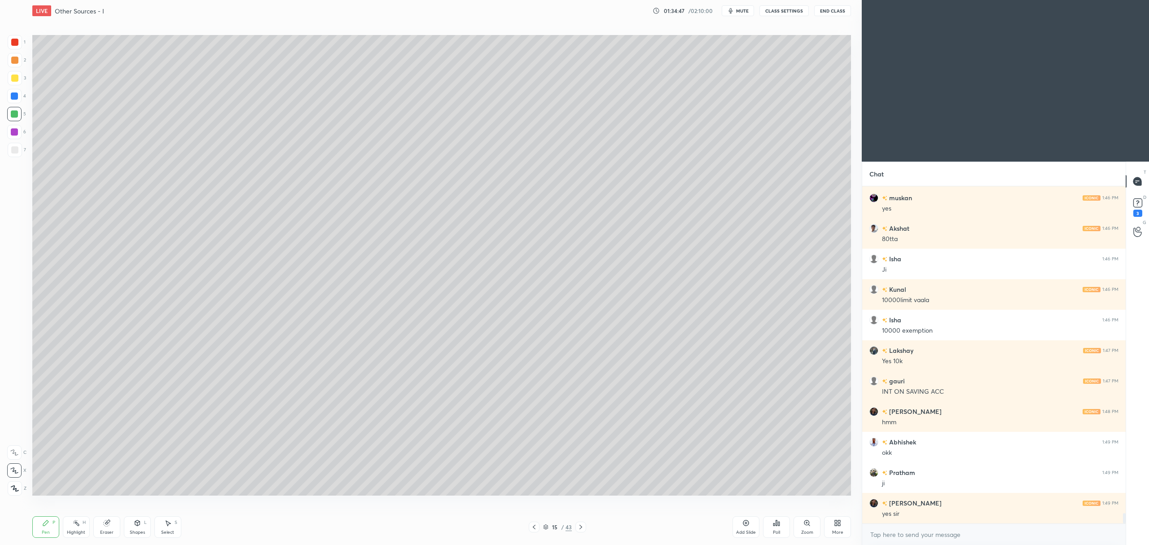
click at [742, 530] on div "Add Slide" at bounding box center [746, 532] width 20 height 4
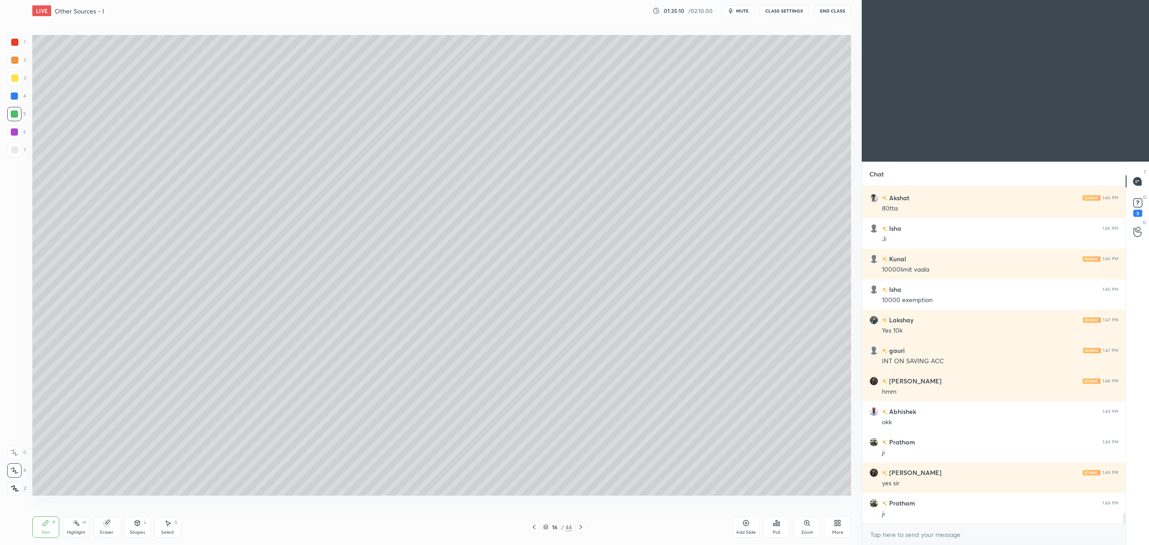
click at [20, 79] on div at bounding box center [15, 78] width 14 height 14
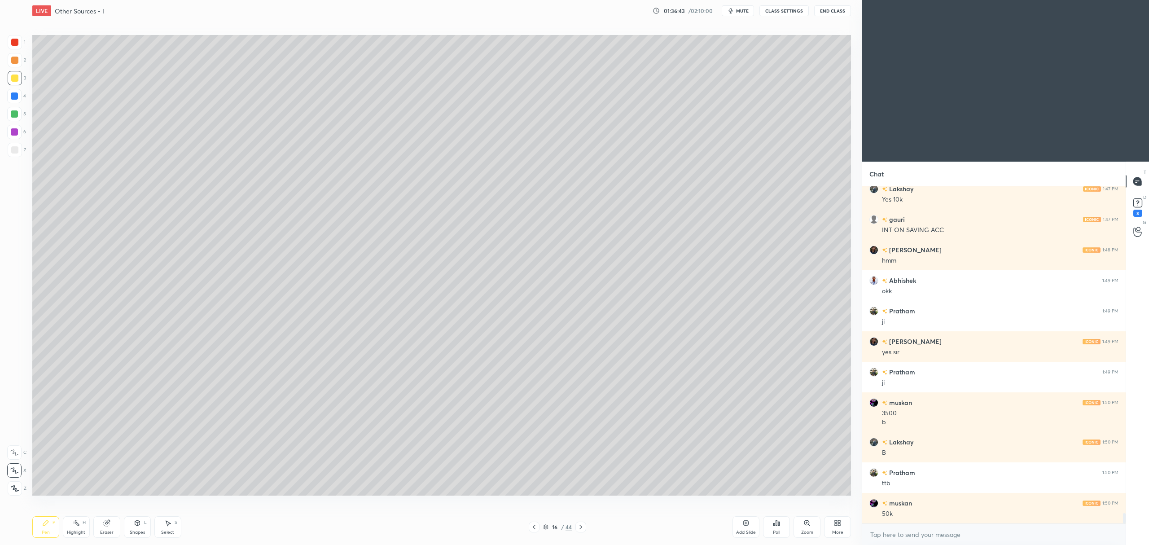
scroll to position [10823, 0]
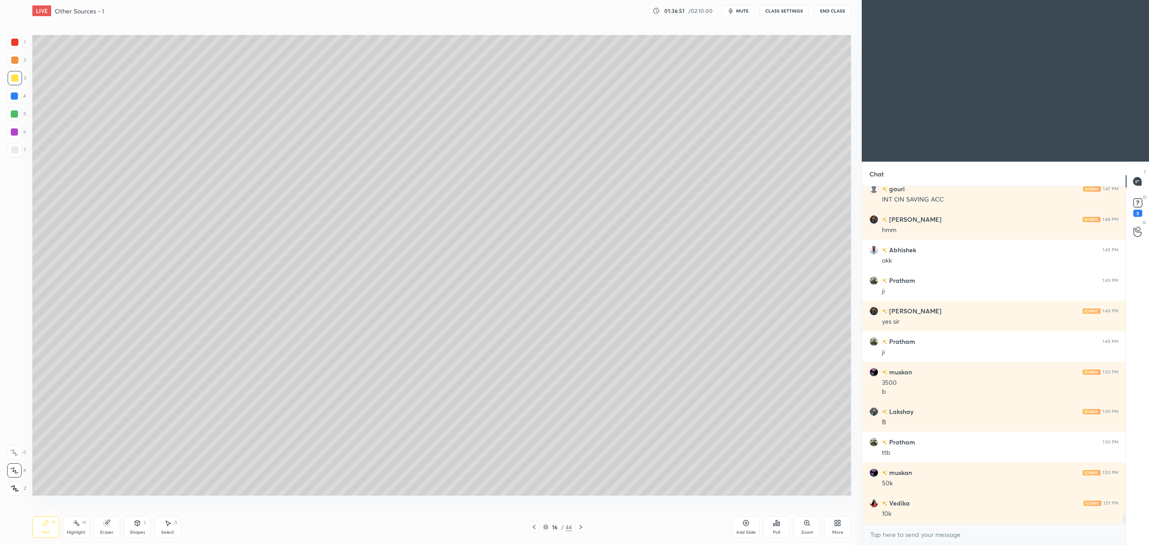
click at [11, 111] on div at bounding box center [14, 113] width 7 height 7
click at [12, 139] on div at bounding box center [14, 132] width 14 height 14
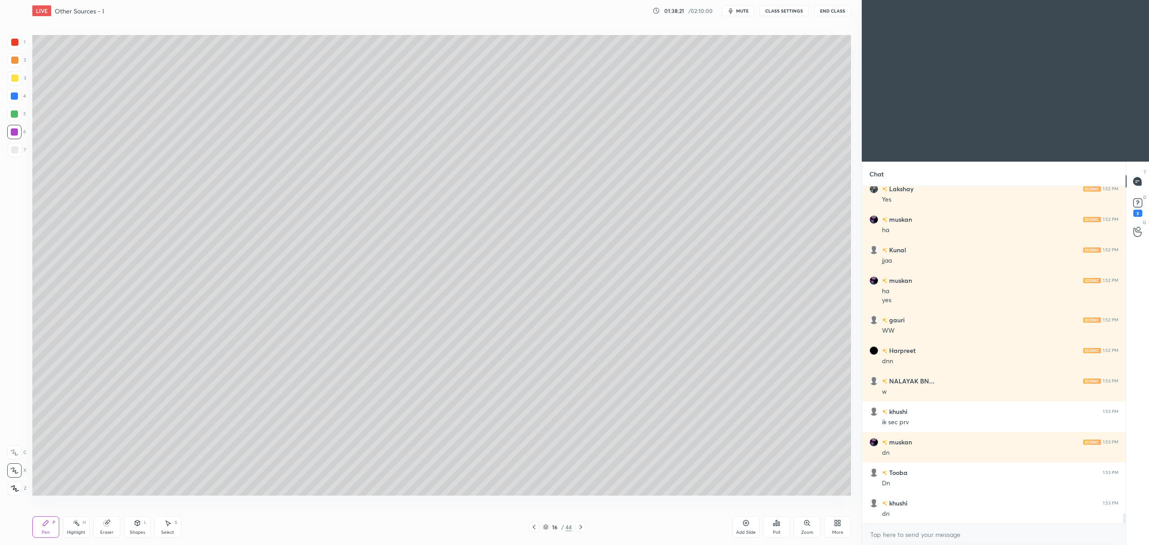
scroll to position [11268, 0]
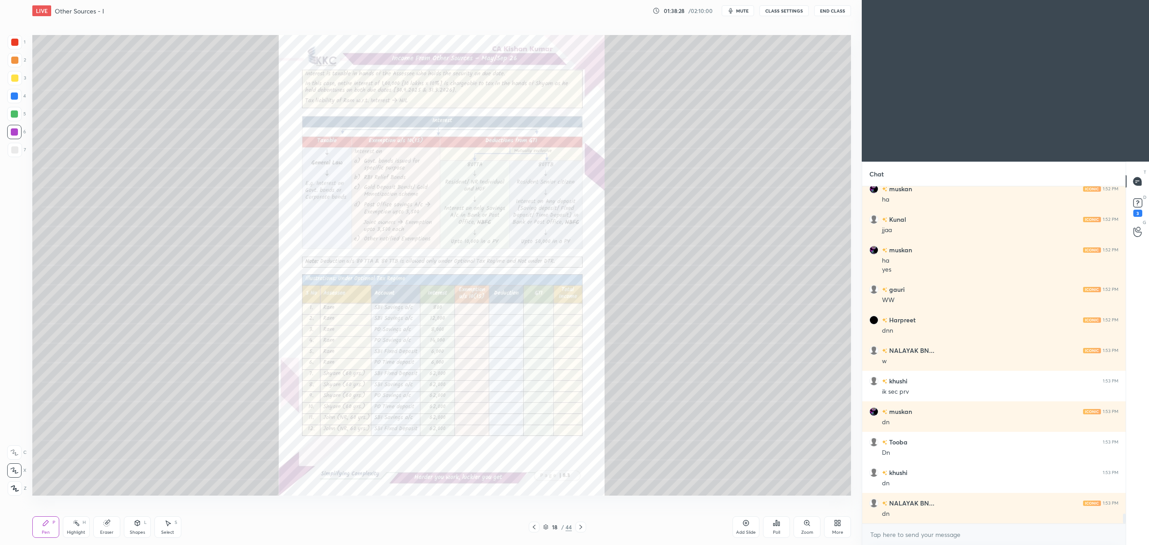
click at [814, 530] on div "Zoom" at bounding box center [806, 527] width 27 height 22
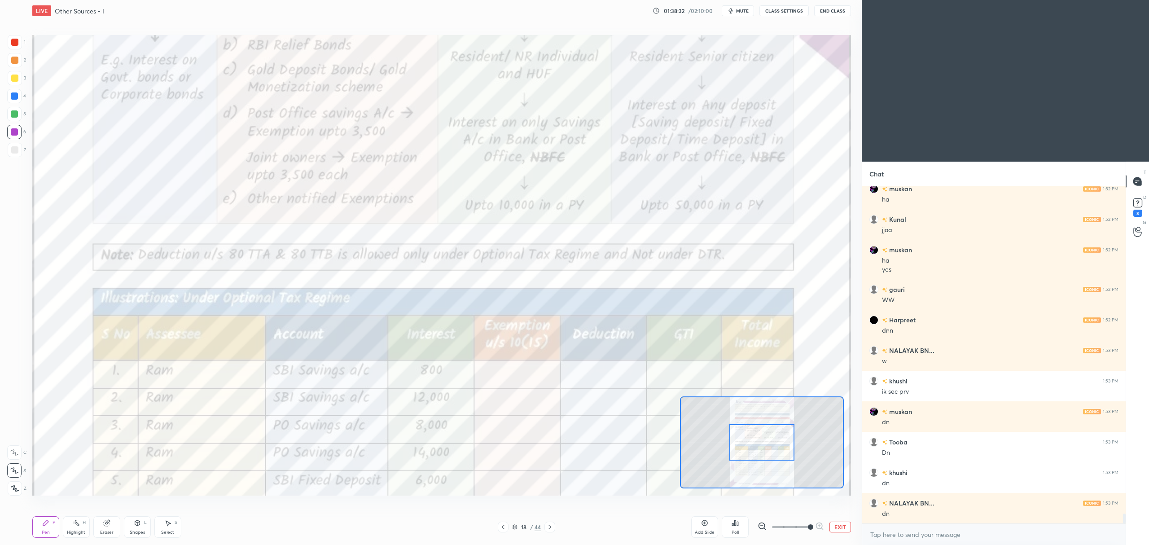
click at [18, 47] on div at bounding box center [15, 42] width 14 height 14
click at [20, 440] on div "1 2 3 4 5 6 7 C X Z C X Z E E Erase all H H" at bounding box center [14, 265] width 29 height 460
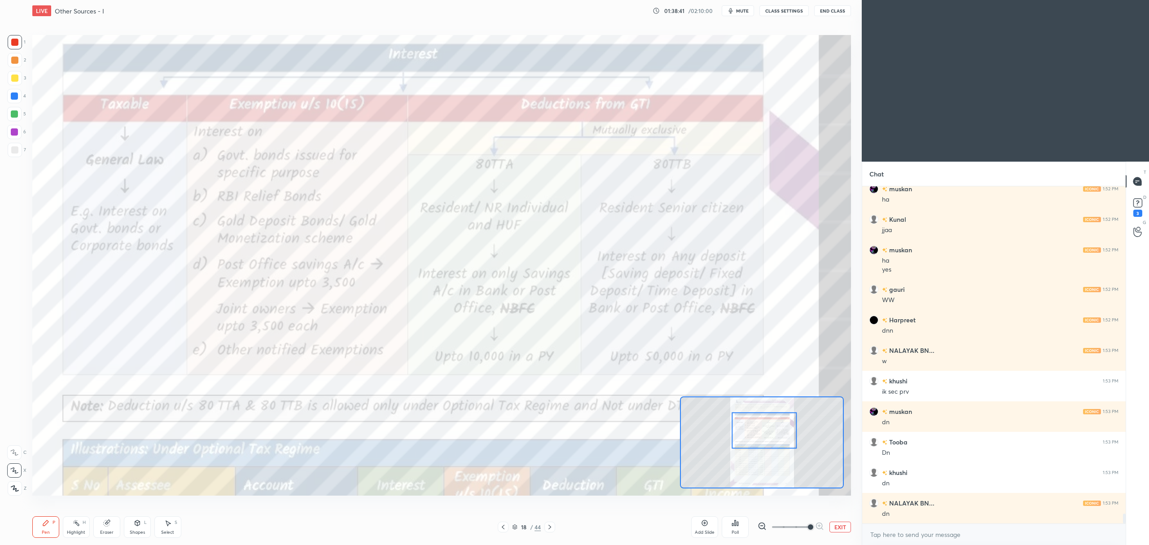
click at [13, 64] on div at bounding box center [15, 60] width 14 height 14
click at [11, 99] on div at bounding box center [14, 95] width 7 height 7
click at [17, 444] on div "C" at bounding box center [16, 450] width 19 height 18
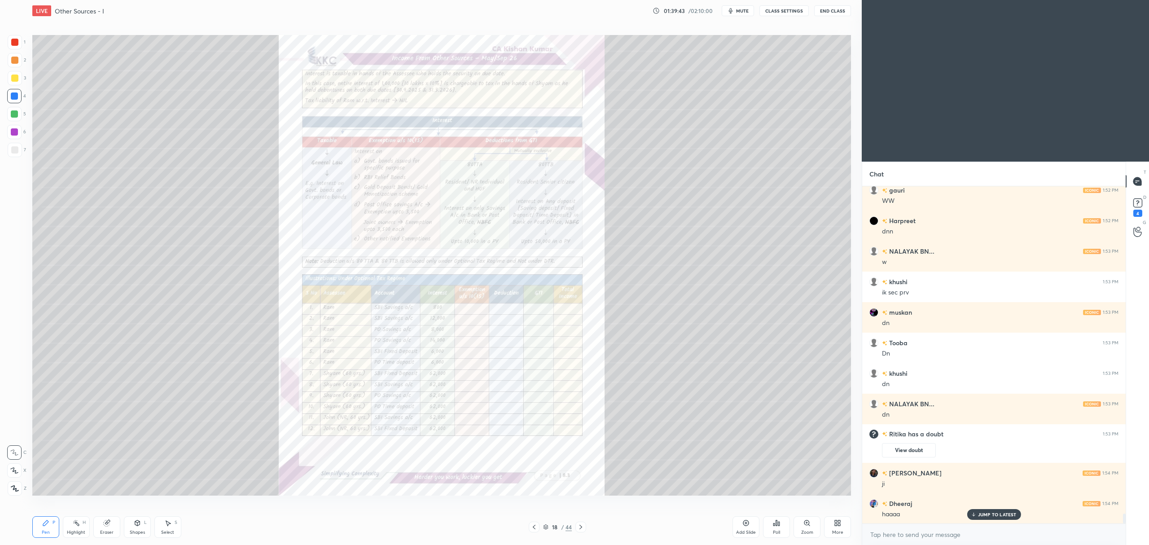
scroll to position [11107, 0]
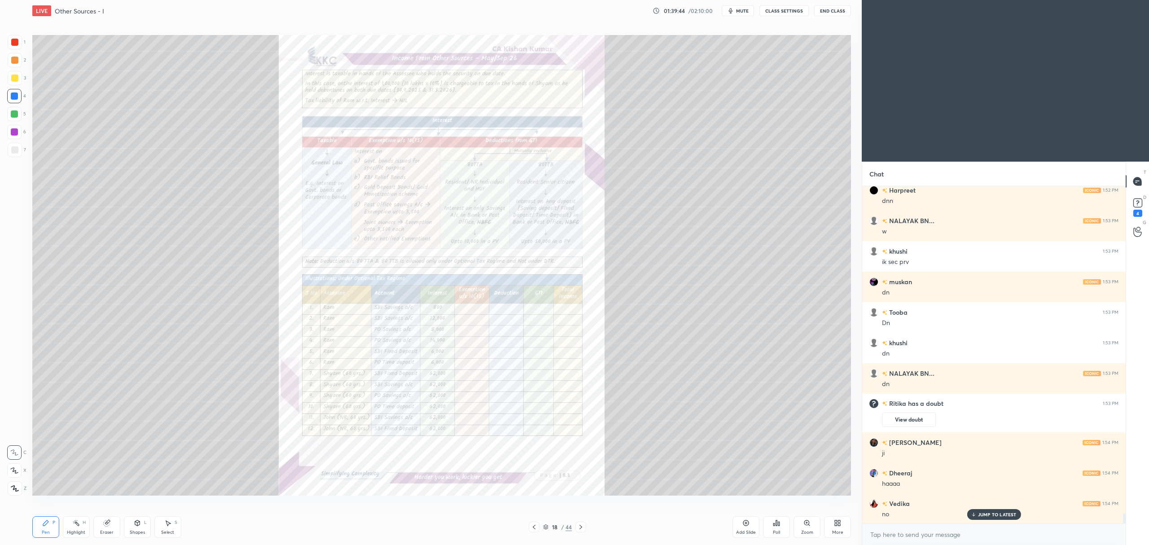
click at [806, 533] on div "Zoom" at bounding box center [807, 532] width 12 height 4
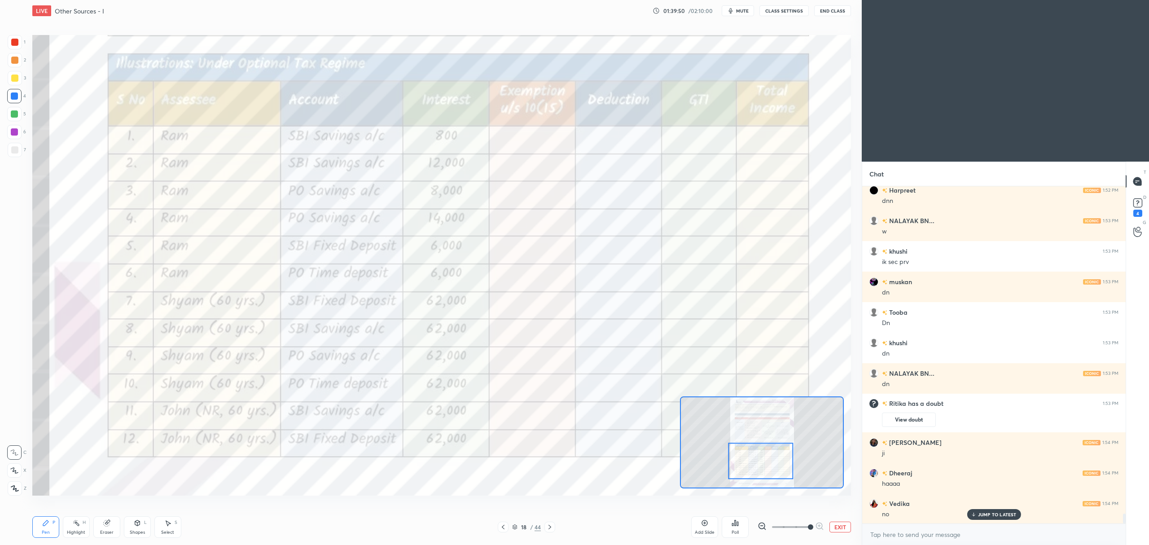
click at [9, 46] on div at bounding box center [15, 42] width 14 height 14
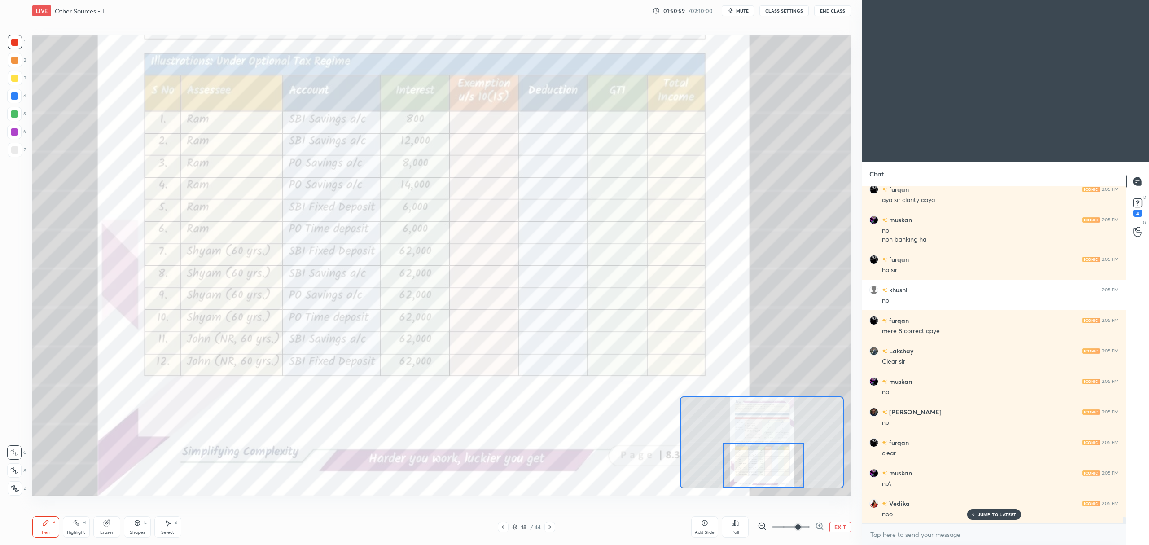
scroll to position [16310, 0]
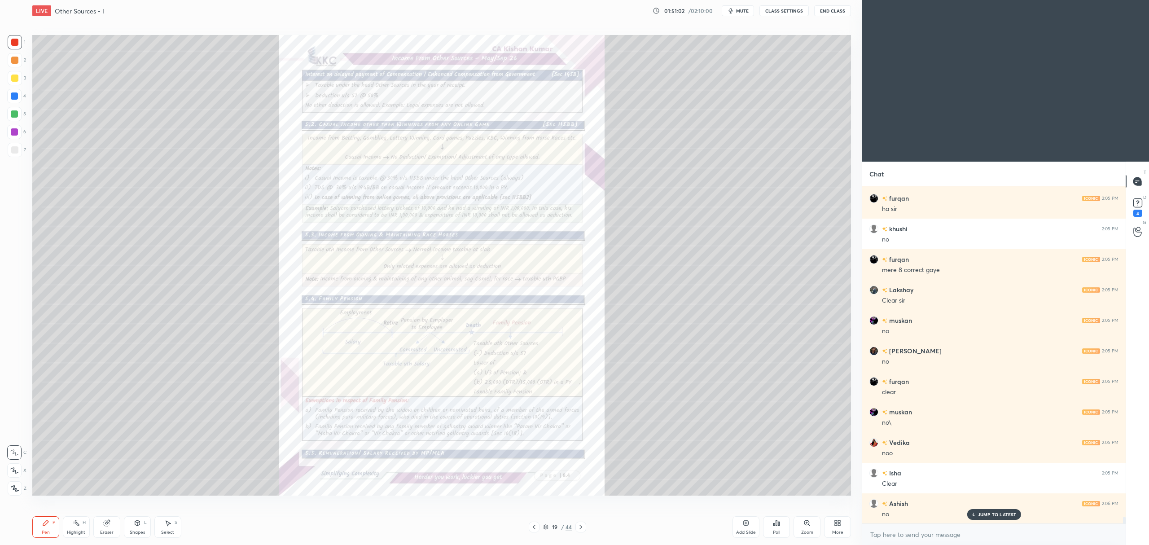
click at [804, 524] on icon at bounding box center [806, 522] width 7 height 7
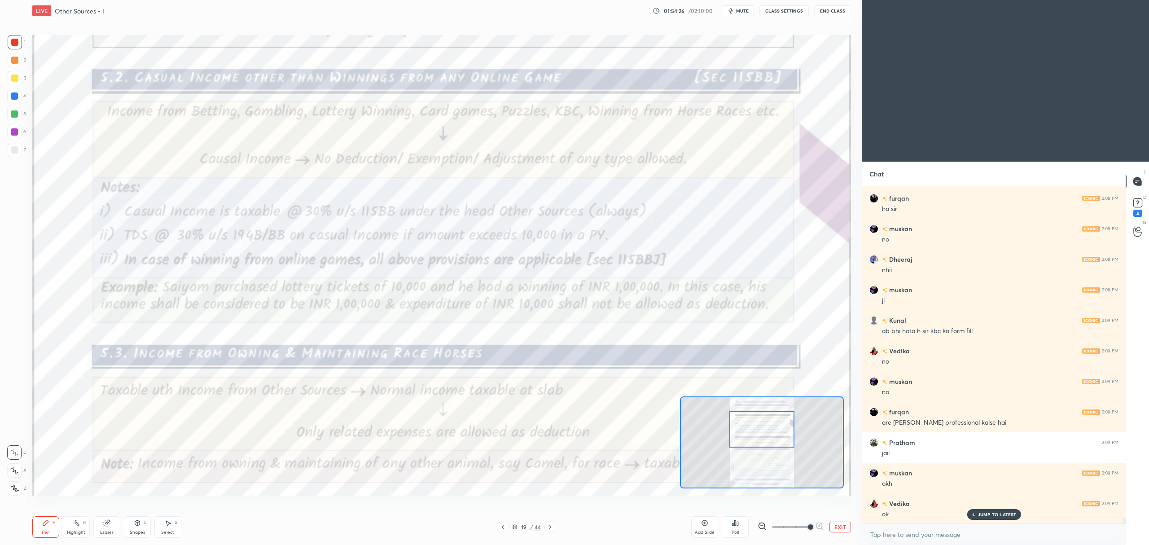
scroll to position [18429, 0]
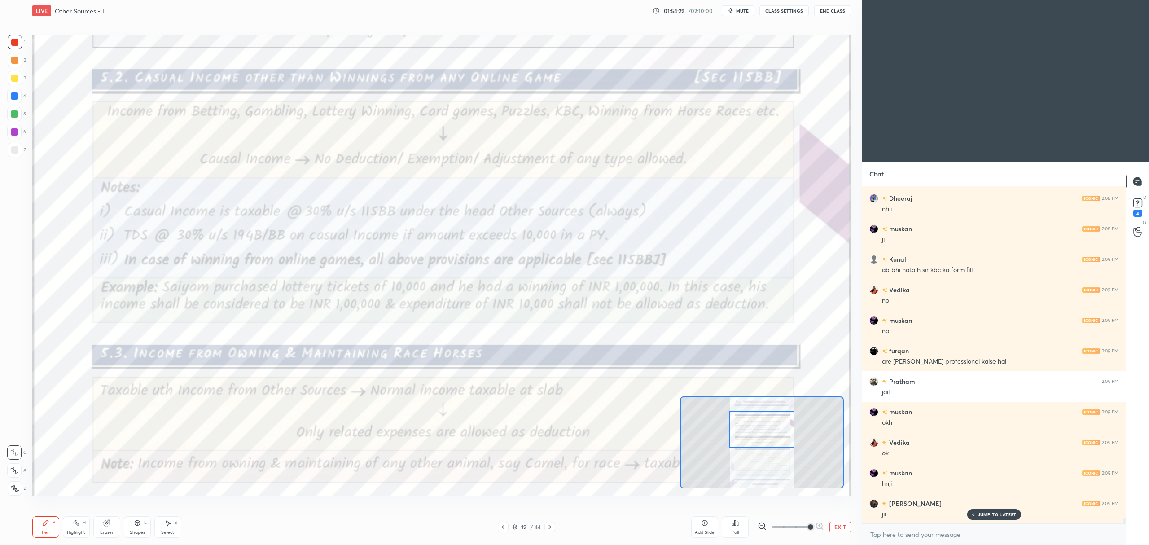
click at [838, 524] on button "EXIT" at bounding box center [840, 526] width 22 height 11
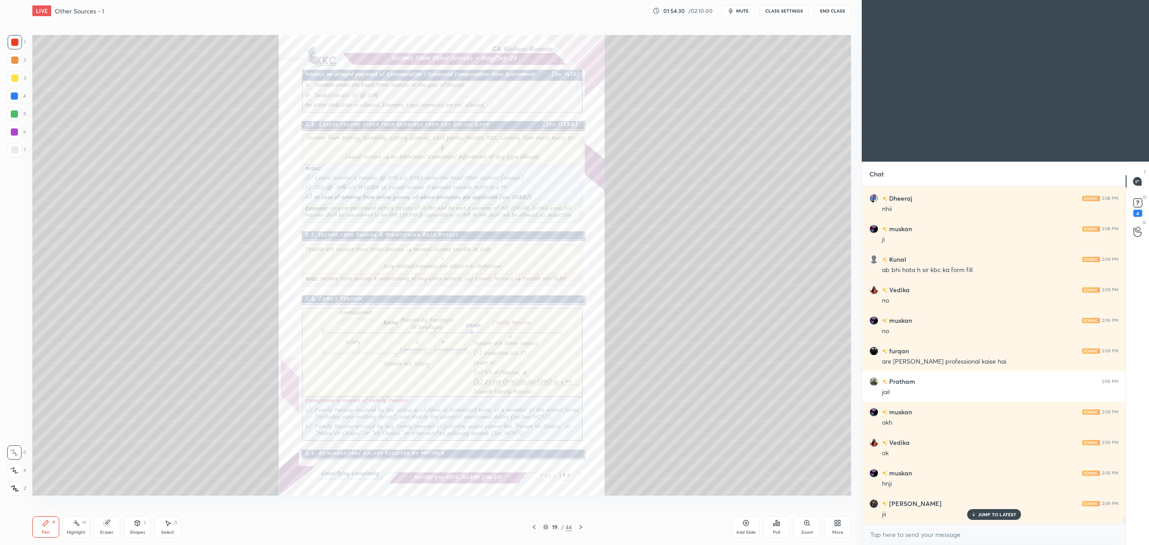
scroll to position [18490, 0]
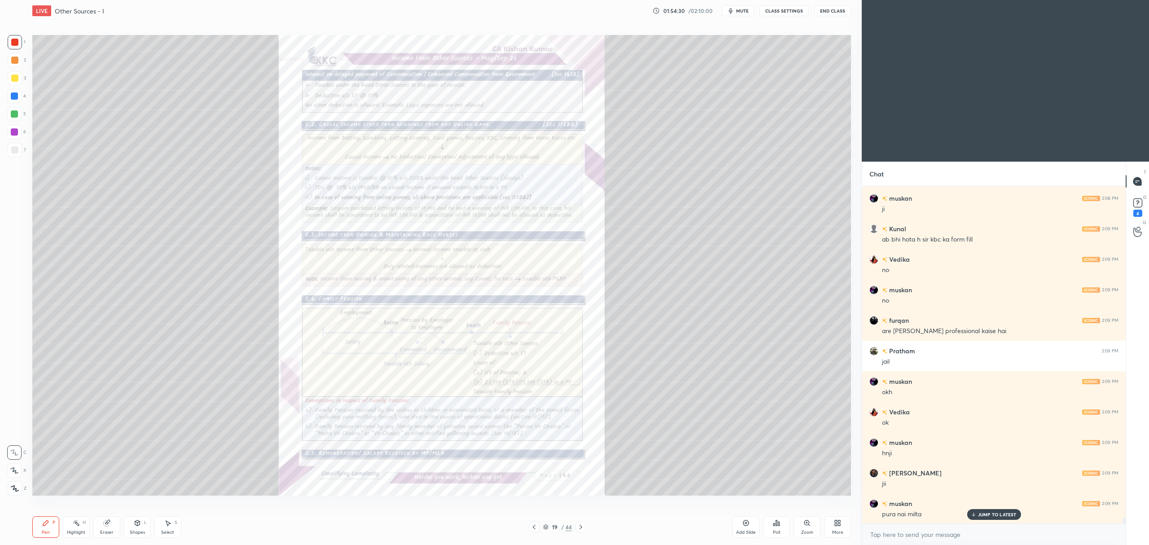
click at [533, 527] on icon at bounding box center [533, 526] width 7 height 7
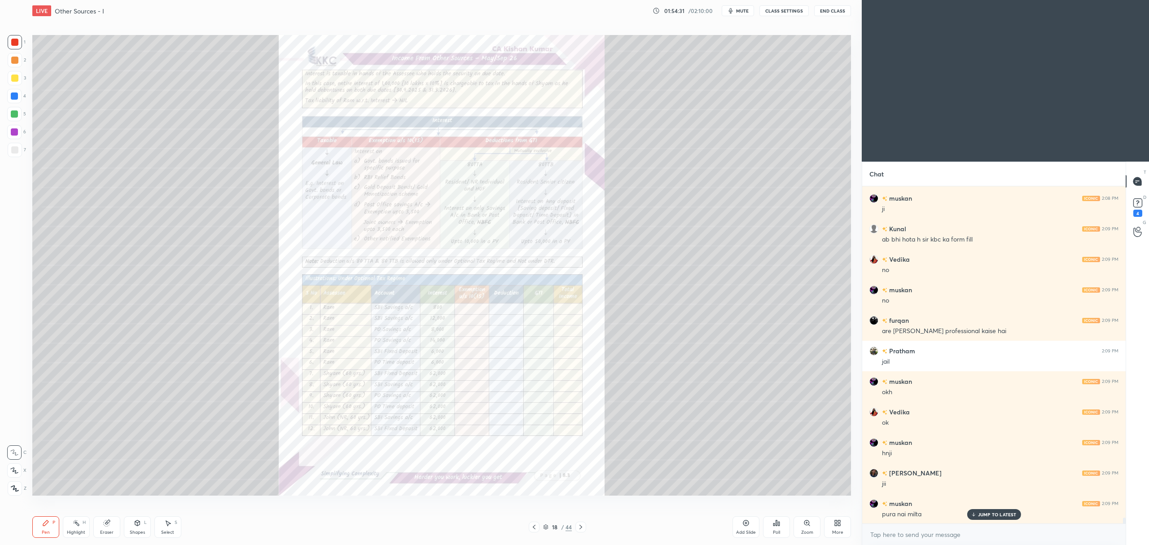
click at [738, 526] on div "Add Slide" at bounding box center [745, 527] width 27 height 22
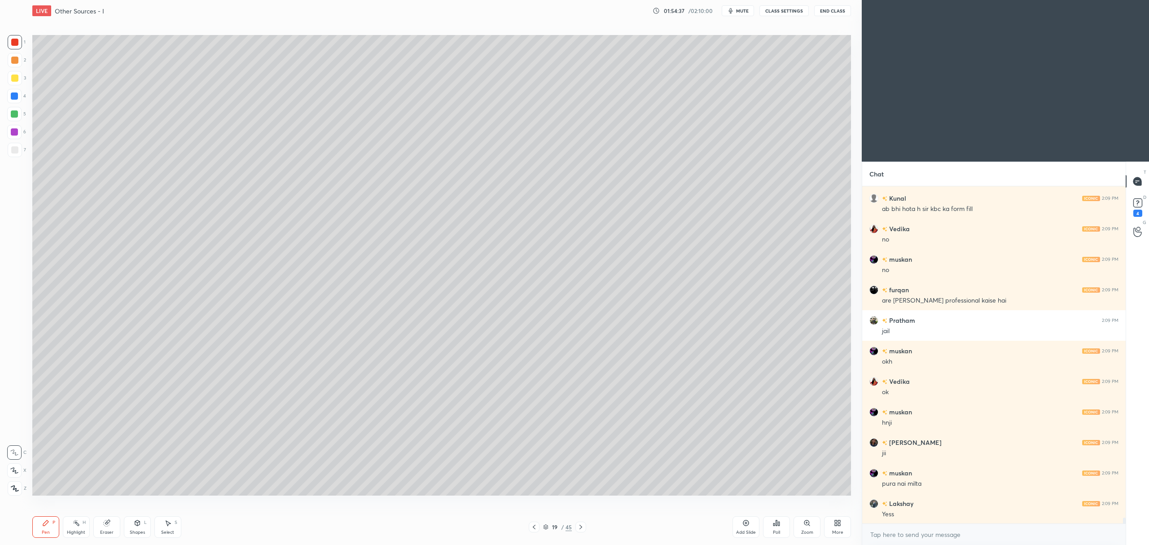
scroll to position [18551, 0]
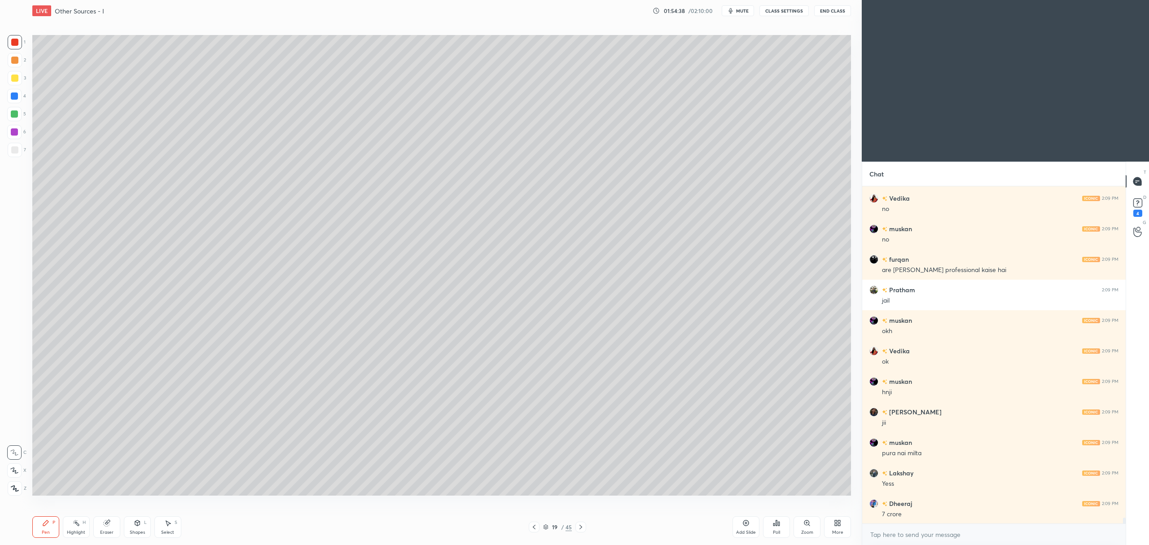
click at [14, 76] on div at bounding box center [14, 77] width 7 height 7
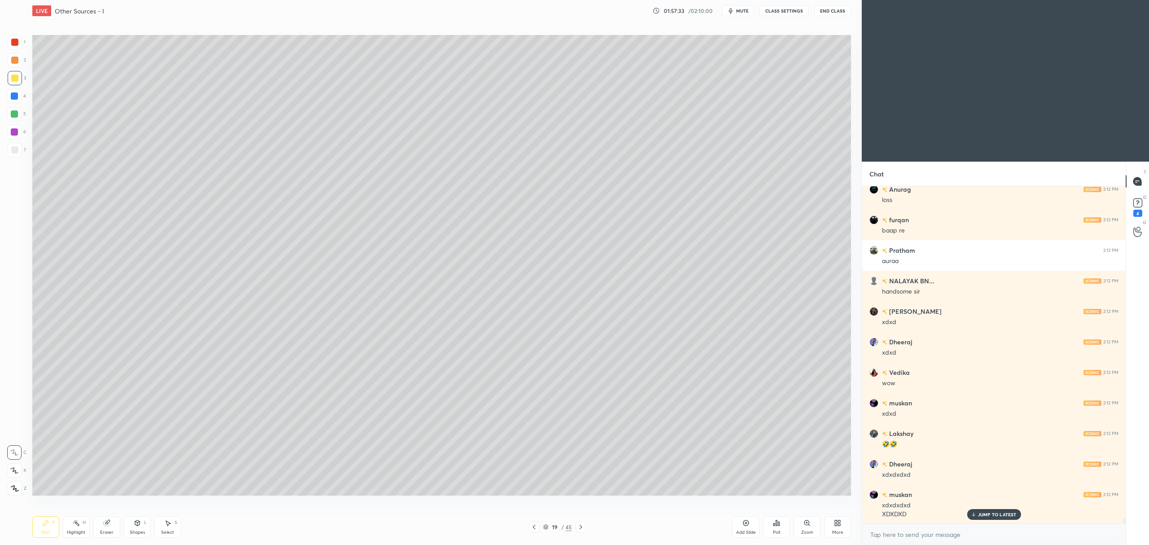
scroll to position [20844, 0]
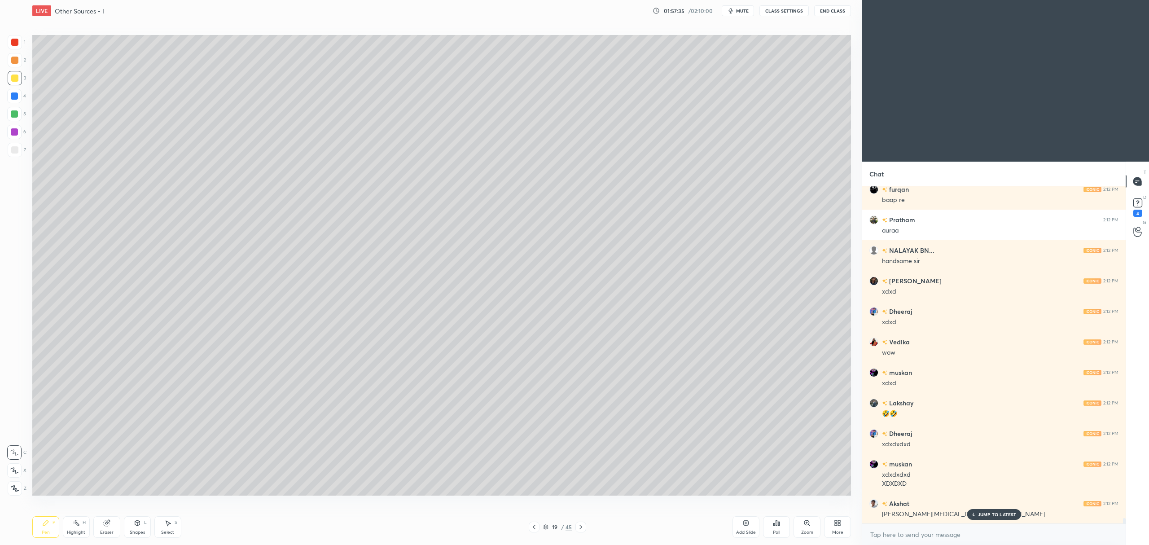
click at [578, 527] on icon at bounding box center [580, 526] width 7 height 7
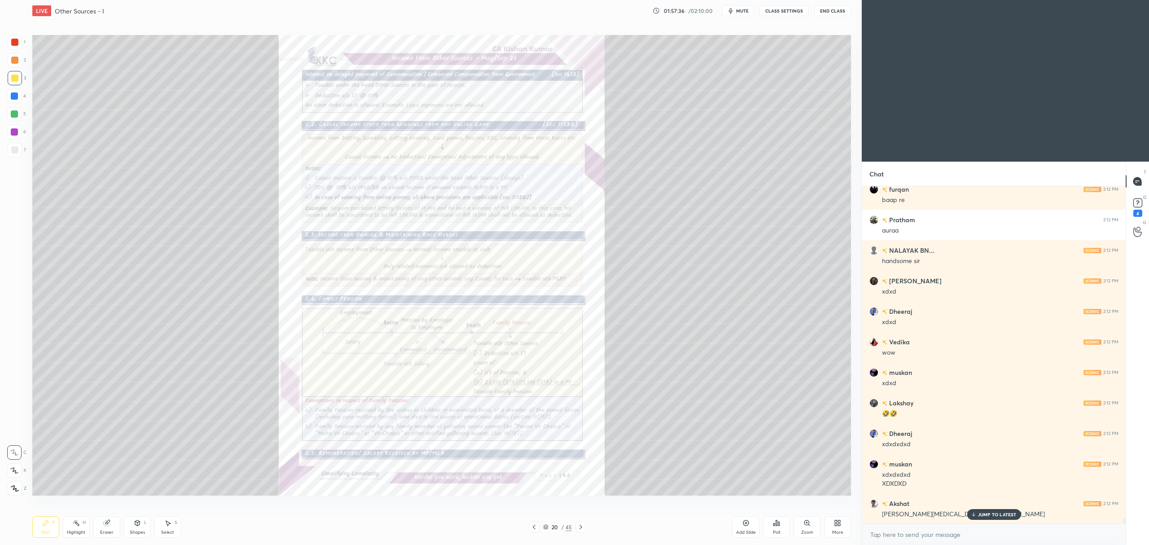
scroll to position [20875, 0]
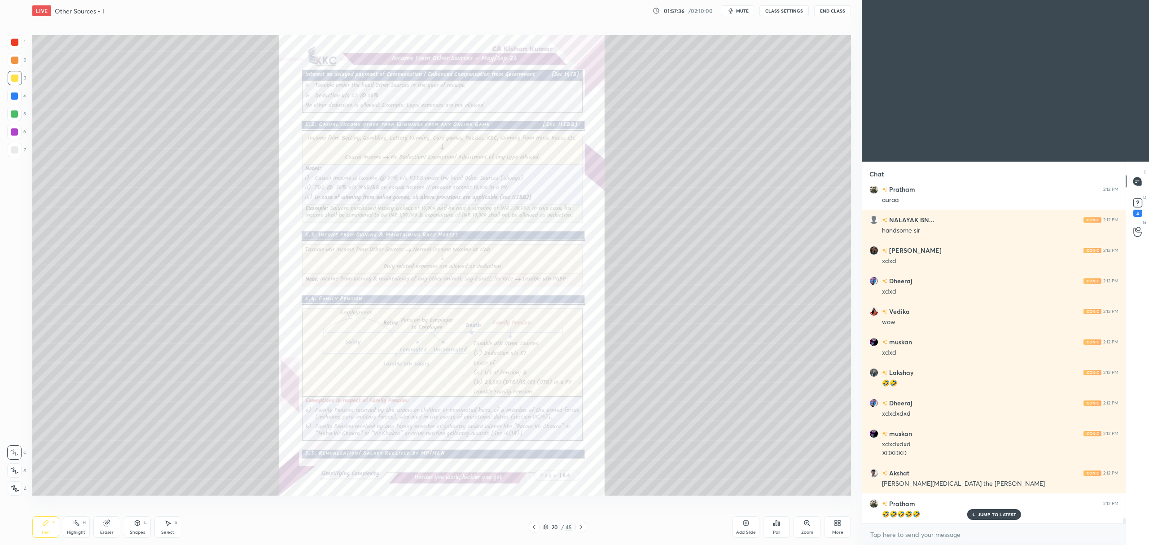
click at [804, 534] on div "Zoom" at bounding box center [807, 532] width 12 height 4
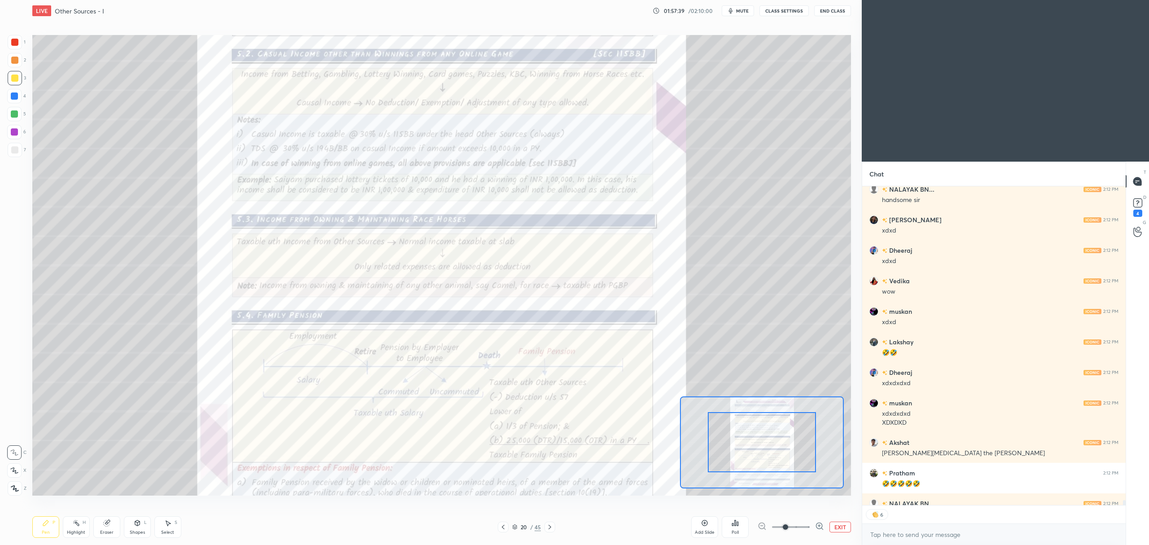
scroll to position [20955, 0]
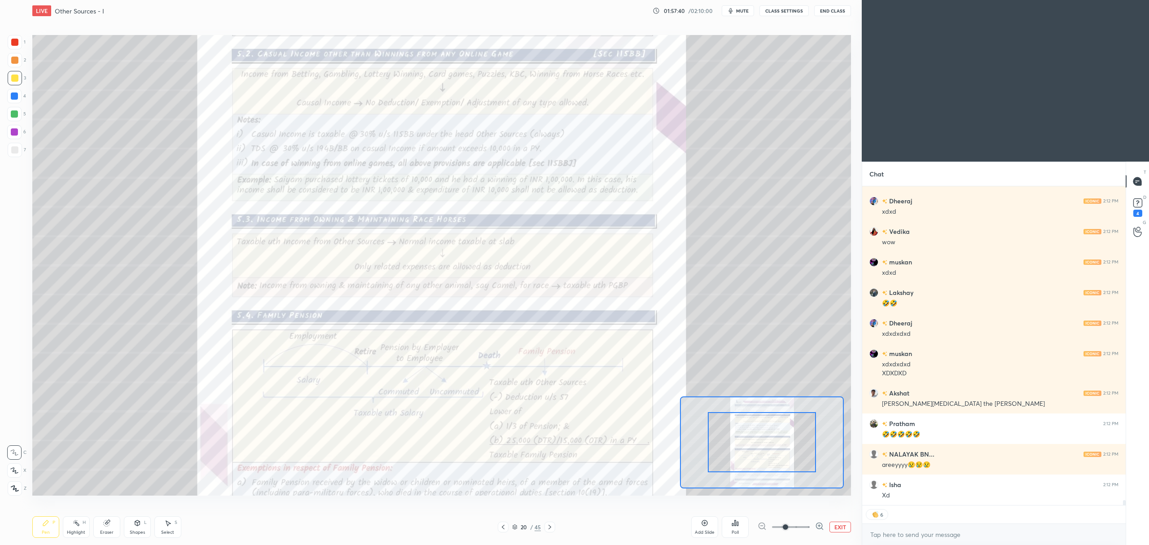
click at [507, 528] on div at bounding box center [503, 526] width 11 height 11
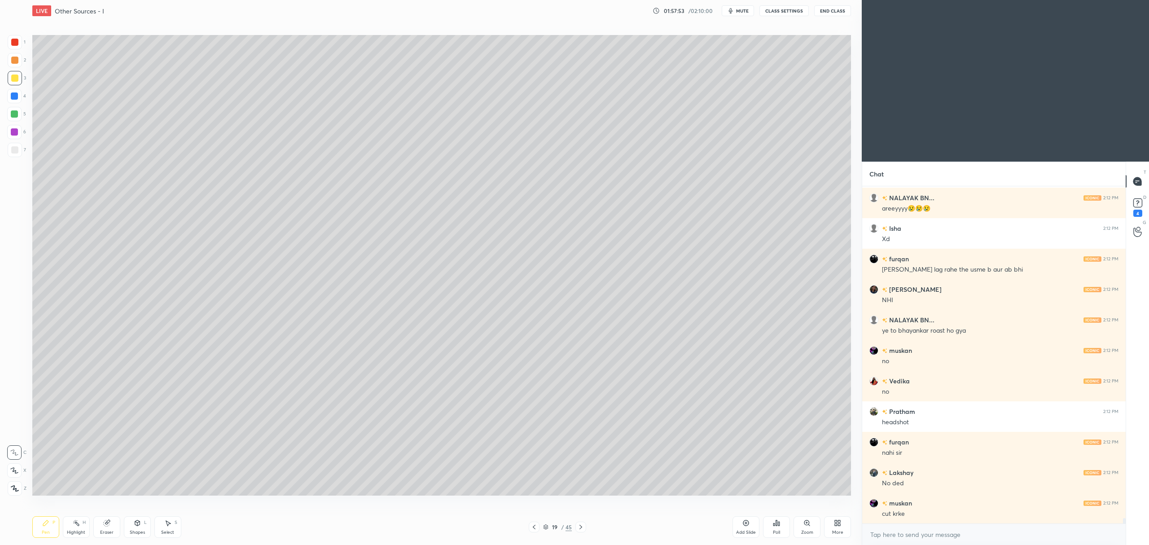
scroll to position [21272, 0]
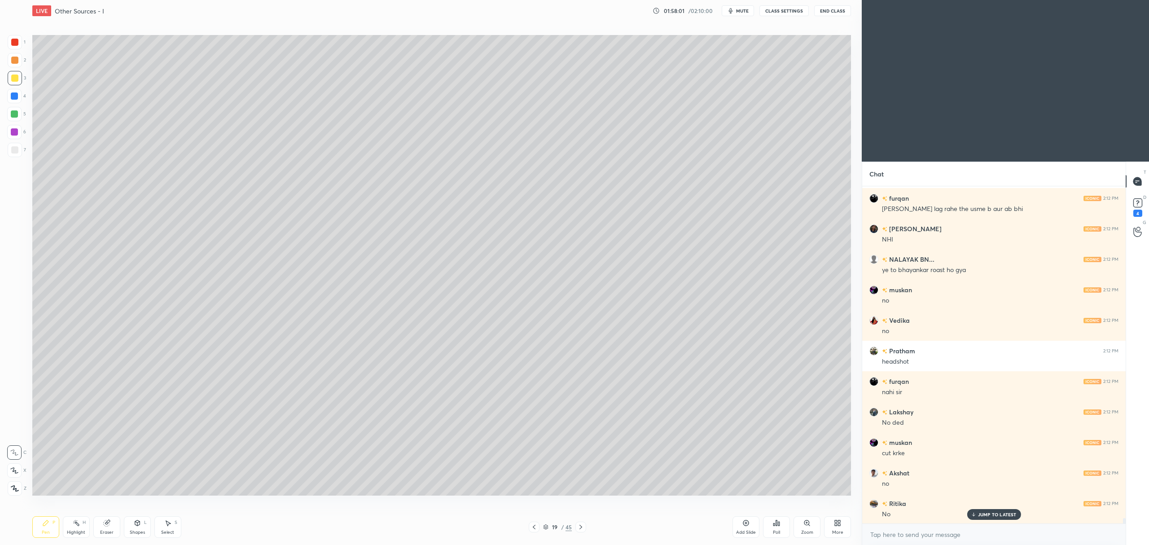
click at [581, 523] on div at bounding box center [580, 526] width 11 height 11
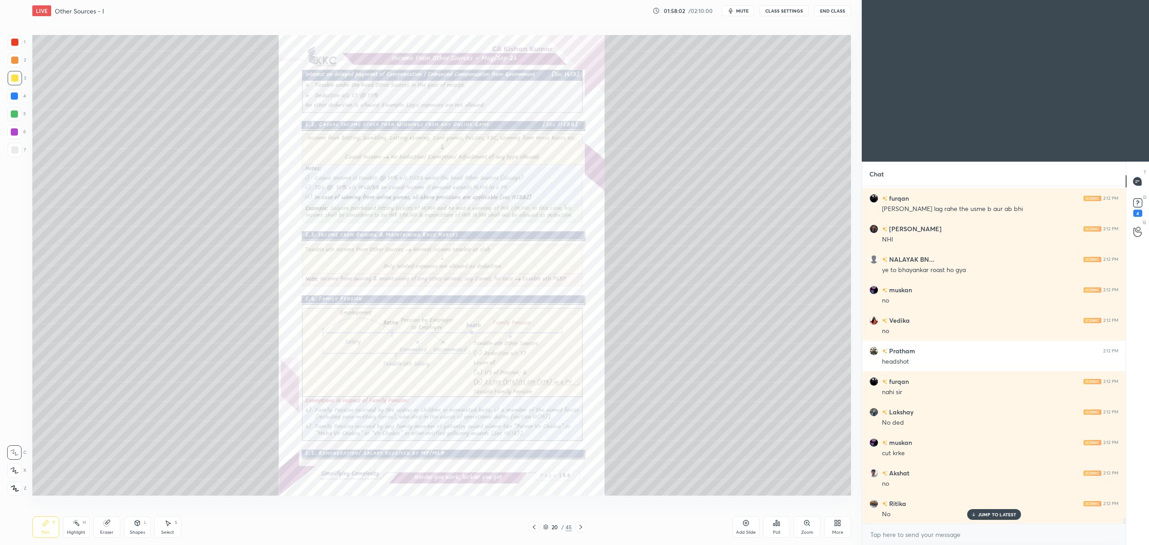
click at [803, 528] on div "Zoom" at bounding box center [806, 527] width 27 height 22
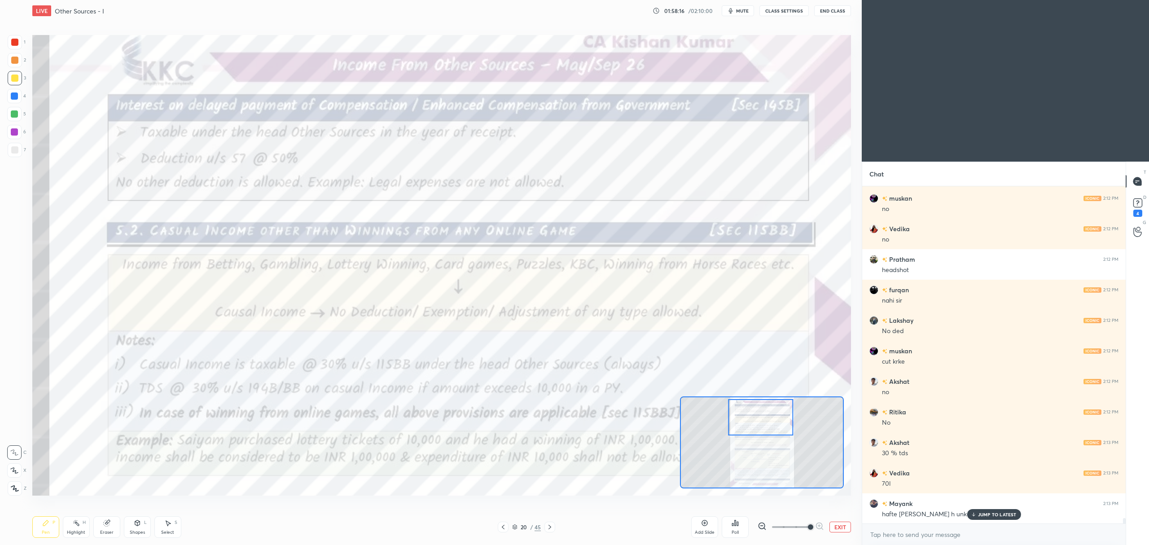
scroll to position [21394, 0]
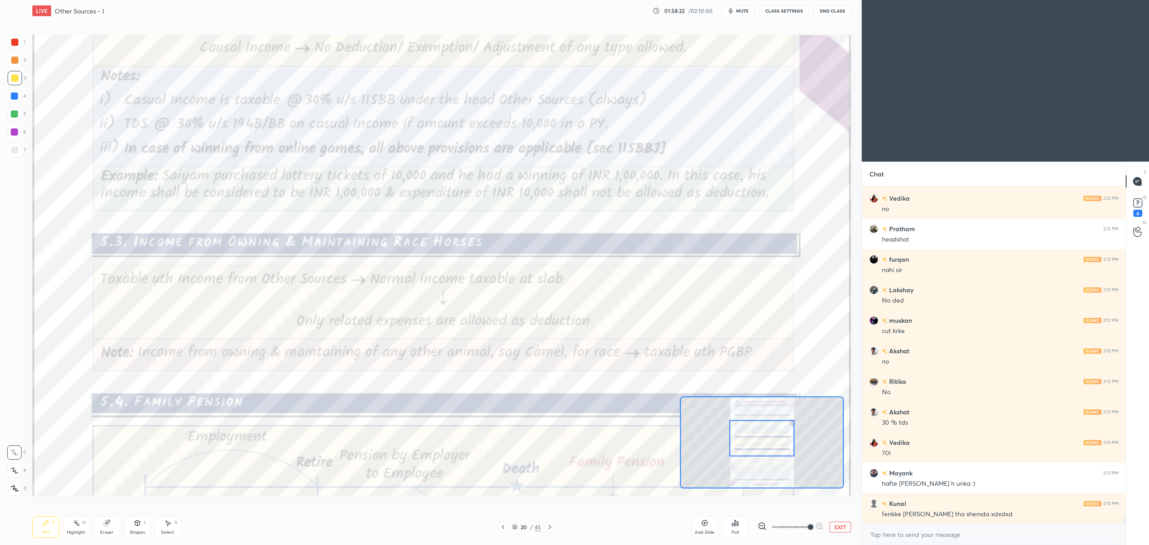
click at [13, 40] on div at bounding box center [14, 42] width 7 height 7
click at [17, 435] on div "1 2 3 4 5 6 7 C X Z C X Z E E Erase all H H" at bounding box center [14, 265] width 29 height 460
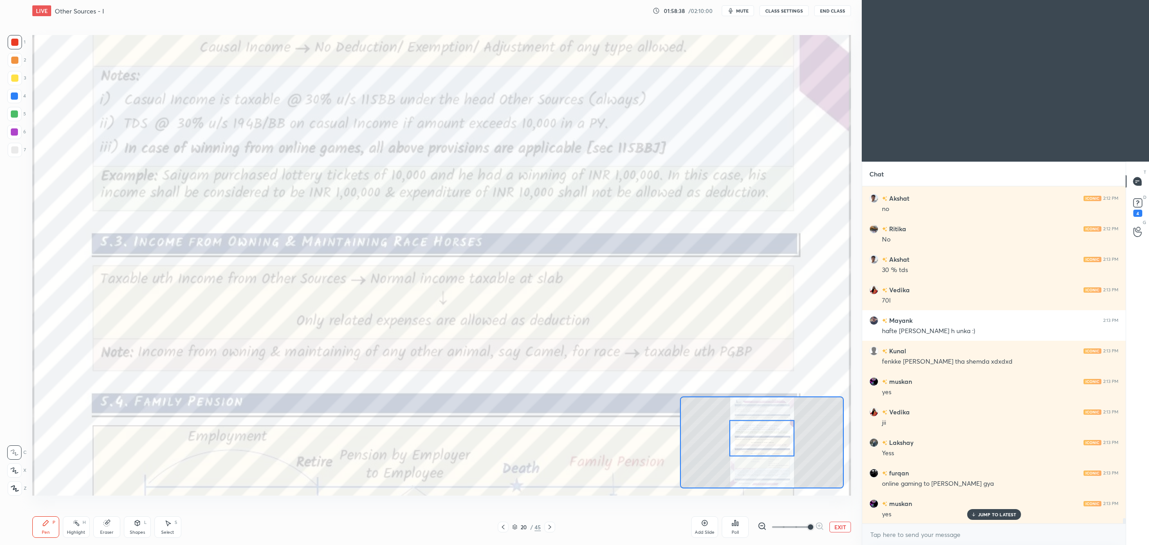
scroll to position [21577, 0]
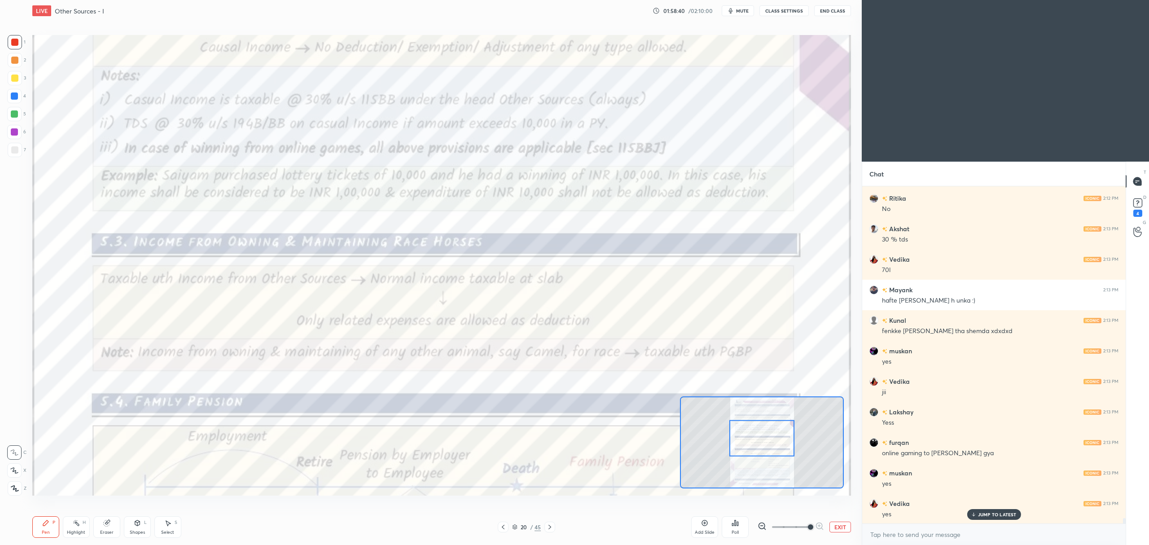
click at [839, 528] on button "EXIT" at bounding box center [840, 526] width 22 height 11
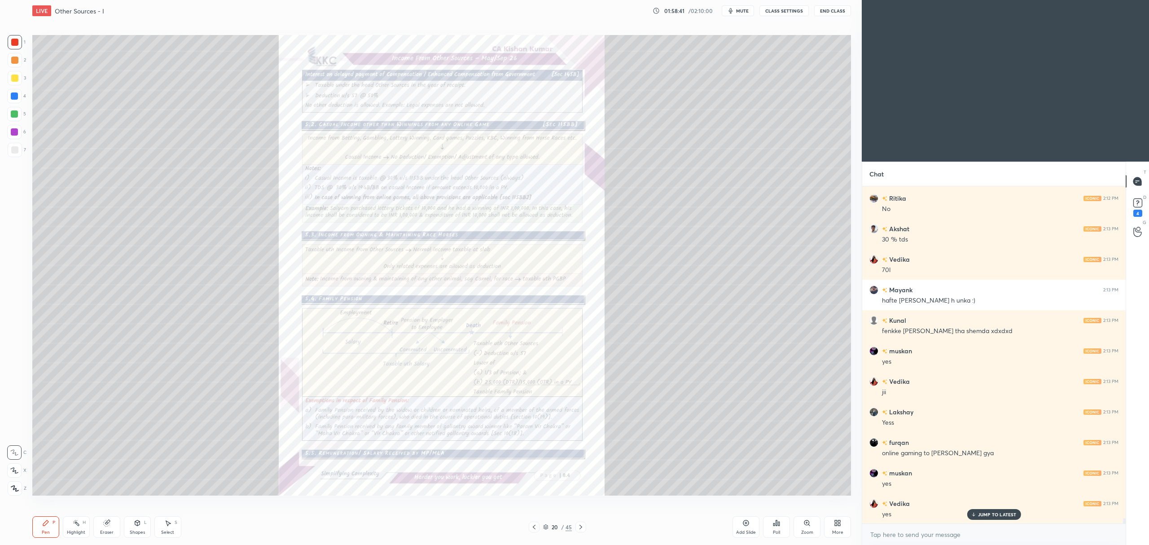
click at [951, 290] on div "Isha 2:12 PM Xd furqan 2:12 PM sir mast lag rahe the usme b aur ab bhi Rishu 2:…" at bounding box center [993, 354] width 263 height 337
click at [535, 525] on icon at bounding box center [534, 526] width 3 height 4
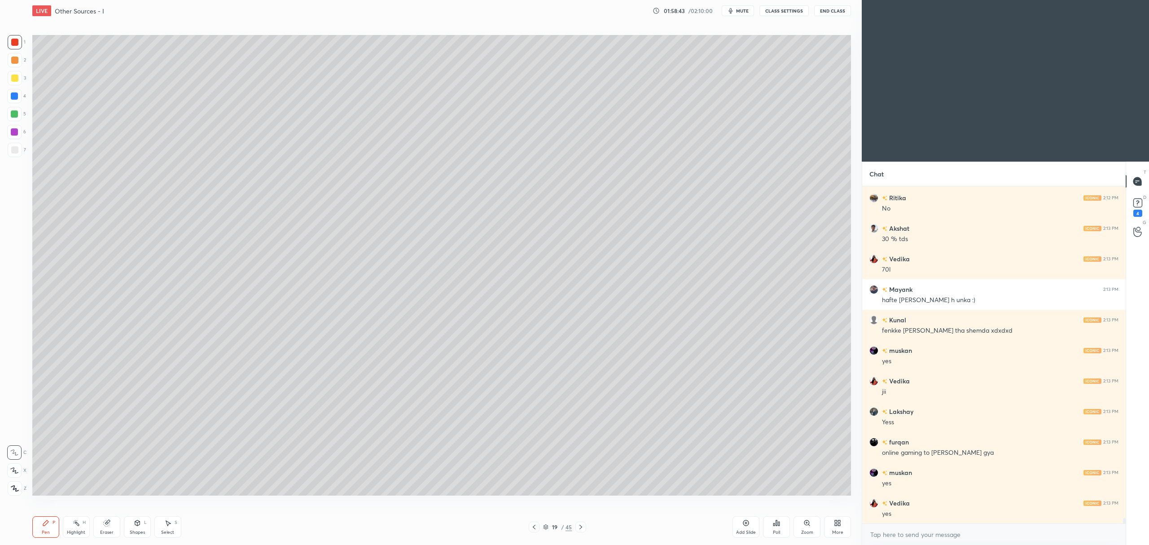
click at [743, 517] on div "Add Slide" at bounding box center [745, 527] width 27 height 22
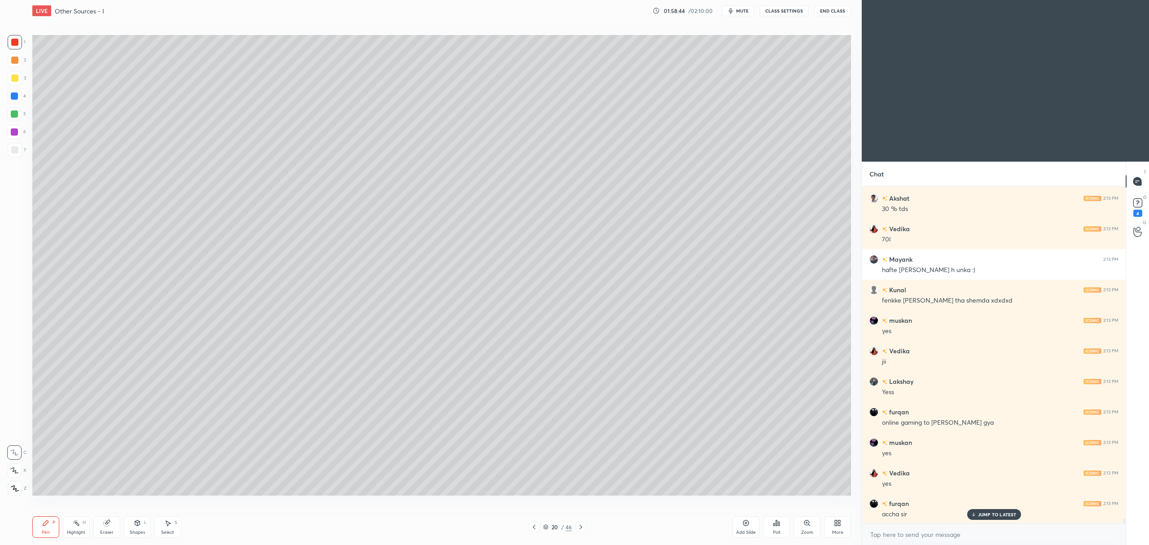
click at [15, 80] on div at bounding box center [14, 77] width 7 height 7
click at [15, 468] on icon at bounding box center [14, 470] width 8 height 6
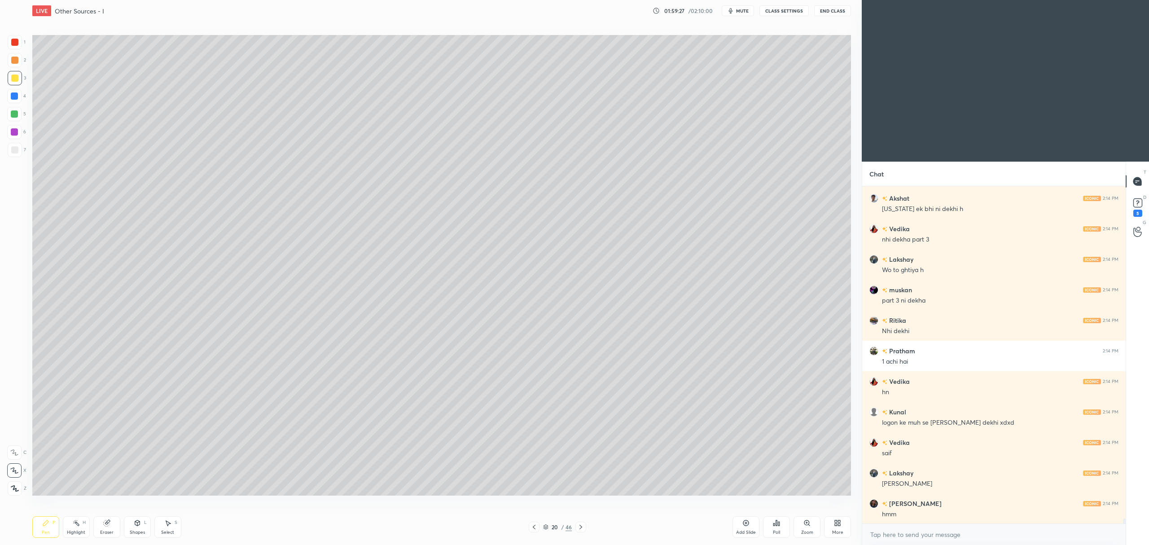
scroll to position [22431, 0]
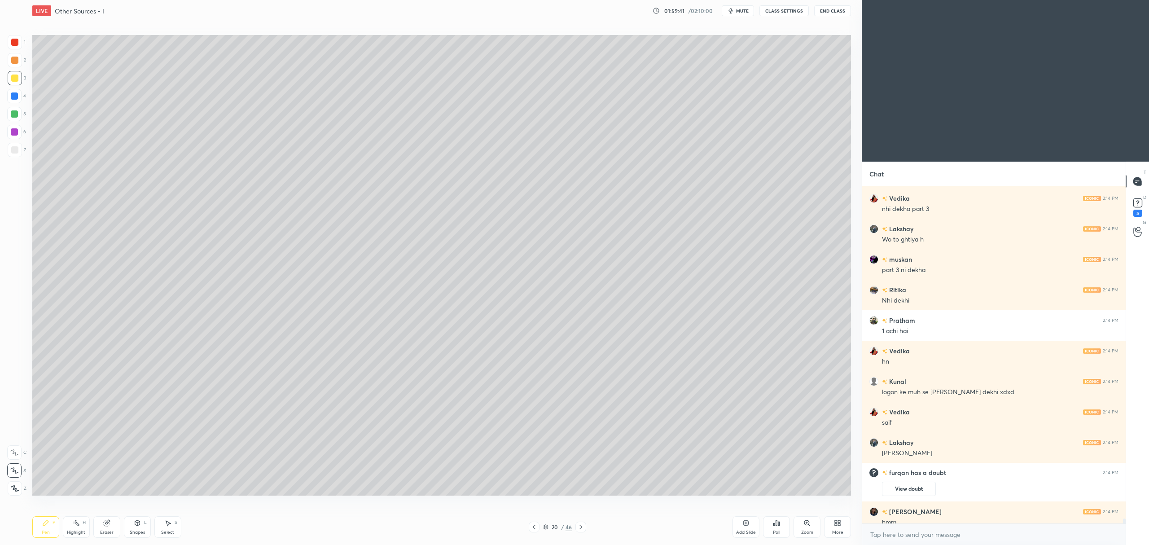
click at [20, 111] on div at bounding box center [14, 114] width 14 height 14
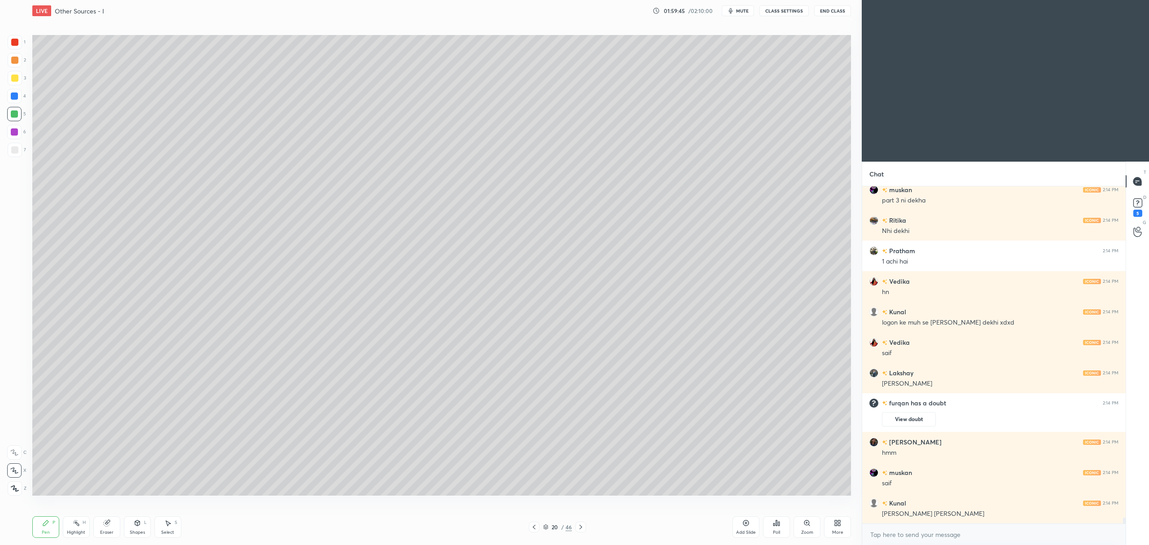
scroll to position [19305, 0]
click at [13, 151] on div at bounding box center [14, 149] width 7 height 7
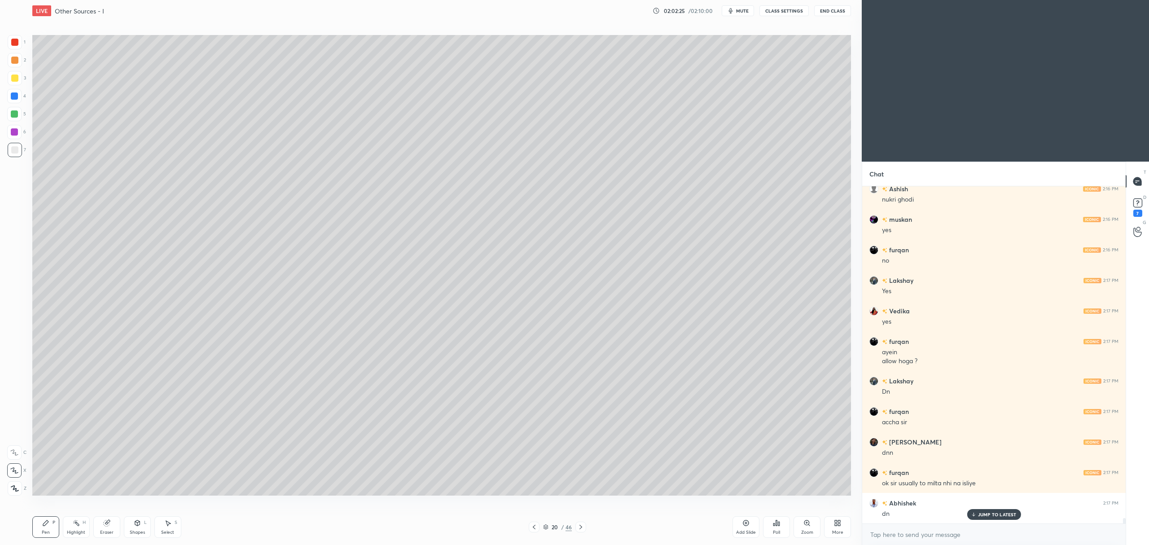
scroll to position [20329, 0]
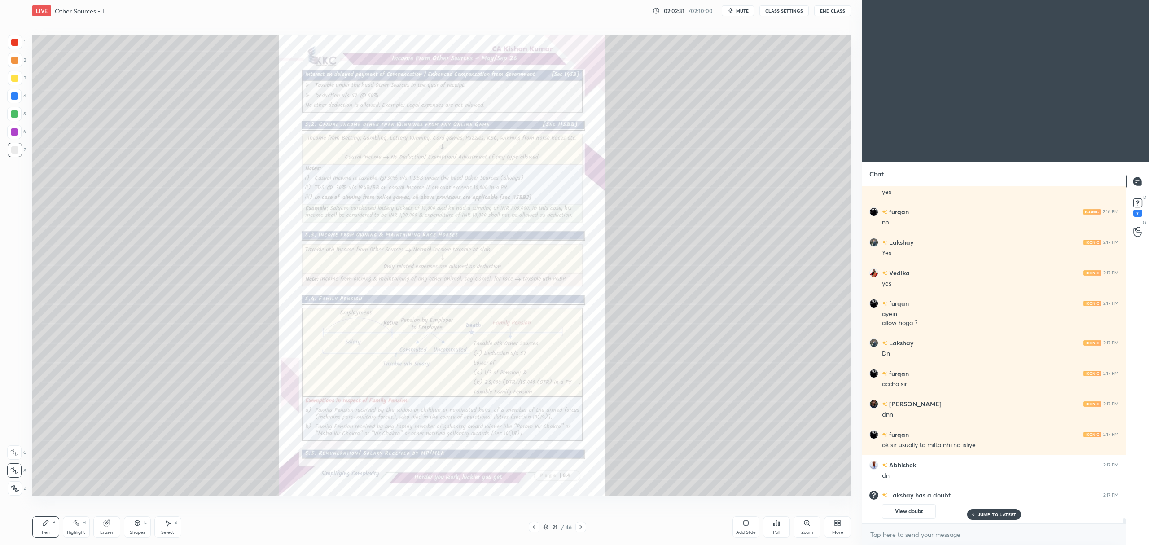
click at [805, 525] on icon at bounding box center [806, 522] width 7 height 7
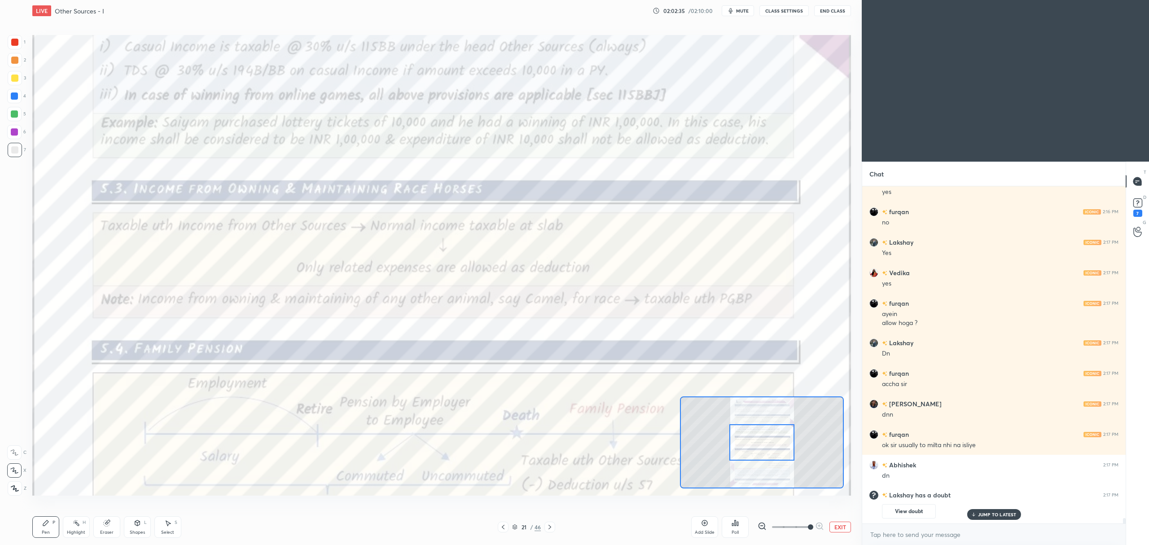
click at [17, 40] on div at bounding box center [14, 42] width 7 height 7
click at [14, 458] on div at bounding box center [14, 452] width 14 height 14
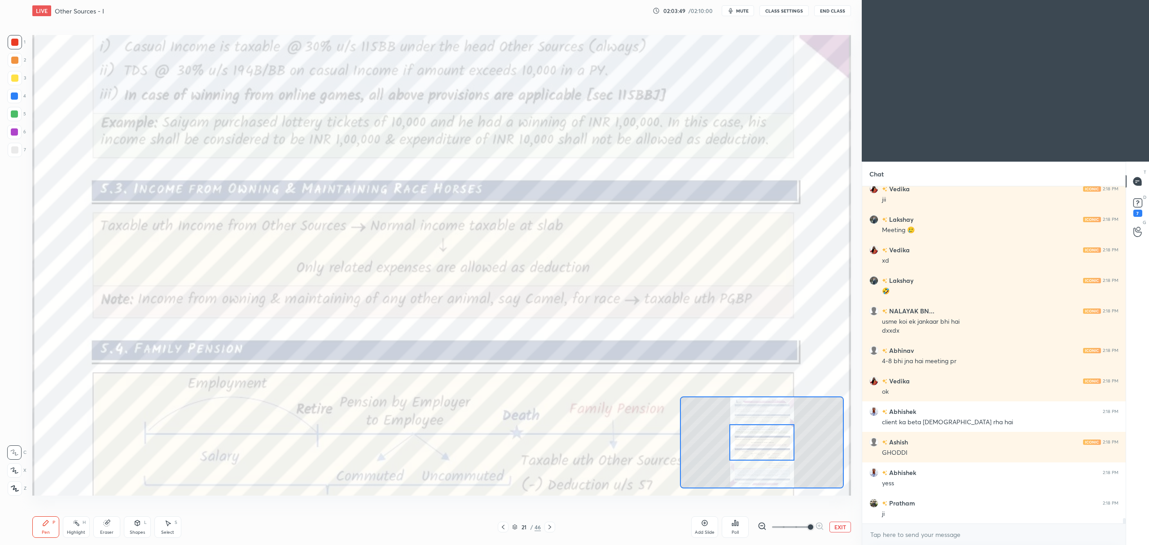
scroll to position [20505, 0]
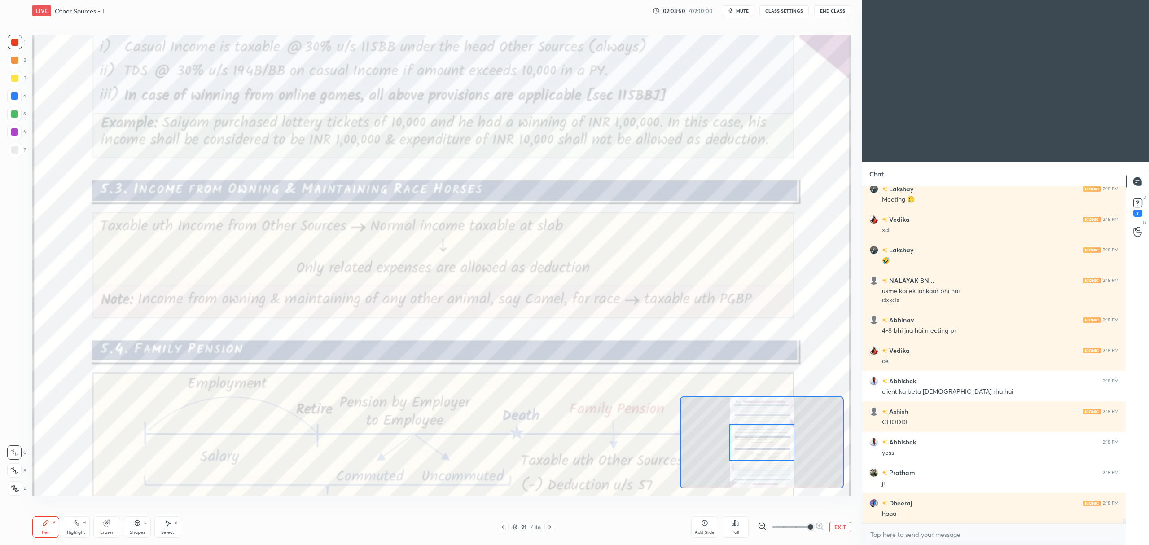
click at [704, 523] on icon at bounding box center [704, 522] width 3 height 3
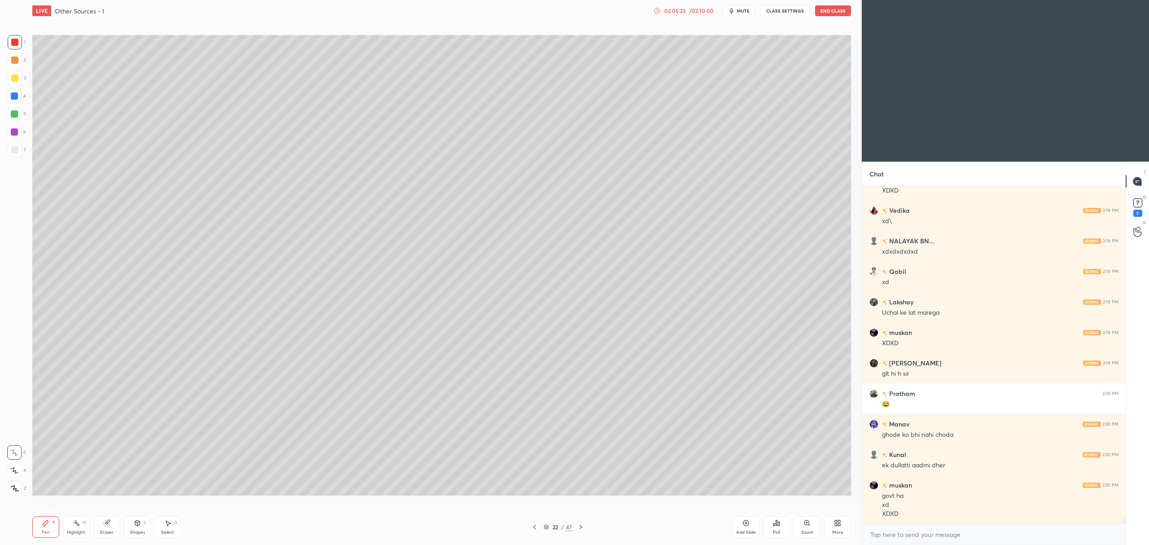
scroll to position [21377, 0]
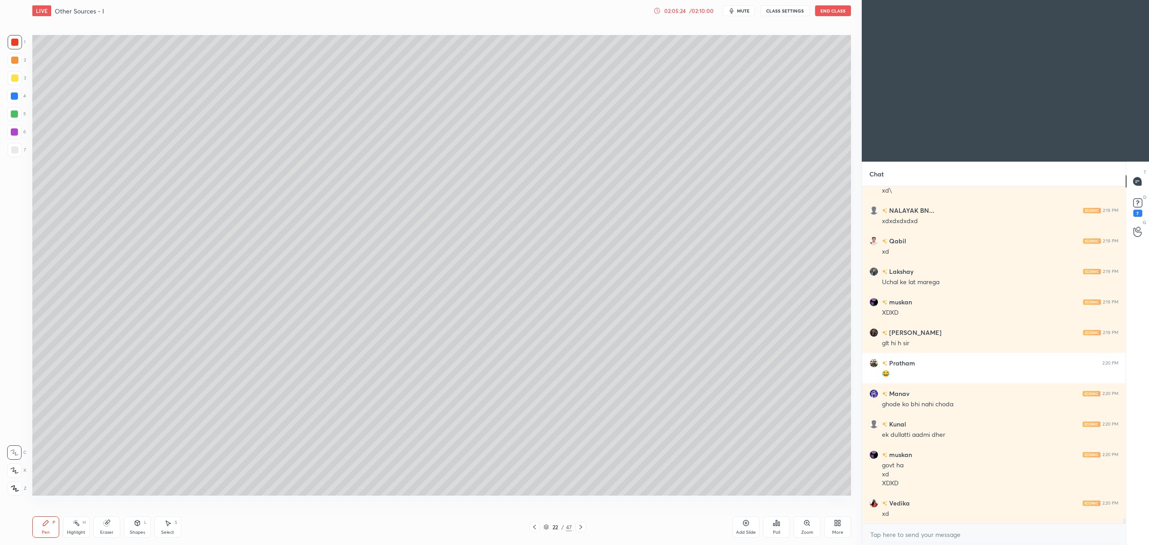
click at [740, 524] on div "Add Slide" at bounding box center [745, 527] width 27 height 22
click at [13, 82] on div at bounding box center [15, 78] width 14 height 14
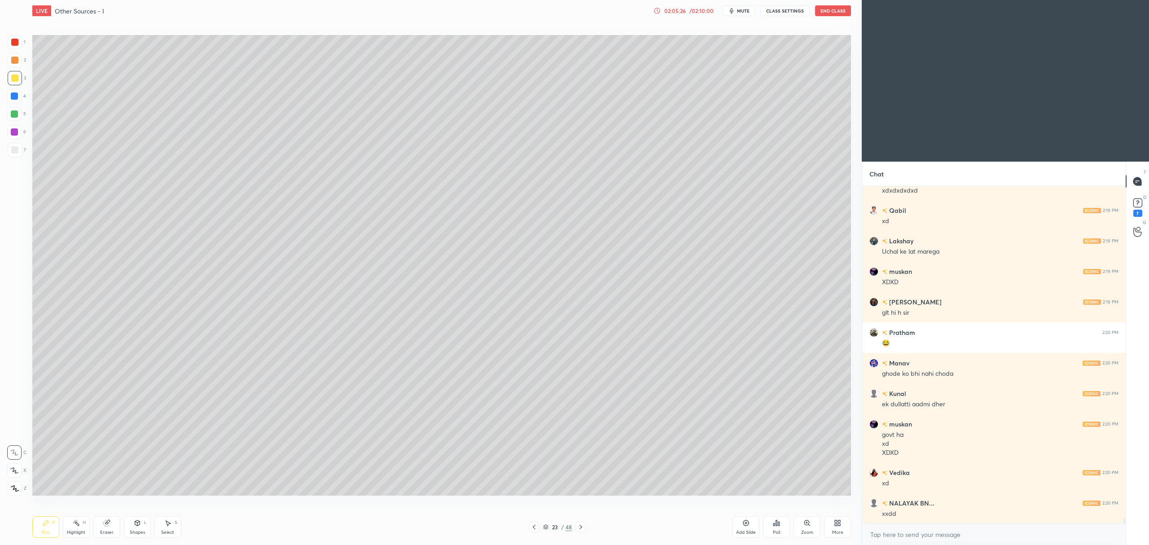
click at [18, 476] on div at bounding box center [14, 470] width 14 height 14
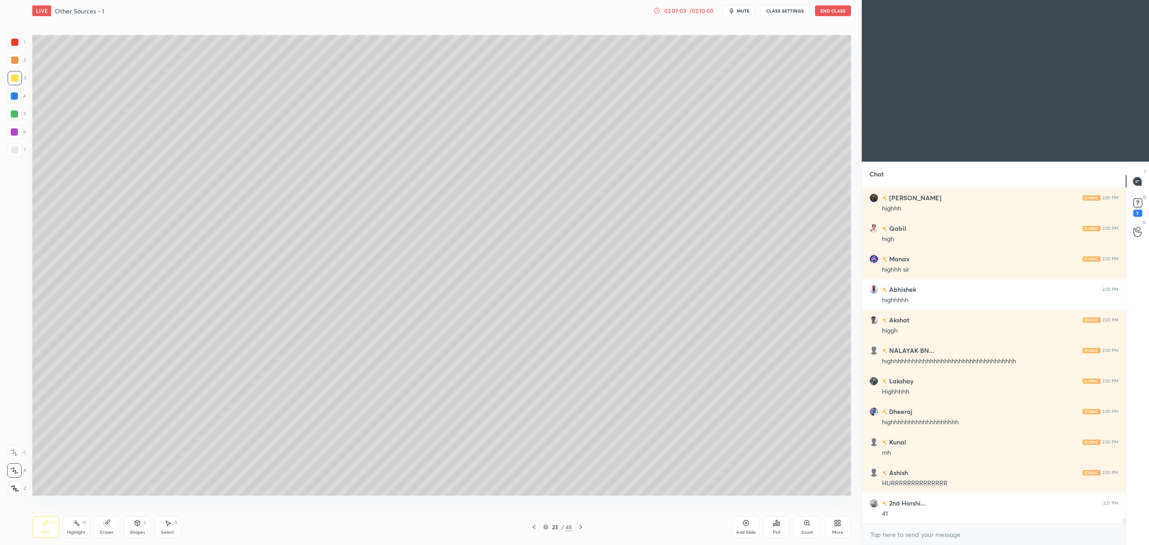
scroll to position [21865, 0]
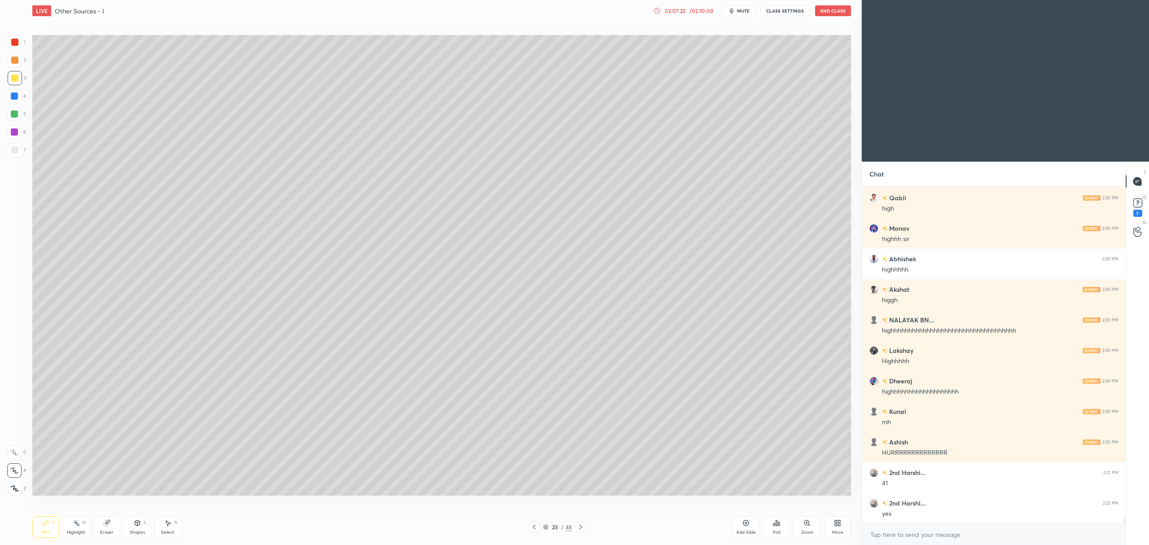
click at [742, 524] on icon at bounding box center [745, 522] width 7 height 7
click at [735, 521] on div "Add Slide" at bounding box center [745, 527] width 27 height 22
click at [738, 524] on div "Add Slide" at bounding box center [745, 527] width 27 height 22
click at [738, 525] on div "Add Slide" at bounding box center [745, 527] width 27 height 22
click at [686, 8] on div "02:10:22" at bounding box center [674, 10] width 25 height 5
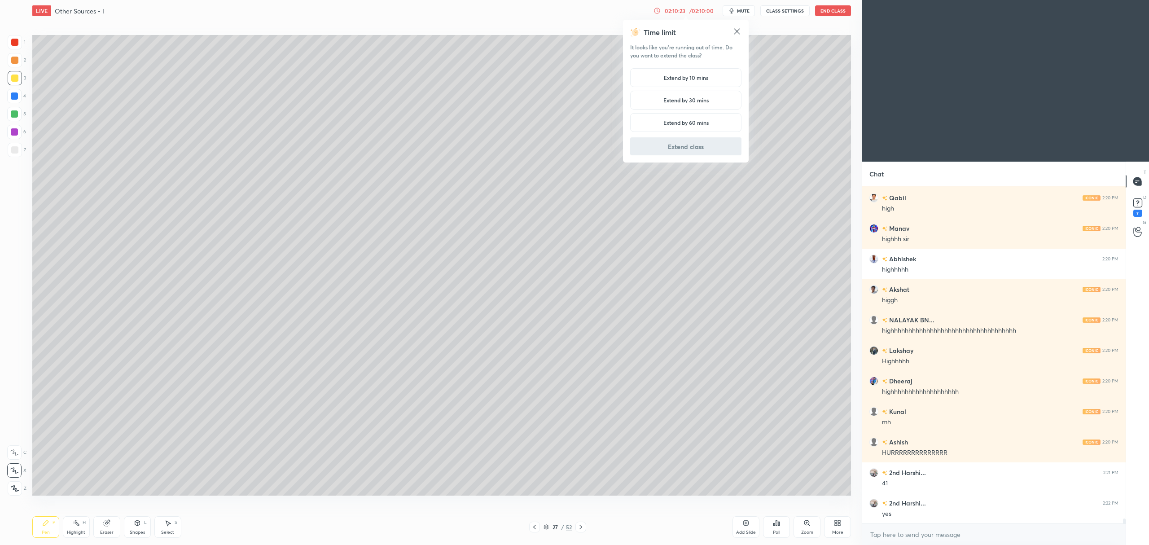
click at [673, 78] on h5 "Extend by 10 mins" at bounding box center [686, 78] width 44 height 8
click at [707, 149] on button "Extend class" at bounding box center [685, 146] width 111 height 18
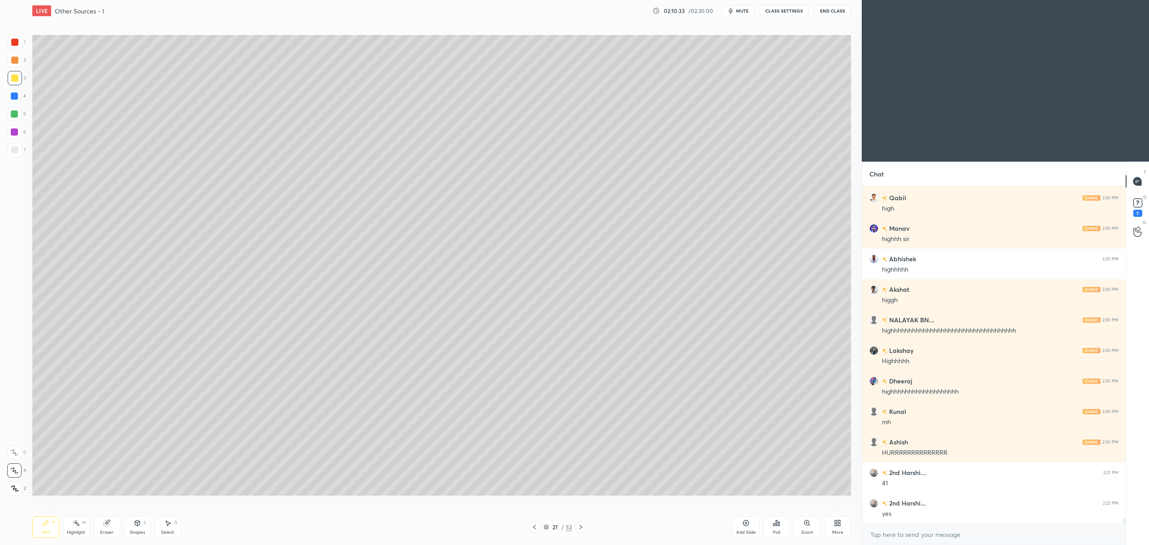
scroll to position [21887, 0]
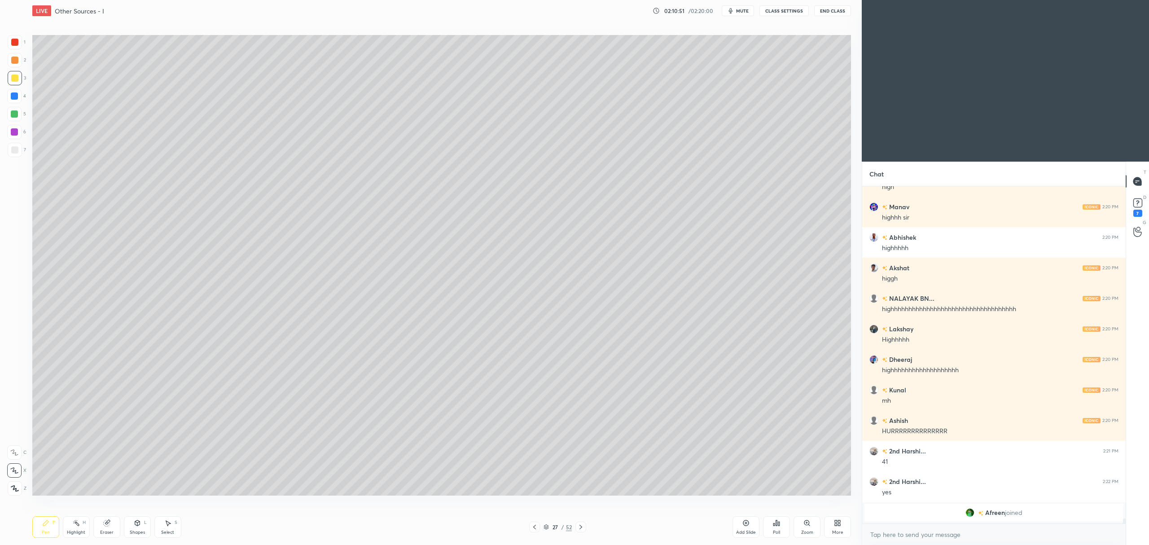
click at [742, 526] on icon at bounding box center [745, 522] width 7 height 7
click at [745, 524] on icon at bounding box center [745, 522] width 7 height 7
click at [741, 527] on div "Add Slide" at bounding box center [745, 527] width 27 height 22
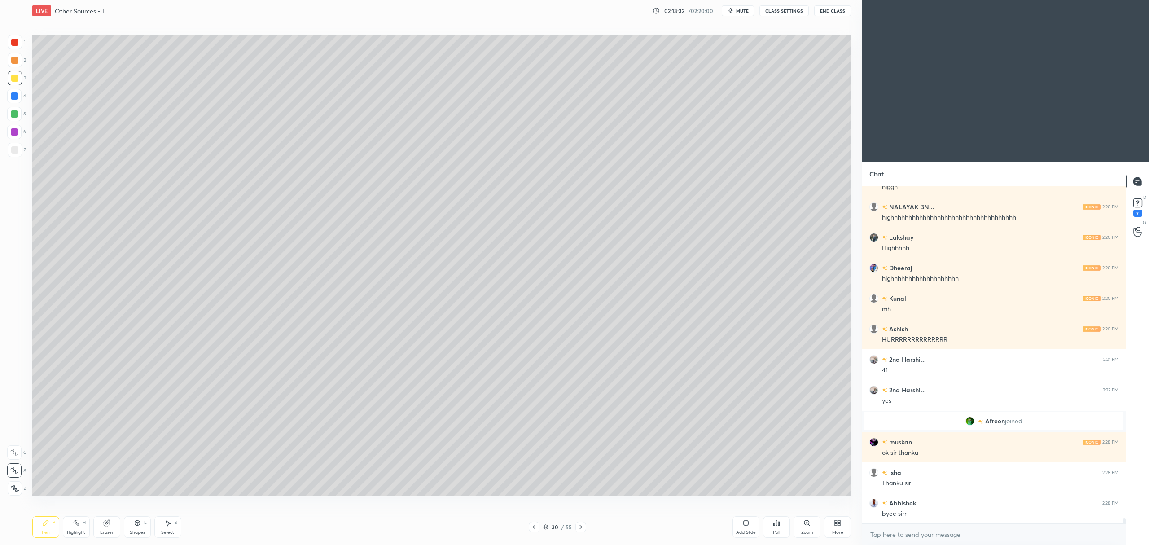
scroll to position [21522, 0]
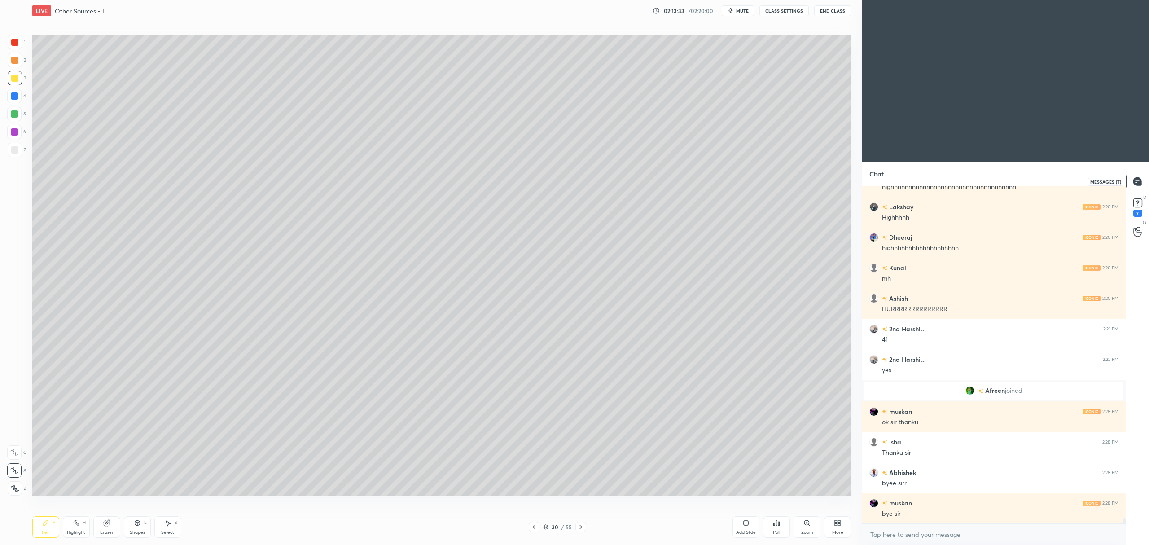
click at [1137, 200] on rect at bounding box center [1137, 203] width 9 height 9
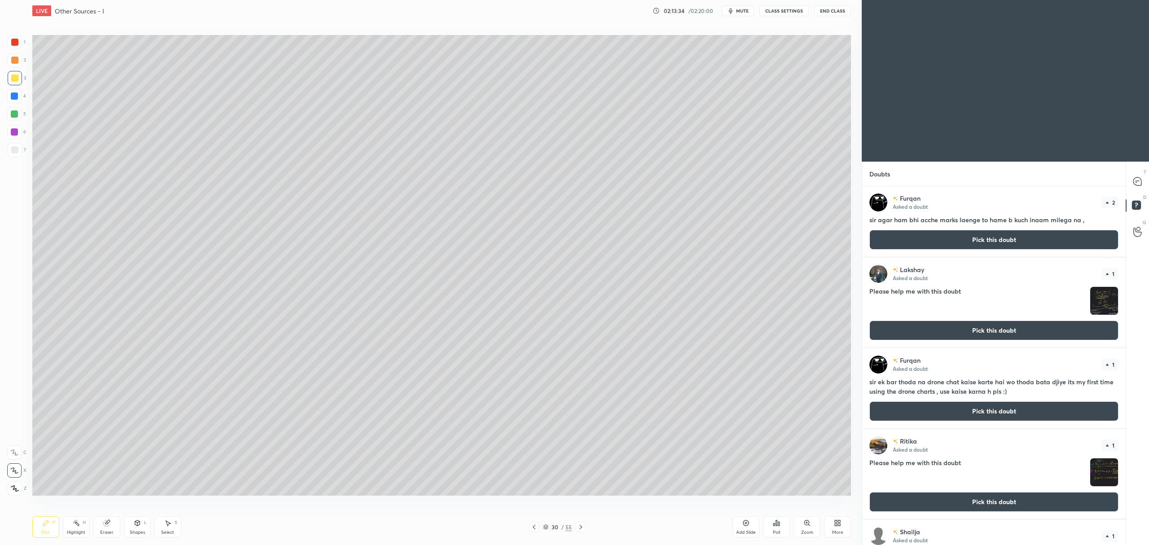
click at [985, 240] on button "Pick this doubt" at bounding box center [993, 240] width 249 height 20
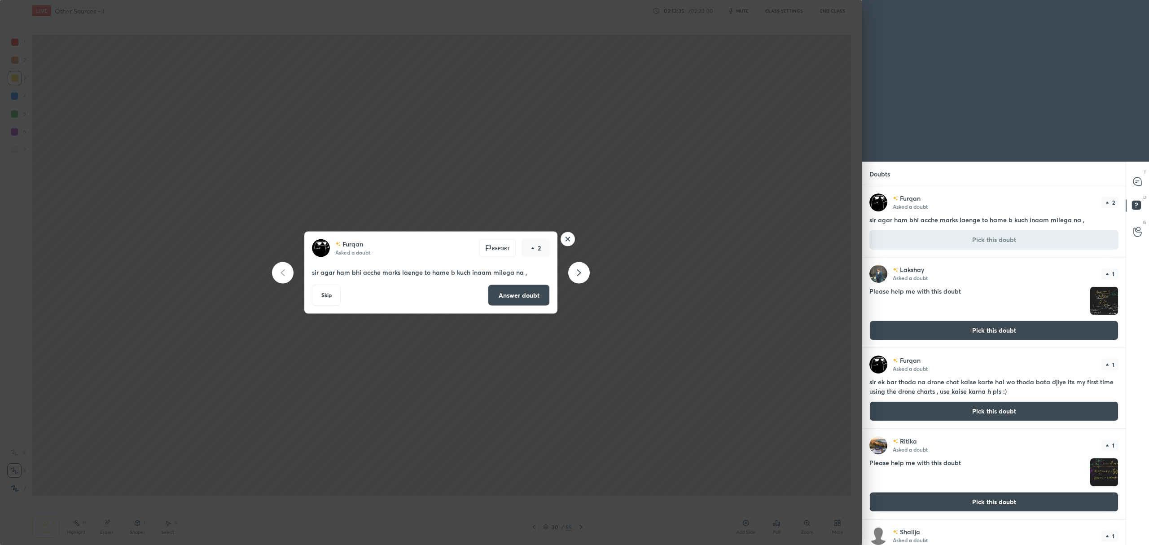
click at [515, 296] on button "Answer doubt" at bounding box center [519, 295] width 62 height 22
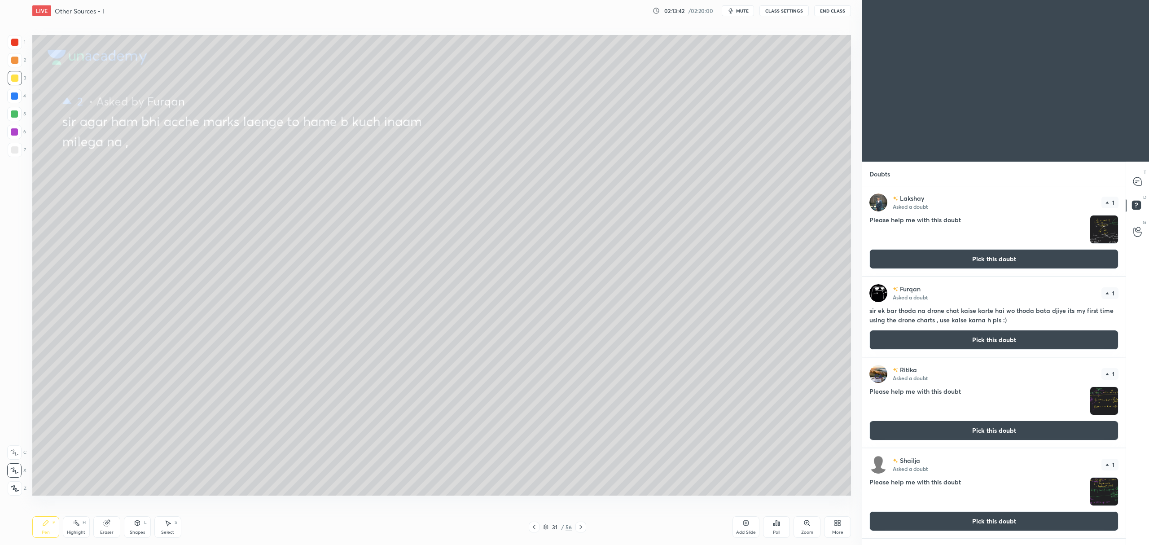
click at [1009, 343] on button "Pick this doubt" at bounding box center [993, 340] width 249 height 20
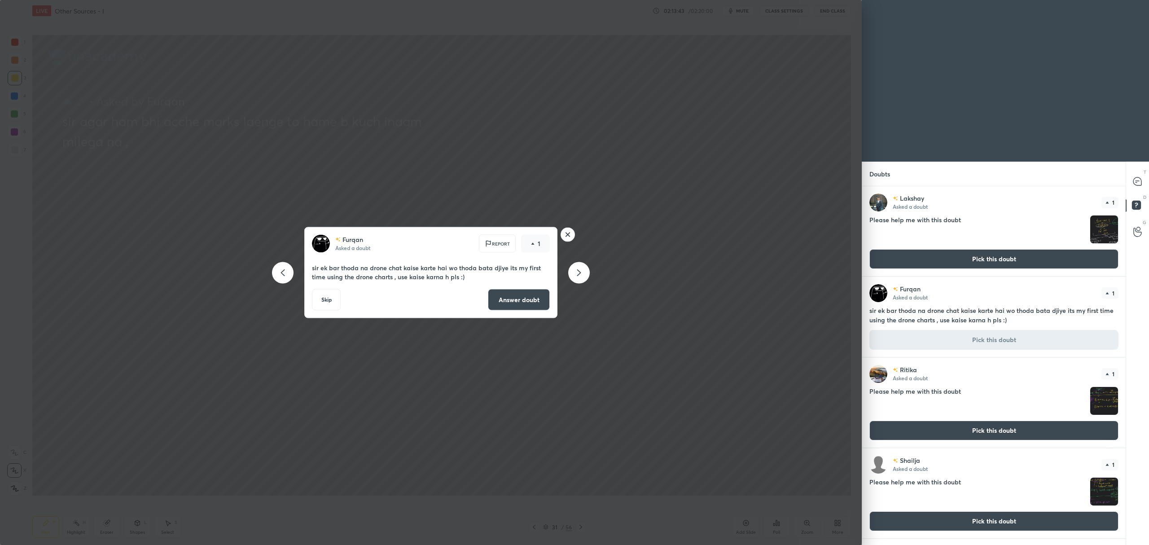
click at [533, 291] on button "Answer doubt" at bounding box center [519, 300] width 62 height 22
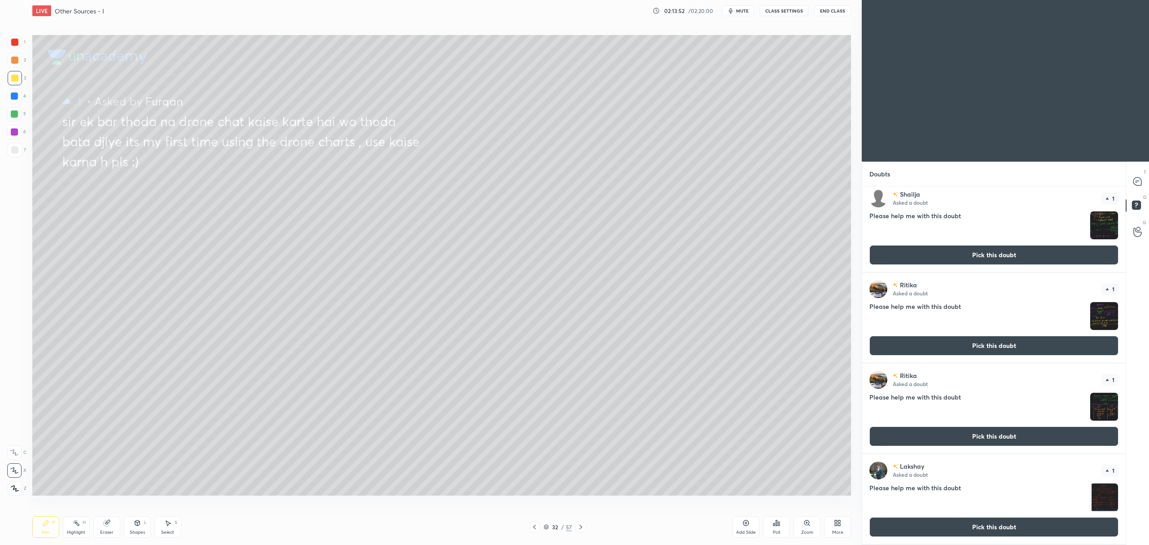
scroll to position [0, 0]
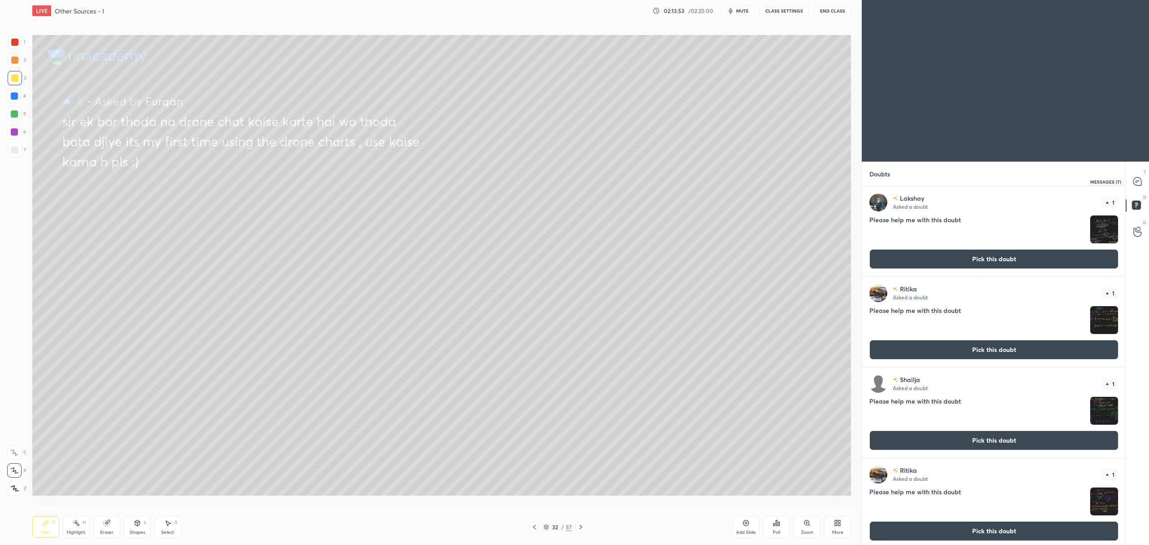
click at [1141, 179] on icon at bounding box center [1136, 181] width 9 height 9
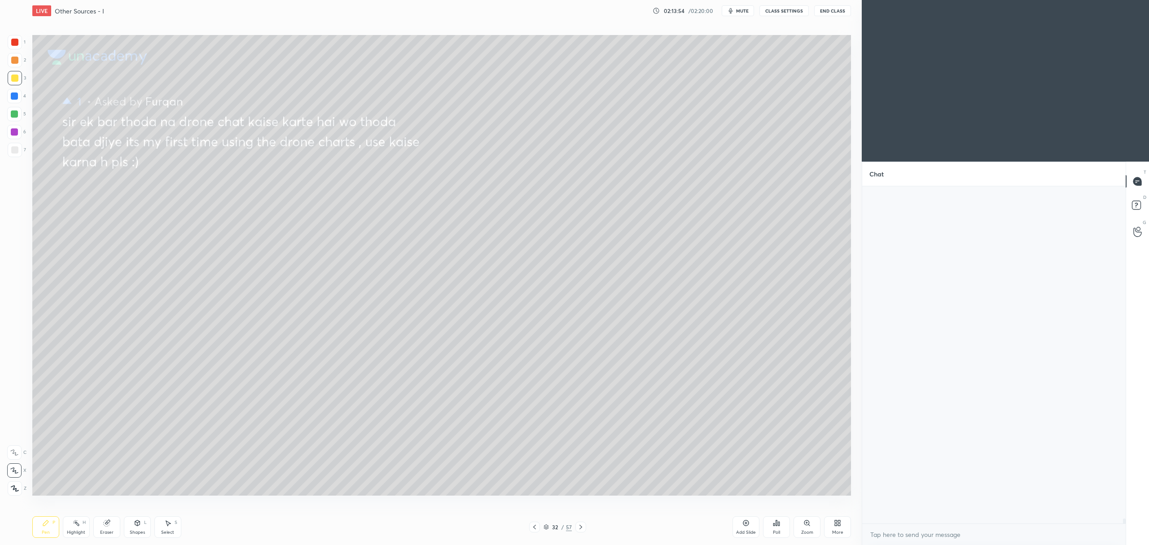
scroll to position [334, 261]
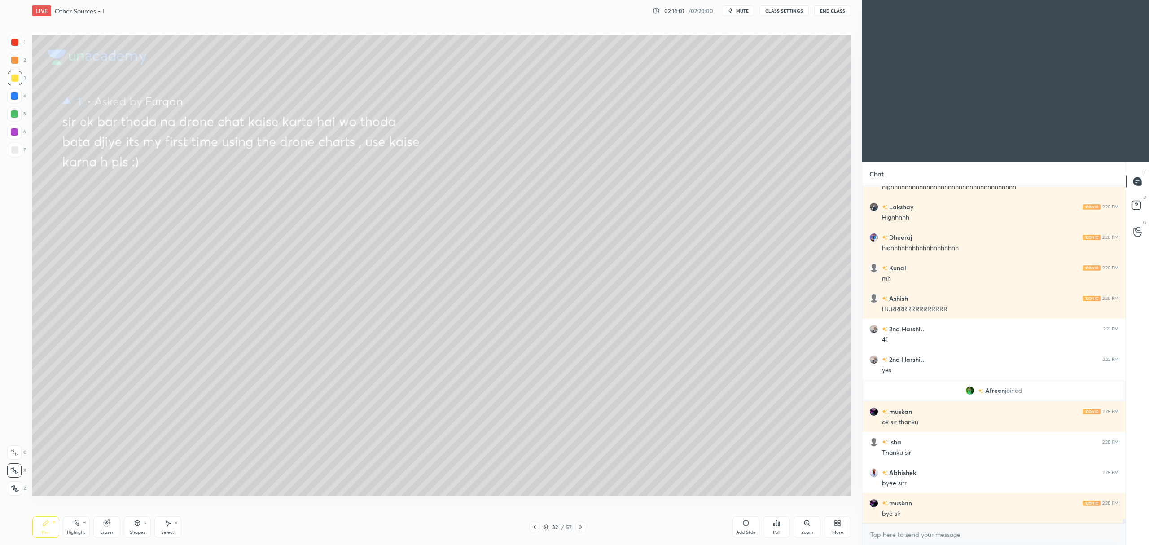
click at [1135, 181] on icon at bounding box center [1137, 181] width 4 height 0
click at [747, 526] on icon at bounding box center [745, 522] width 7 height 7
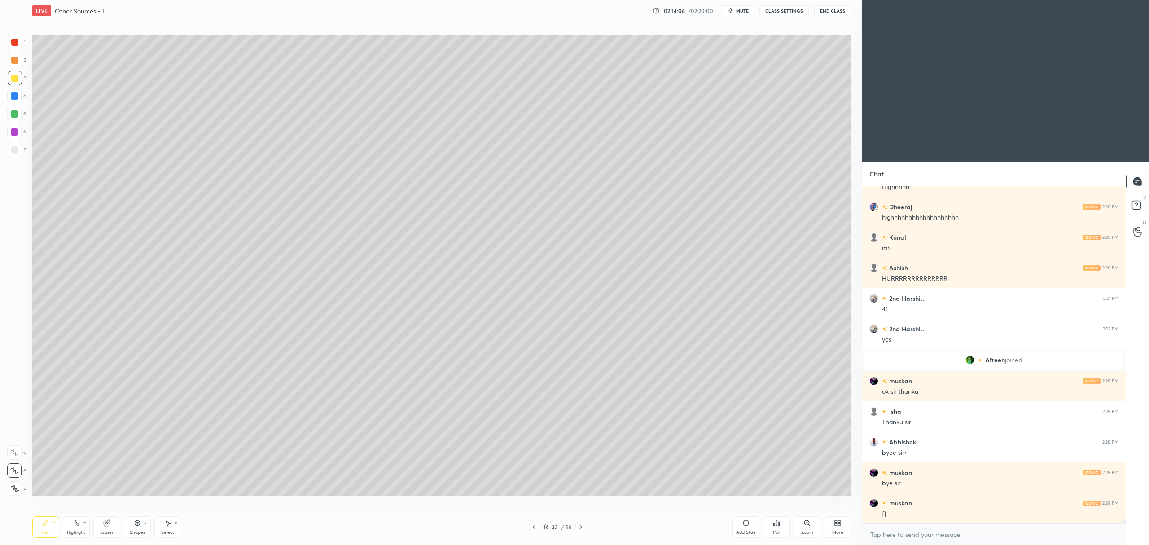
click at [545, 523] on div "33 / 58" at bounding box center [557, 527] width 29 height 8
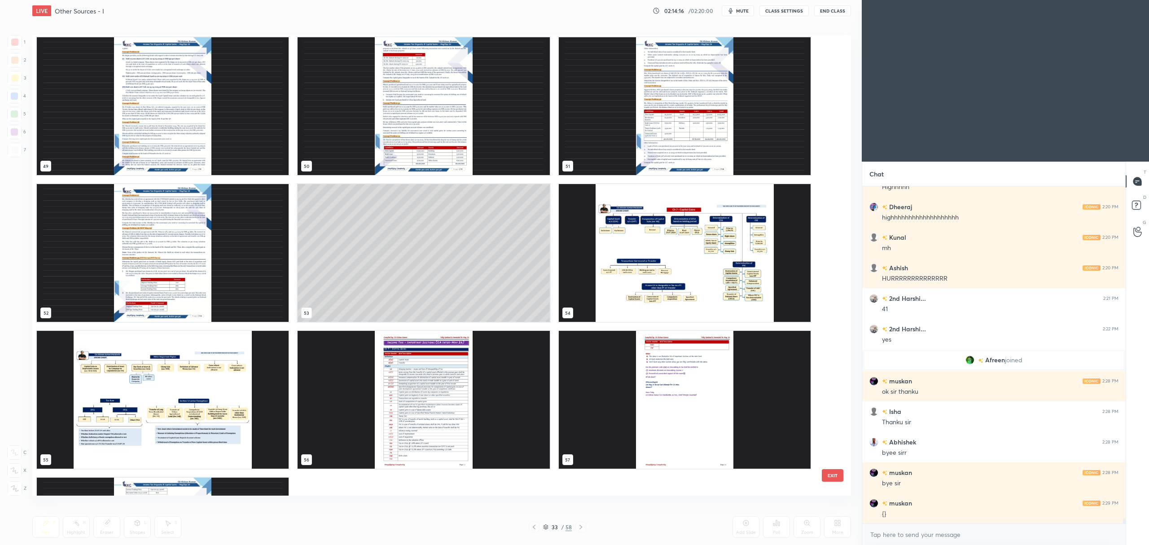
scroll to position [2349, 0]
click at [629, 273] on img "grid" at bounding box center [685, 253] width 252 height 138
click at [638, 268] on img "grid" at bounding box center [685, 253] width 252 height 138
click at [643, 262] on img "grid" at bounding box center [685, 253] width 252 height 138
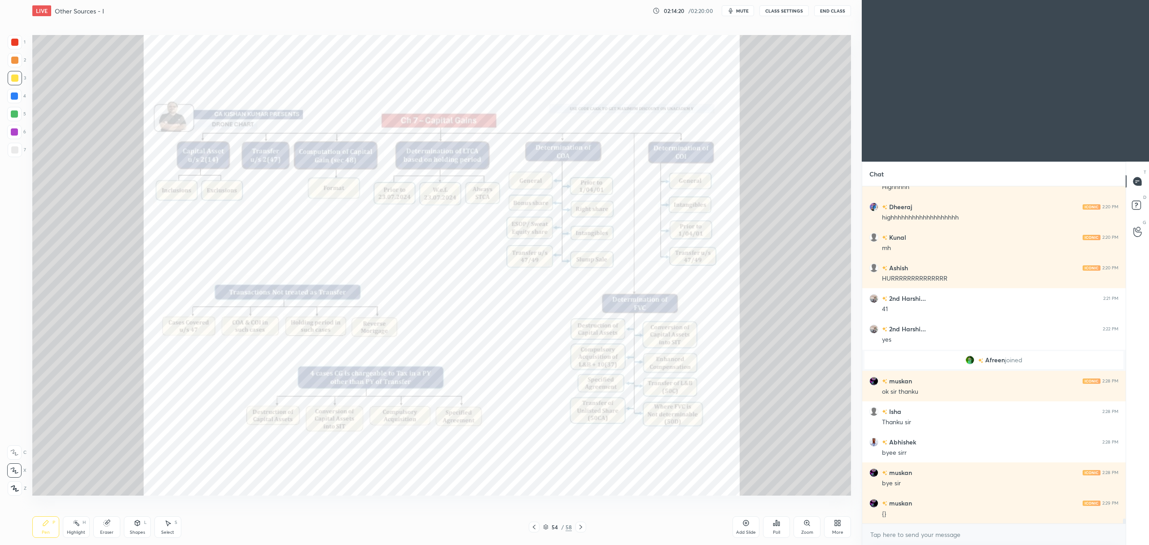
click at [8, 41] on div at bounding box center [15, 42] width 14 height 14
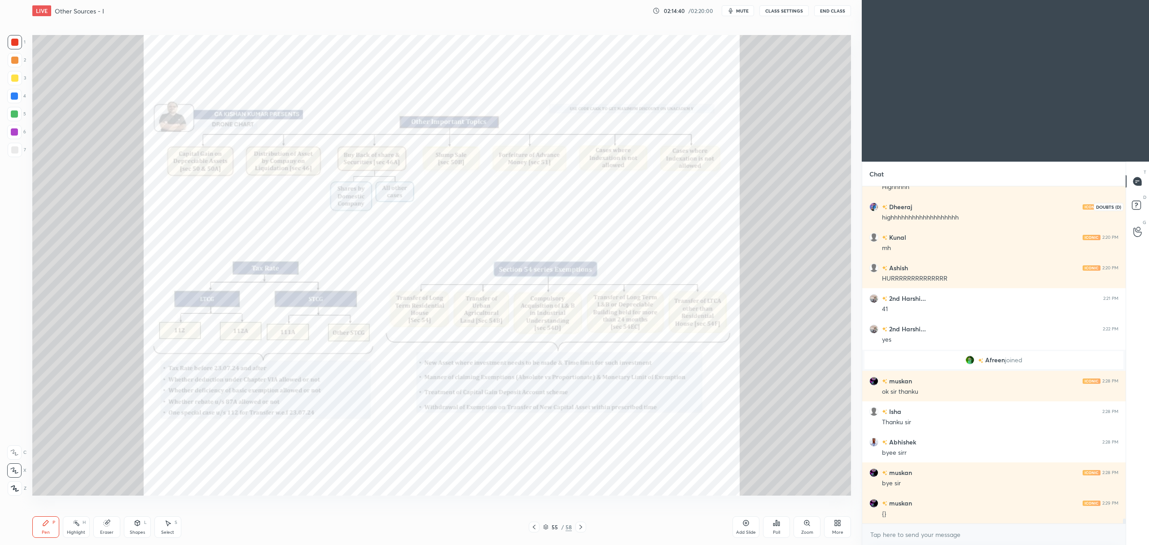
click at [1136, 205] on rect at bounding box center [1135, 205] width 9 height 9
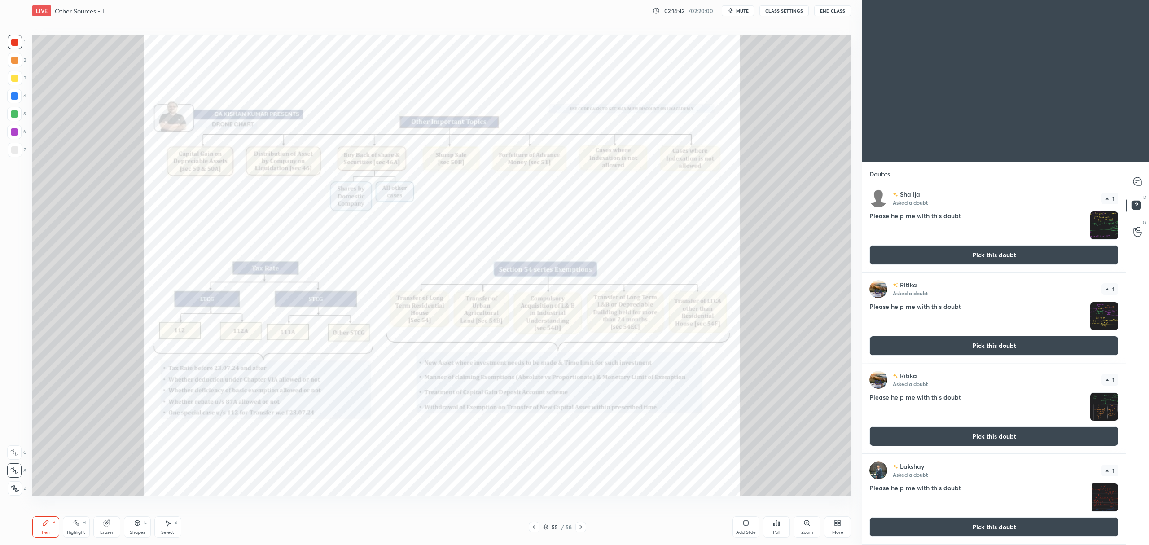
scroll to position [0, 0]
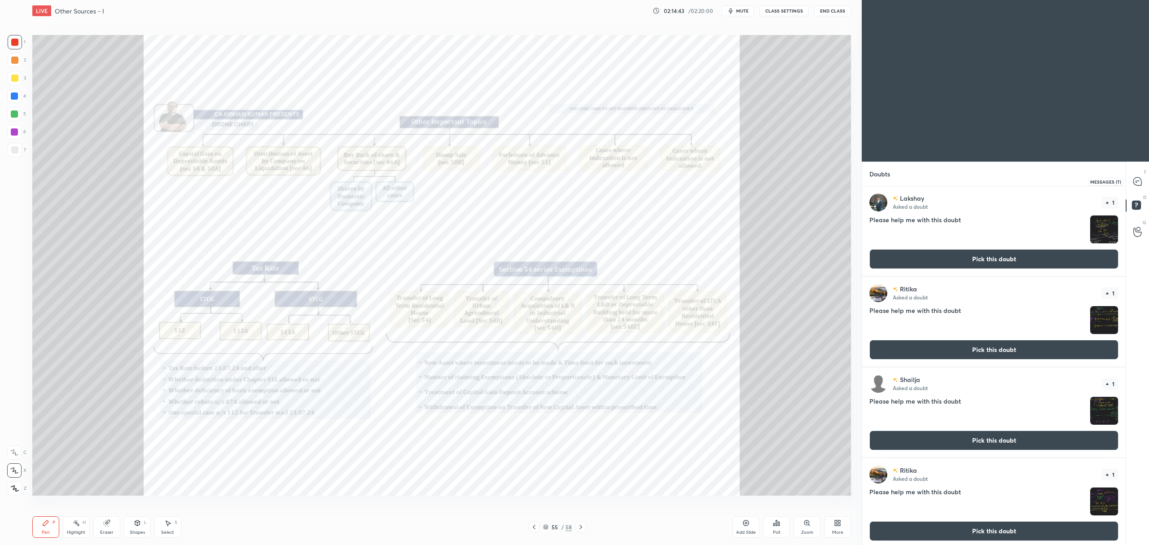
click at [1131, 181] on div at bounding box center [1137, 181] width 18 height 16
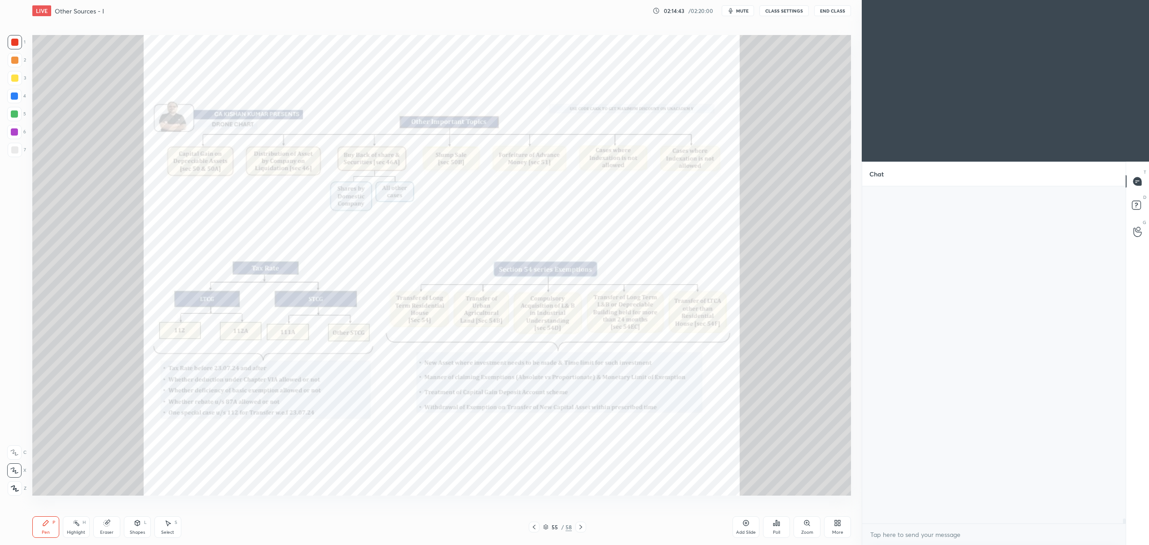
scroll to position [334, 261]
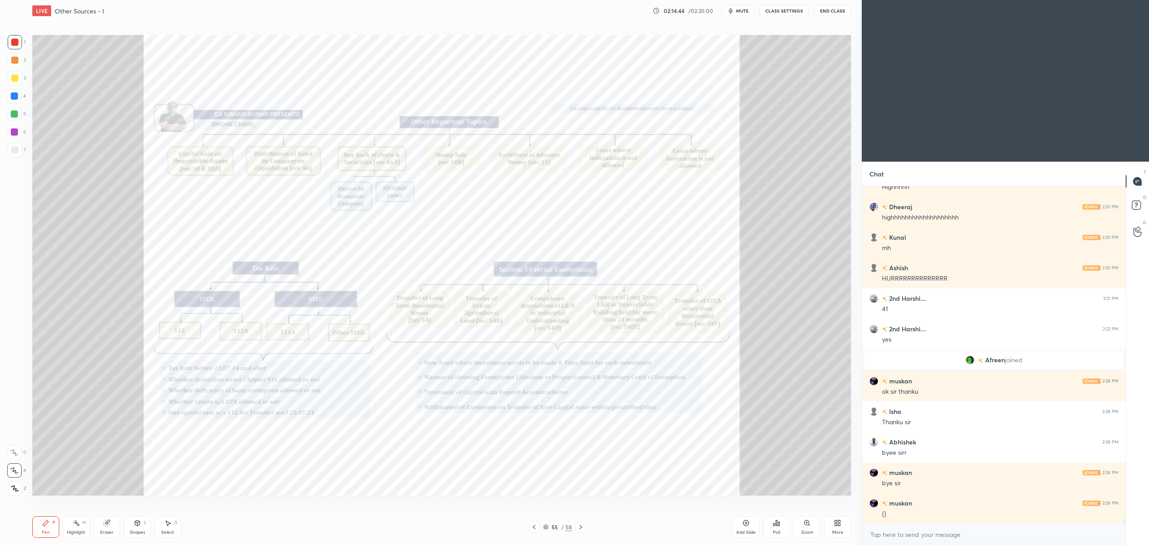
click at [740, 528] on div "Add Slide" at bounding box center [745, 527] width 27 height 22
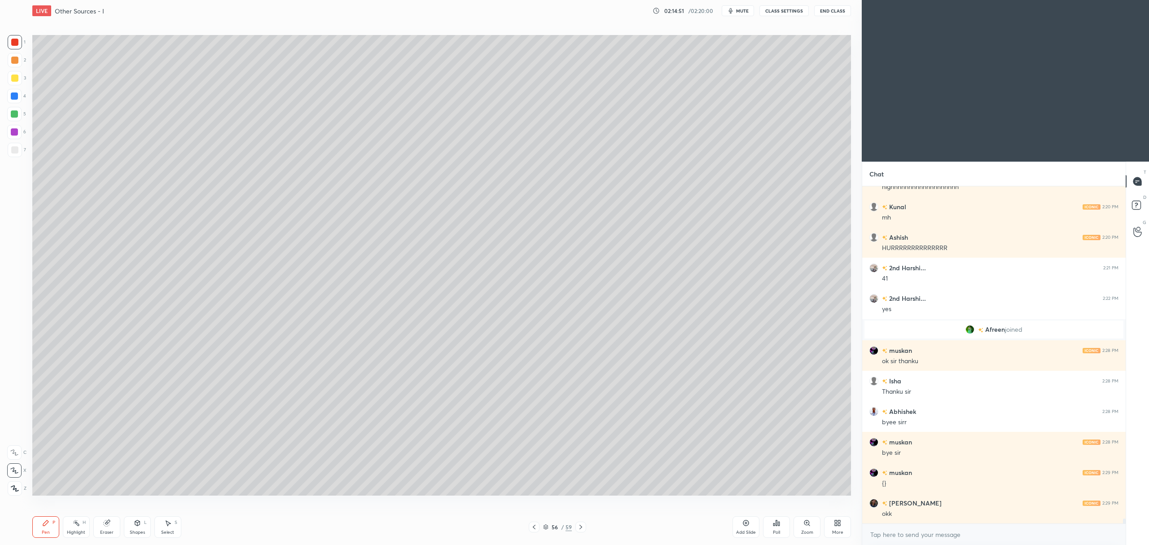
scroll to position [21779, 0]
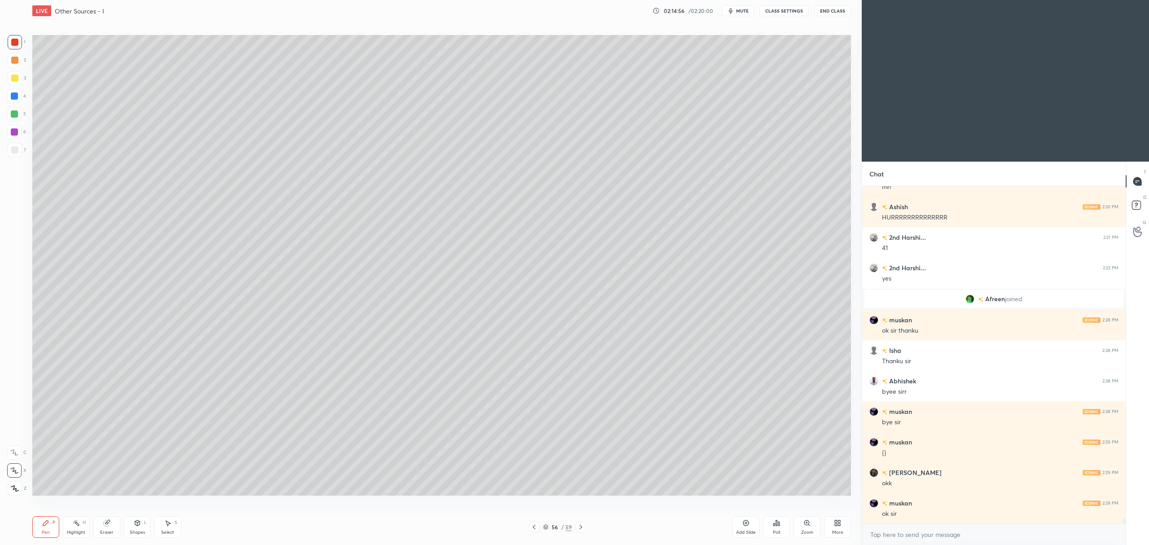
click at [19, 153] on div at bounding box center [15, 150] width 14 height 14
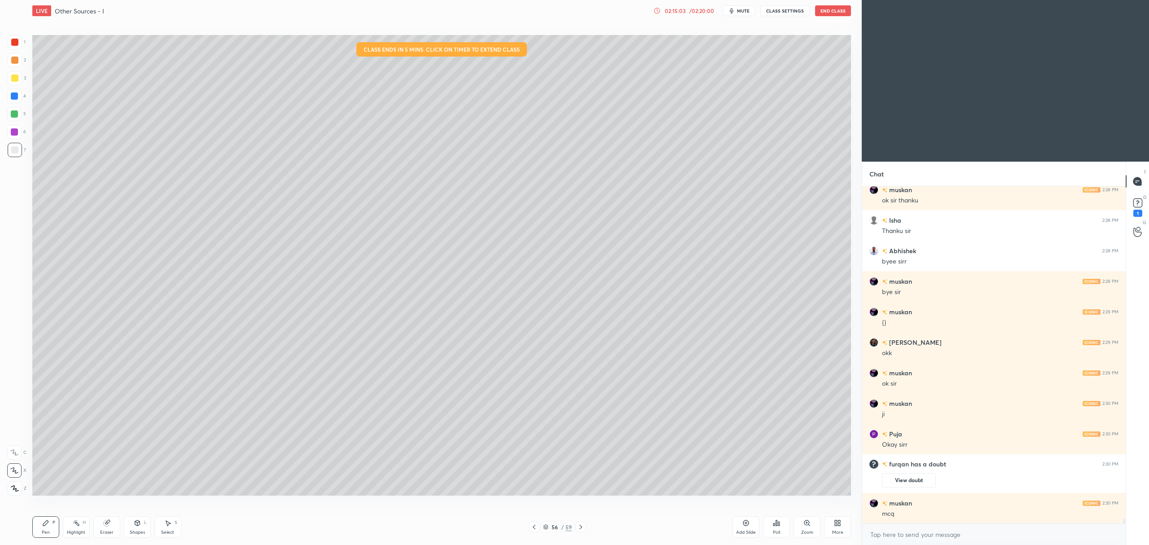
scroll to position [21592, 0]
click at [1133, 200] on rect at bounding box center [1137, 203] width 9 height 9
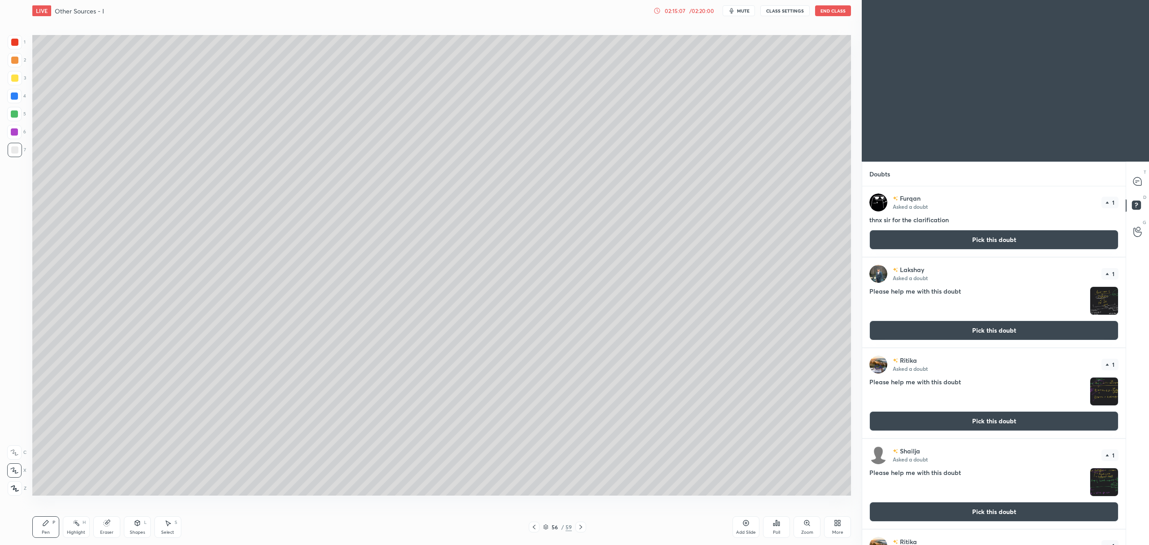
click at [1045, 243] on button "Pick this doubt" at bounding box center [993, 240] width 249 height 20
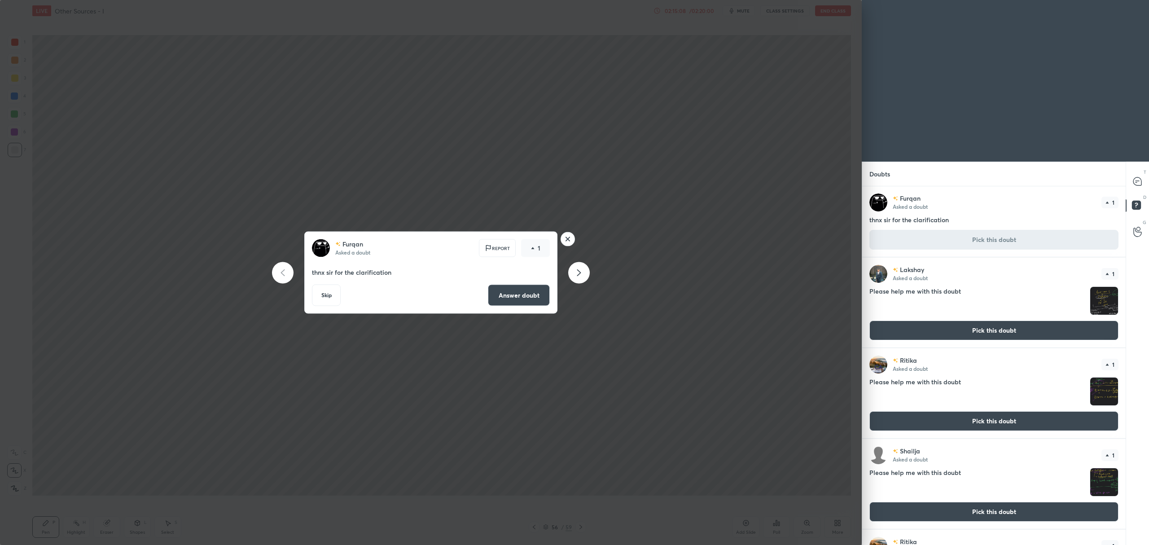
click at [523, 293] on button "Answer doubt" at bounding box center [519, 295] width 62 height 22
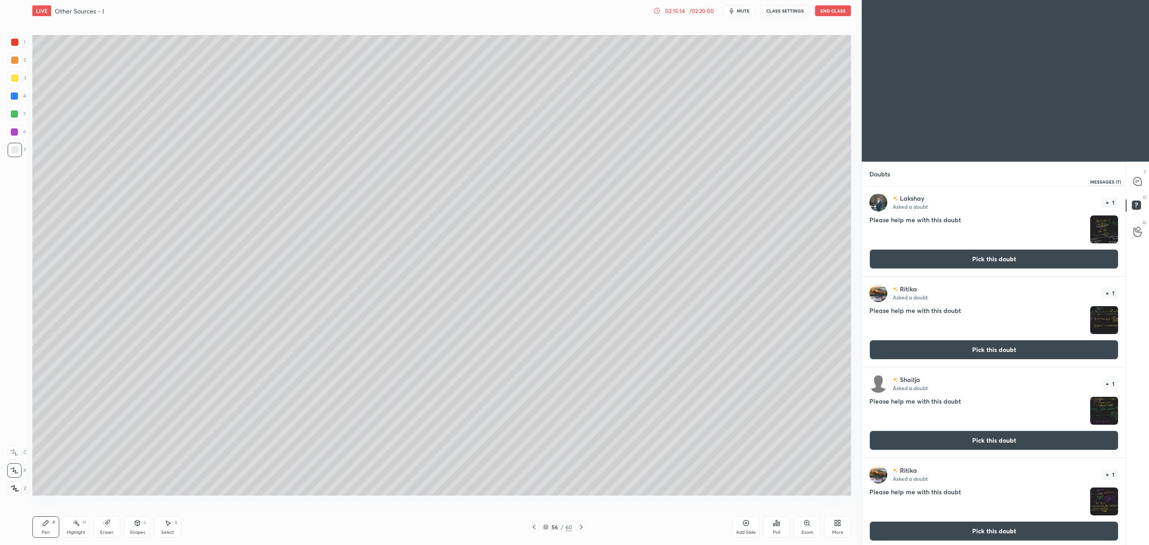
click at [1140, 181] on icon at bounding box center [1137, 181] width 8 height 8
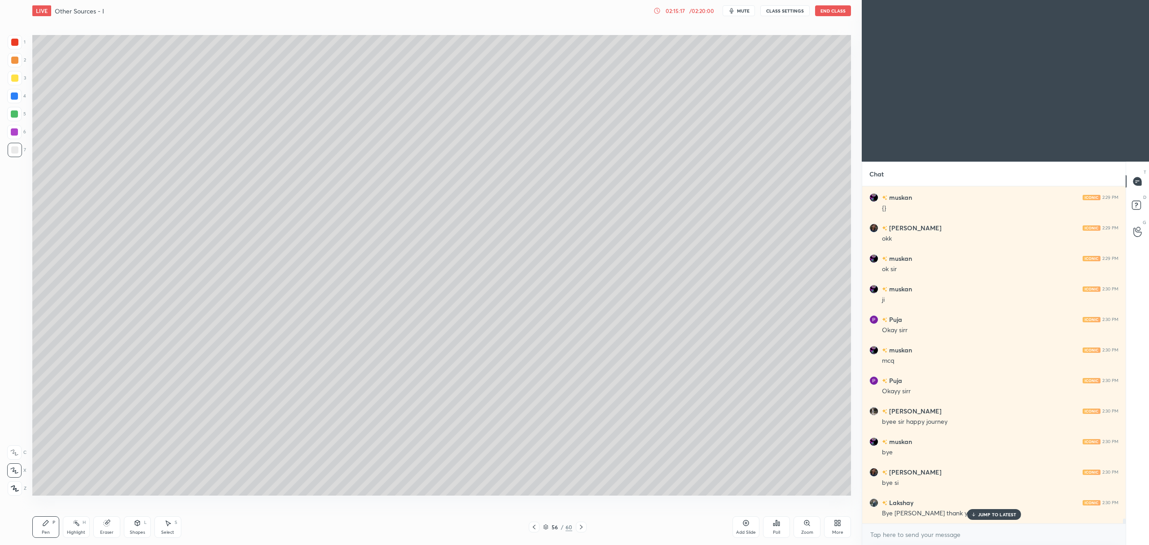
scroll to position [21946, 0]
click at [743, 520] on icon at bounding box center [745, 522] width 7 height 7
click at [833, 13] on button "End Class" at bounding box center [833, 10] width 36 height 11
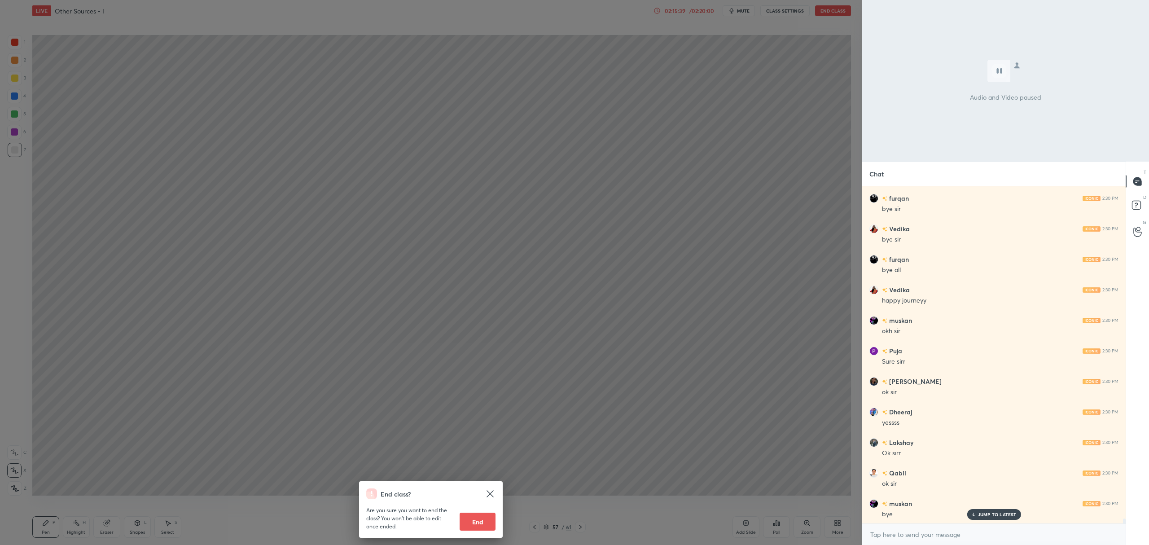
click at [476, 521] on button "End" at bounding box center [477, 521] width 36 height 18
type textarea "x"
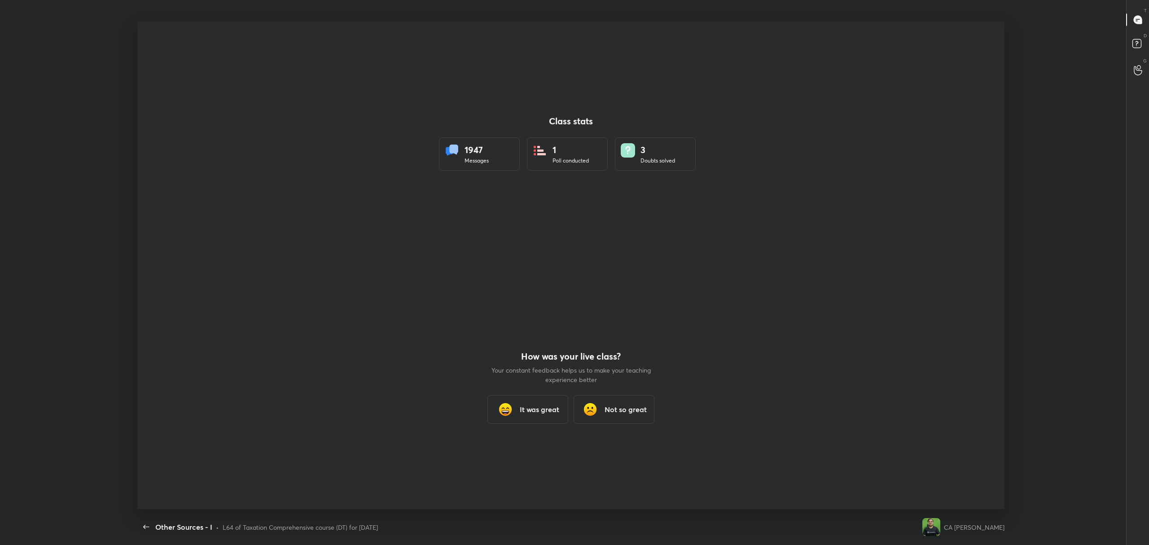
scroll to position [44376, 43734]
click at [524, 409] on h3 "It was great" at bounding box center [539, 409] width 39 height 11
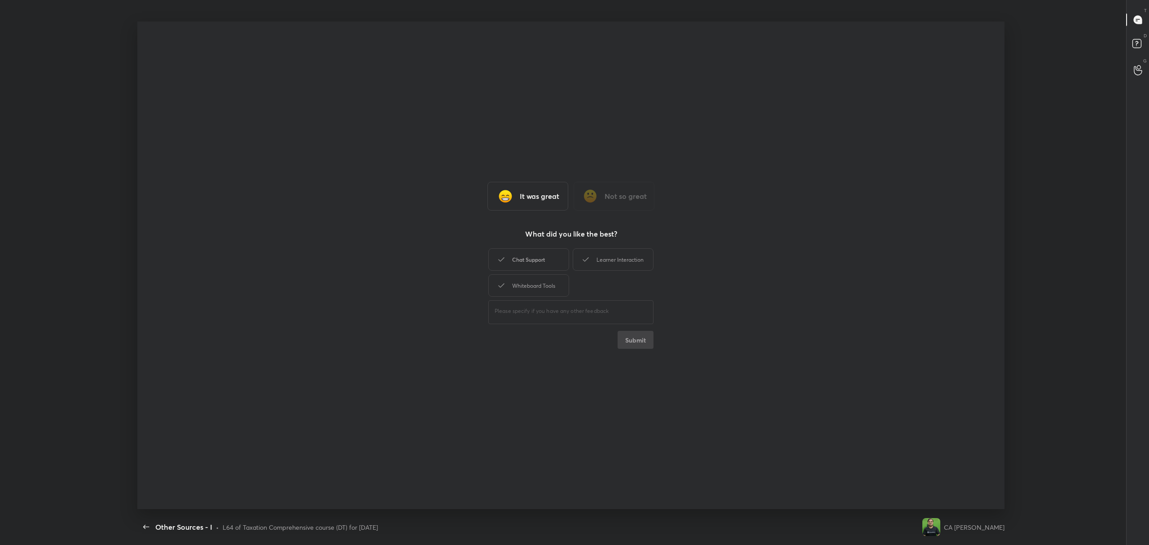
click at [555, 259] on div "Chat Support" at bounding box center [528, 259] width 81 height 22
click at [614, 257] on div "Learner Interaction" at bounding box center [612, 259] width 81 height 22
click at [544, 290] on div "Whiteboard Tools" at bounding box center [528, 285] width 81 height 22
click at [629, 343] on button "Submit" at bounding box center [635, 340] width 36 height 18
